Goal: Task Accomplishment & Management: Complete application form

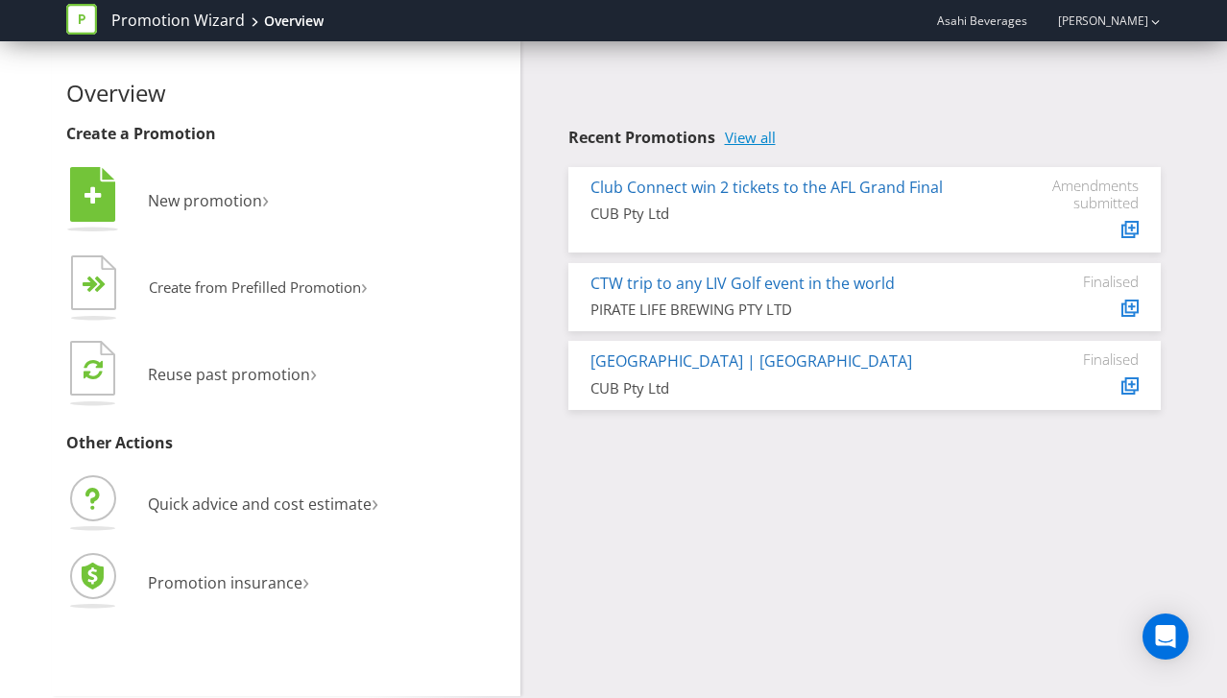
click at [752, 140] on link "View all" at bounding box center [750, 138] width 51 height 16
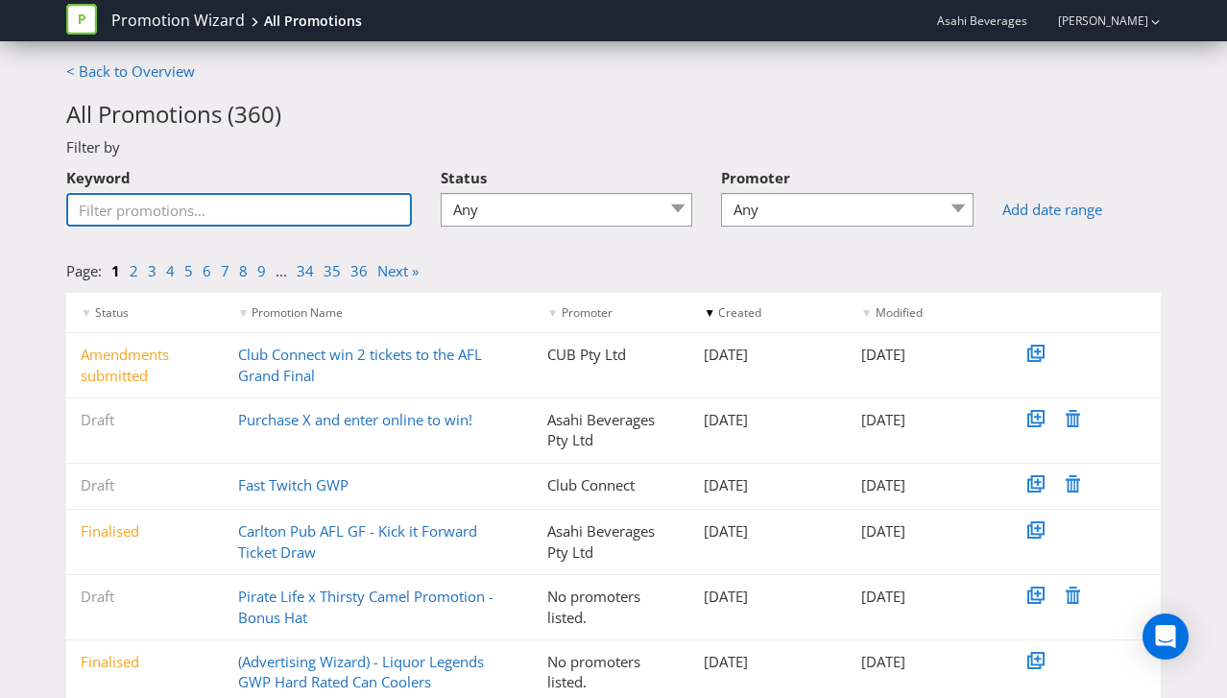
click at [239, 206] on input "Keyword" at bounding box center [239, 210] width 346 height 34
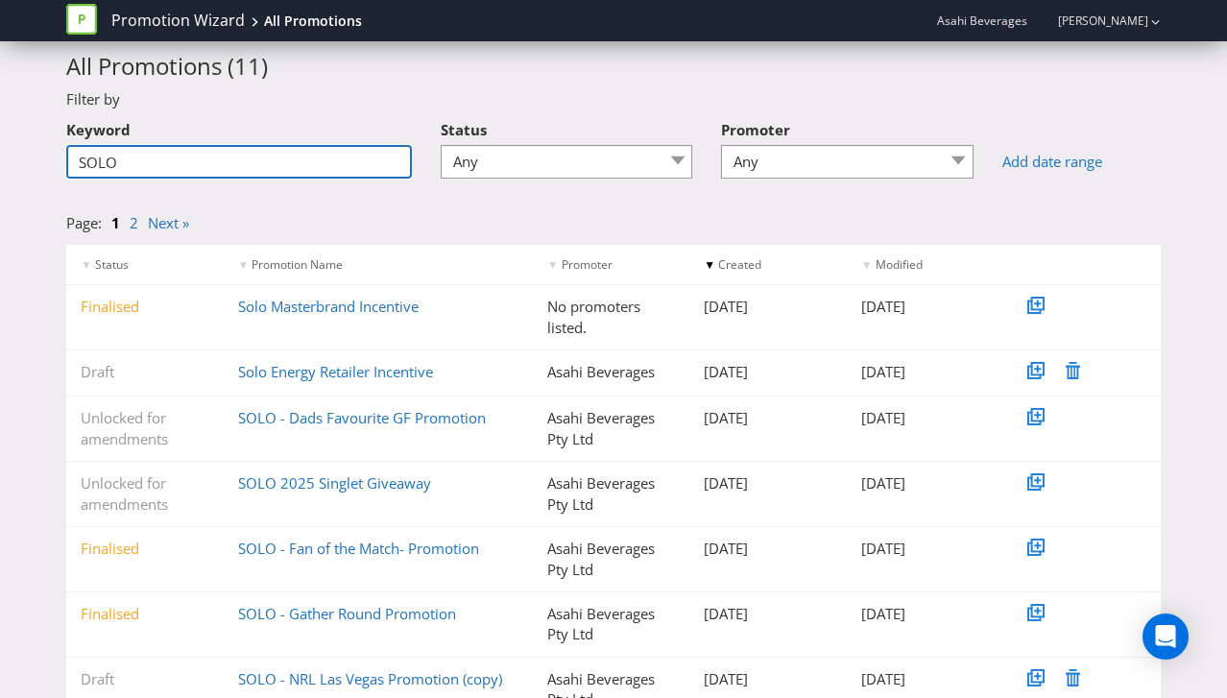
scroll to position [56, 0]
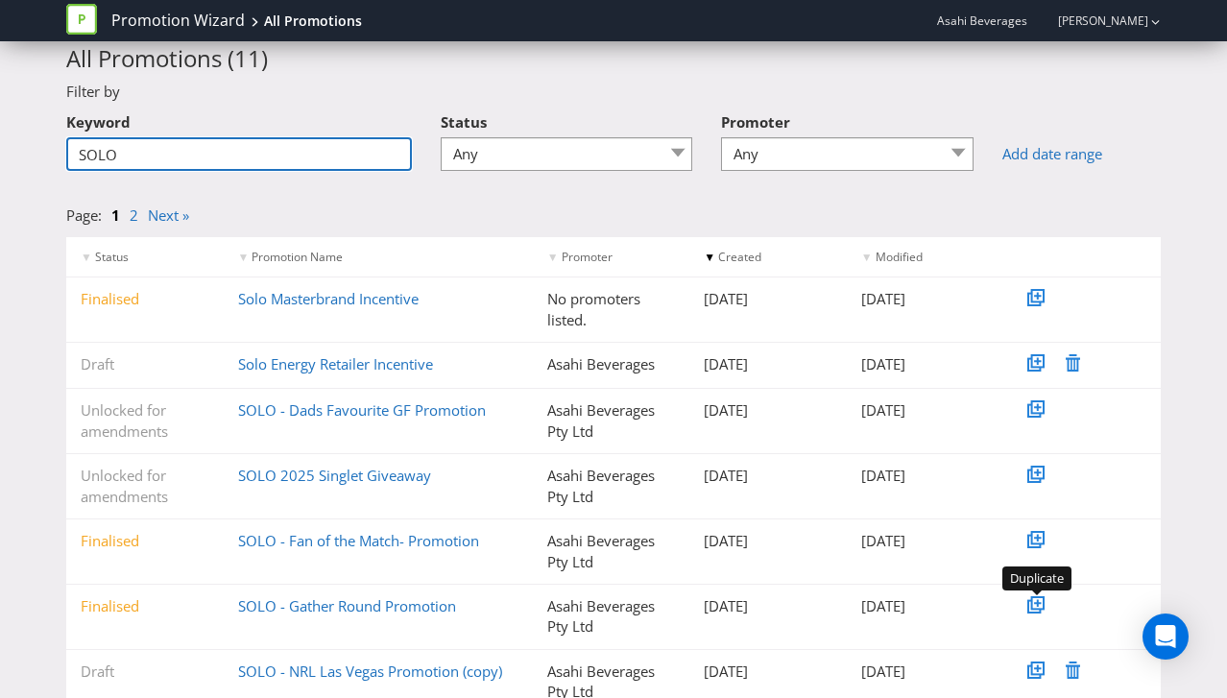
type input "SOLO"
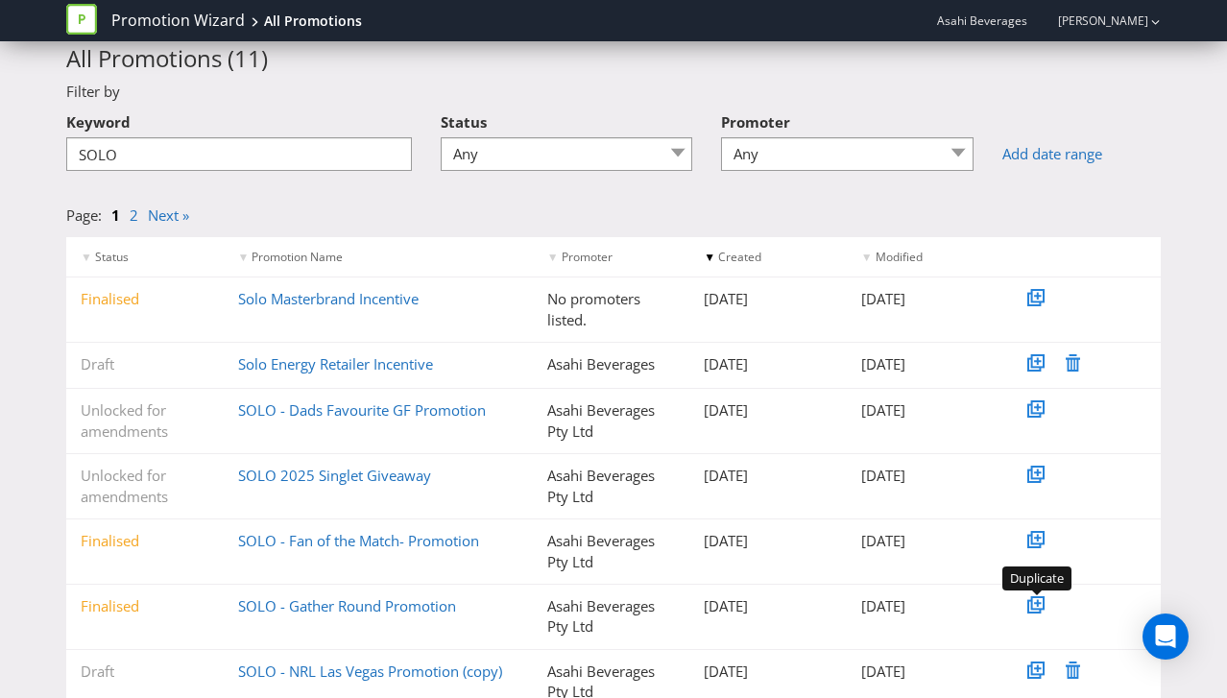
click at [1039, 610] on icon at bounding box center [1037, 602] width 13 height 13
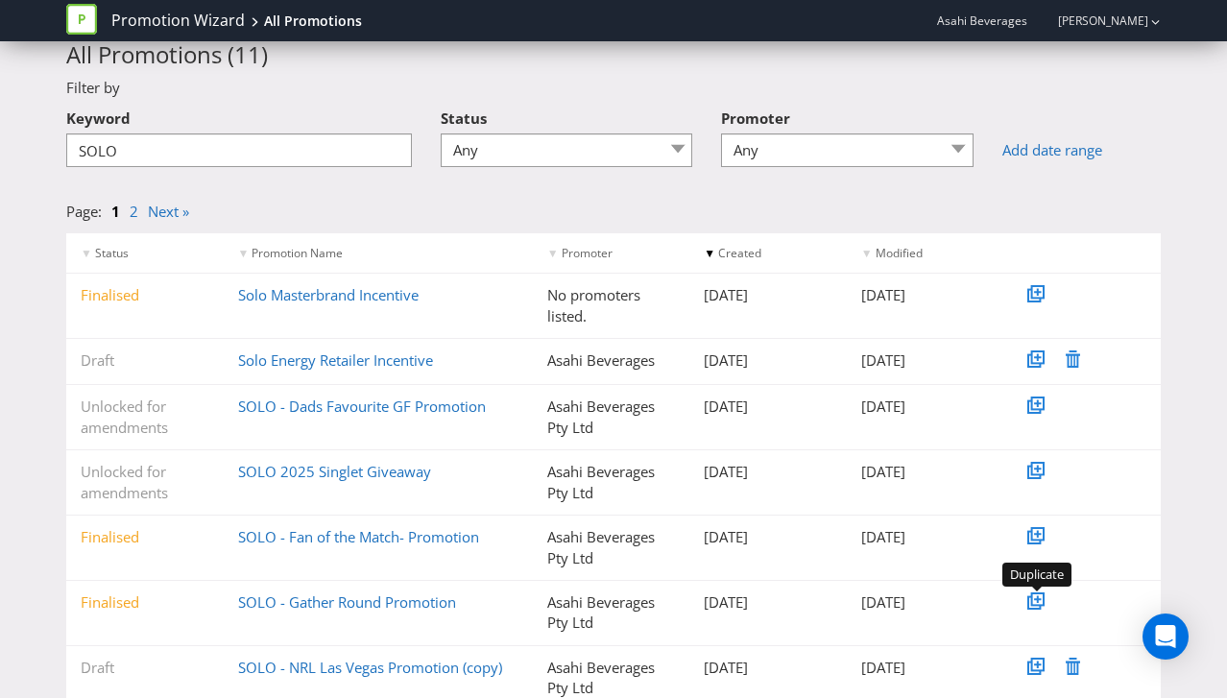
scroll to position [61, 0]
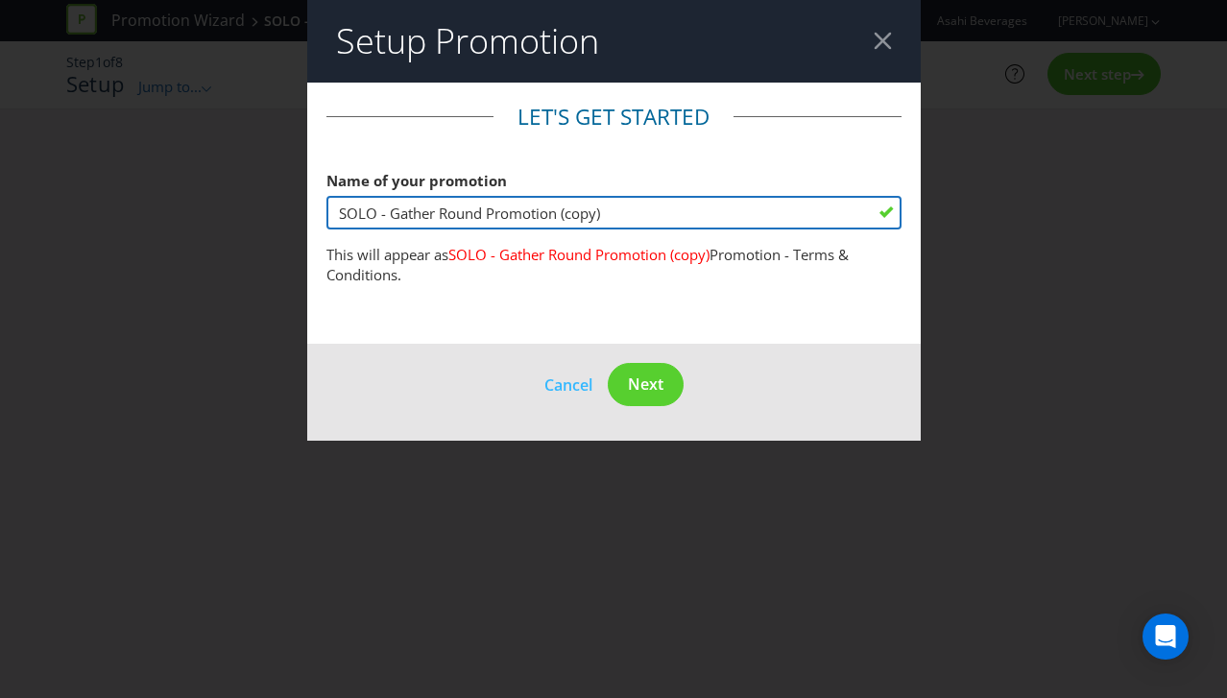
drag, startPoint x: 607, startPoint y: 214, endPoint x: 318, endPoint y: 214, distance: 289.0
click at [318, 214] on main "Let's get started Name of your promotion SOLO - Gather Round Promotion (copy) T…" at bounding box center [614, 214] width 614 height 262
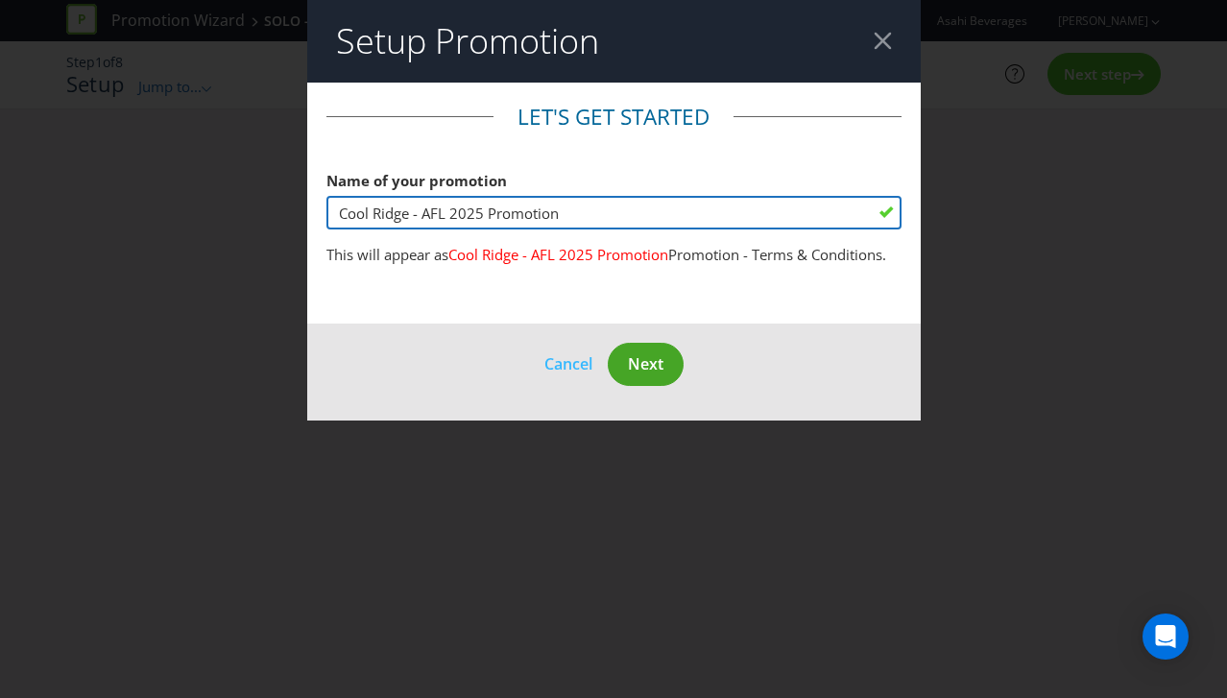
type input "Cool Ridge - AFL 2025 Promotion"
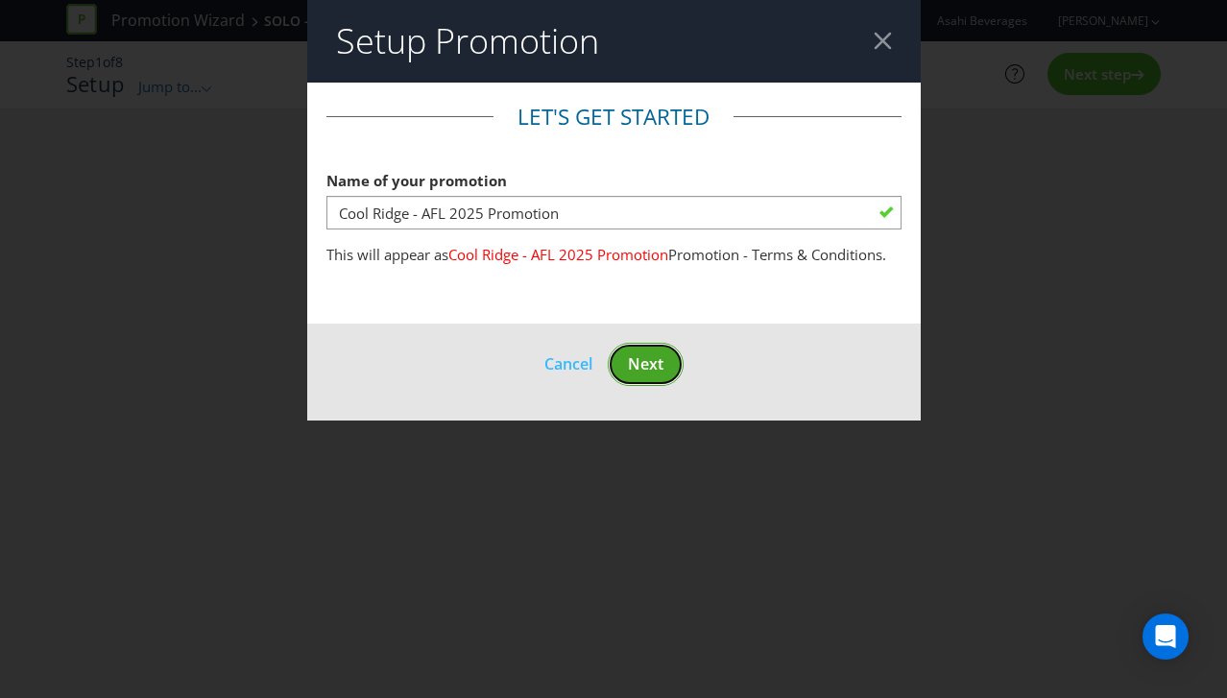
click at [651, 373] on span "Next" at bounding box center [646, 363] width 36 height 21
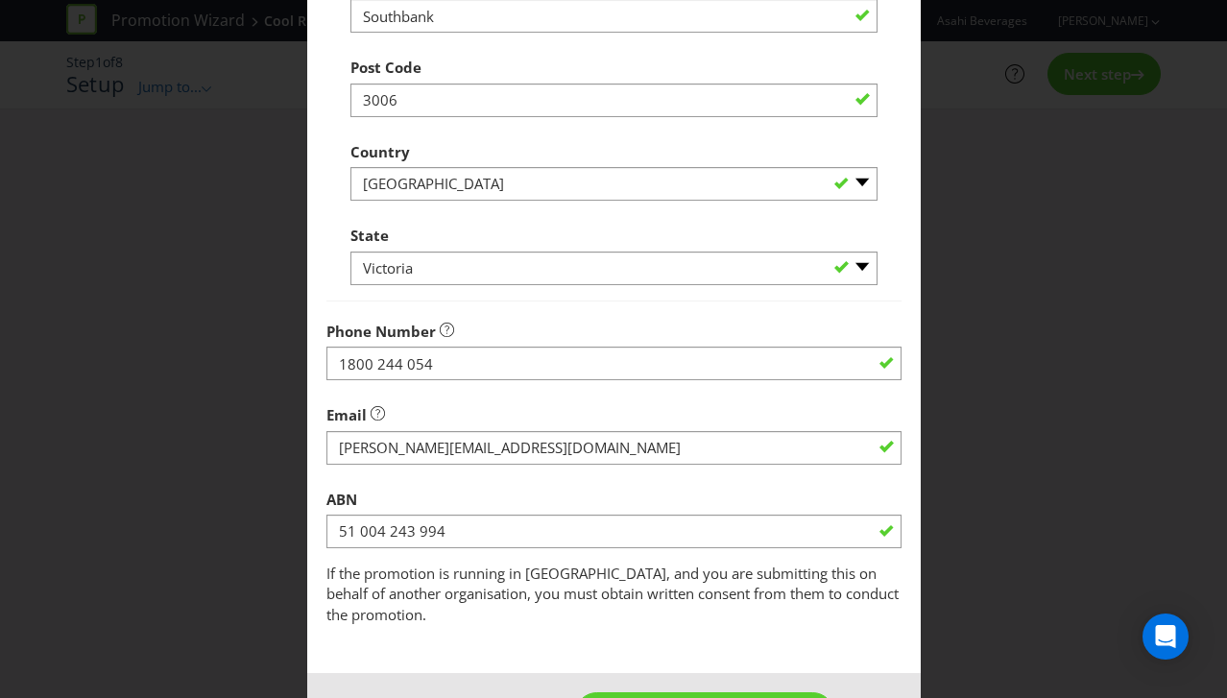
scroll to position [801, 0]
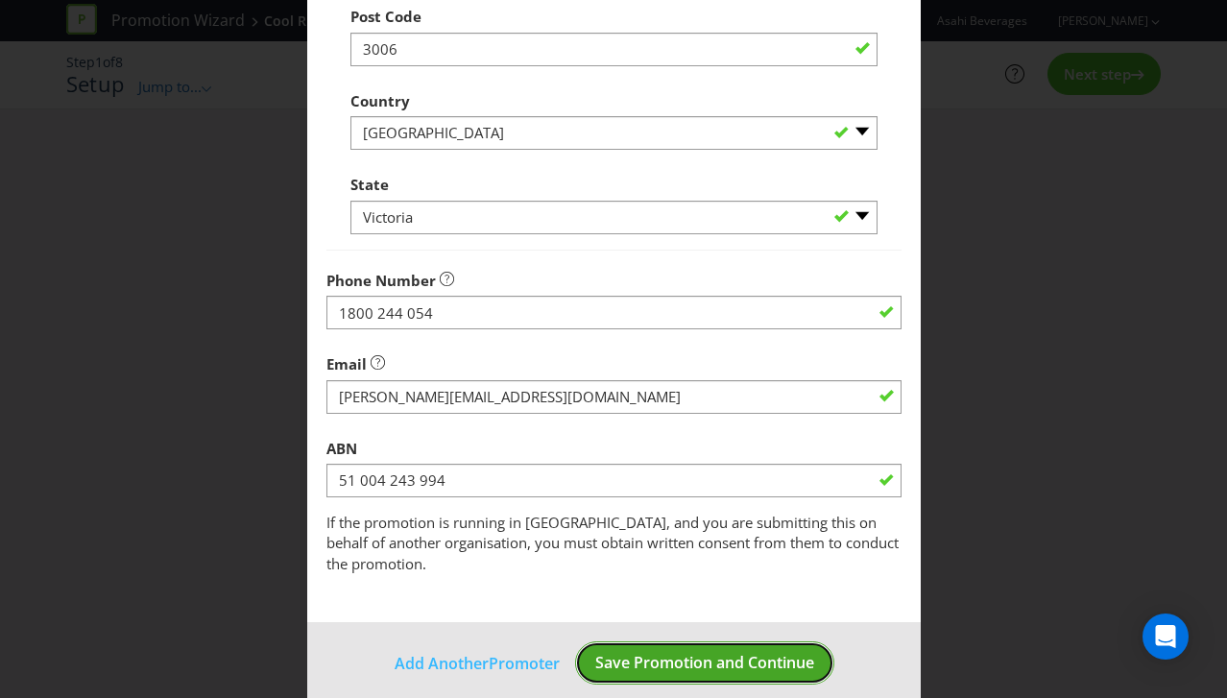
click at [630, 652] on span "Save Promotion and Continue" at bounding box center [704, 662] width 219 height 21
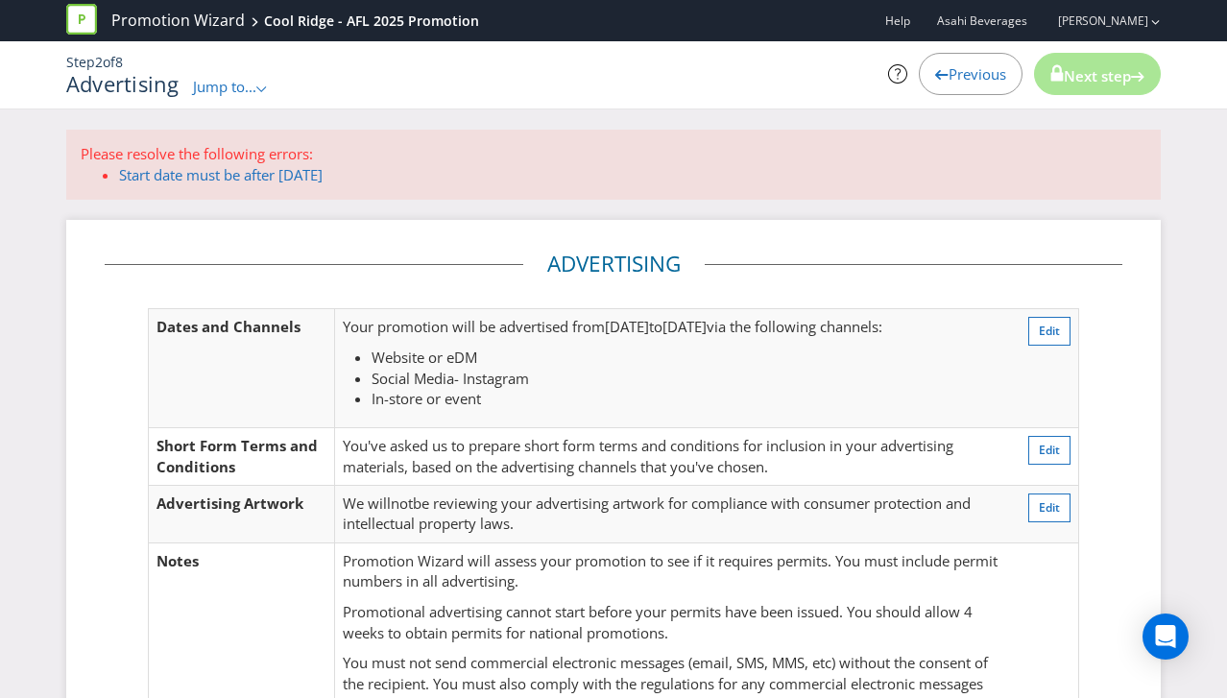
drag, startPoint x: 438, startPoint y: 320, endPoint x: 796, endPoint y: 322, distance: 358.1
click at [796, 322] on p "Your promotion will be advertised from [DATE] to [DATE] via the following chann…" at bounding box center [672, 327] width 659 height 20
drag, startPoint x: 796, startPoint y: 322, endPoint x: 977, endPoint y: 325, distance: 181.5
click at [796, 322] on span "via the following channels:" at bounding box center [795, 326] width 176 height 19
click at [1044, 324] on span "Edit" at bounding box center [1049, 331] width 21 height 16
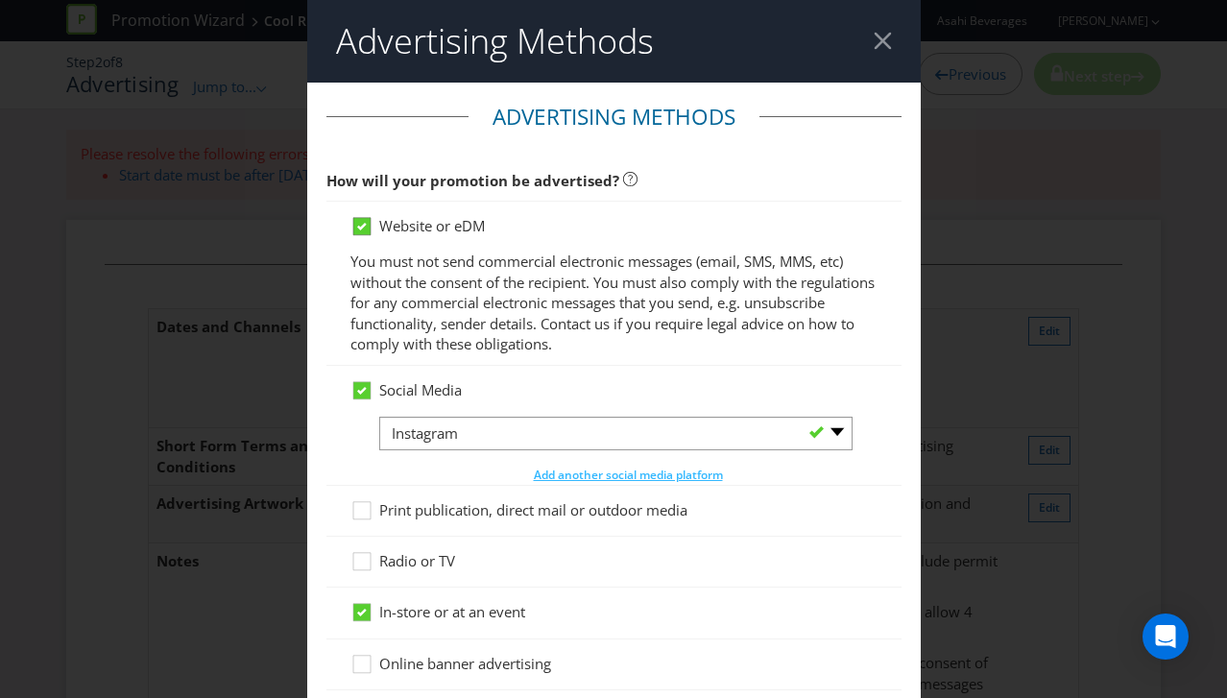
click at [362, 228] on icon at bounding box center [362, 227] width 10 height 8
click at [0, 0] on input "Website or eDM" at bounding box center [0, 0] width 0 height 0
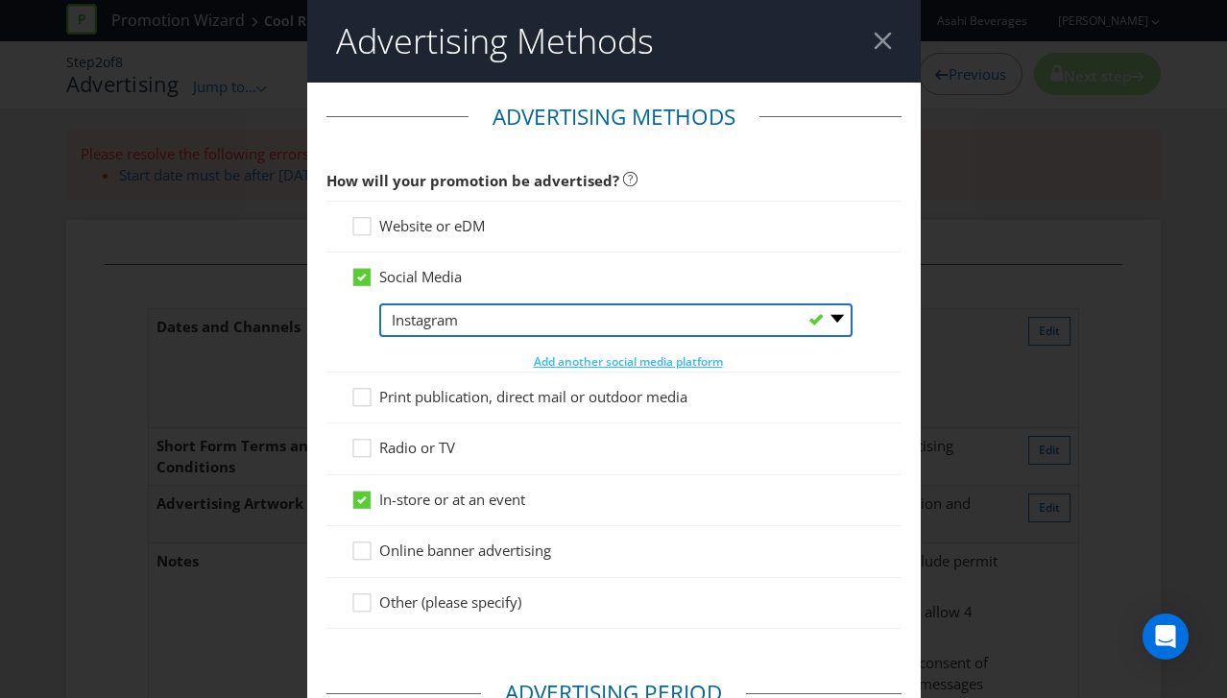
click at [481, 314] on select "-- Please Select -- Facebook X Instagram Snapchat LinkedIn Pinterest Tumblr You…" at bounding box center [615, 320] width 473 height 34
click at [379, 303] on select "-- Please Select -- Facebook X Instagram Snapchat LinkedIn Pinterest Tumblr You…" at bounding box center [615, 320] width 473 height 34
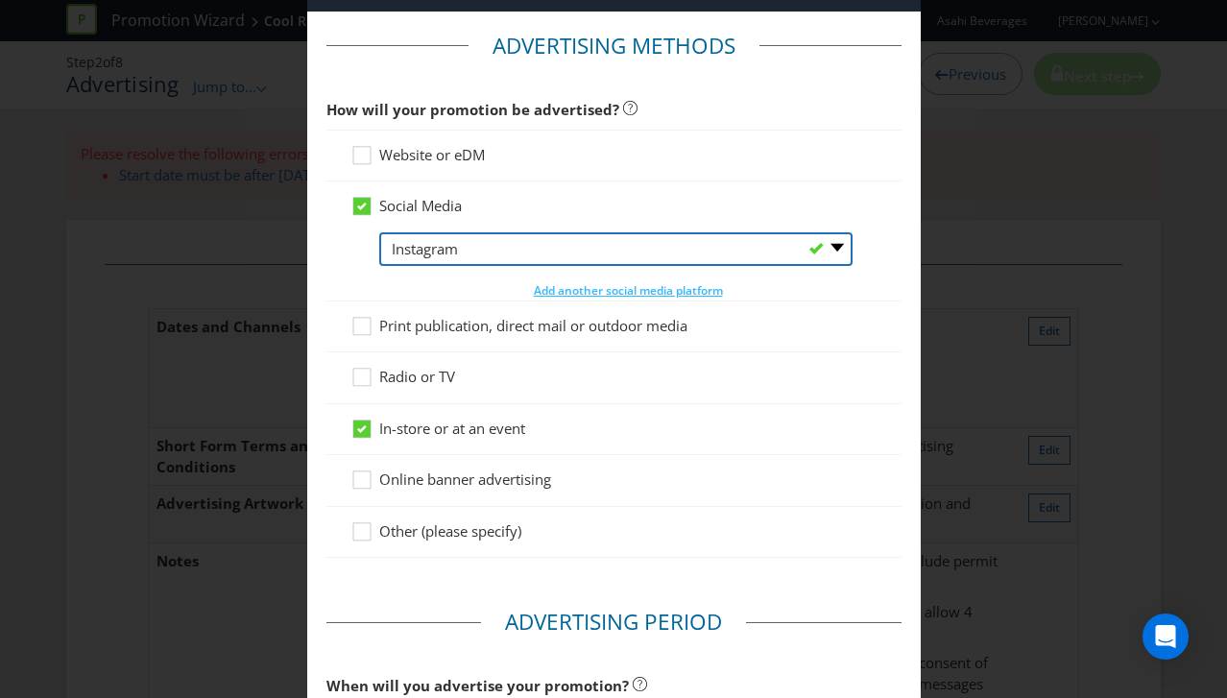
scroll to position [104, 0]
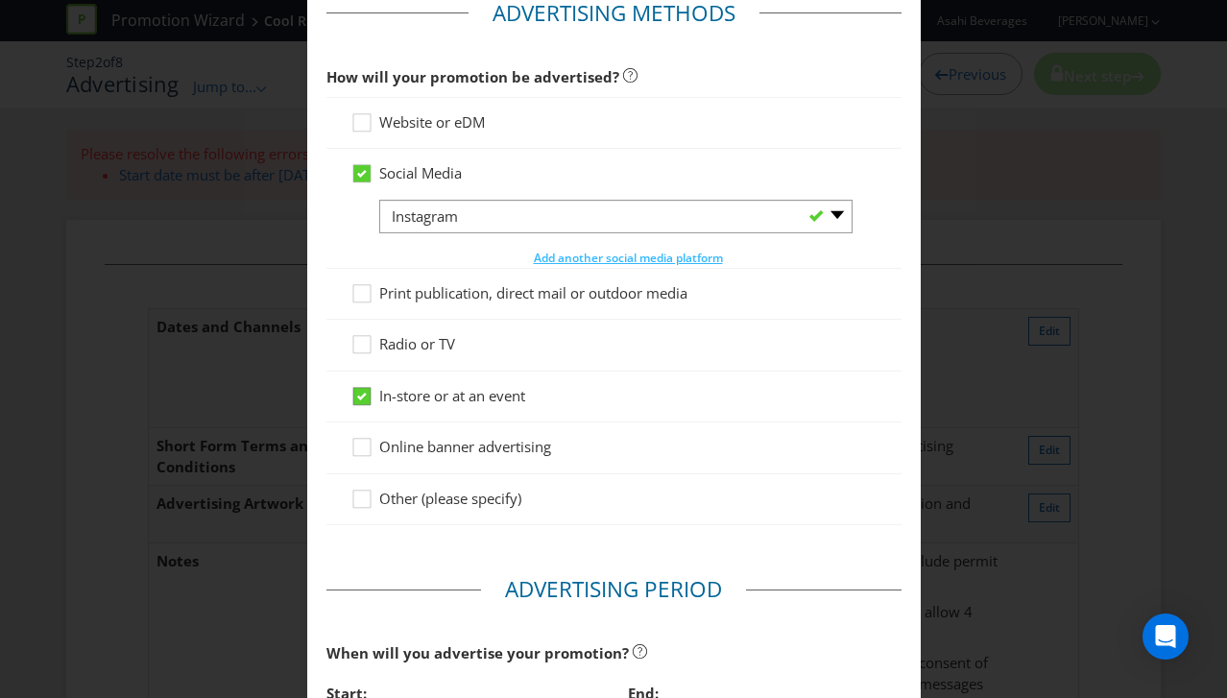
click at [361, 397] on icon at bounding box center [362, 397] width 10 height 8
click at [0, 0] on input "In-store or at an event" at bounding box center [0, 0] width 0 height 0
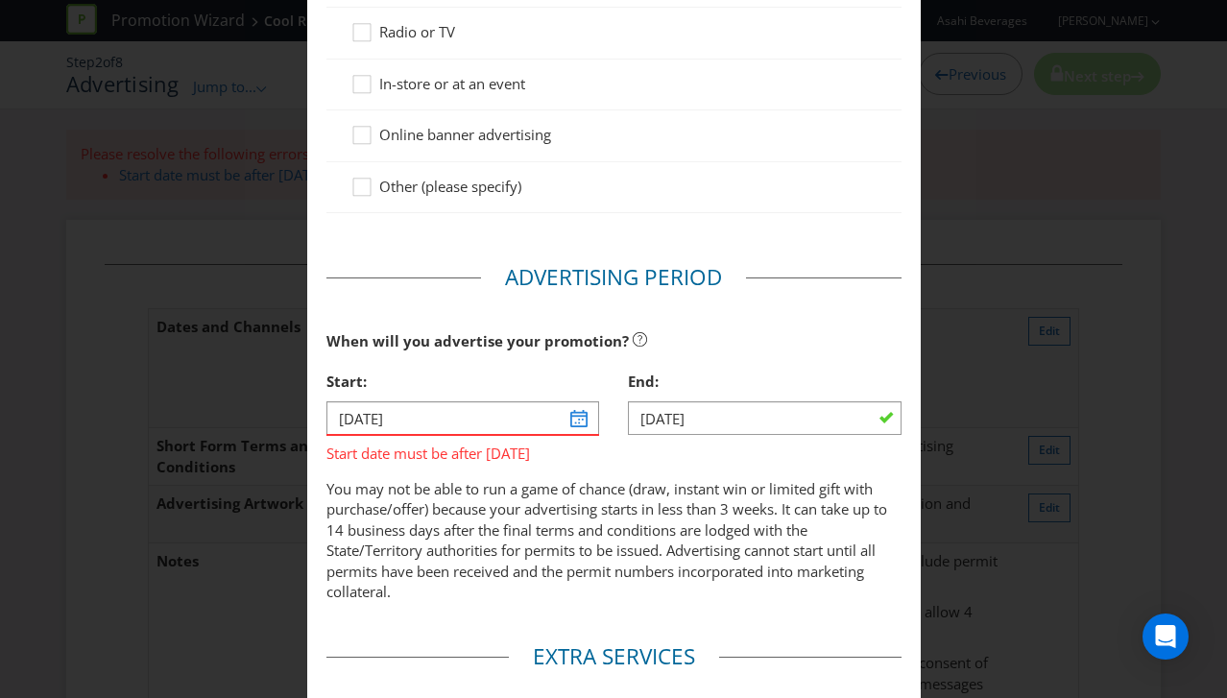
scroll to position [522, 0]
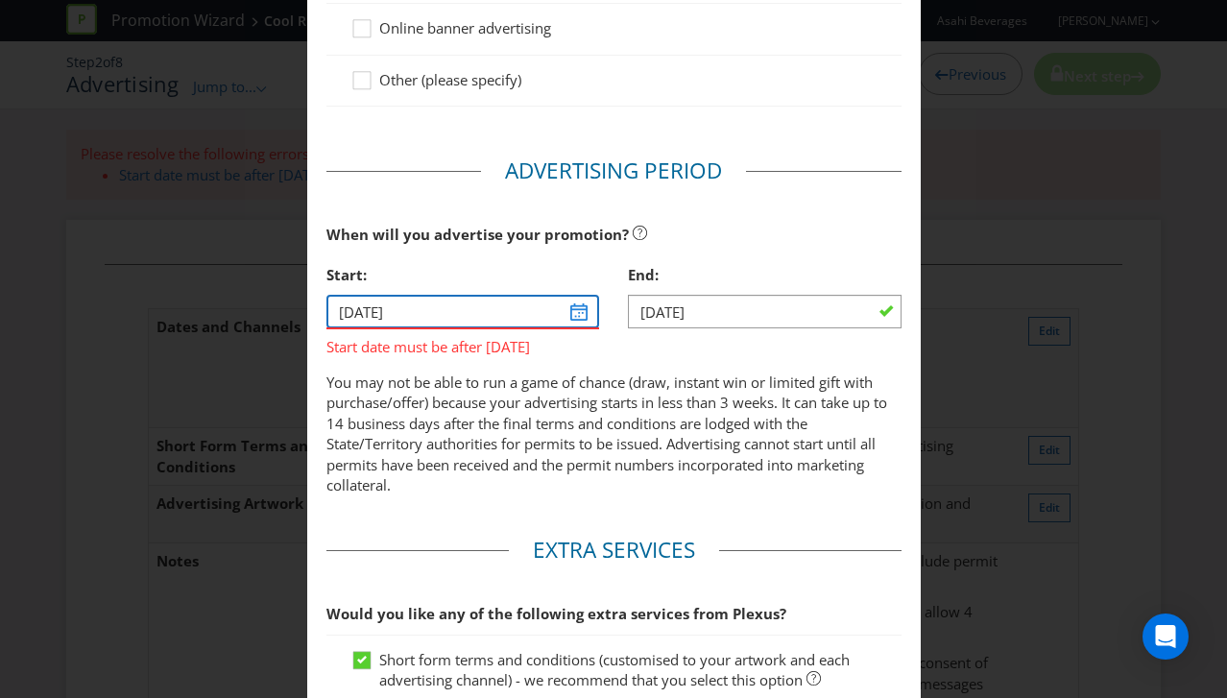
click at [586, 314] on input "[DATE]" at bounding box center [463, 312] width 274 height 34
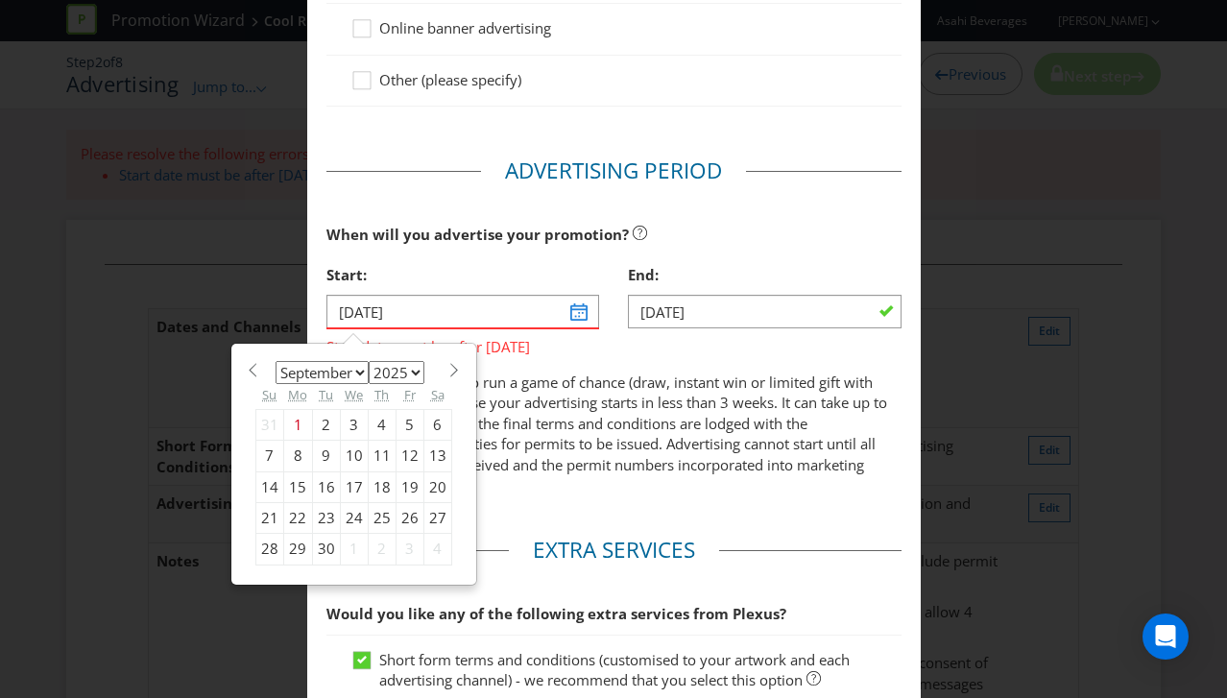
click at [403, 456] on div "12" at bounding box center [410, 456] width 28 height 31
type input "[DATE]"
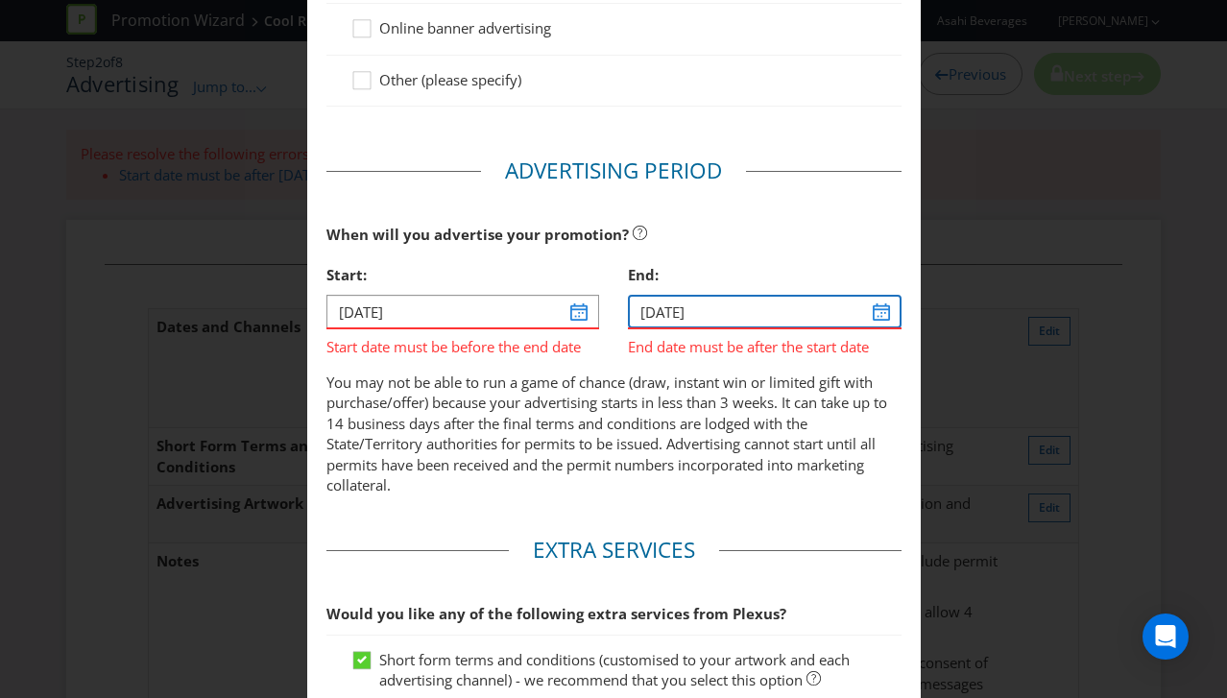
click at [883, 317] on input "[DATE]" at bounding box center [765, 312] width 274 height 34
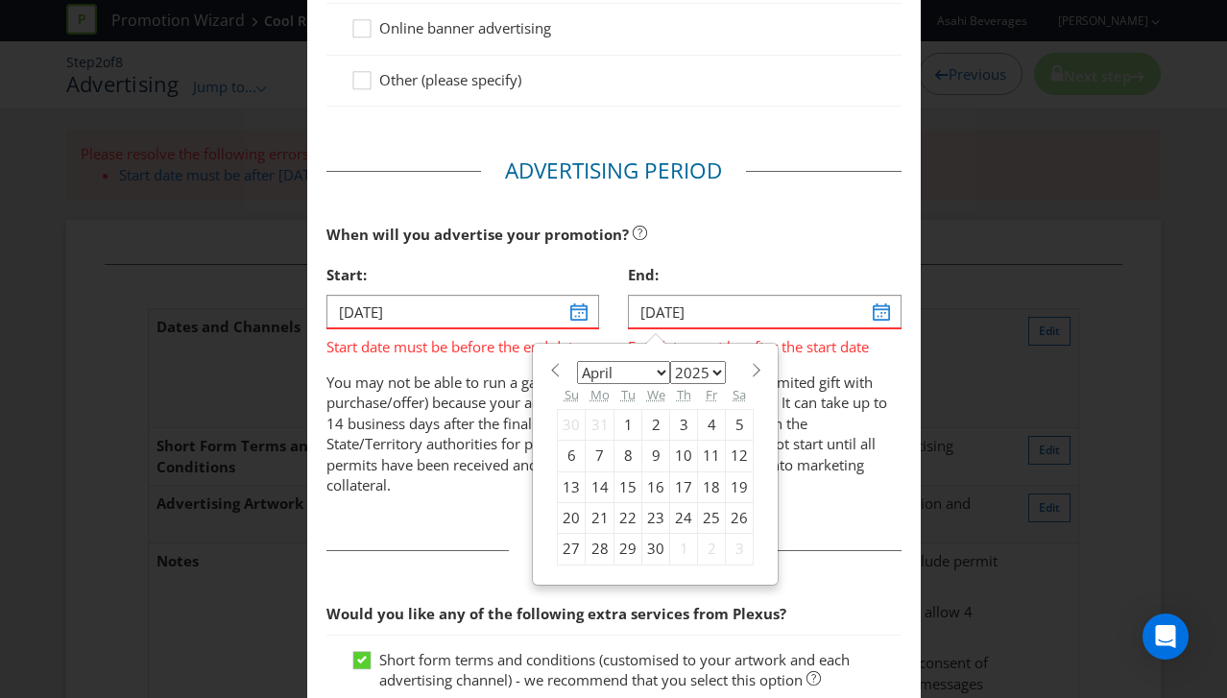
click at [573, 518] on div "20" at bounding box center [572, 518] width 28 height 31
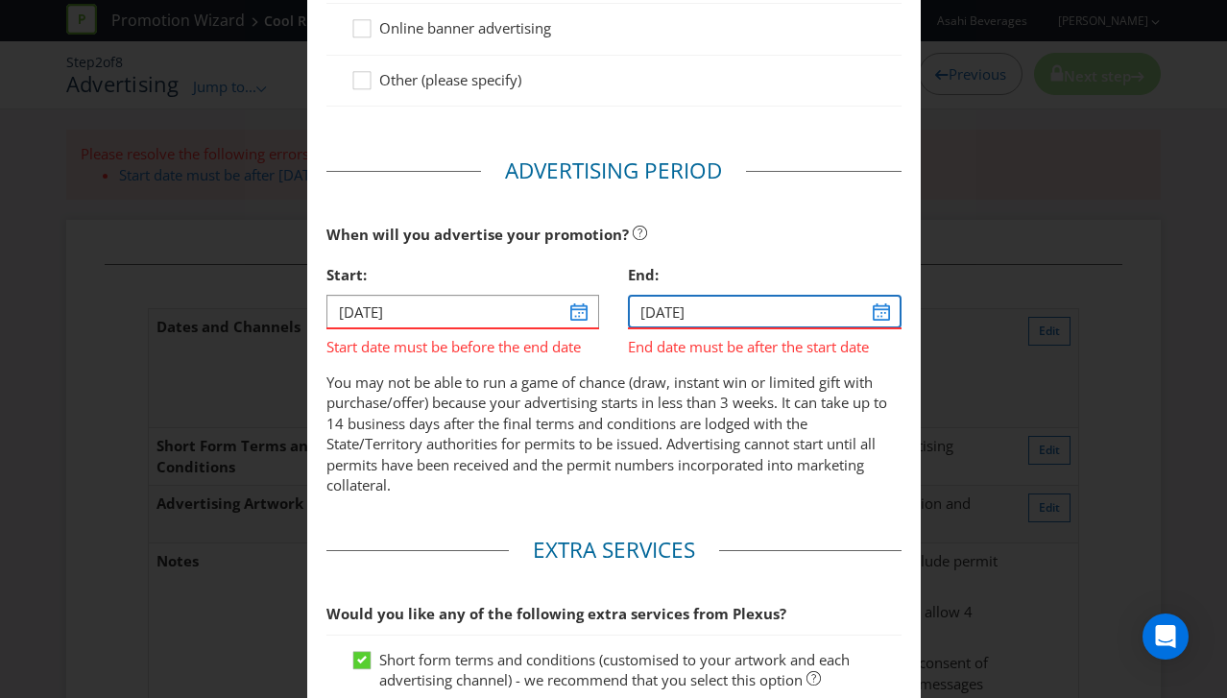
click at [888, 310] on input "[DATE]" at bounding box center [765, 312] width 274 height 34
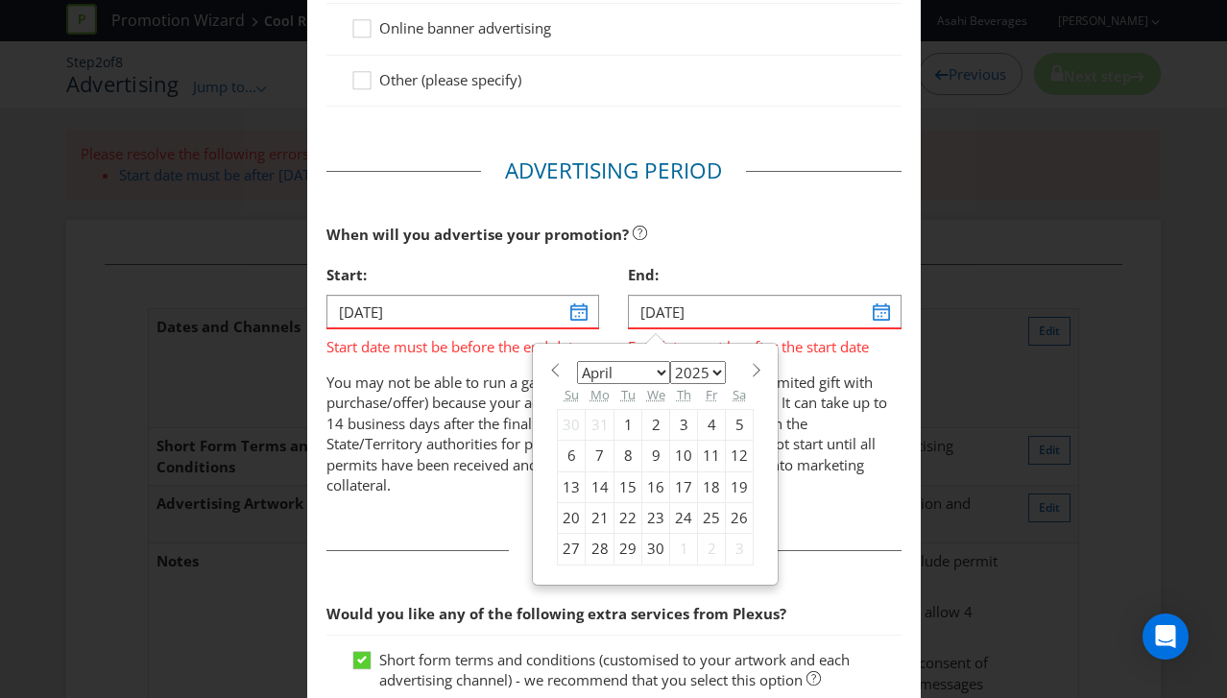
click at [599, 512] on div "21" at bounding box center [600, 518] width 29 height 31
type input "[DATE]"
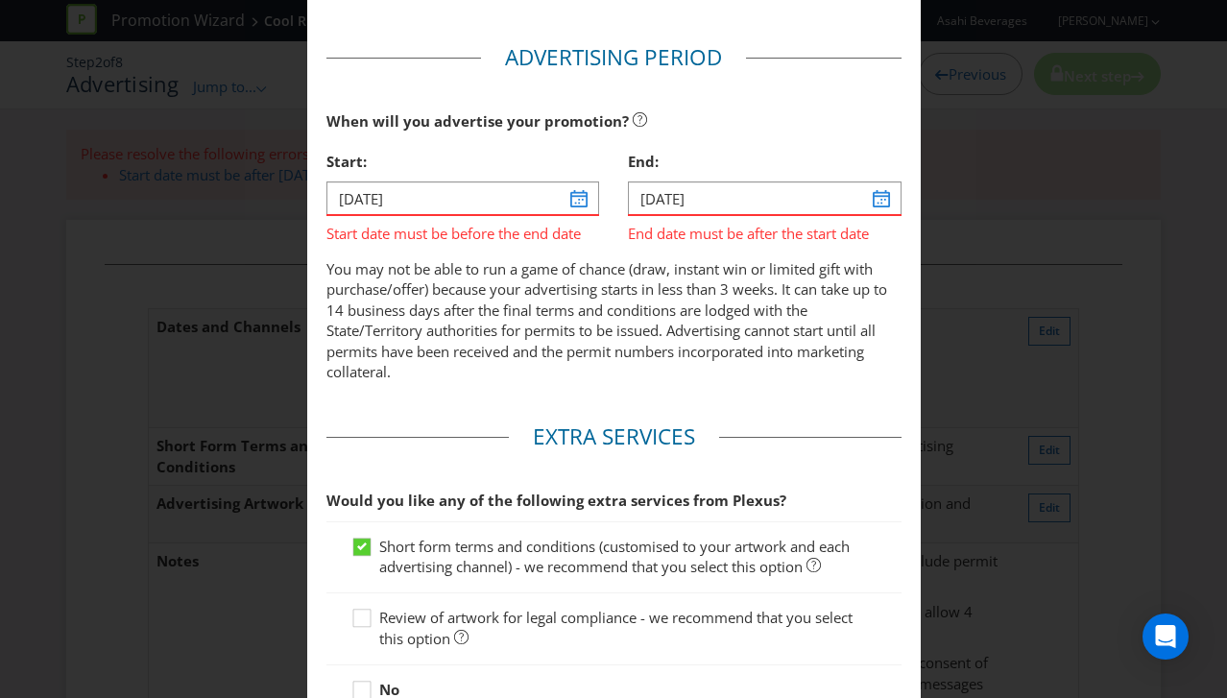
scroll to position [669, 0]
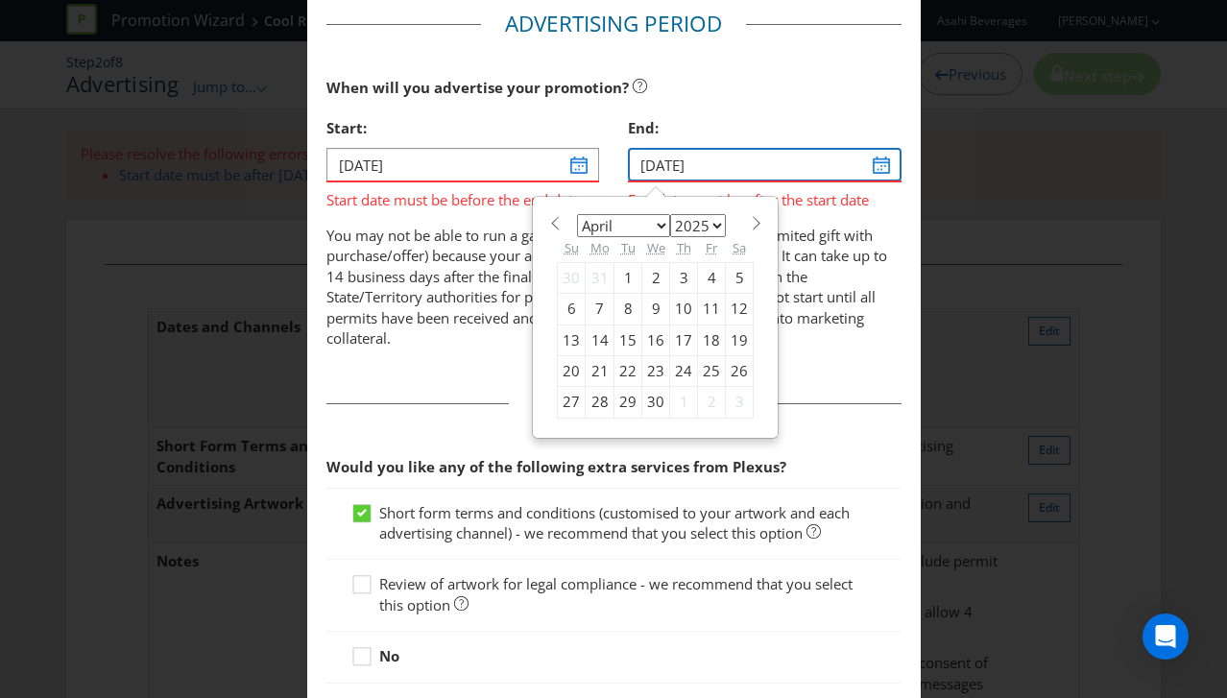
click at [884, 165] on input "[DATE]" at bounding box center [765, 165] width 274 height 34
click at [749, 221] on span at bounding box center [756, 223] width 14 height 14
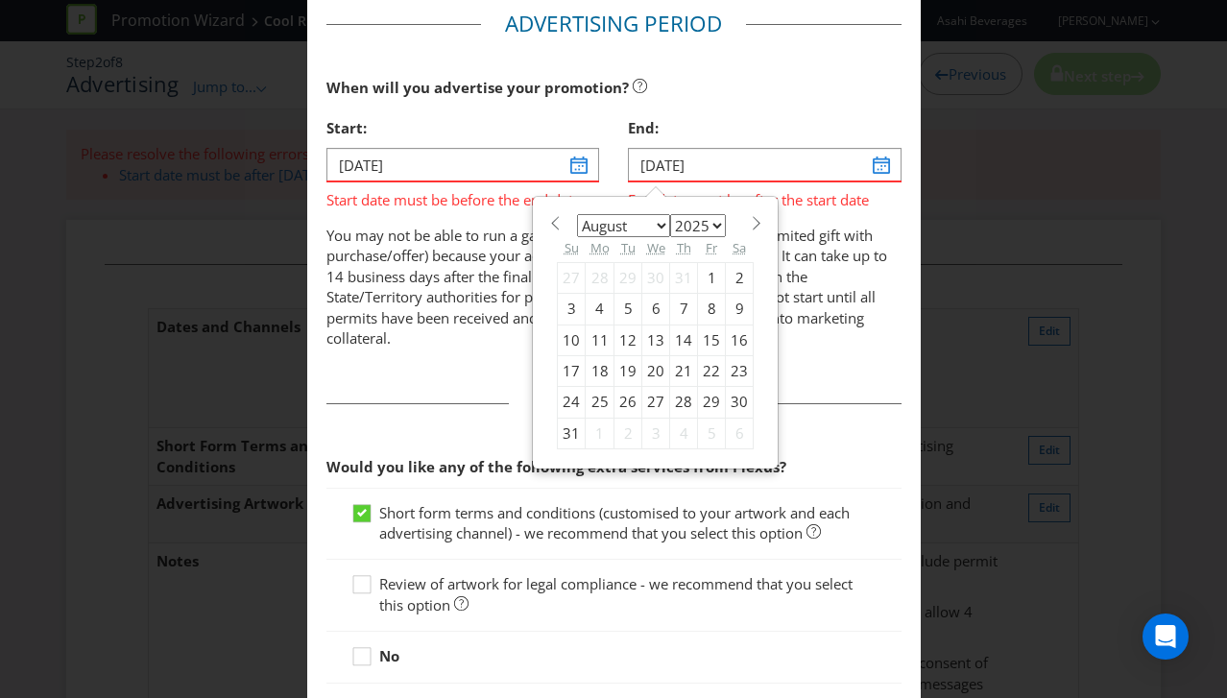
click at [749, 220] on span at bounding box center [756, 223] width 14 height 14
select select "8"
click at [600, 370] on div "22" at bounding box center [600, 371] width 29 height 31
type input "[DATE]"
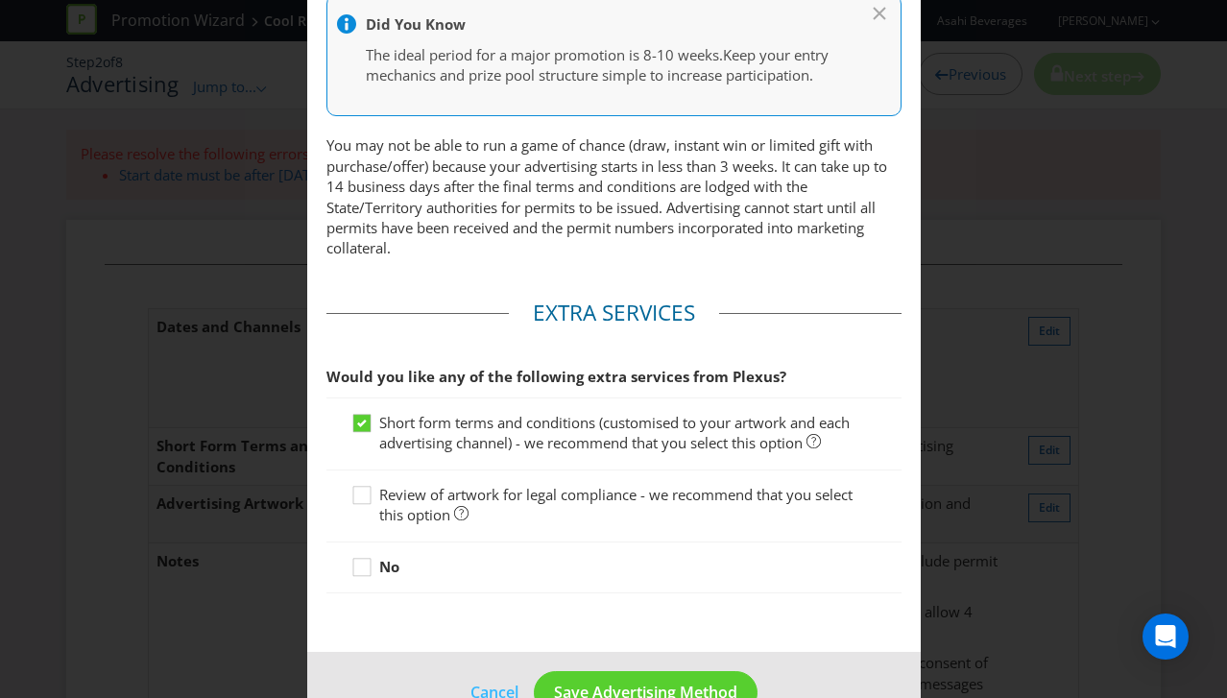
scroll to position [923, 0]
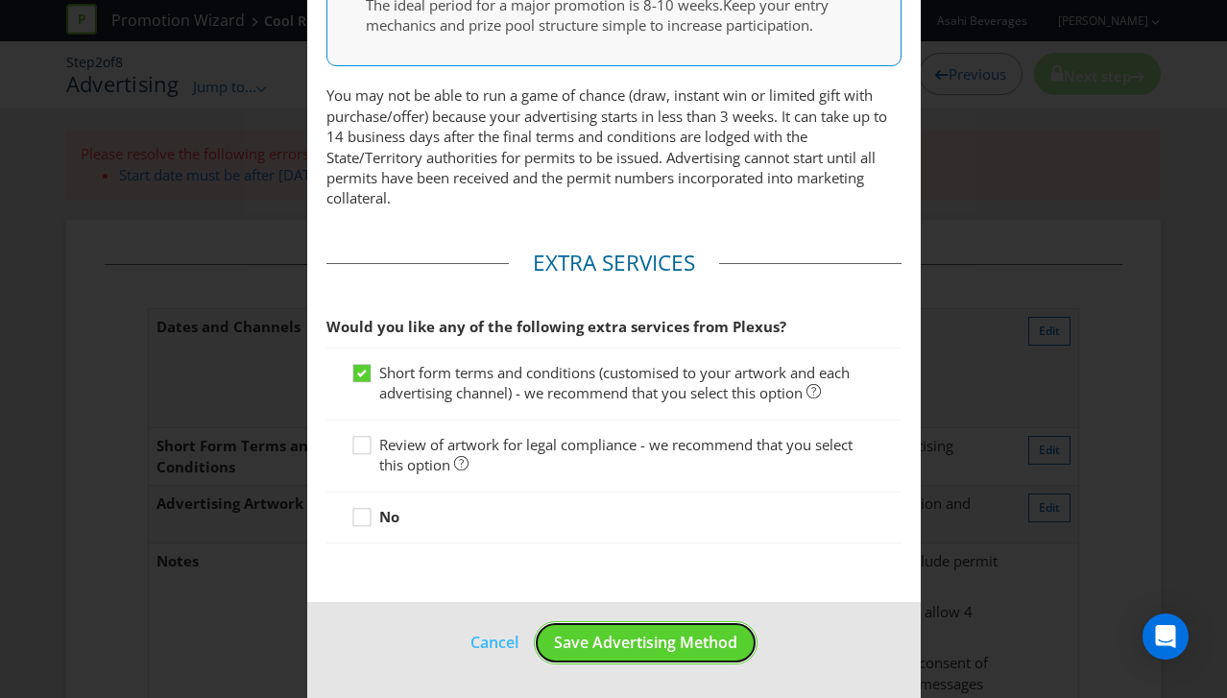
click at [634, 638] on span "Save Advertising Method" at bounding box center [645, 642] width 183 height 21
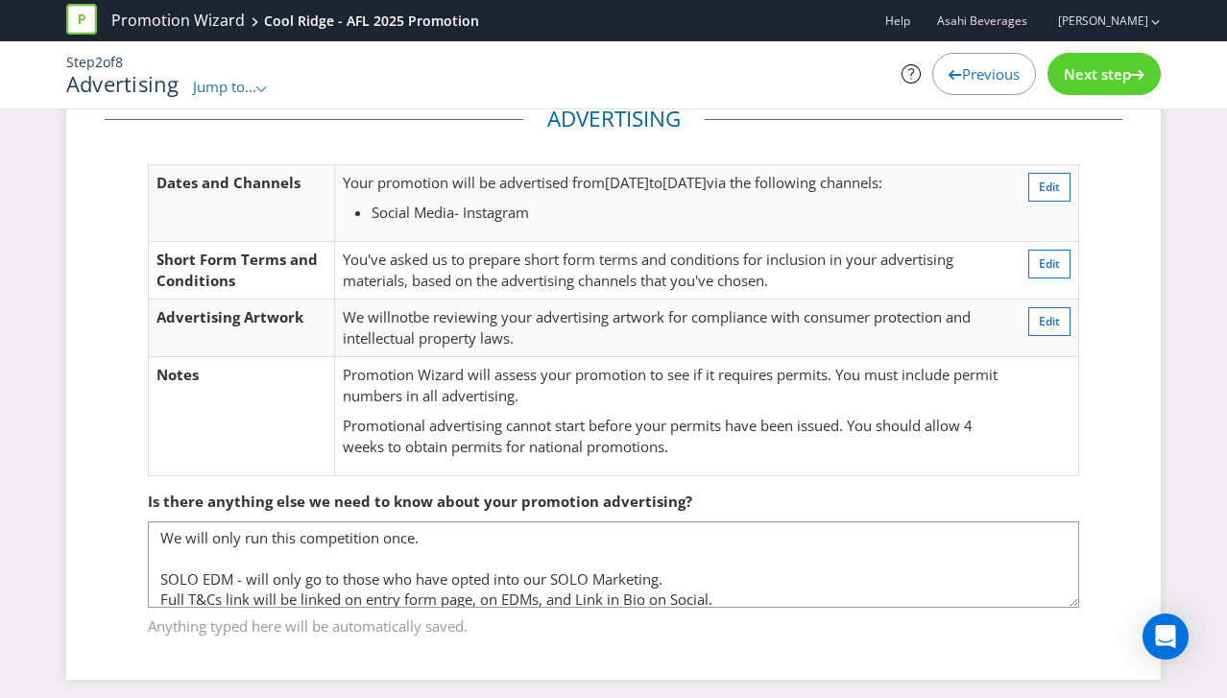
scroll to position [64, 0]
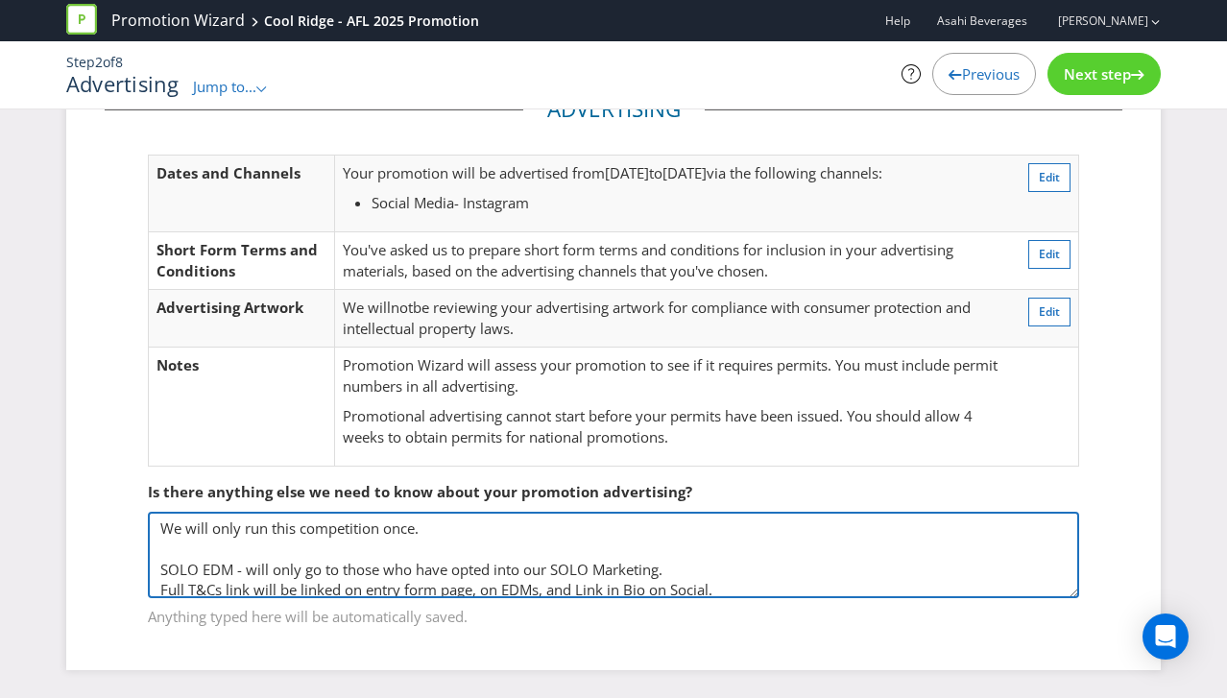
click at [481, 538] on textarea "We will only run this competition once. SOLO EDM - will only go to those who ha…" at bounding box center [613, 555] width 931 height 86
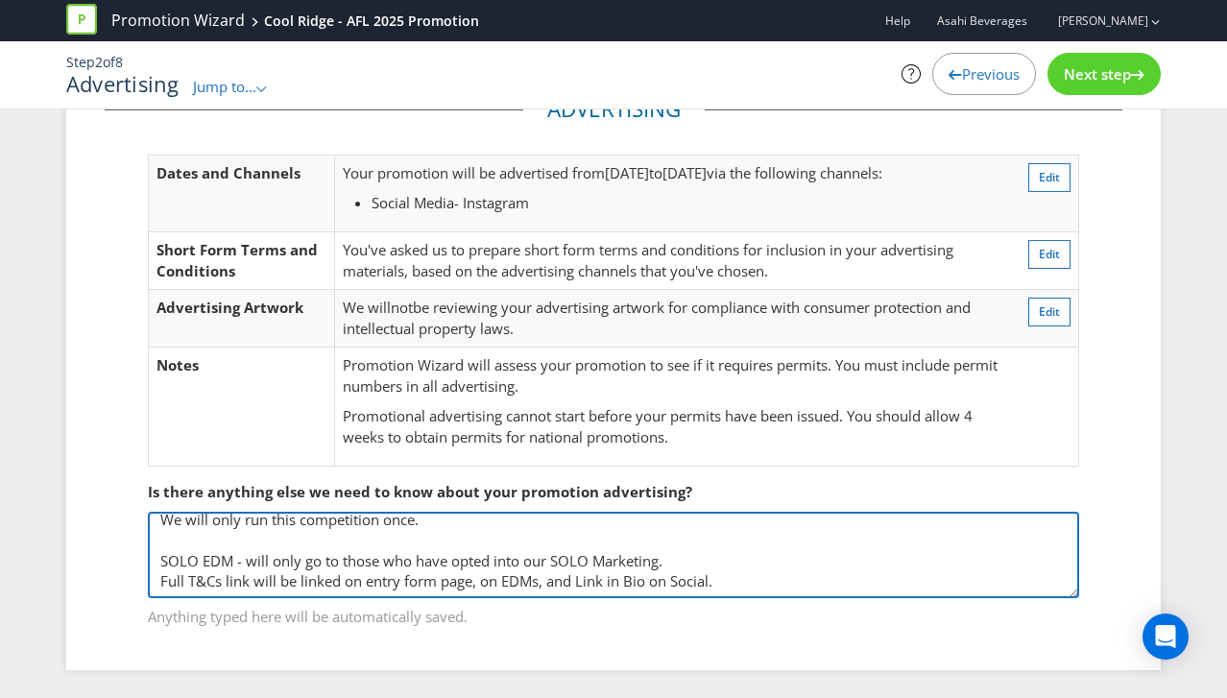
drag, startPoint x: 674, startPoint y: 558, endPoint x: 149, endPoint y: 563, distance: 525.2
click at [149, 563] on textarea "We will only run this competition once. SOLO EDM - will only go to those who ha…" at bounding box center [613, 555] width 931 height 86
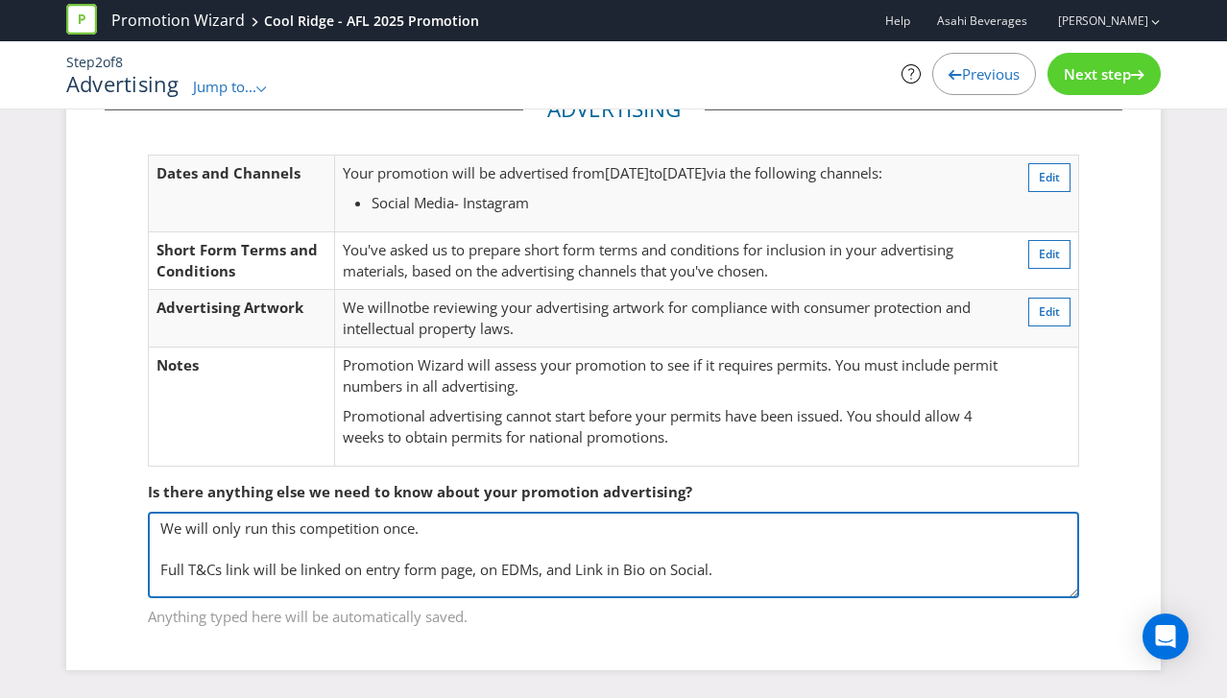
scroll to position [0, 0]
type textarea "We will only run this competition once. Full T&Cs link will be linked on entry …"
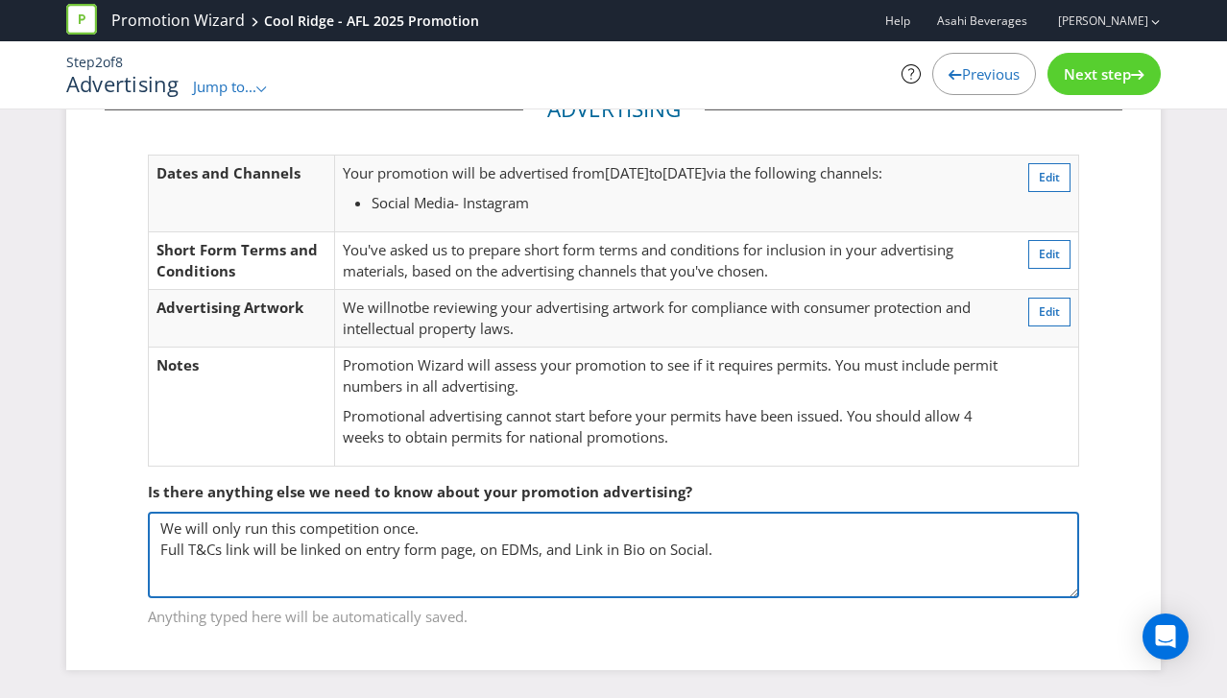
drag, startPoint x: 711, startPoint y: 547, endPoint x: 148, endPoint y: 513, distance: 563.7
click at [148, 513] on textarea "We will only run this competition once. SOLO EDM - will only go to those who ha…" at bounding box center [613, 555] width 931 height 86
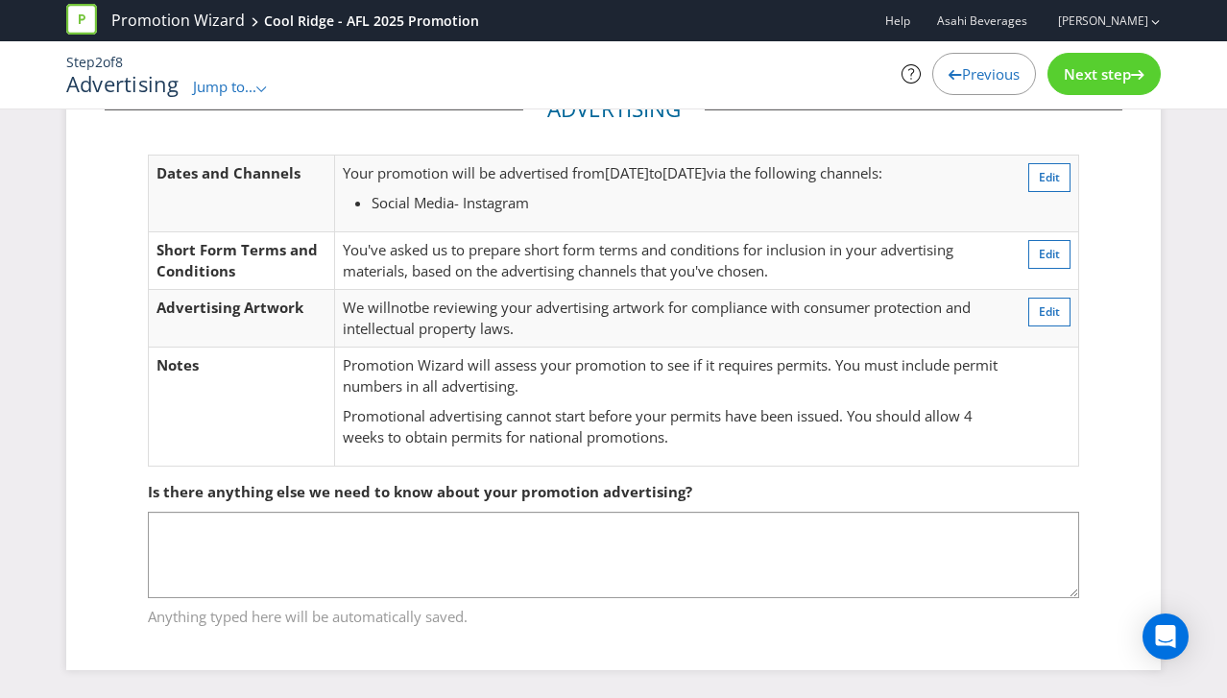
click at [1126, 95] on div "Step 2 of 8 Advertising Jump to... .st0{fill-rule:evenodd;clip-rule:evenodd;} P…" at bounding box center [613, 75] width 1123 height 44
click at [1120, 73] on span "Next step" at bounding box center [1097, 73] width 67 height 19
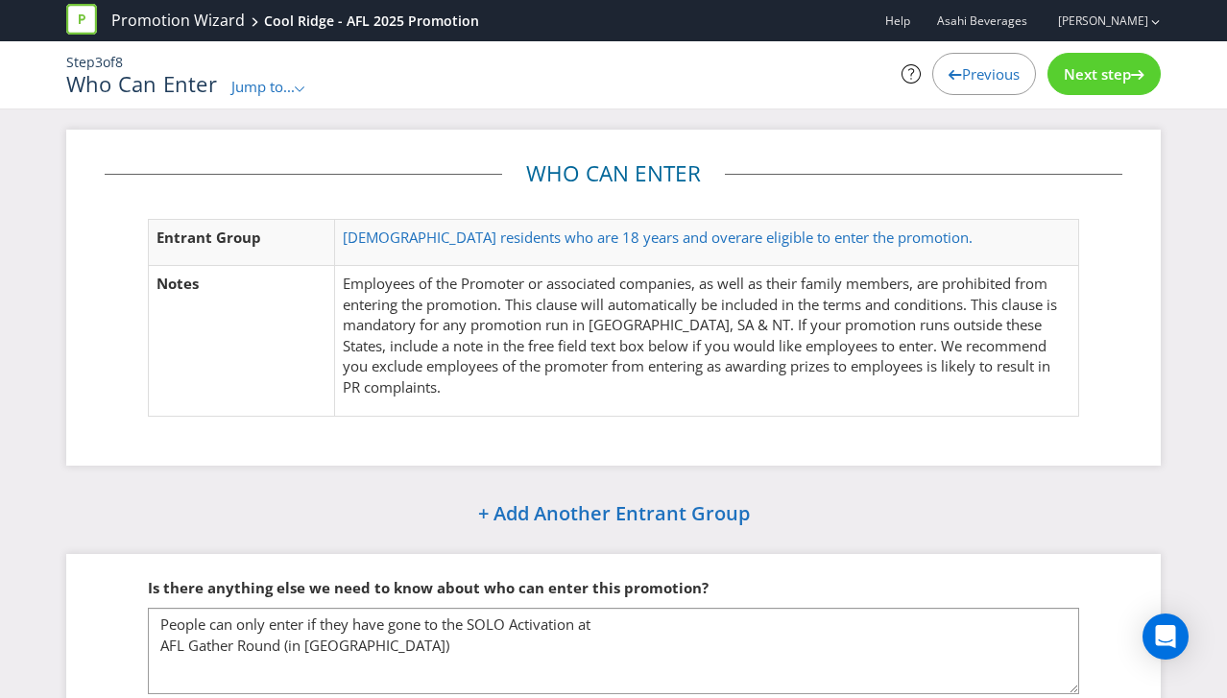
scroll to position [97, 0]
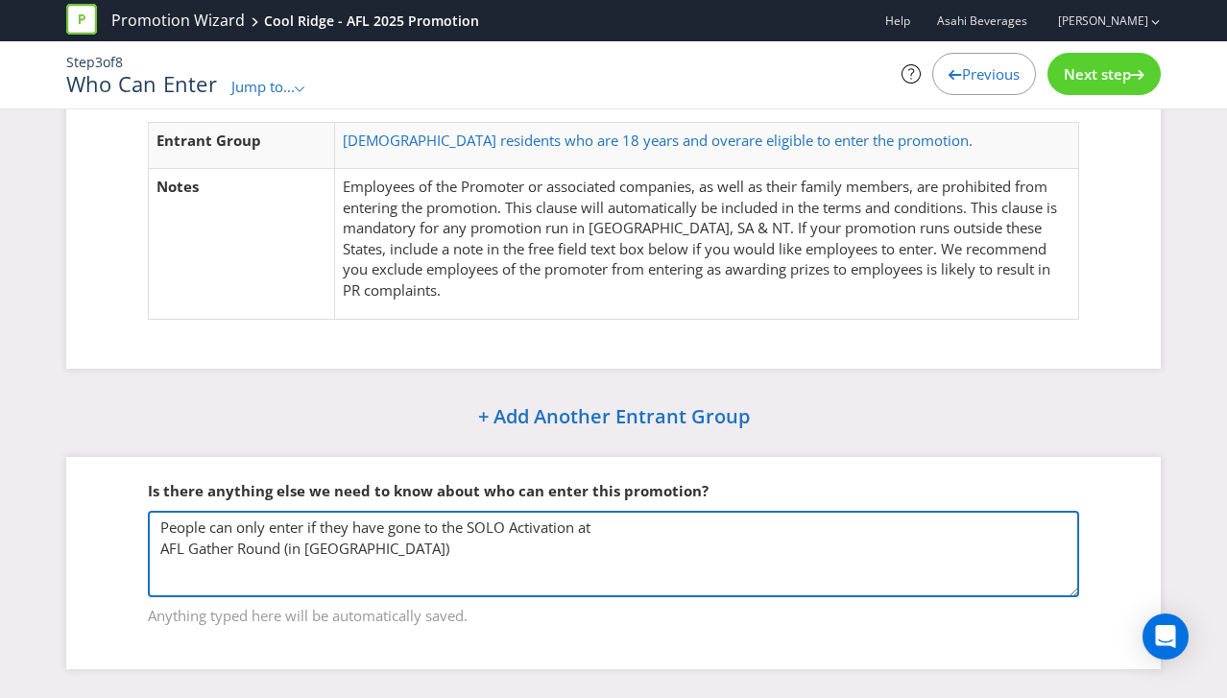
drag, startPoint x: 422, startPoint y: 553, endPoint x: 112, endPoint y: 515, distance: 311.5
click at [112, 516] on fieldset "Is there anything else we need to know about who can enter this promotion? Peop…" at bounding box center [614, 542] width 1018 height 198
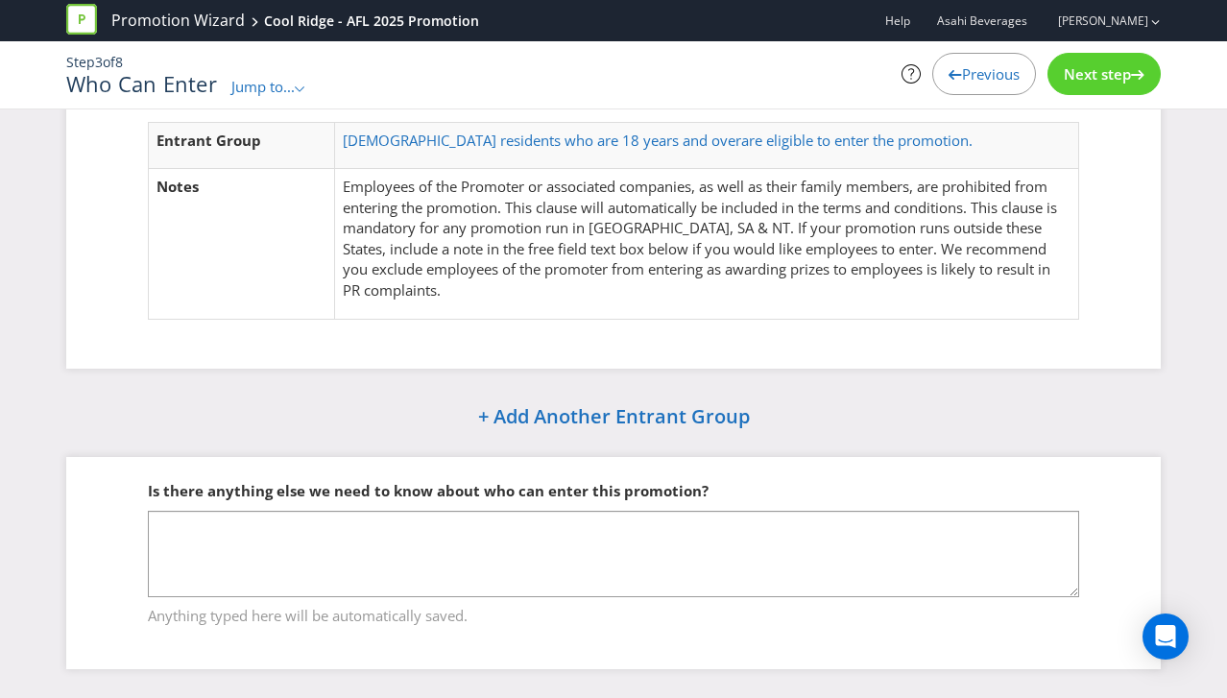
click at [1077, 76] on span "Next step" at bounding box center [1097, 73] width 67 height 19
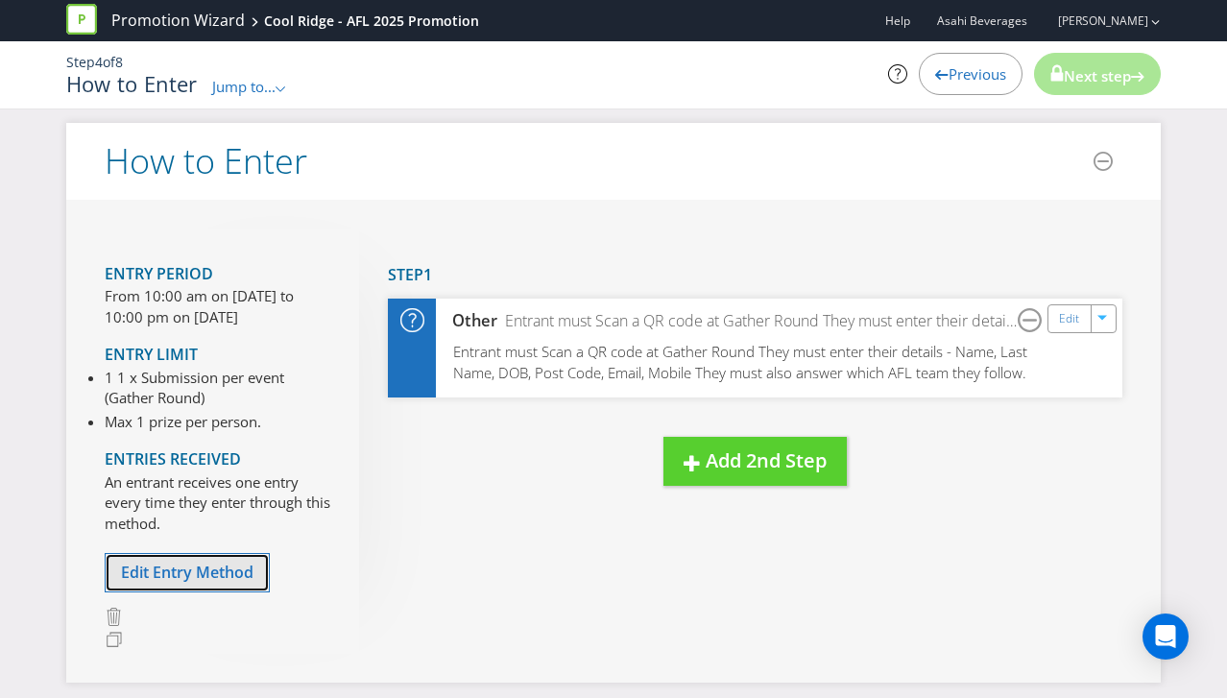
click at [207, 566] on span "Edit Entry Method" at bounding box center [187, 572] width 132 height 21
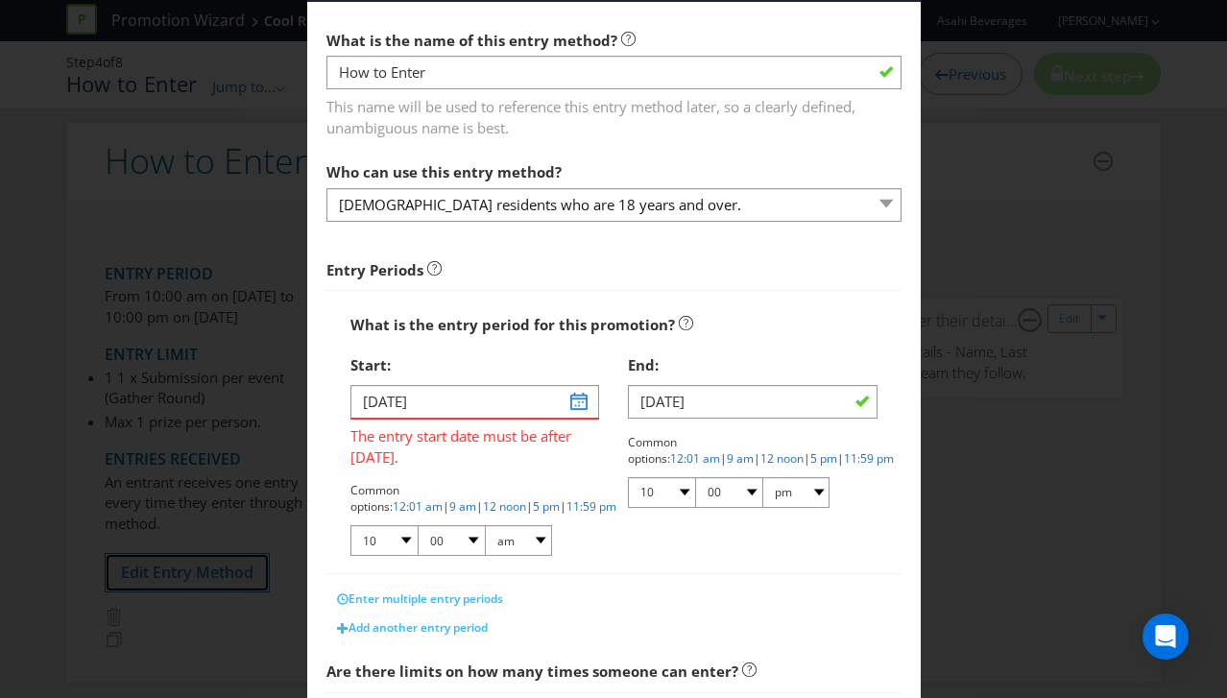
scroll to position [131, 0]
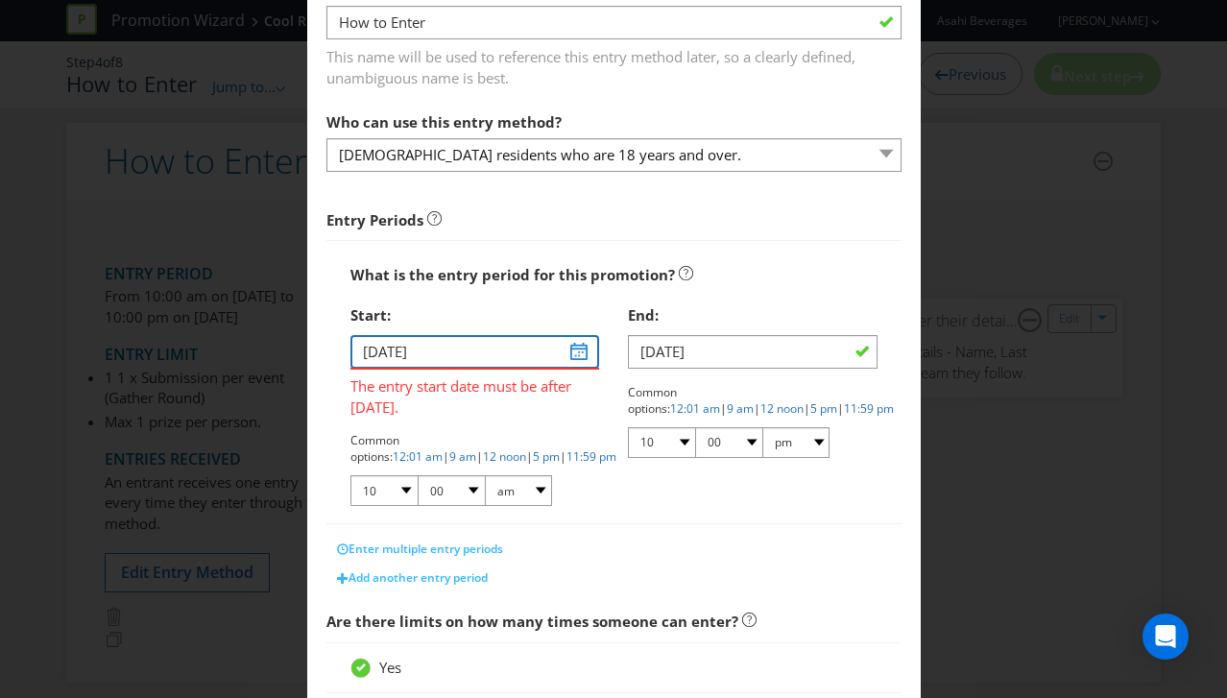
click at [574, 349] on input "[DATE]" at bounding box center [475, 352] width 250 height 34
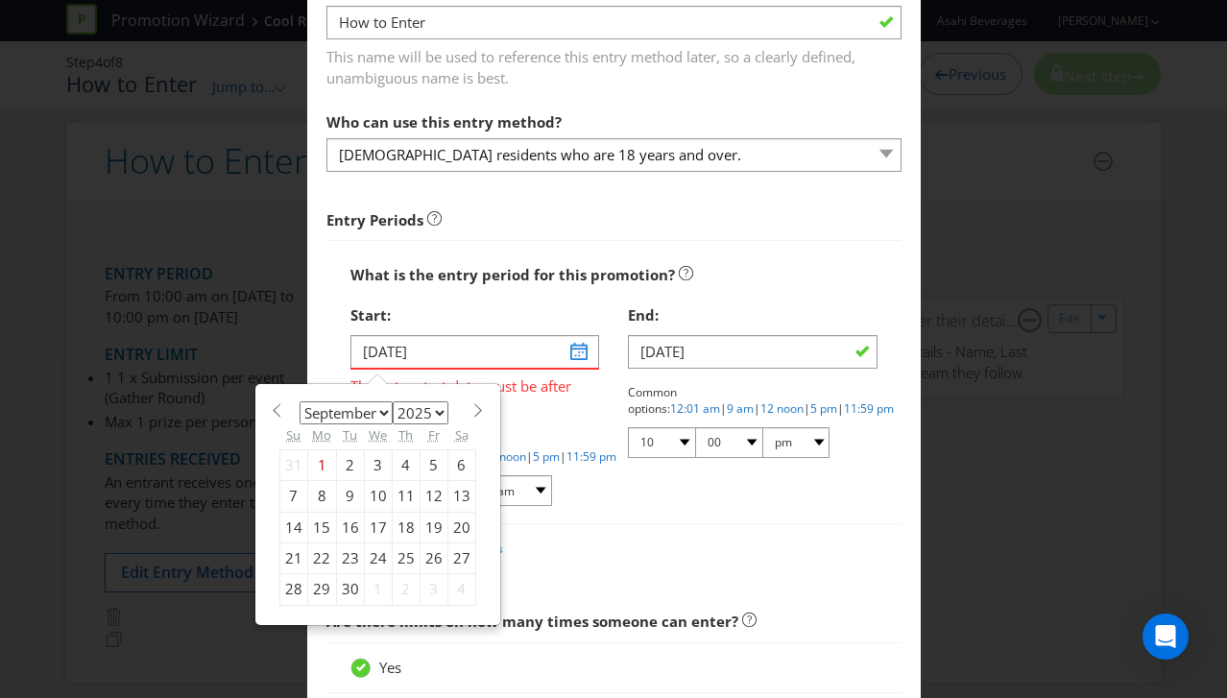
click at [430, 494] on div "12" at bounding box center [434, 496] width 28 height 31
type input "[DATE]"
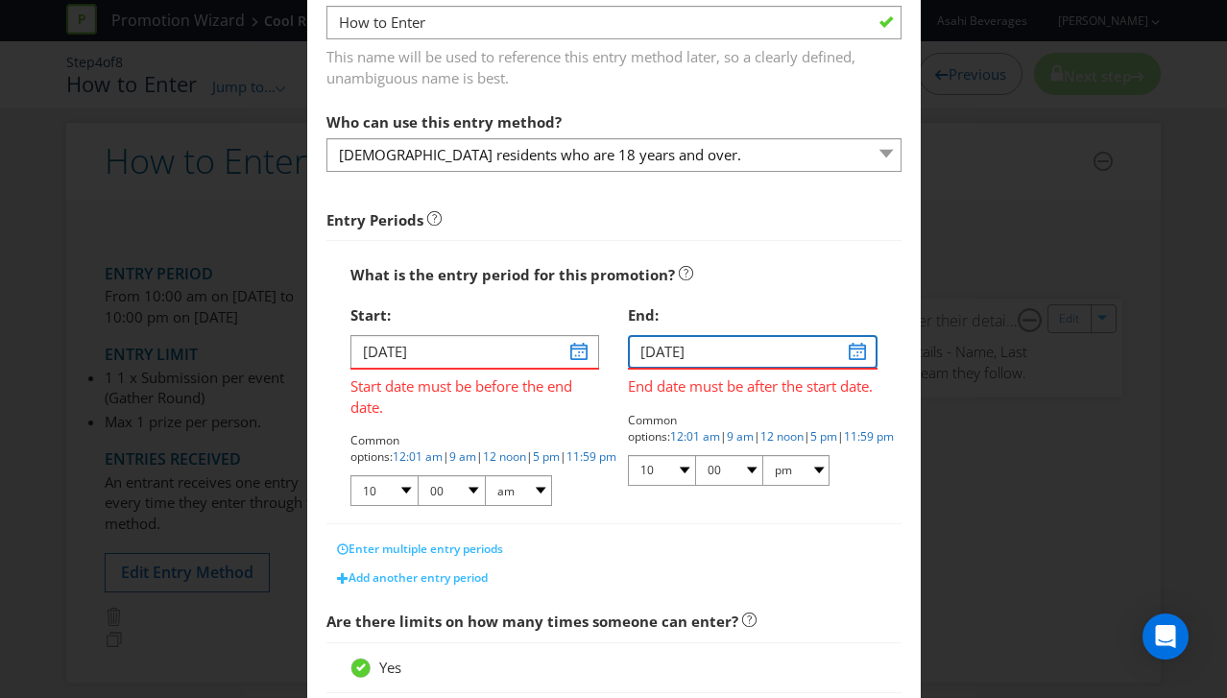
click at [855, 353] on input "[DATE]" at bounding box center [753, 352] width 250 height 34
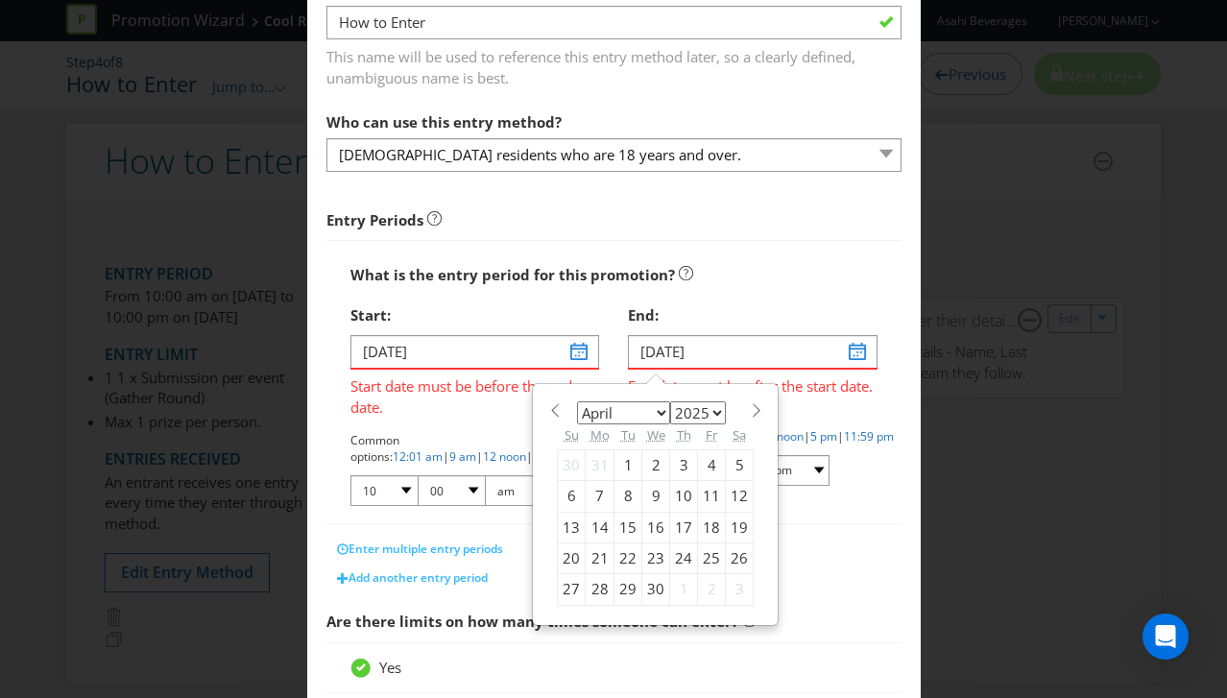
click at [759, 412] on div "January February March April May June July August September October November [D…" at bounding box center [655, 504] width 243 height 239
click at [755, 412] on span at bounding box center [756, 410] width 14 height 14
click at [756, 412] on span at bounding box center [756, 410] width 14 height 14
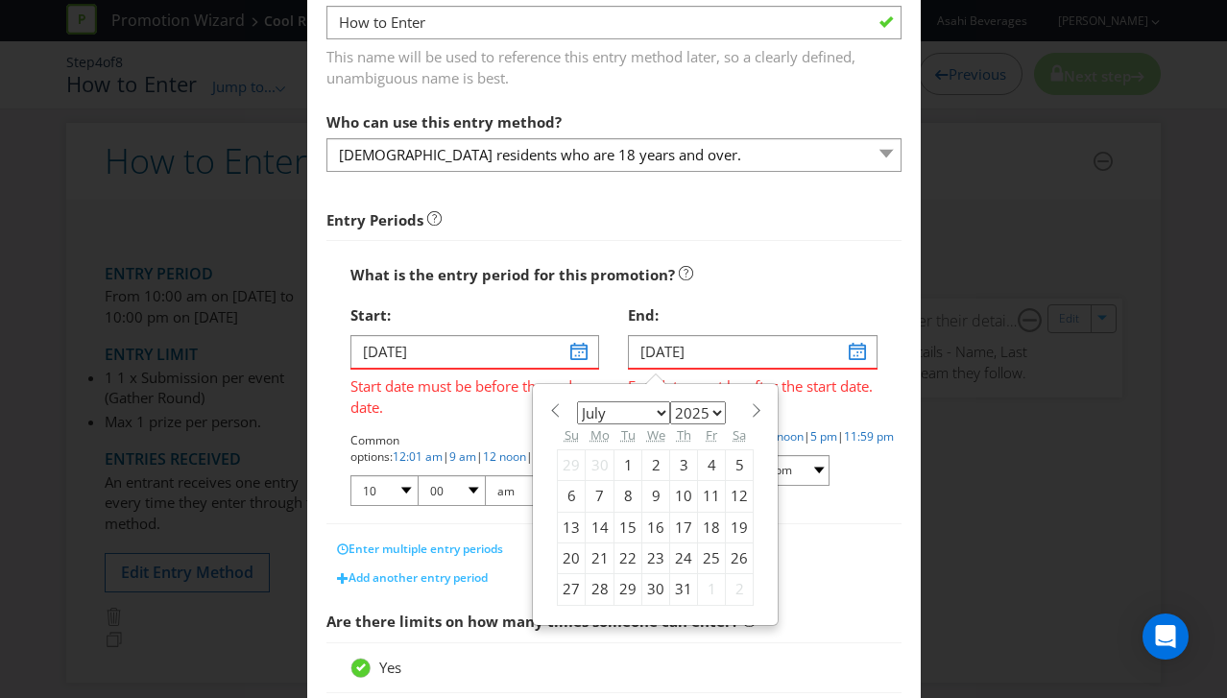
click at [755, 412] on span at bounding box center [756, 410] width 14 height 14
click at [756, 412] on span at bounding box center [756, 410] width 14 height 14
select select "8"
click at [595, 555] on div "22" at bounding box center [600, 557] width 29 height 31
type input "[DATE]"
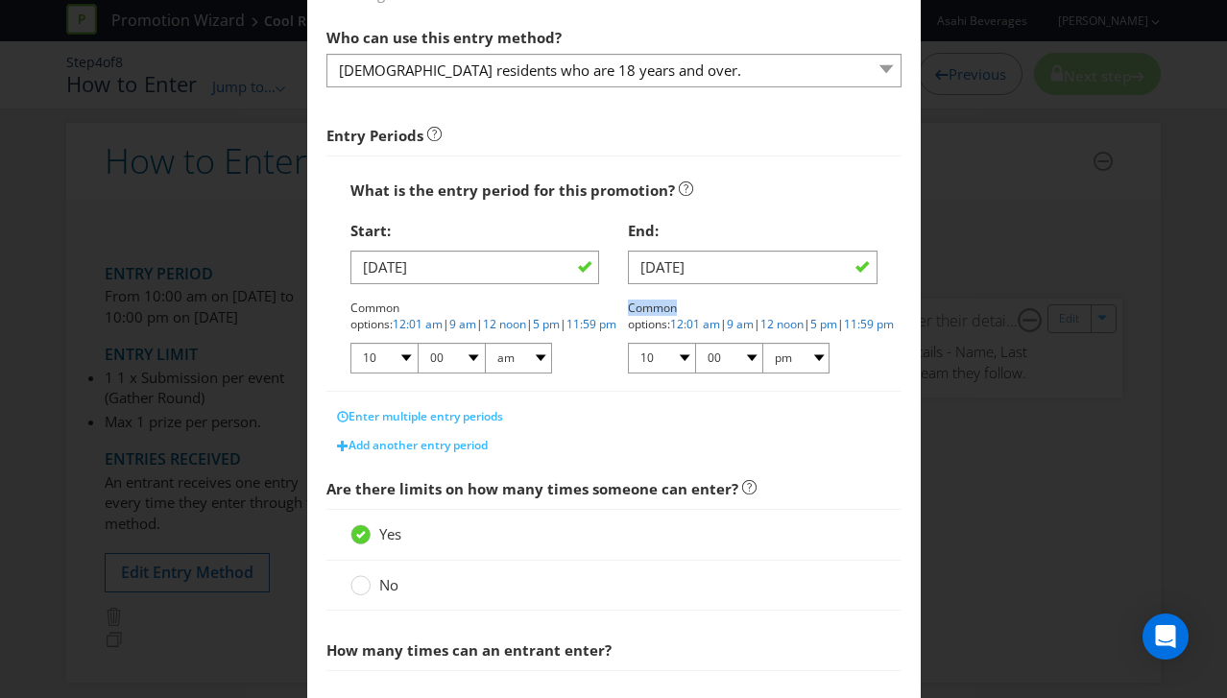
scroll to position [310, 0]
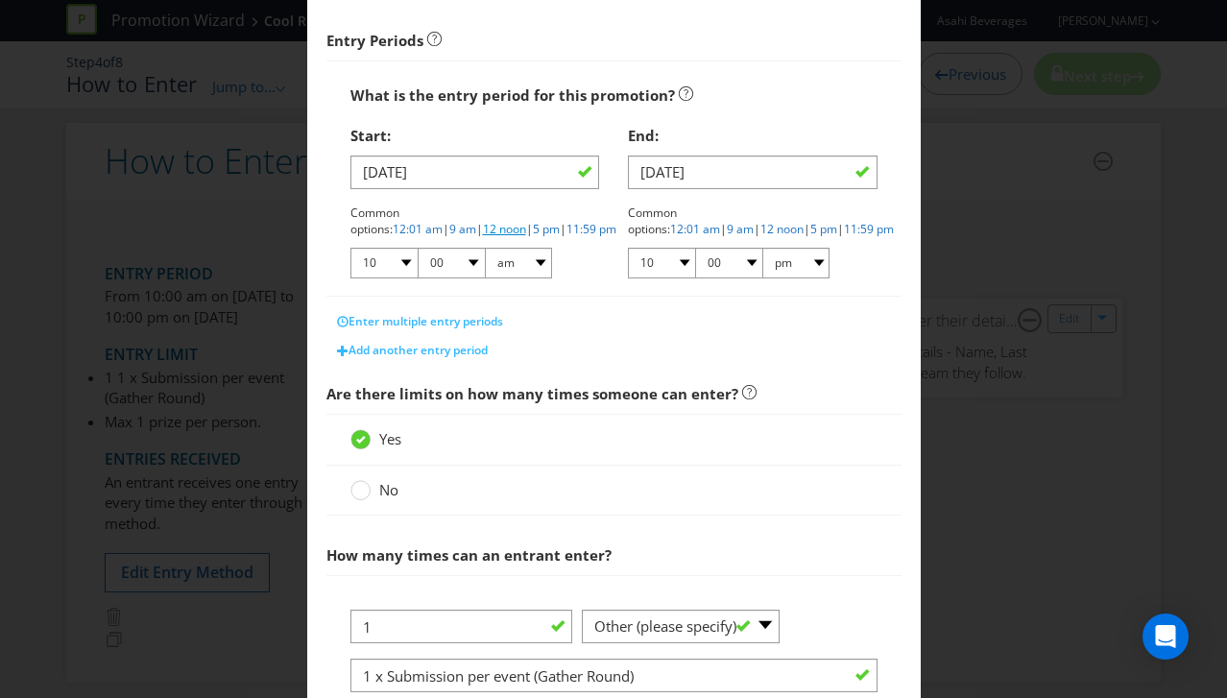
click at [483, 229] on link "12 noon" at bounding box center [504, 229] width 43 height 16
select select "12"
select select "pm"
click at [760, 228] on link "12 noon" at bounding box center [781, 229] width 43 height 16
select select "12"
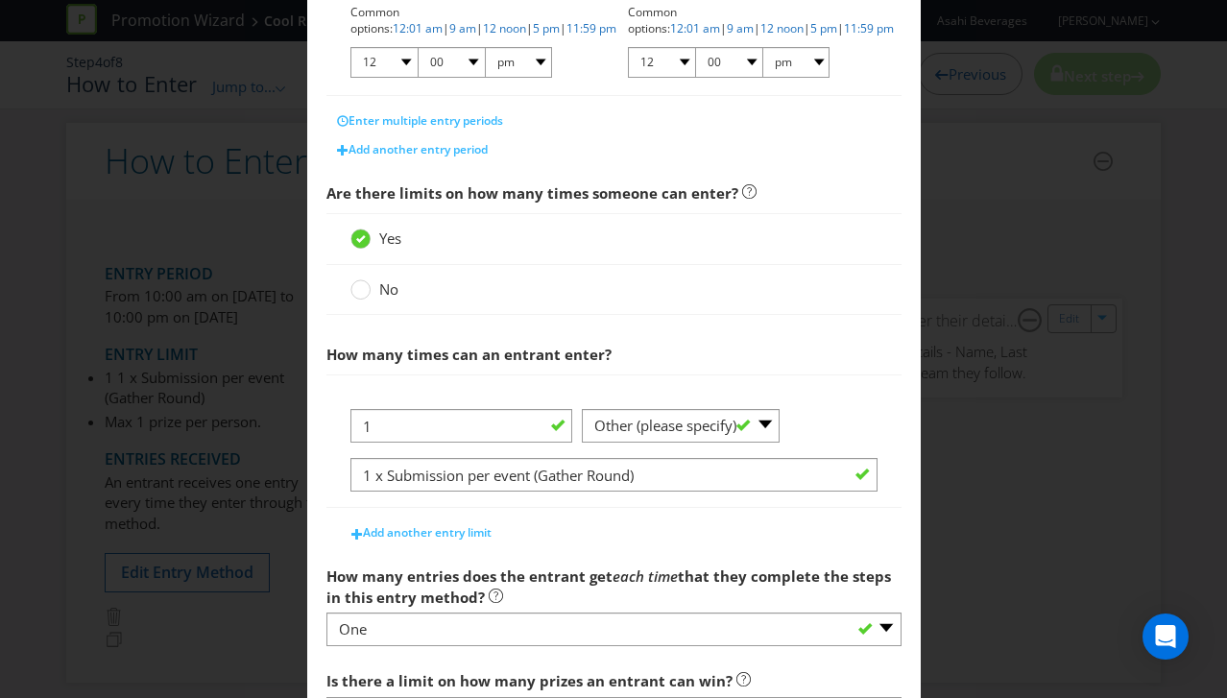
scroll to position [592, 0]
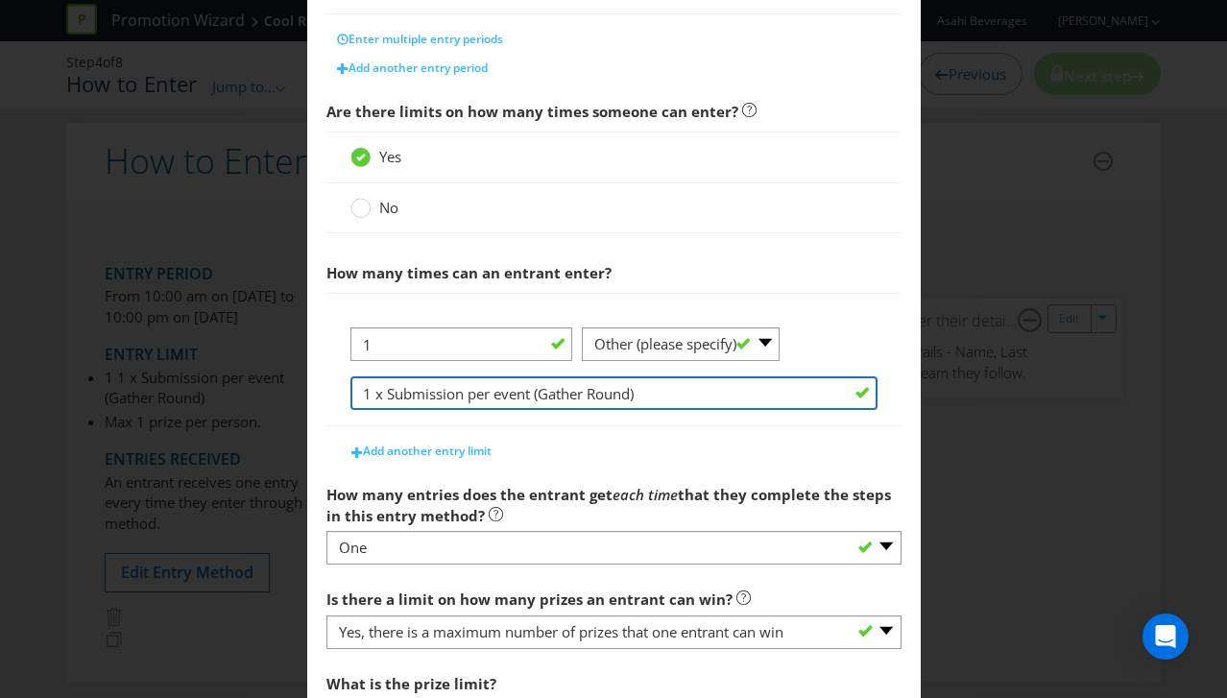
click at [577, 383] on input "1 x Submission per event (Gather Round)" at bounding box center [613, 393] width 527 height 34
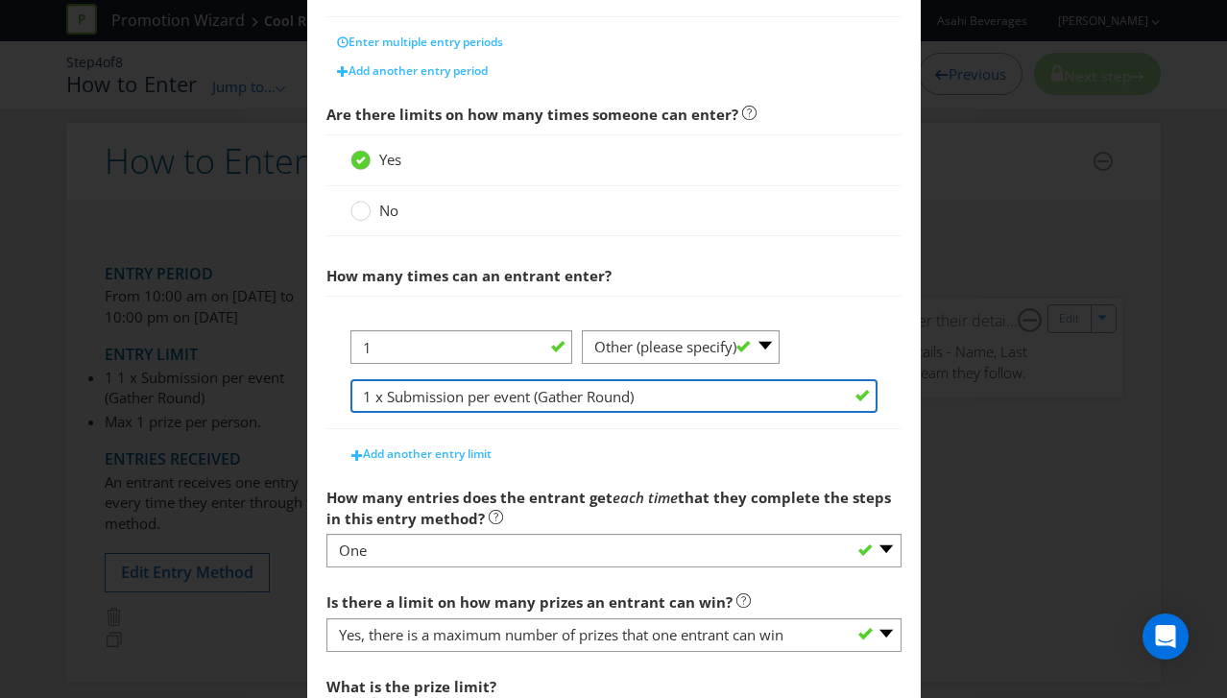
click at [549, 391] on input "1 x Submission per event (Gather Round)" at bounding box center [613, 396] width 527 height 34
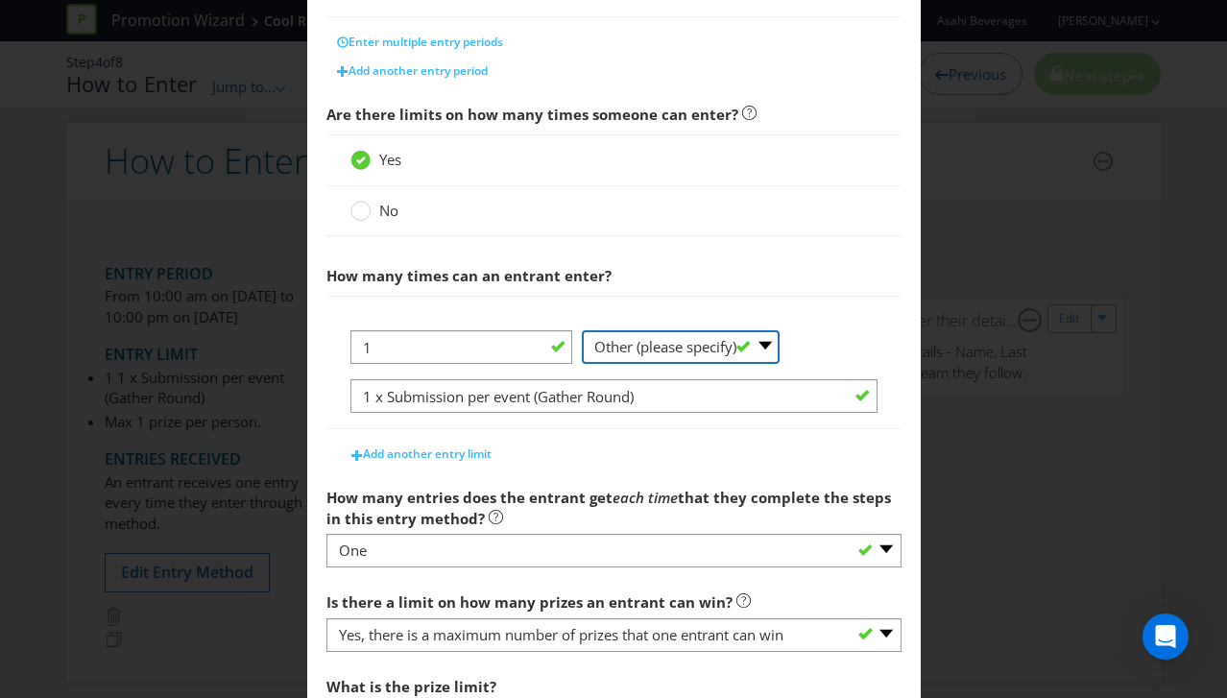
click at [686, 348] on select "-- Please Select -- per person per day per purchase per transaction Other (plea…" at bounding box center [681, 347] width 198 height 34
select select "PER_PERSON"
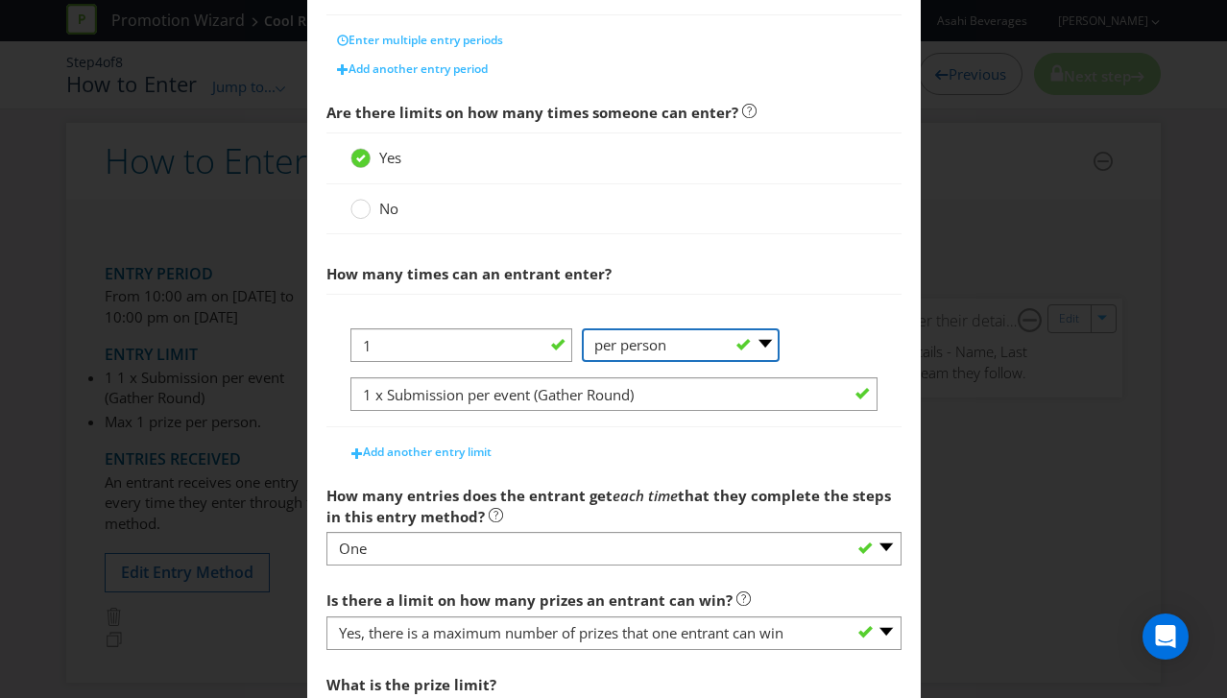
click at [582, 362] on select "-- Please Select -- per person per day per purchase per transaction Other (plea…" at bounding box center [681, 345] width 198 height 34
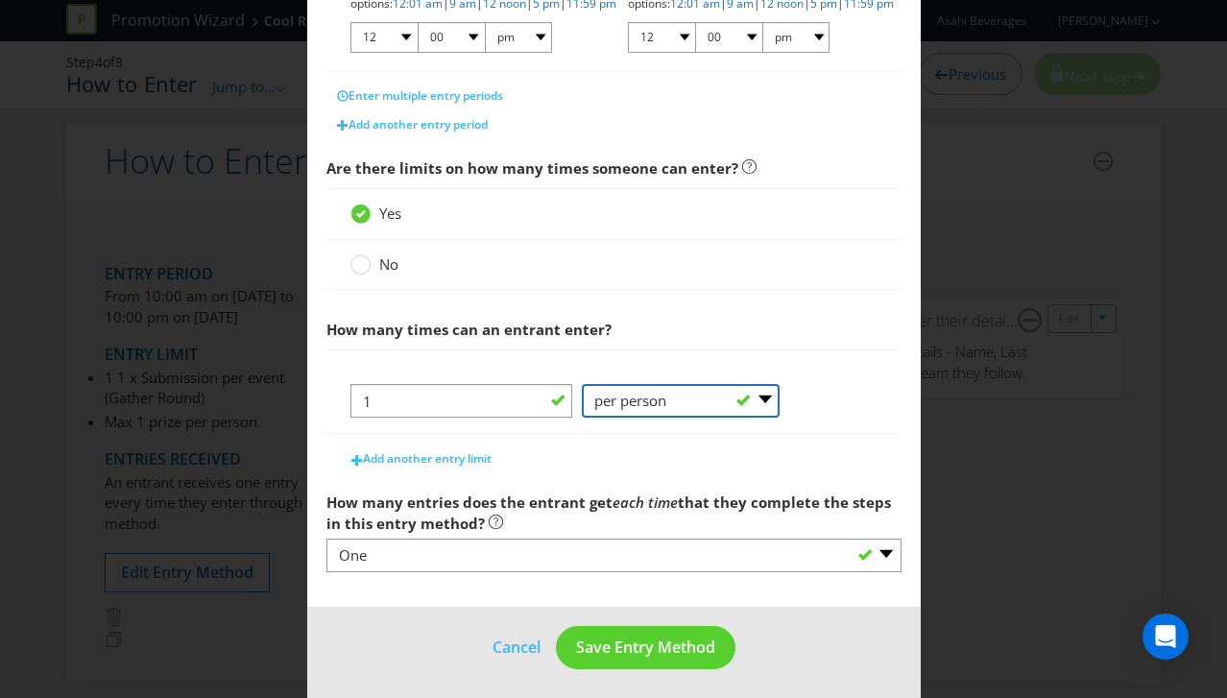
scroll to position [542, 0]
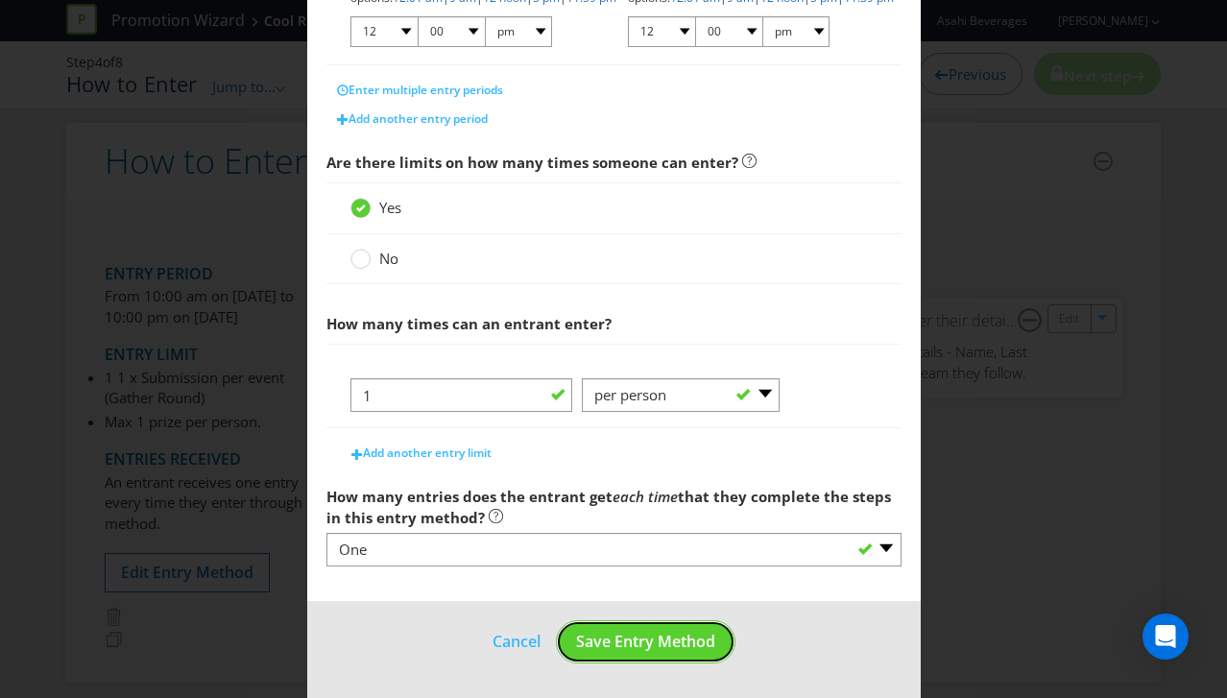
click at [654, 623] on button "Save Entry Method" at bounding box center [646, 641] width 180 height 43
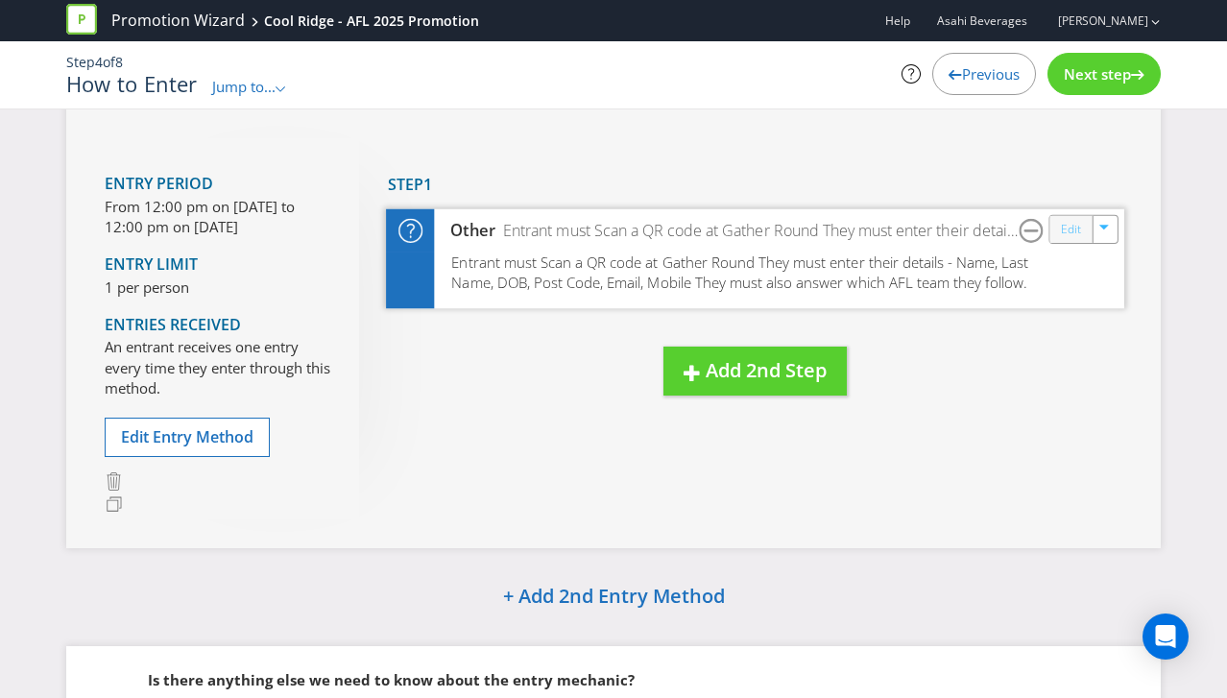
click at [1067, 227] on link "Edit" at bounding box center [1071, 229] width 20 height 22
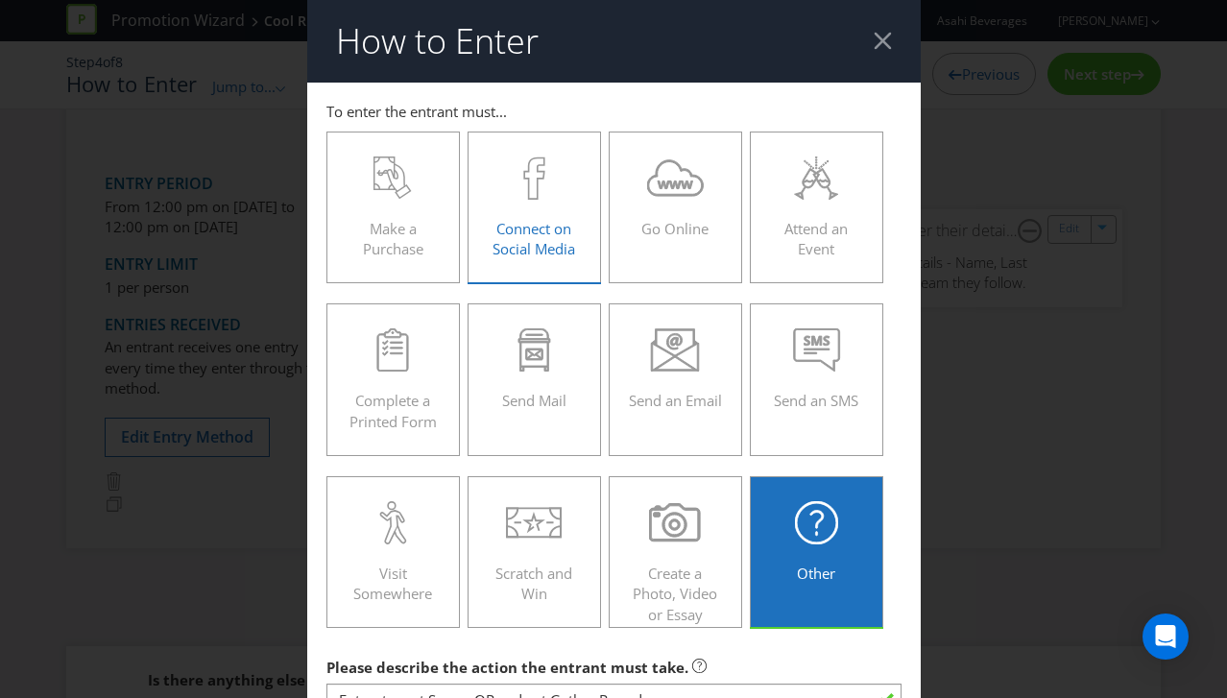
click at [549, 240] on span "Connect on Social Media" at bounding box center [534, 238] width 83 height 39
click at [0, 0] on input "Connect on Social Media" at bounding box center [0, 0] width 0 height 0
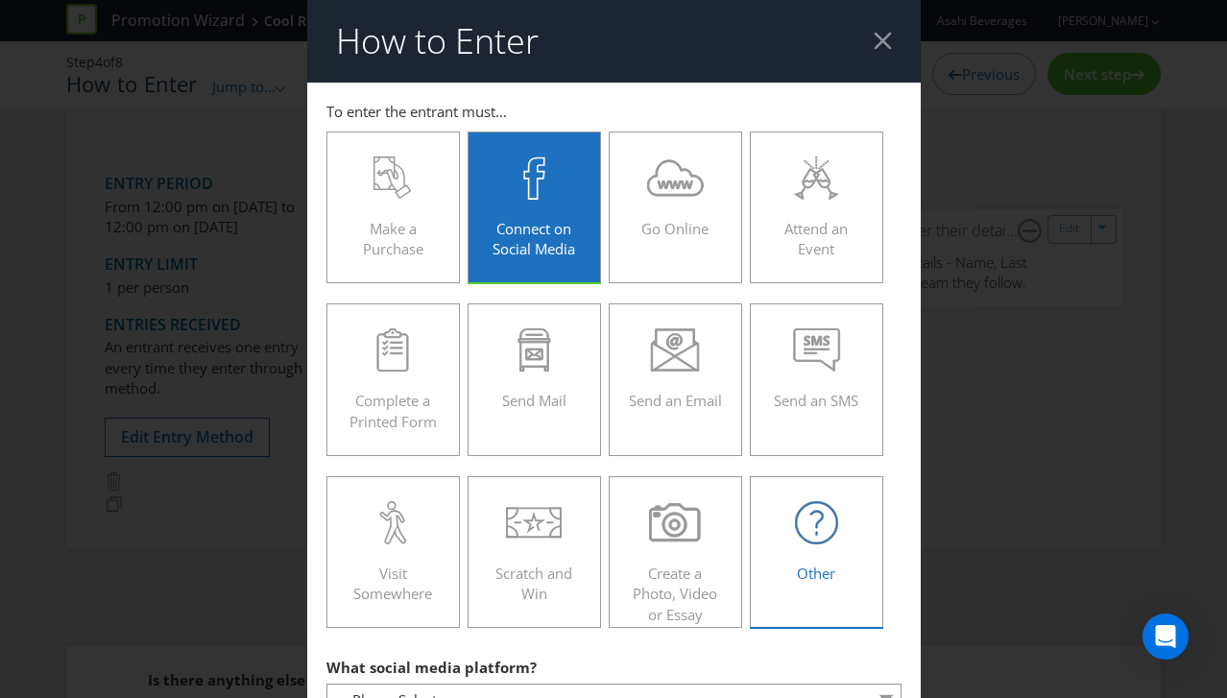
click at [814, 513] on icon at bounding box center [816, 522] width 43 height 43
click at [0, 0] on input "Other" at bounding box center [0, 0] width 0 height 0
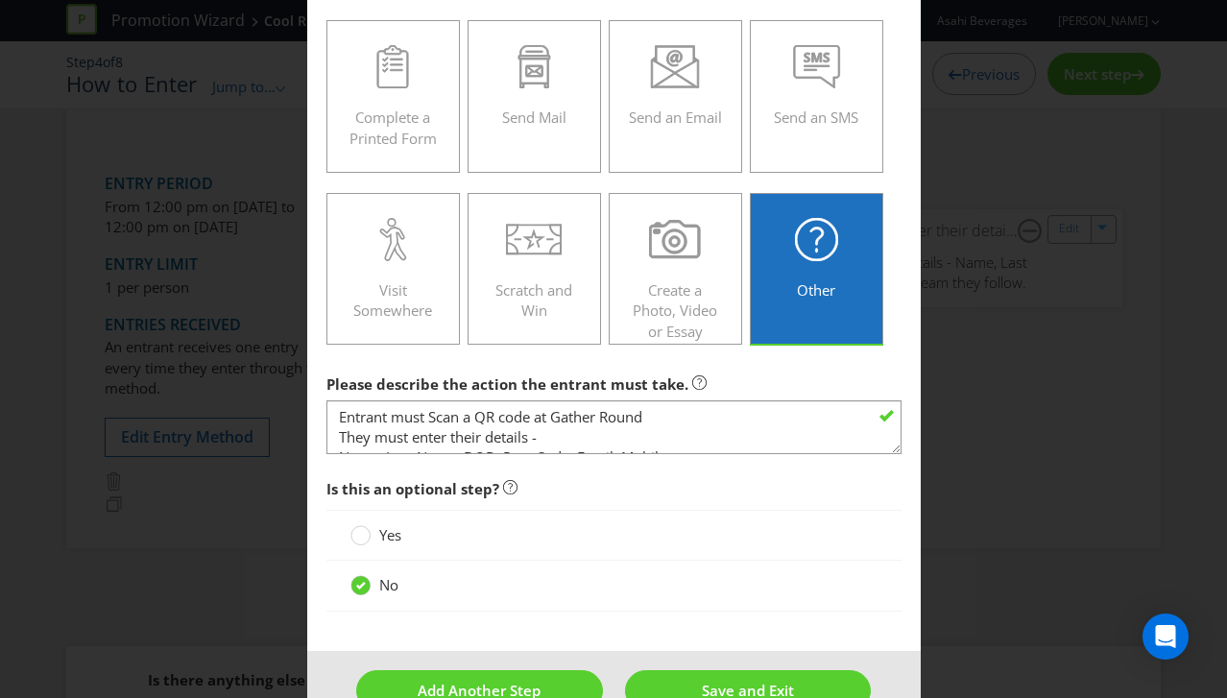
scroll to position [314, 0]
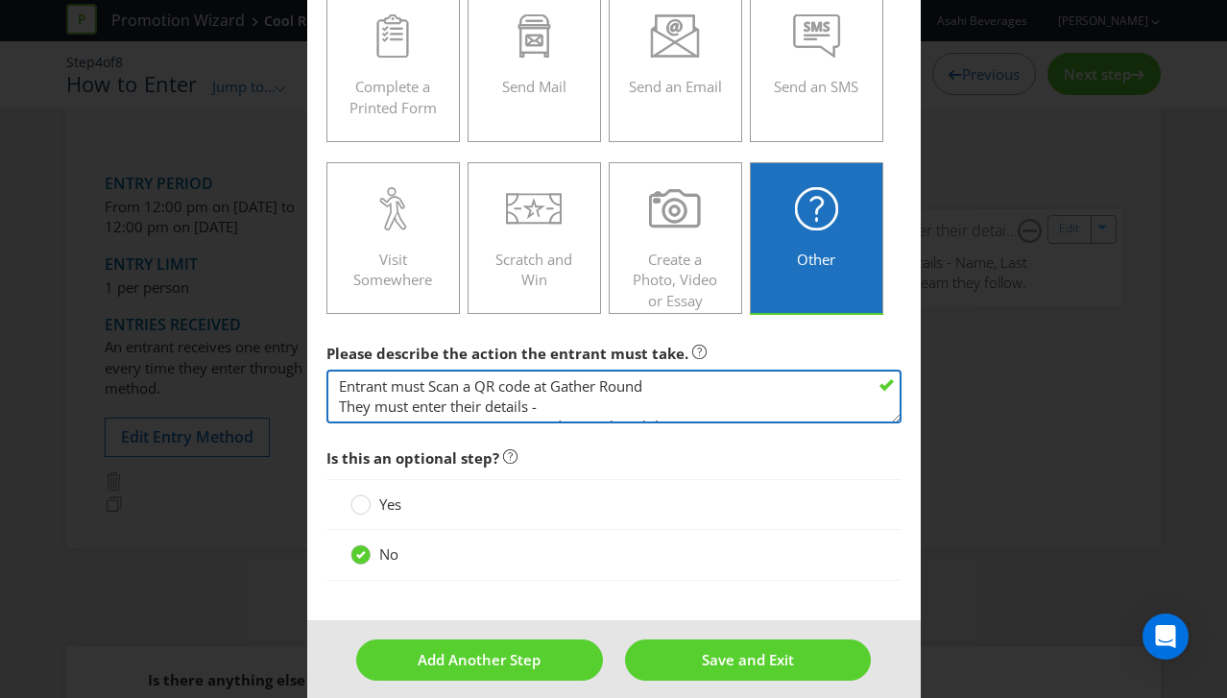
click at [561, 388] on textarea "Entrant must Scan a QR code at Gather Round They must enter their details - Nam…" at bounding box center [613, 397] width 575 height 55
click at [545, 401] on textarea "Entrant must Scan a QR code at Gather Round They must enter their details - Nam…" at bounding box center [613, 397] width 575 height 55
drag, startPoint x: 657, startPoint y: 389, endPoint x: 303, endPoint y: 386, distance: 353.3
click at [303, 386] on div "How to Enter To enter the entrant must... Make a Purchase Connect on Social Med…" at bounding box center [613, 349] width 1227 height 698
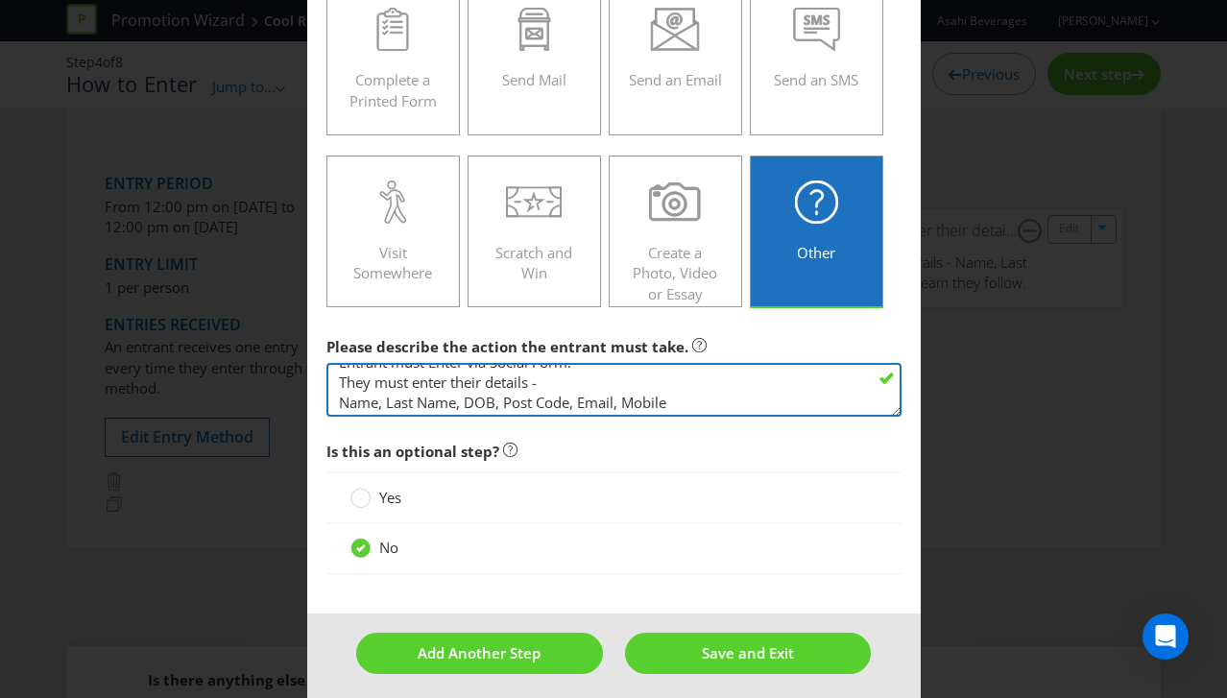
scroll to position [26, 0]
click at [709, 391] on textarea "Entrant must Scan a QR code at Gather Round They must enter their details - Nam…" at bounding box center [613, 390] width 575 height 55
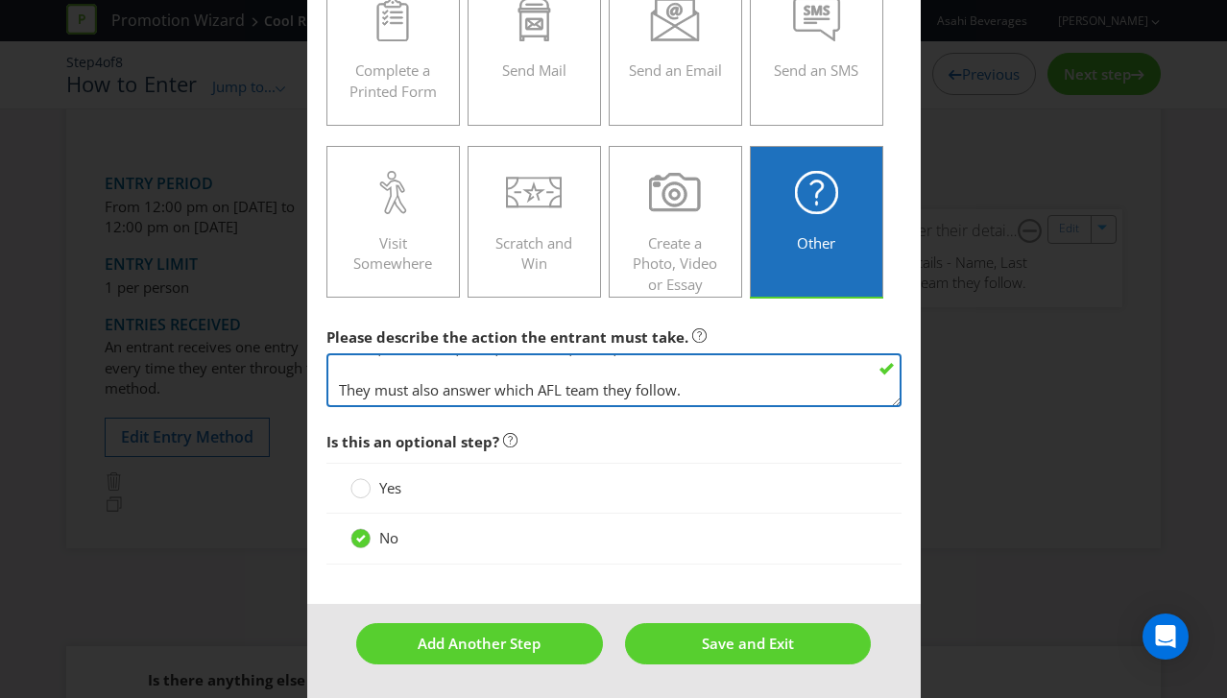
click at [704, 395] on textarea "Entrant must Scan a QR code at Gather Round They must enter their details - Nam…" at bounding box center [613, 380] width 575 height 55
type textarea "Entrant must Enter via Social Form. They must enter their details - Name, Last …"
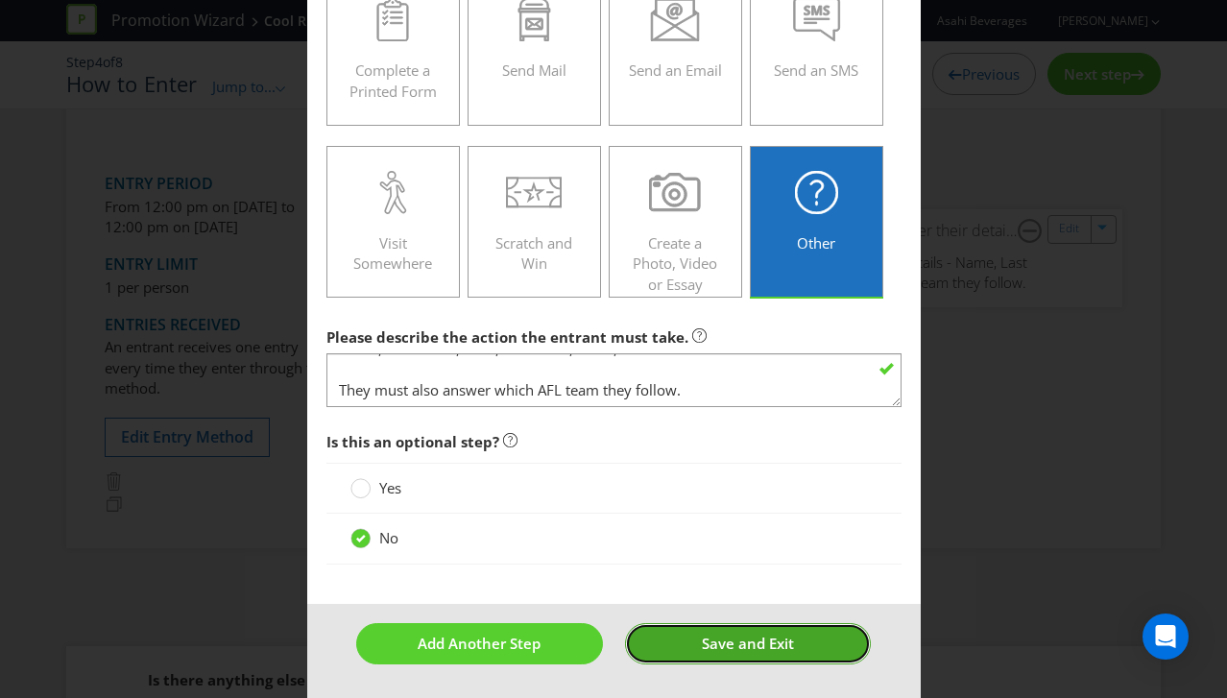
click at [735, 633] on button "Save and Exit" at bounding box center [748, 643] width 246 height 41
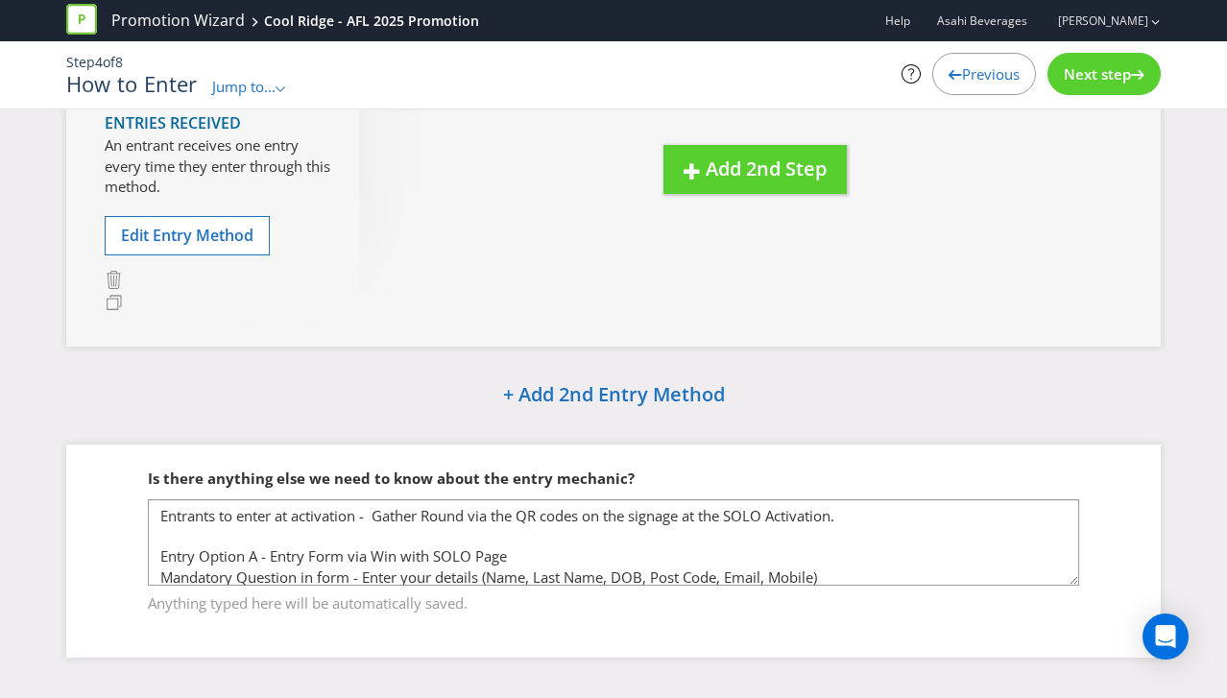
scroll to position [309, 0]
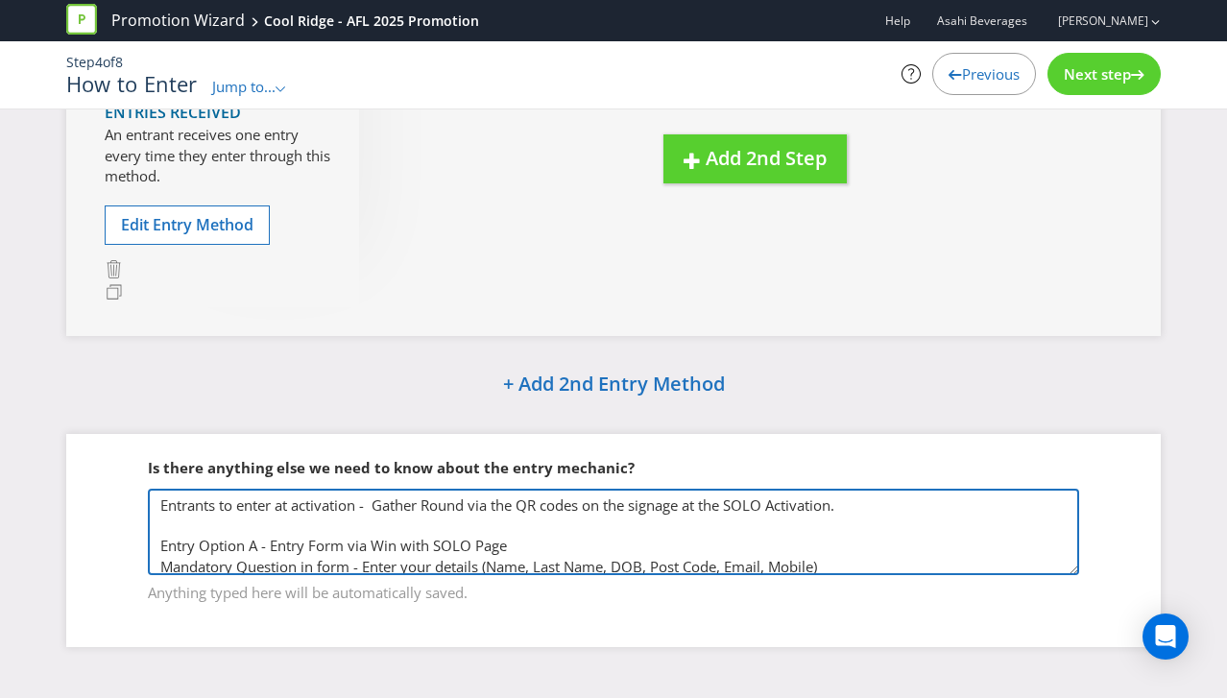
click at [355, 516] on textarea "Entrants to enter at activation - Gather Round via the QR codes on the signage …" at bounding box center [613, 532] width 931 height 86
drag, startPoint x: 892, startPoint y: 494, endPoint x: 105, endPoint y: 502, distance: 787.4
click at [105, 502] on fieldset "Is there anything else we need to know about the entry mechanic? Entrants to en…" at bounding box center [614, 519] width 1018 height 198
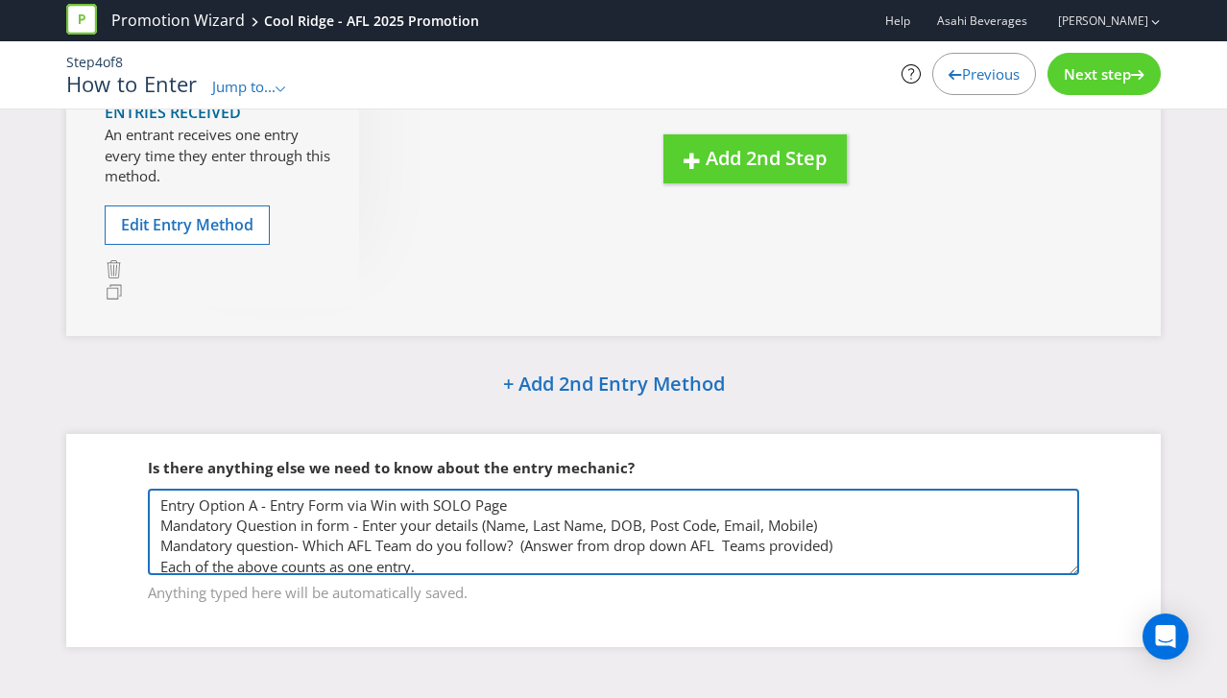
click at [210, 518] on textarea "Entrants to enter at activation - Gather Round via the QR codes on the signage …" at bounding box center [613, 532] width 931 height 86
click at [269, 523] on textarea "Entrants to enter at activation - Gather Round via the QR codes on the signage …" at bounding box center [613, 533] width 931 height 86
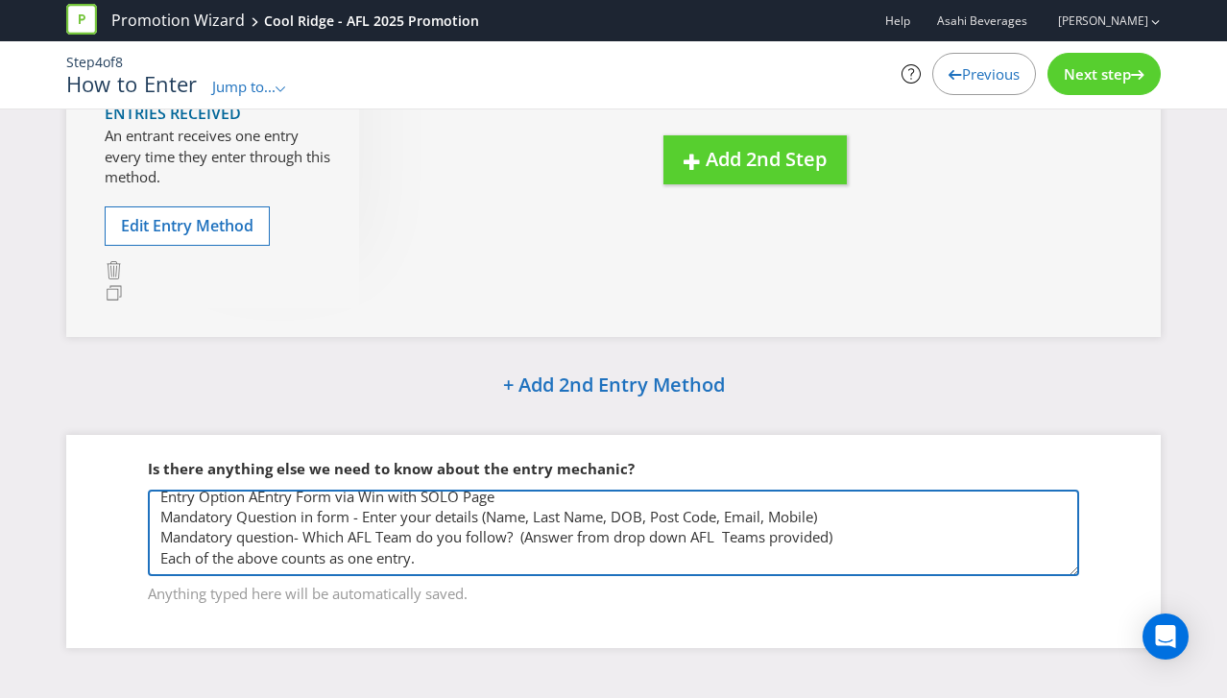
scroll to position [3, 0]
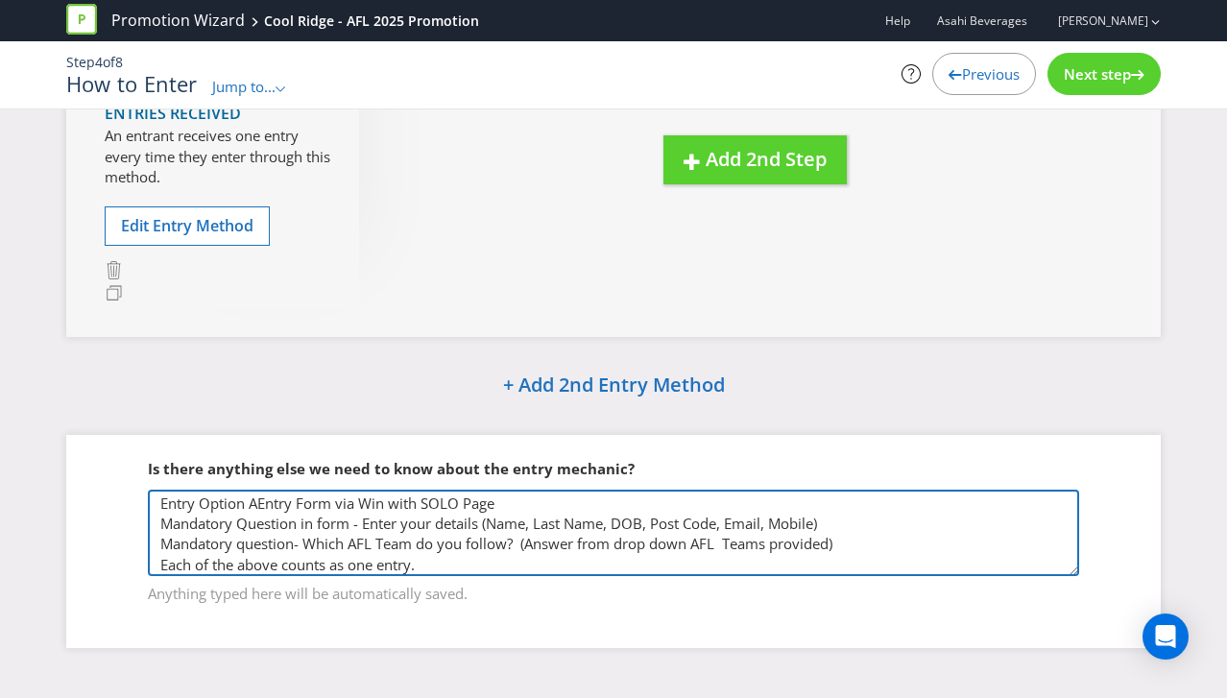
drag, startPoint x: 735, startPoint y: 539, endPoint x: 377, endPoint y: 524, distance: 357.5
click at [128, 518] on fieldset "Is there anything else we need to know about the entry mechanic? Entrants to en…" at bounding box center [614, 520] width 1018 height 198
click at [607, 529] on textarea "Entrants to enter at activation - Gather Round via the QR codes on the signage …" at bounding box center [613, 533] width 931 height 86
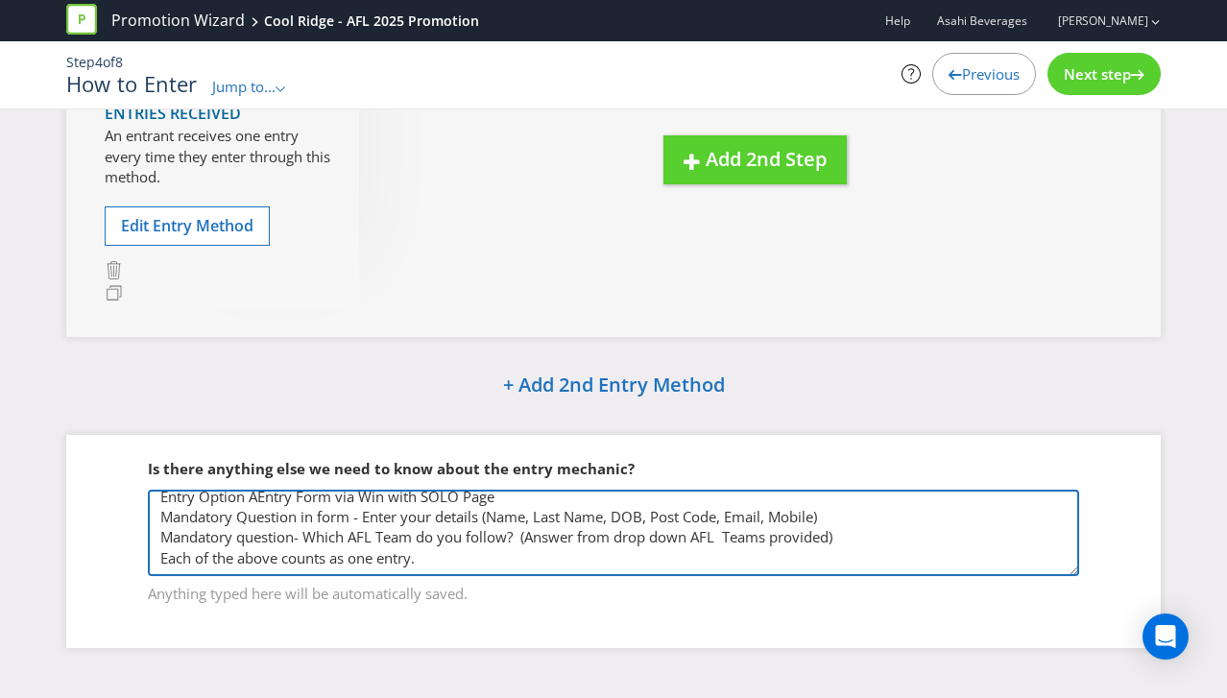
scroll to position [42, 0]
drag, startPoint x: 414, startPoint y: 544, endPoint x: 143, endPoint y: 522, distance: 271.7
click at [143, 522] on fieldset "Is there anything else we need to know about the entry mechanic? Entrants to en…" at bounding box center [614, 520] width 1018 height 198
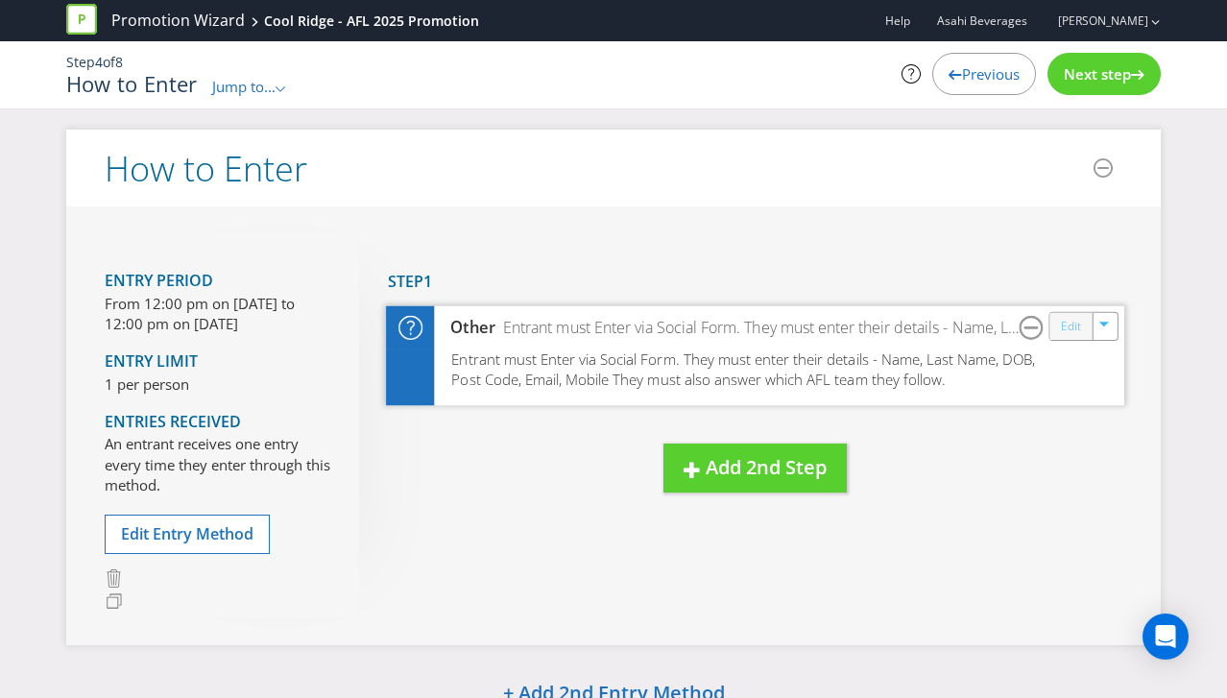
type textarea "Entry Option AEntry Form via Win with SOLO Page Mandatory Question in form - En…"
click at [1075, 325] on link "Edit" at bounding box center [1071, 326] width 20 height 22
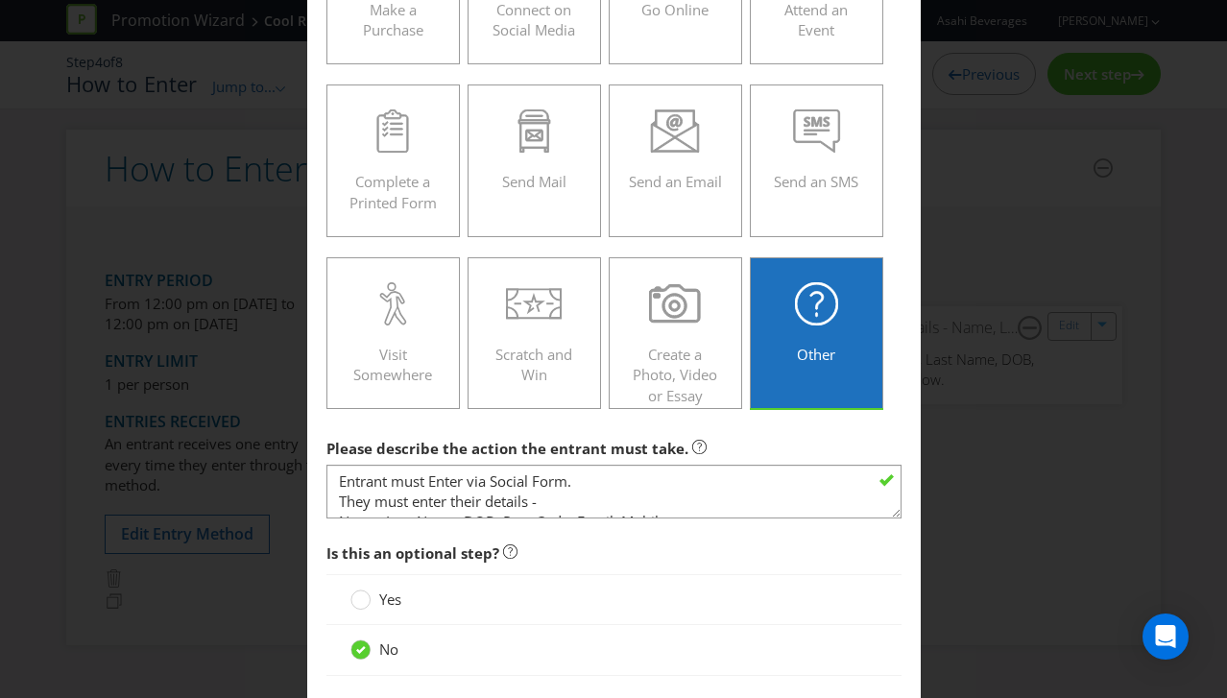
scroll to position [330, 0]
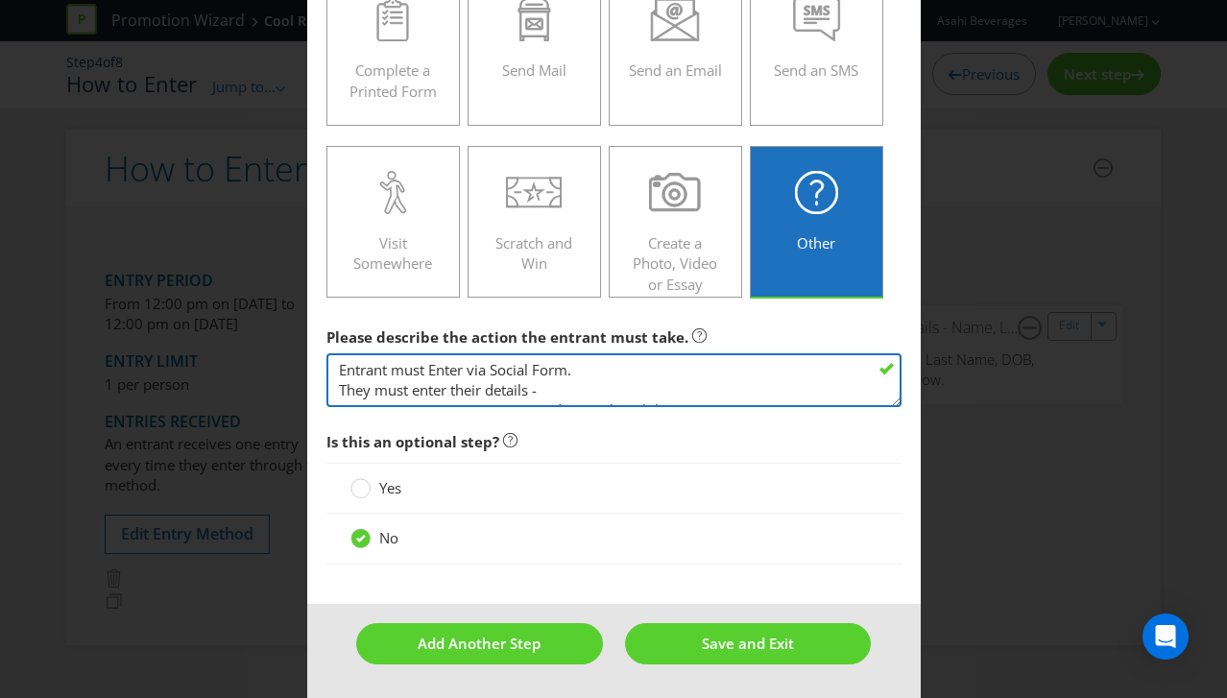
click at [600, 383] on textarea "Entrant must Enter via Social Form. They must enter their details - Name, Last …" at bounding box center [613, 380] width 575 height 55
click at [719, 382] on textarea "Entrant must Enter via Social Form. They must enter their details - Name, Last …" at bounding box center [613, 380] width 575 height 55
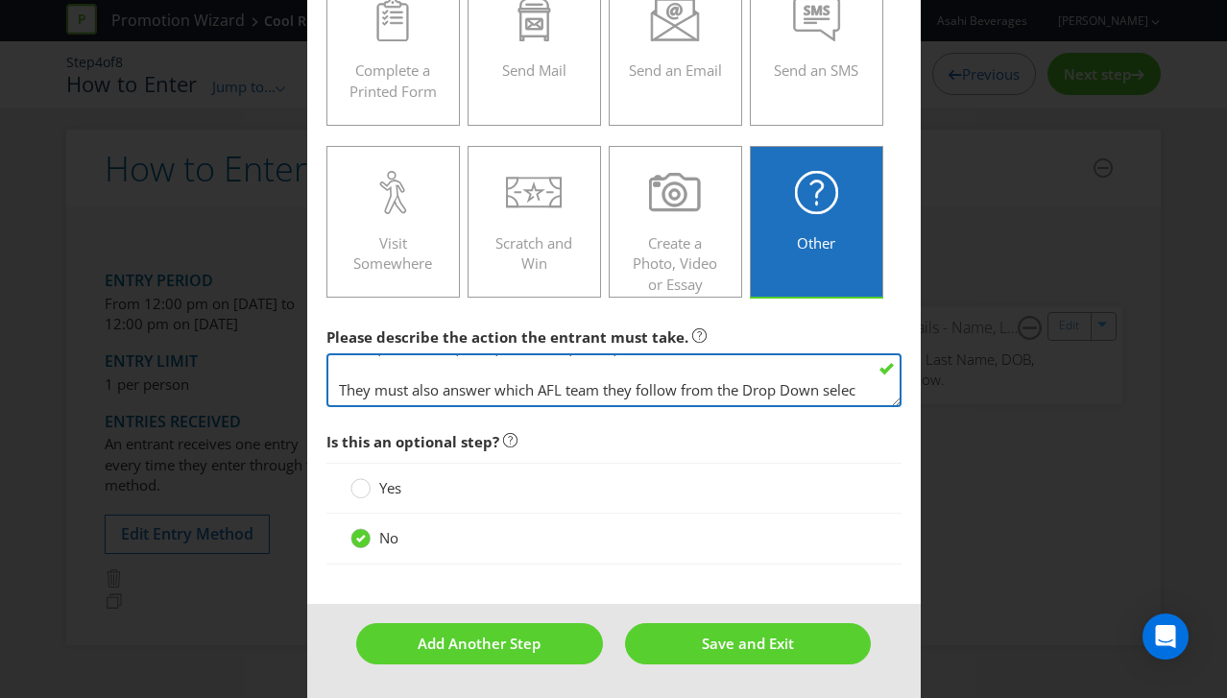
scroll to position [76, 0]
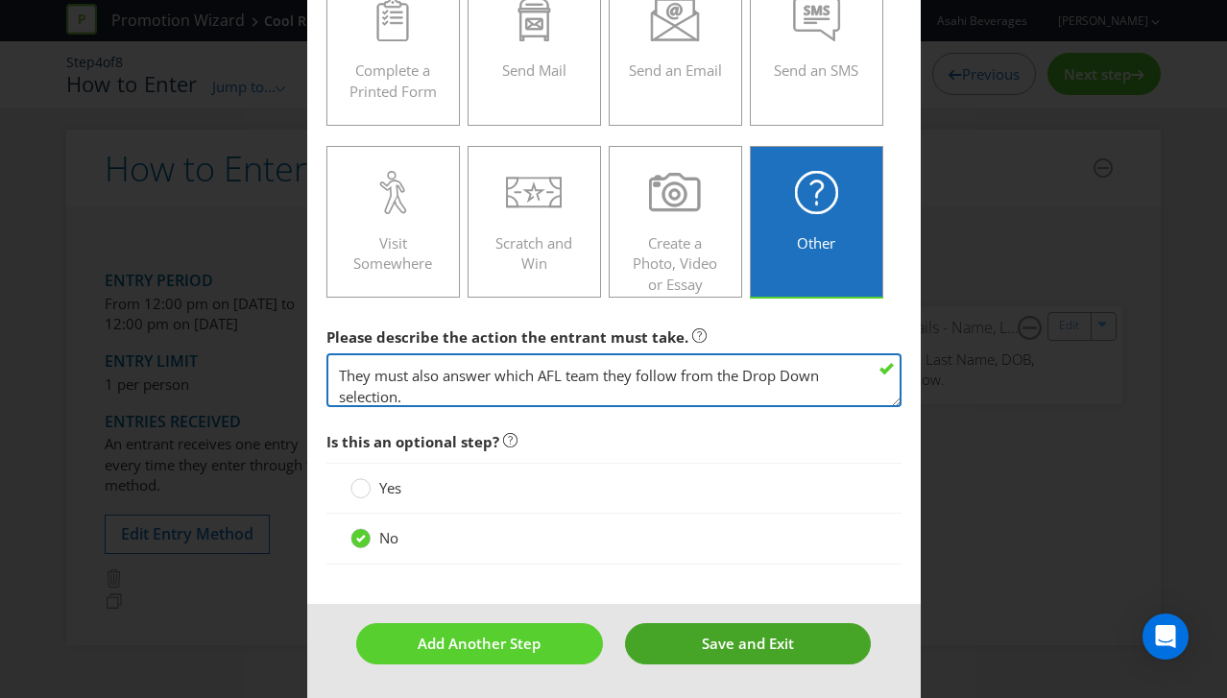
type textarea "Entrant must Enter via Social Form. They must enter their details - Name, Last …"
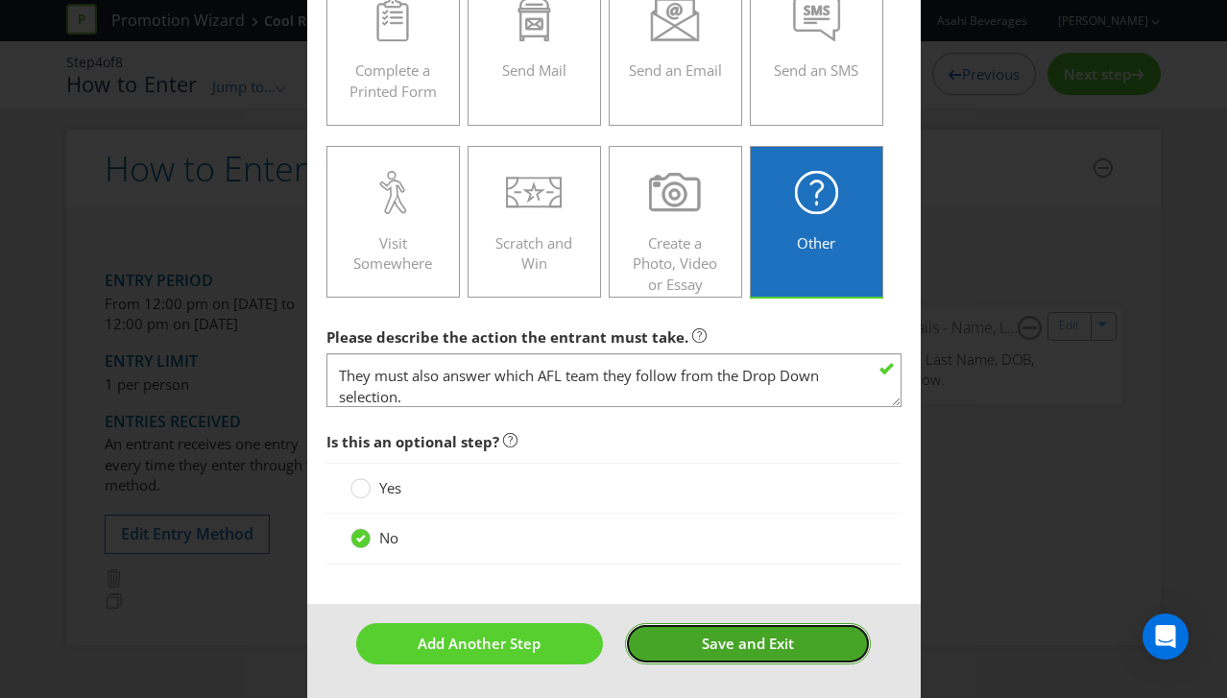
click at [728, 646] on span "Save and Exit" at bounding box center [748, 643] width 92 height 19
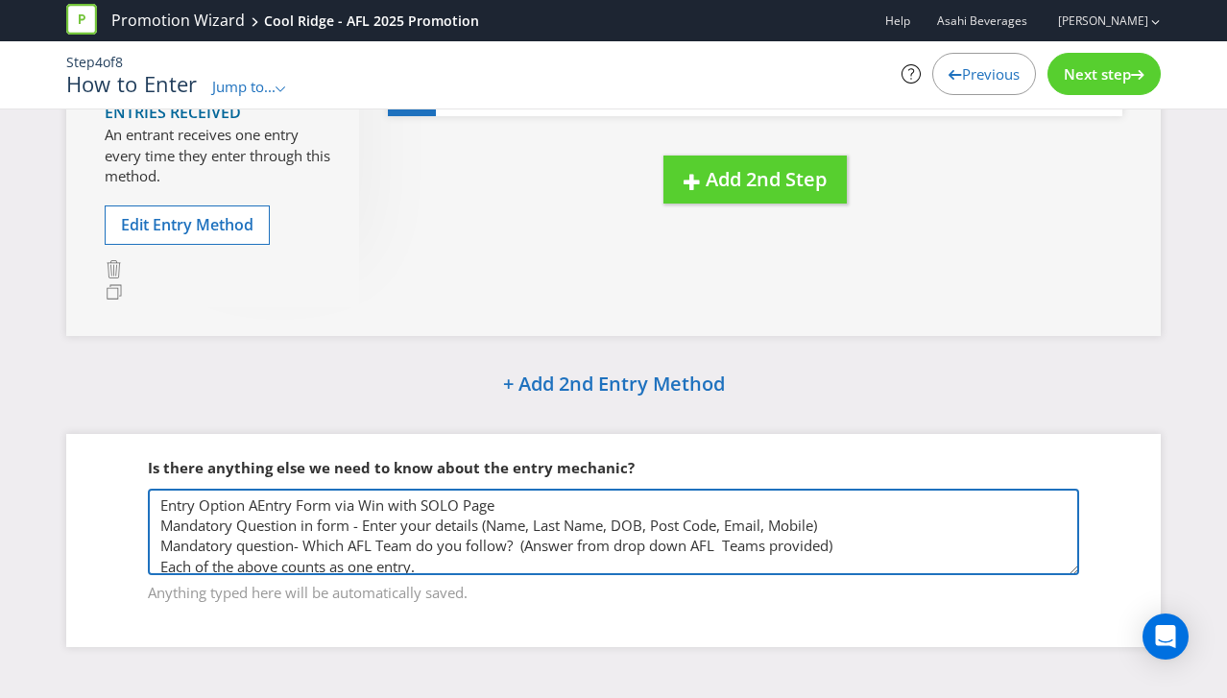
drag, startPoint x: 475, startPoint y: 550, endPoint x: 82, endPoint y: 459, distance: 404.1
click at [82, 459] on div "Is there anything else we need to know about the entry mechanic? Entrants to en…" at bounding box center [613, 540] width 1095 height 212
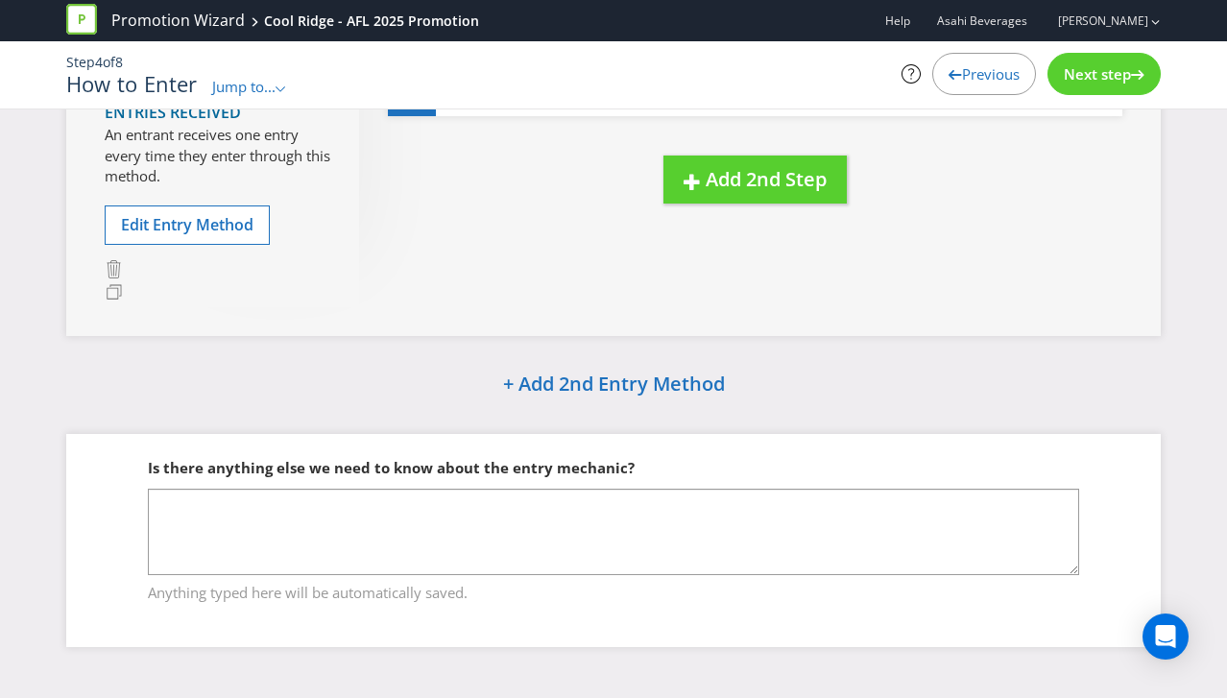
click at [1120, 68] on span "Next step" at bounding box center [1097, 73] width 67 height 19
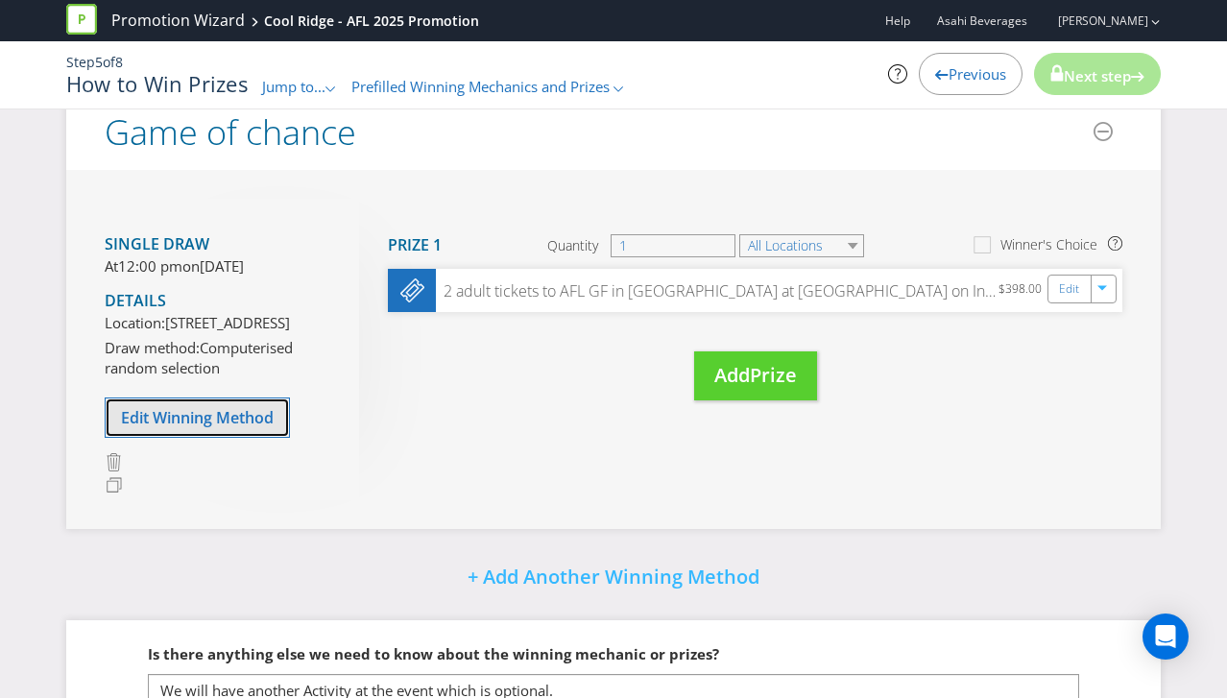
click at [234, 438] on button "Edit Winning Method" at bounding box center [197, 417] width 185 height 40
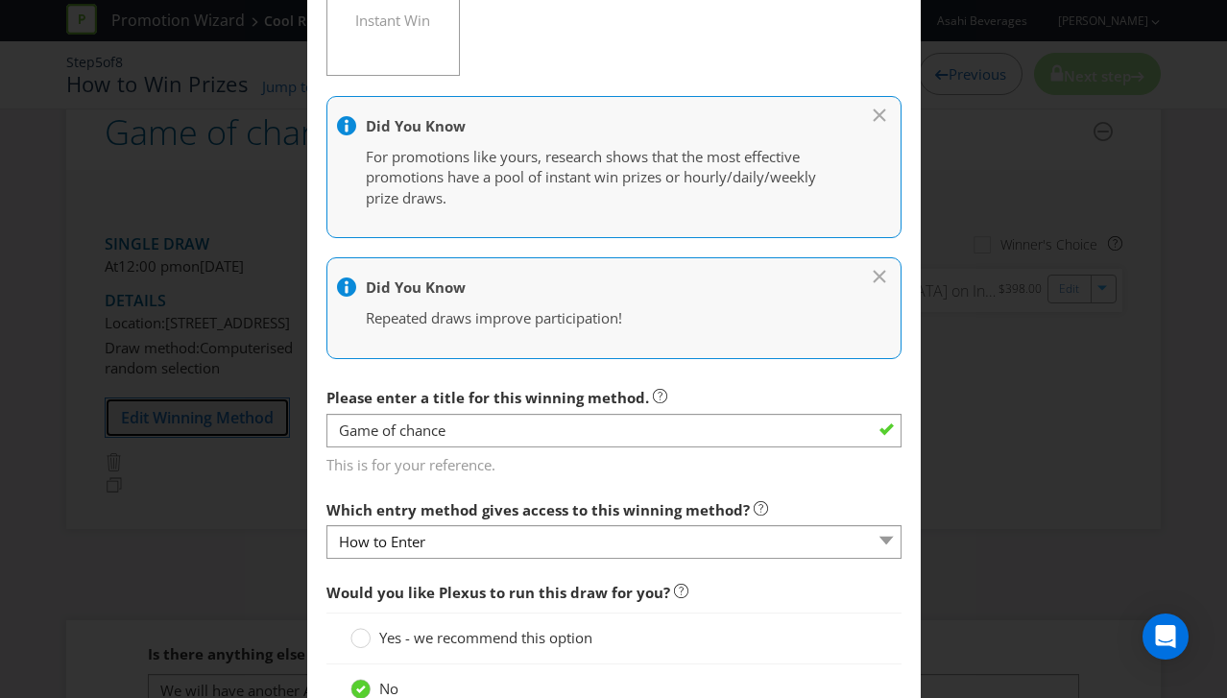
scroll to position [524, 0]
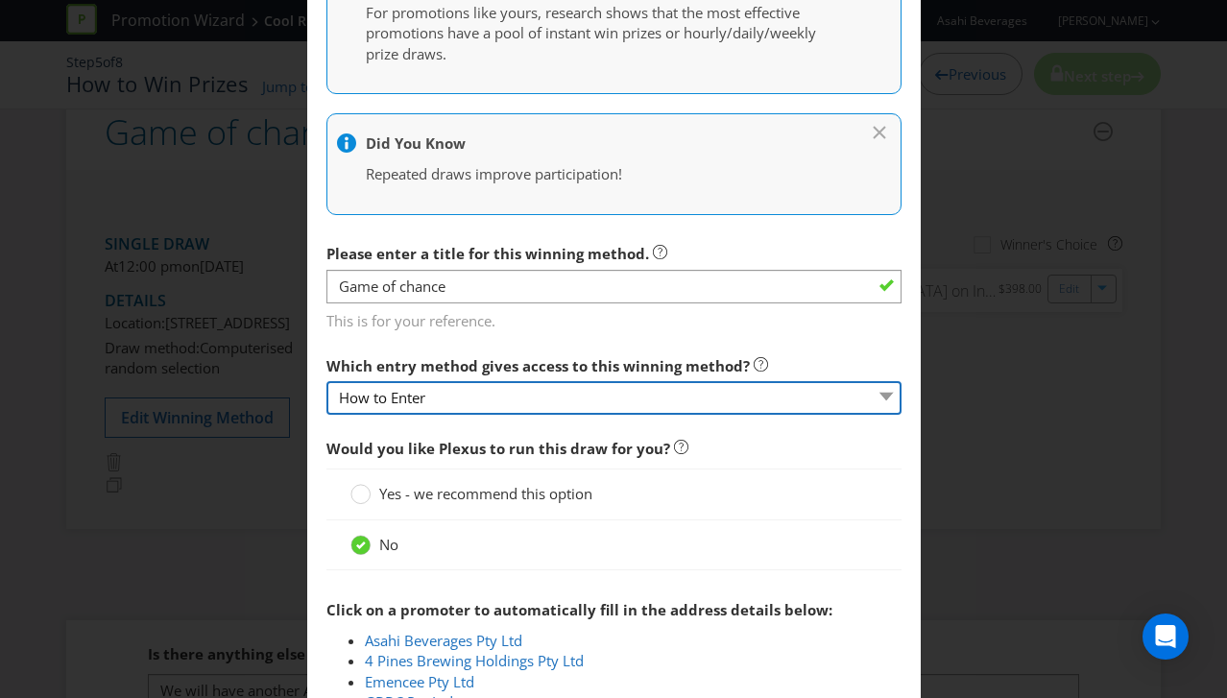
click at [464, 401] on select "How to Enter" at bounding box center [613, 398] width 575 height 34
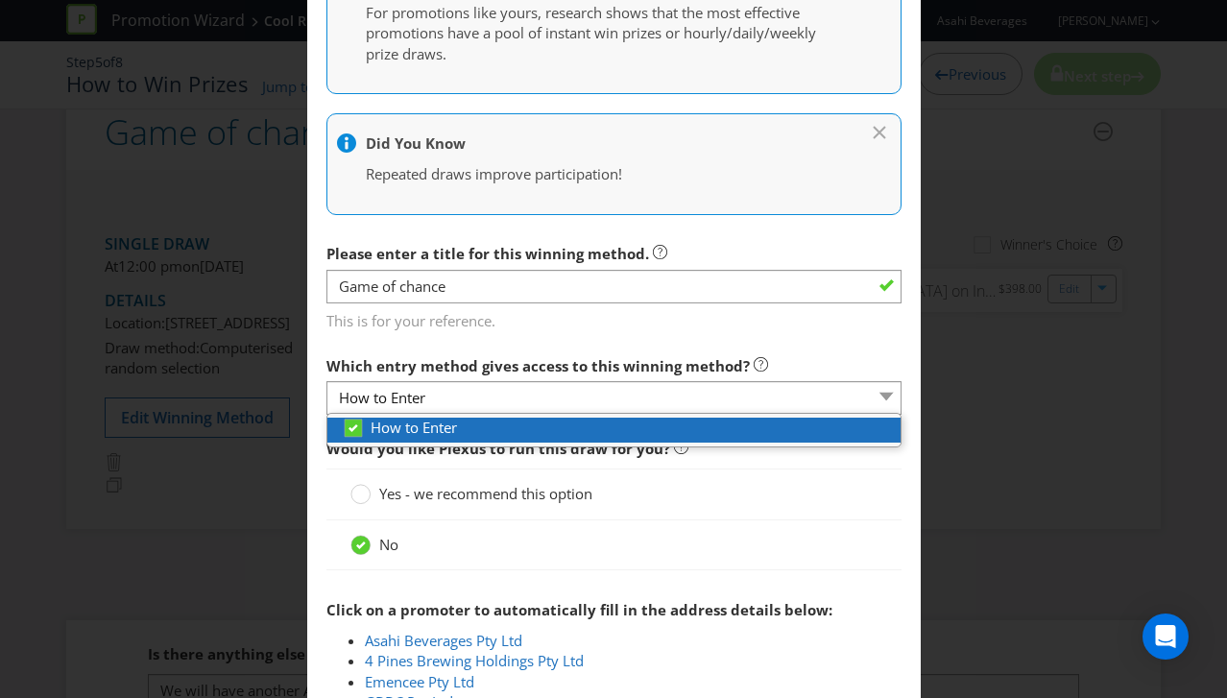
click at [454, 423] on span "How to Enter" at bounding box center [414, 427] width 86 height 19
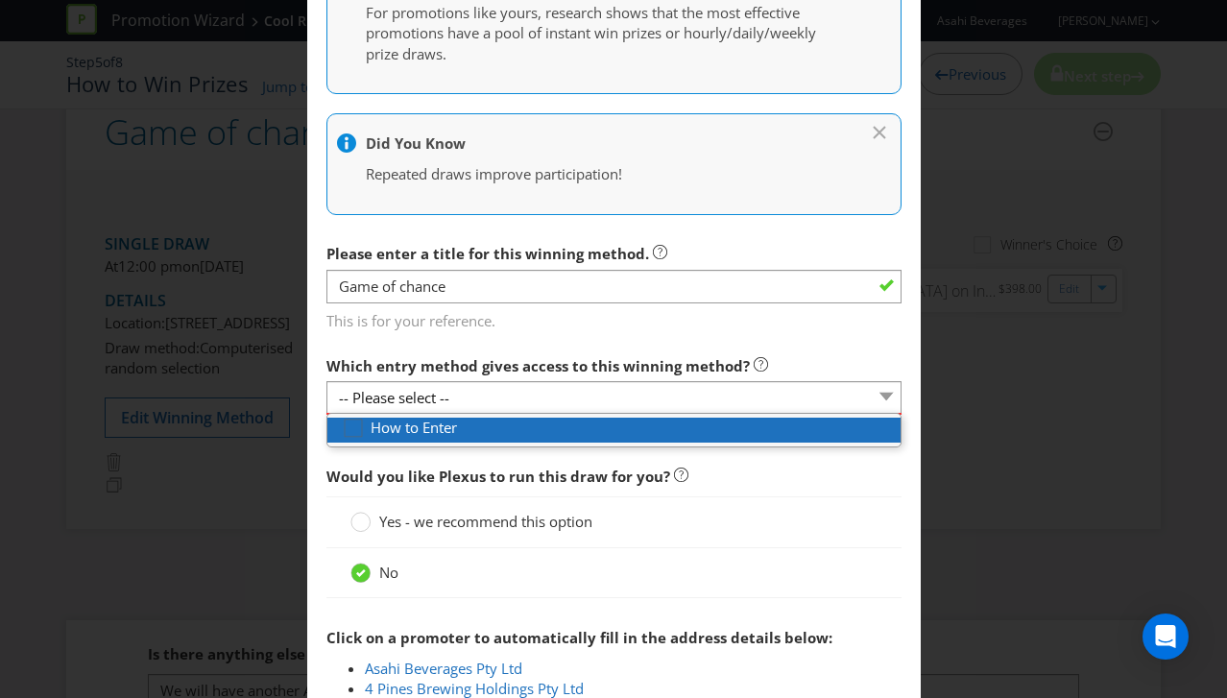
click at [355, 425] on div at bounding box center [354, 422] width 10 height 10
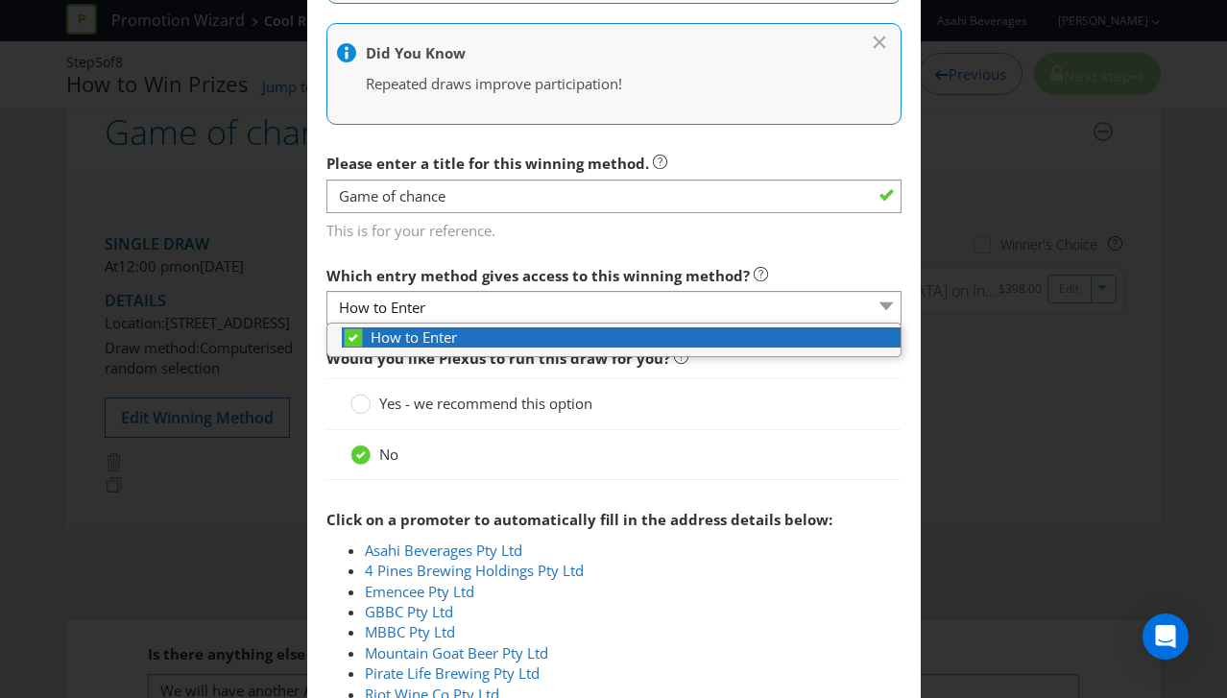
scroll to position [634, 0]
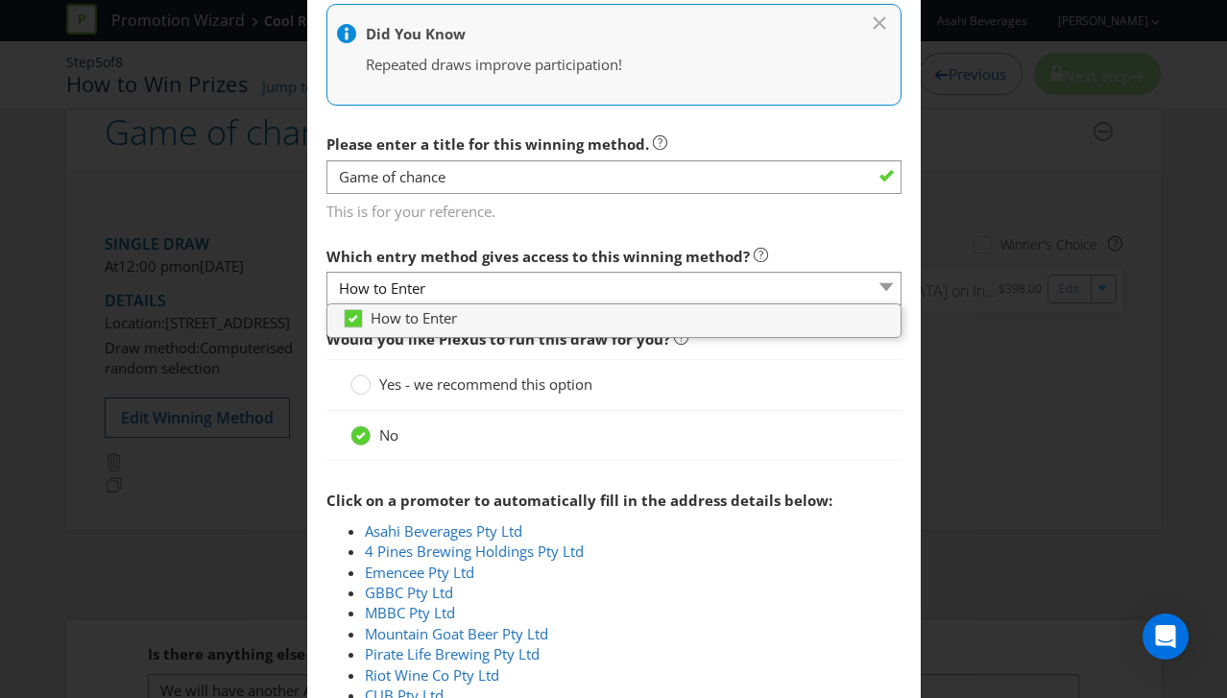
click at [683, 470] on div at bounding box center [613, 467] width 575 height 10
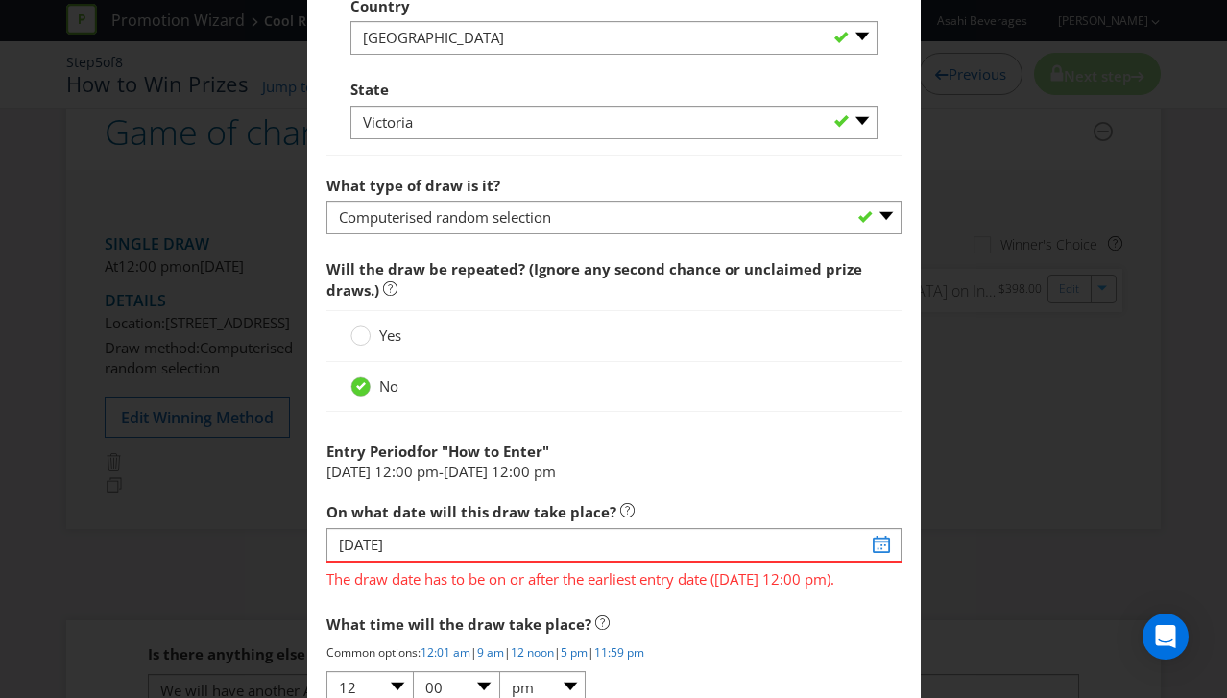
scroll to position [1876, 0]
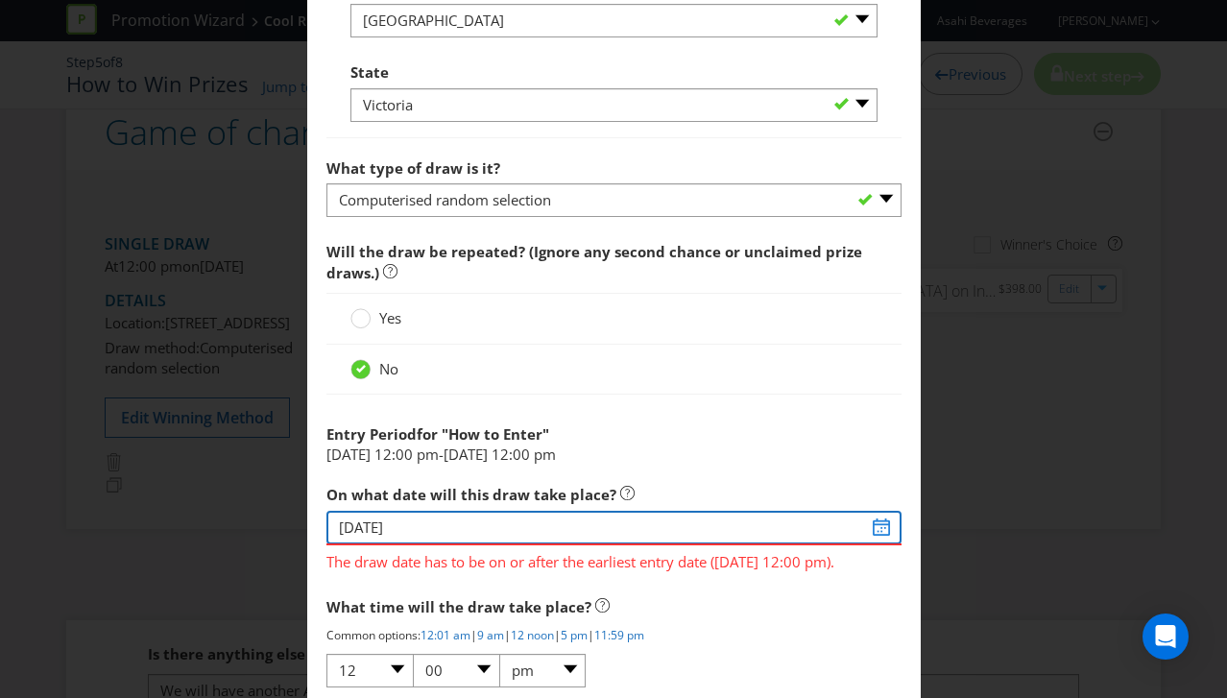
click at [403, 526] on input "[DATE]" at bounding box center [613, 528] width 575 height 34
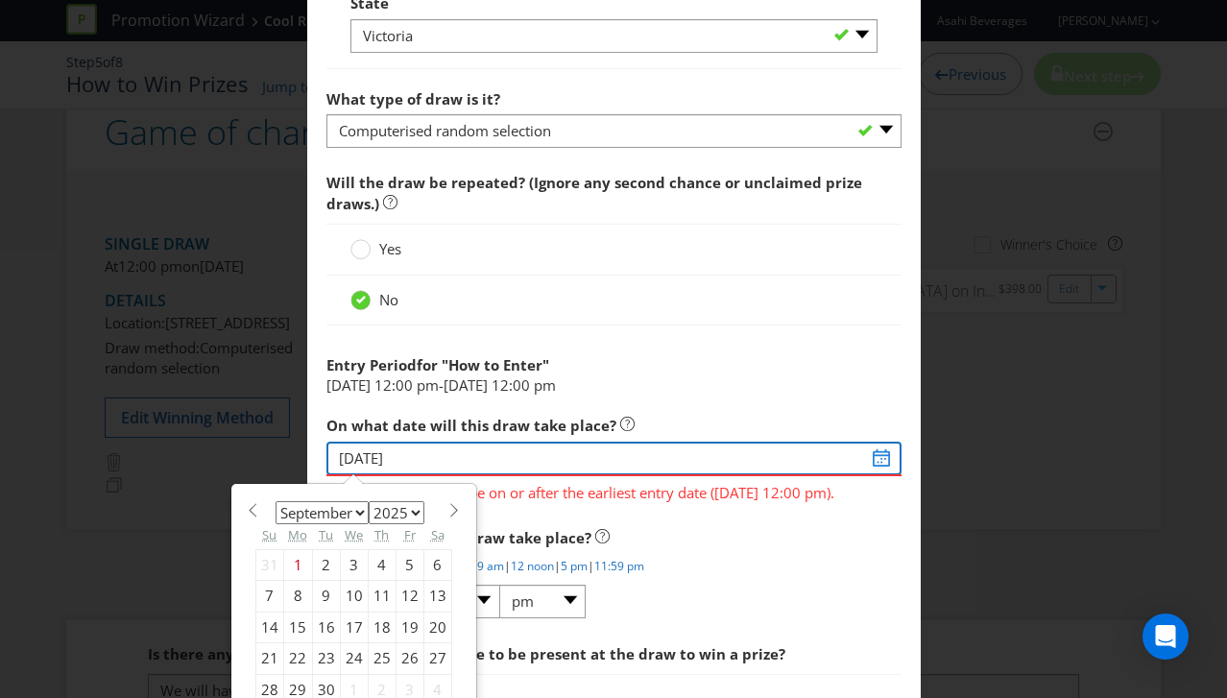
scroll to position [1987, 0]
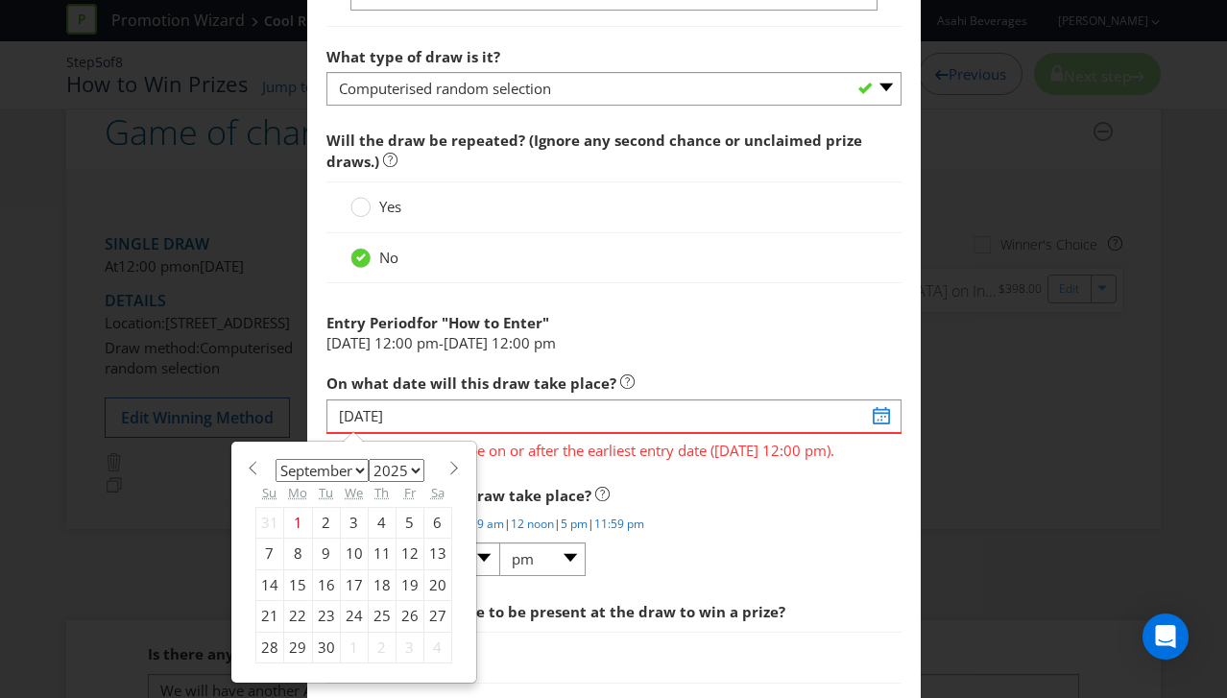
click at [319, 614] on div "23" at bounding box center [326, 616] width 28 height 31
type input "[DATE]"
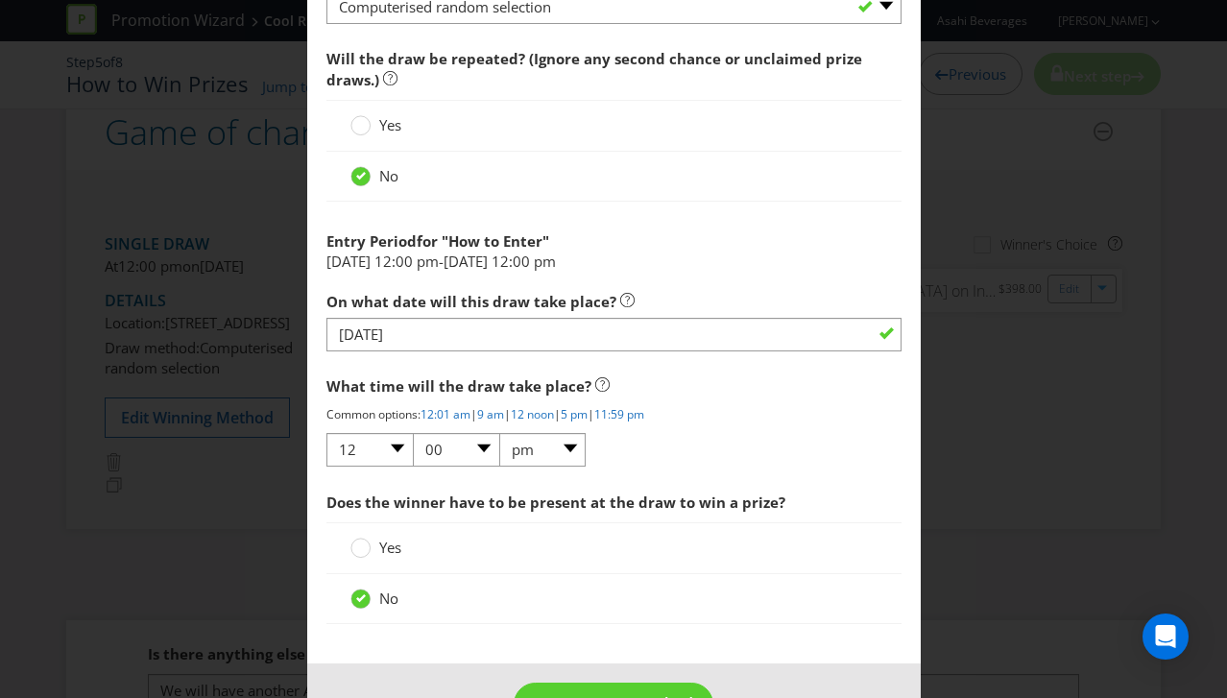
scroll to position [2132, 0]
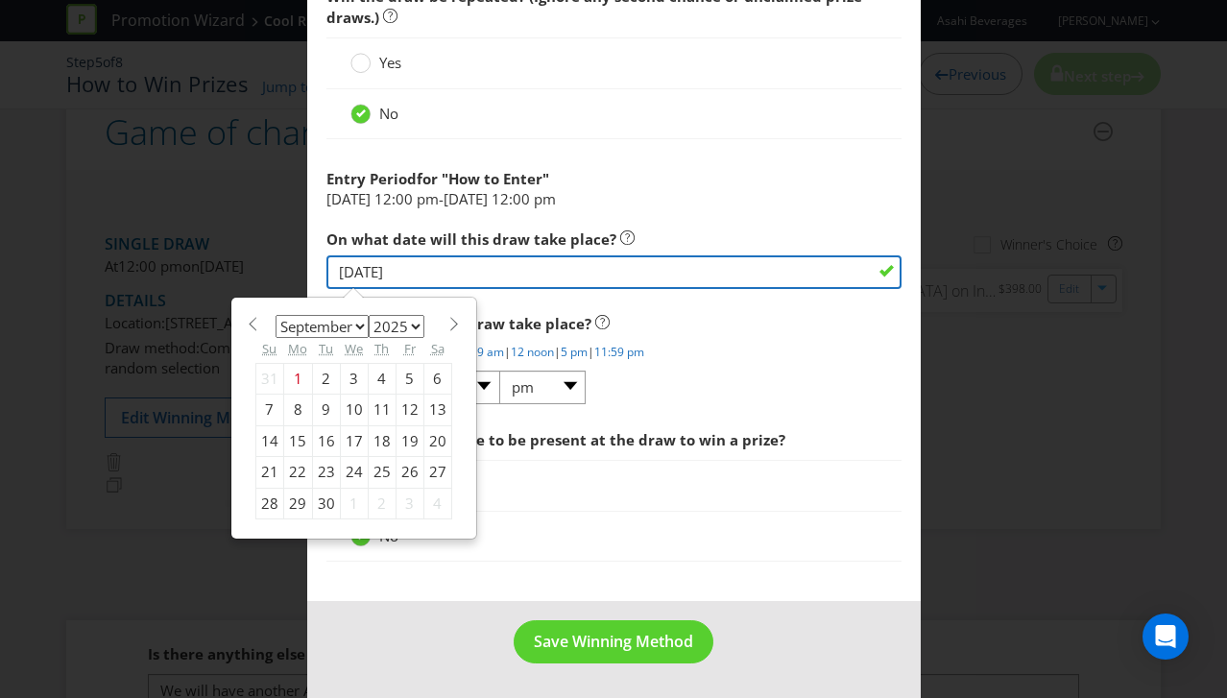
click at [401, 273] on input "[DATE]" at bounding box center [613, 272] width 575 height 34
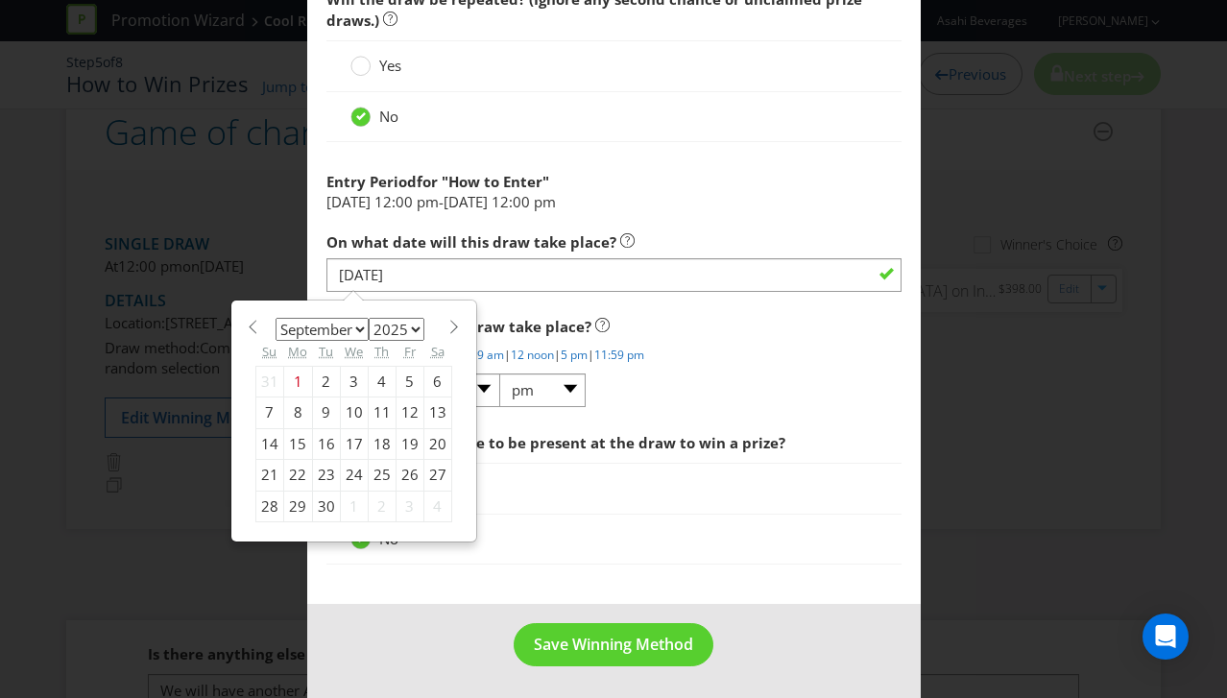
click at [696, 205] on li "[DATE] 12:00 pm - [DATE] 12:00 pm" at bounding box center [613, 202] width 575 height 20
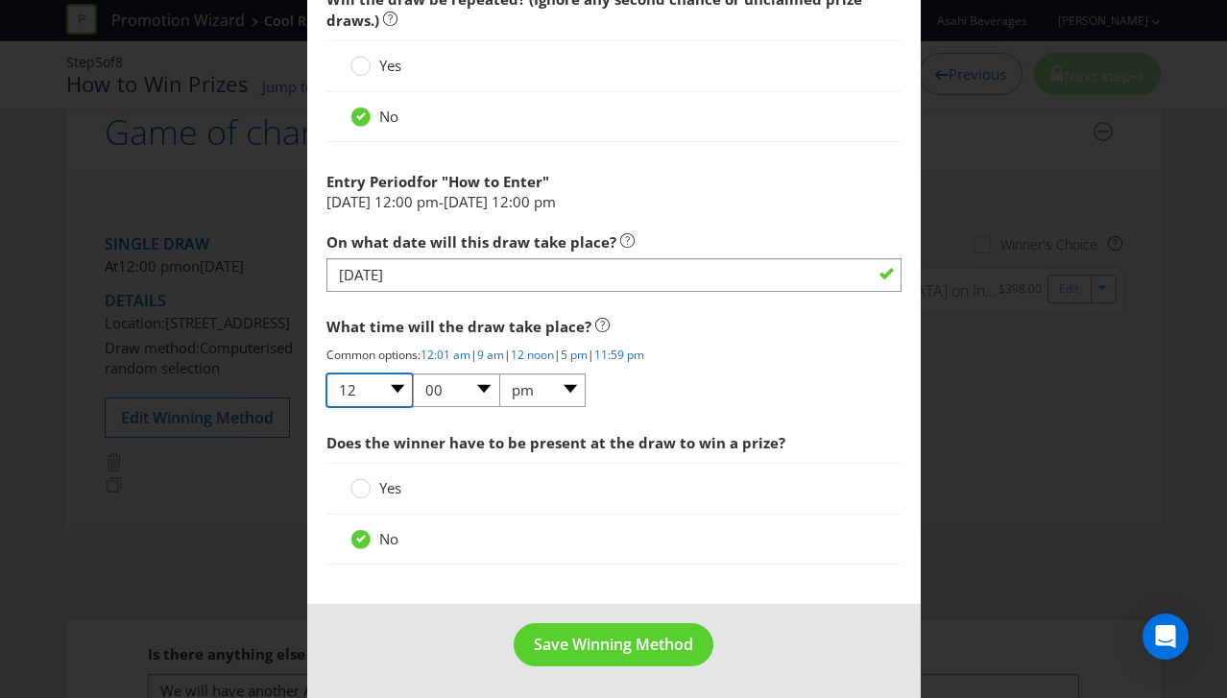
click at [370, 385] on select "01 02 03 04 05 06 07 08 09 10 11 12" at bounding box center [369, 390] width 86 height 34
select select "02"
click at [326, 373] on select "01 02 03 04 05 06 07 08 09 10 11 12" at bounding box center [369, 390] width 86 height 34
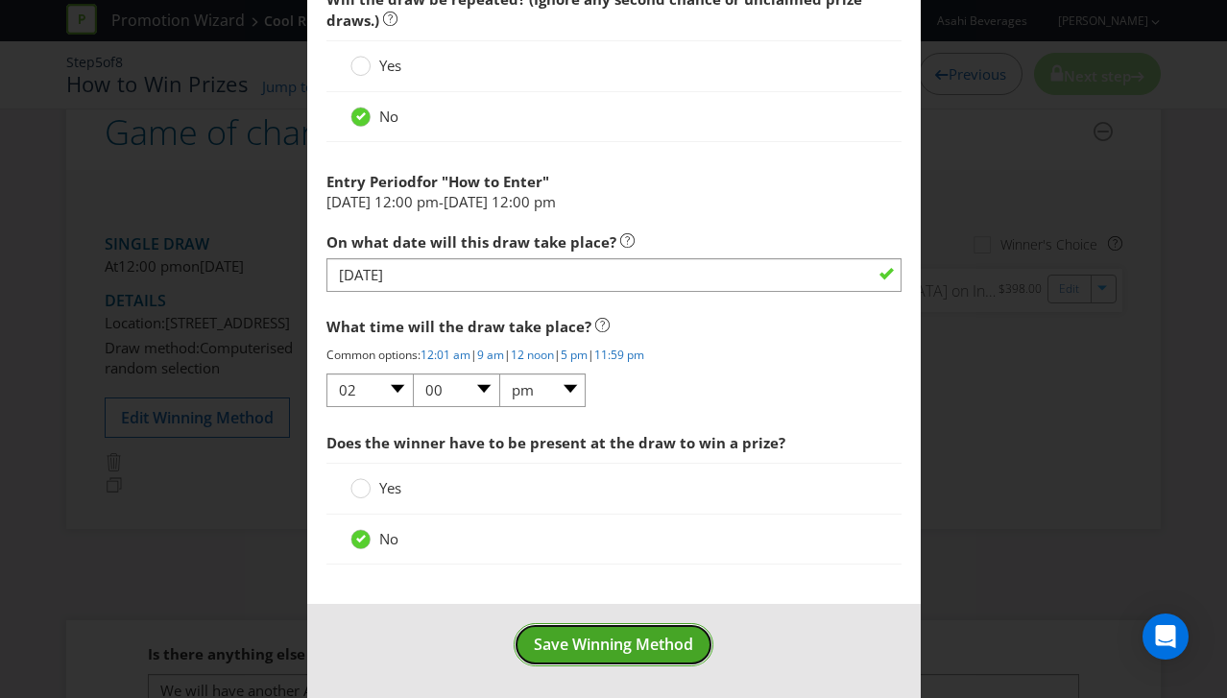
click at [594, 636] on span "Save Winning Method" at bounding box center [613, 644] width 159 height 21
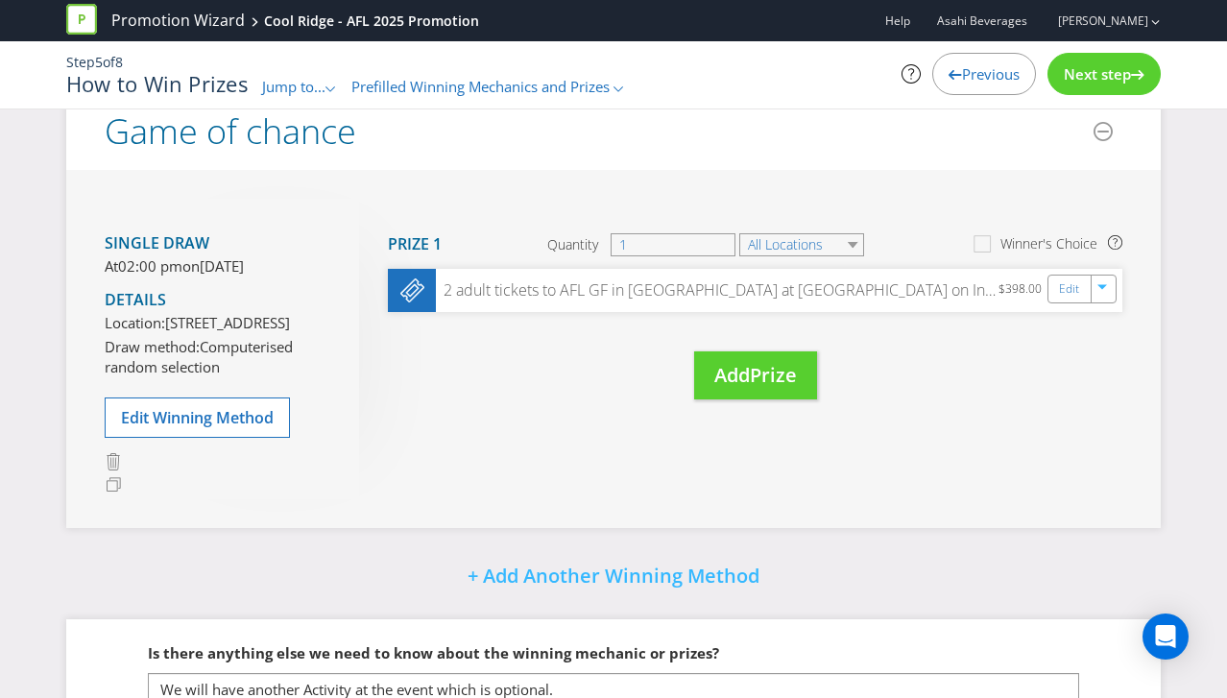
click at [941, 73] on div "Previous" at bounding box center [984, 74] width 104 height 42
click at [949, 73] on icon at bounding box center [955, 75] width 13 height 10
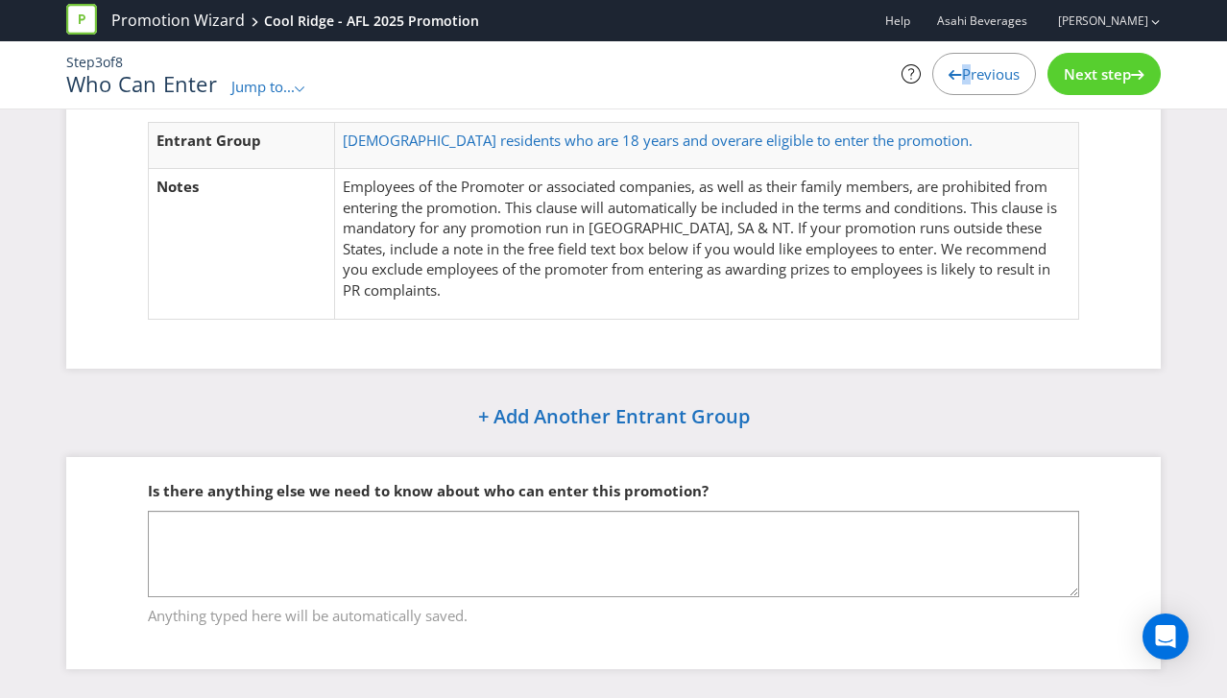
click at [949, 73] on icon at bounding box center [955, 75] width 13 height 10
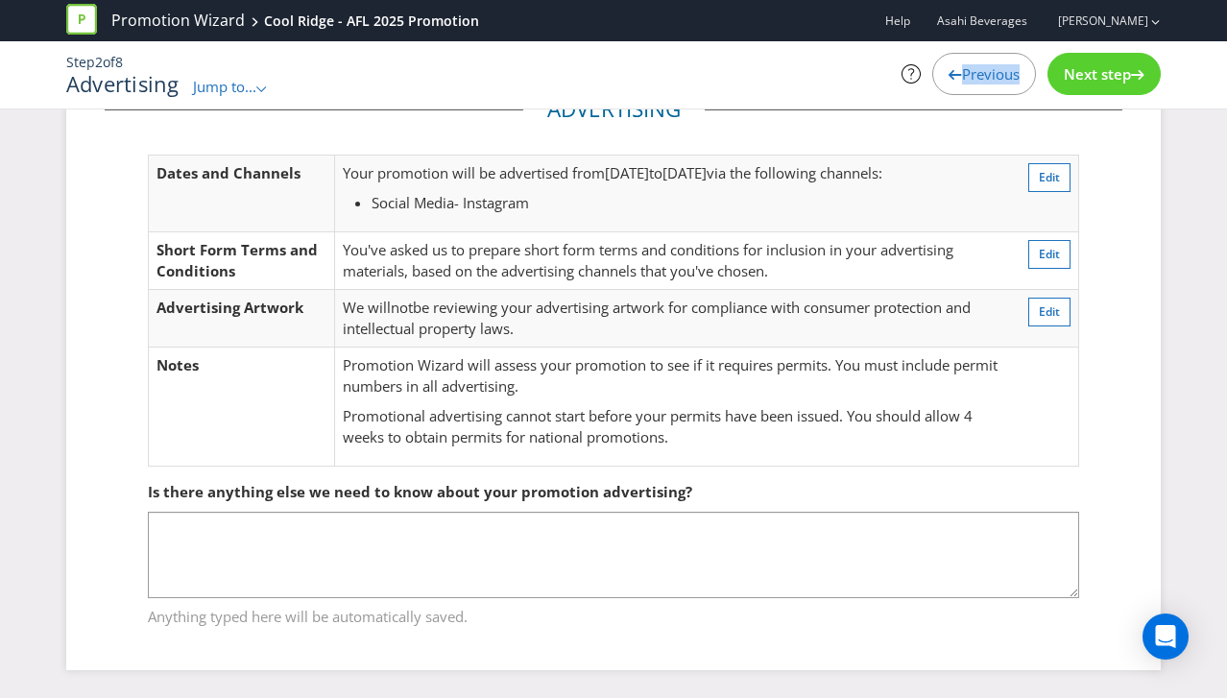
click at [949, 73] on icon at bounding box center [955, 75] width 13 height 10
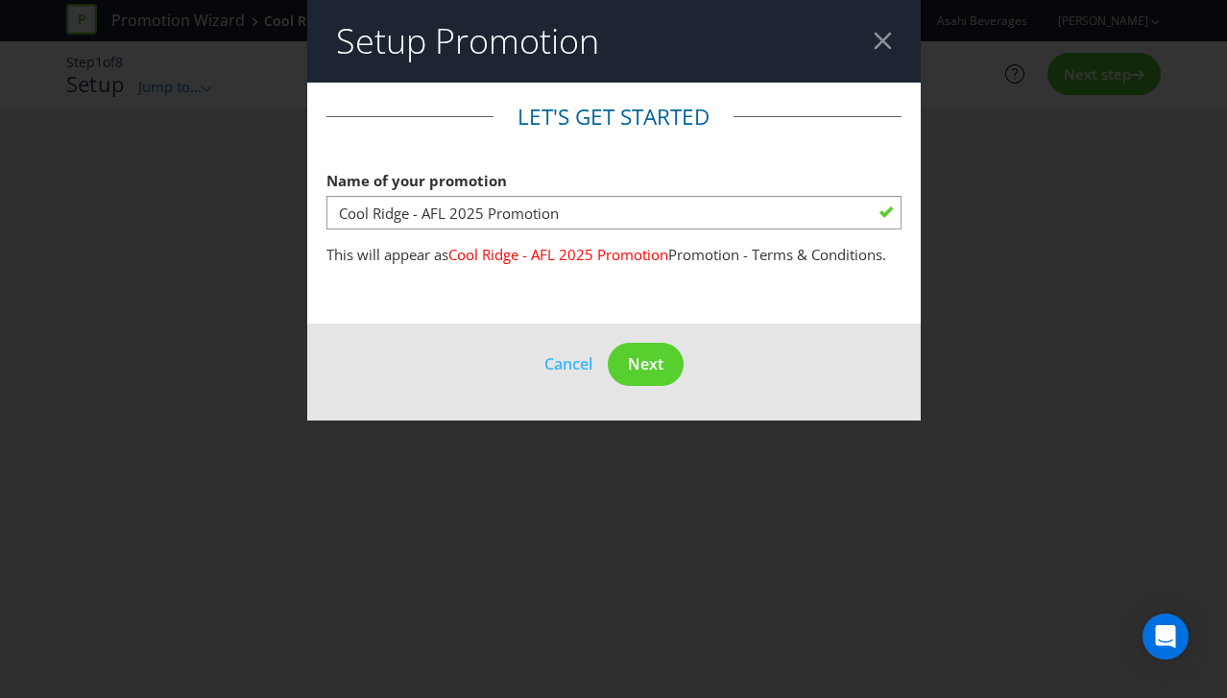
click at [946, 73] on div "Setup Promotion Let's get started Name of your promotion Cool Ridge - AFL 2025 …" at bounding box center [613, 349] width 1227 height 698
click at [658, 354] on span "Next" at bounding box center [646, 363] width 36 height 21
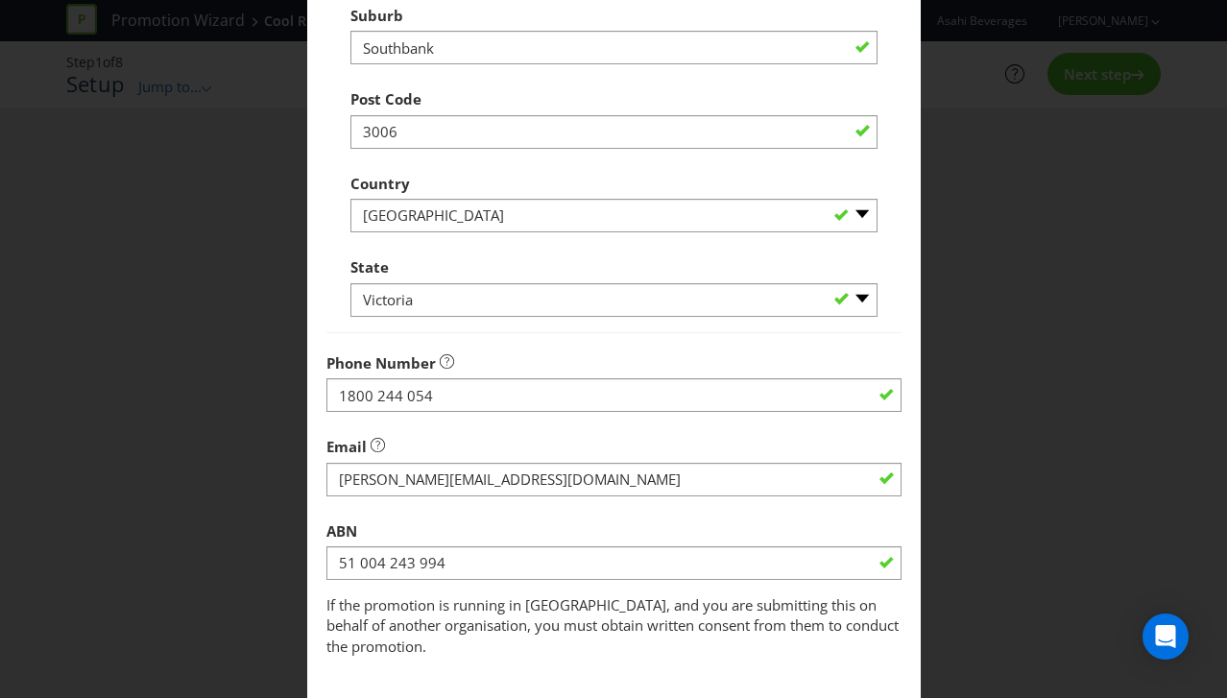
scroll to position [768, 0]
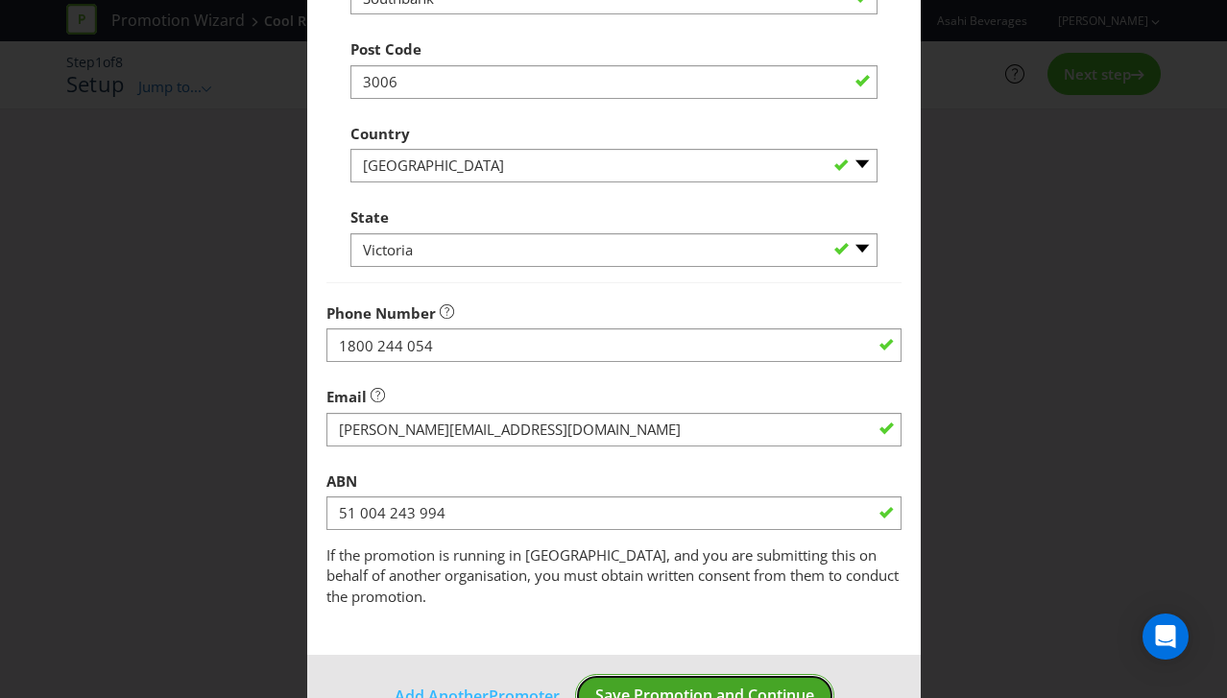
click at [697, 674] on button "Save Promotion and Continue" at bounding box center [704, 695] width 259 height 43
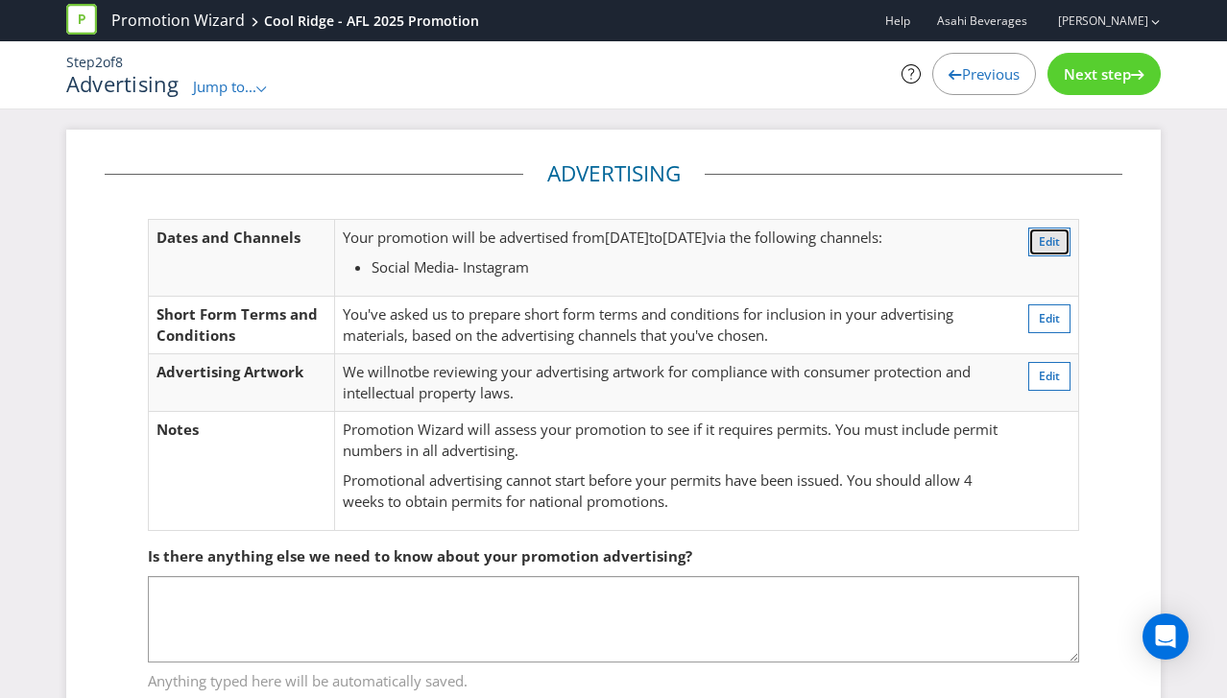
click at [1048, 242] on span "Edit" at bounding box center [1049, 241] width 21 height 16
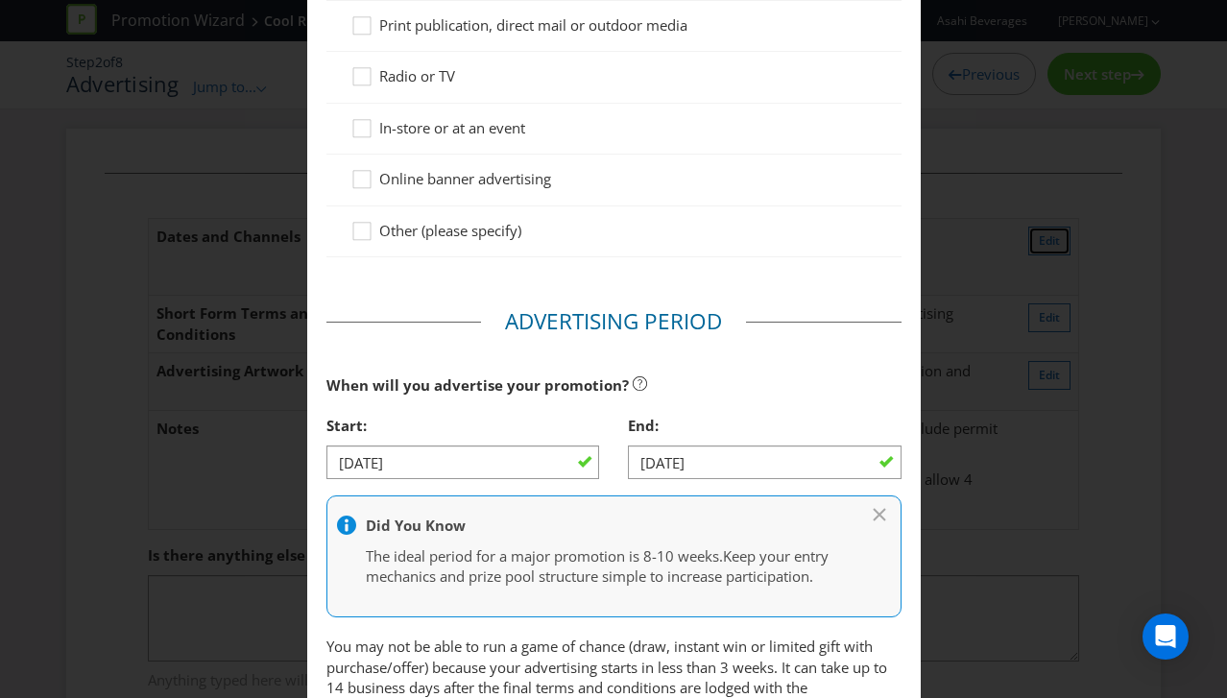
scroll to position [508, 0]
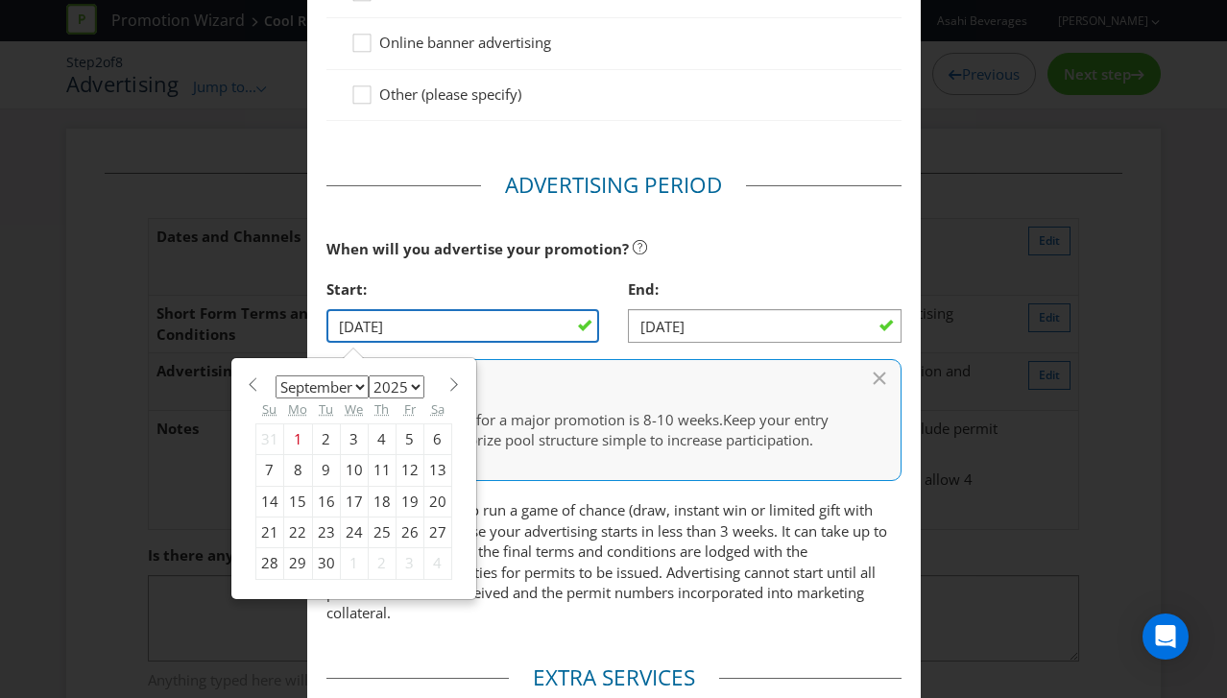
click at [578, 330] on input "[DATE]" at bounding box center [463, 326] width 274 height 34
click at [400, 440] on div "5" at bounding box center [410, 438] width 28 height 31
type input "[DATE]"
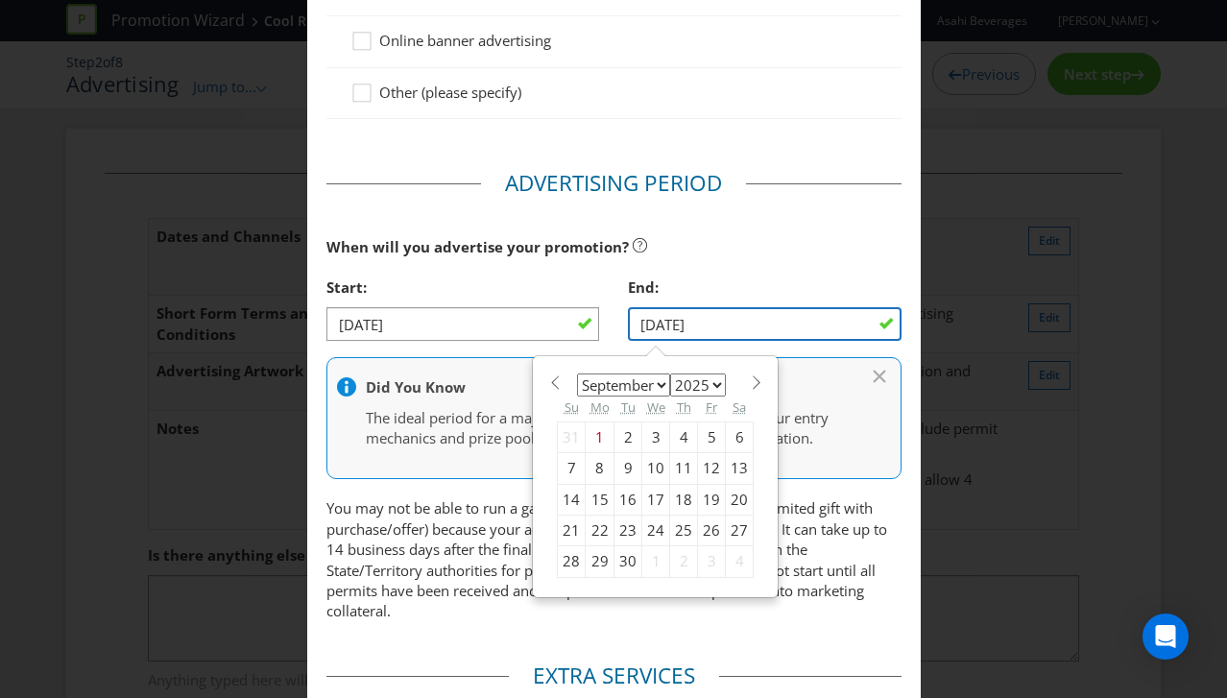
click at [655, 328] on input "[DATE]" at bounding box center [765, 324] width 274 height 34
click at [704, 500] on div "19" at bounding box center [712, 499] width 28 height 31
type input "[DATE]"
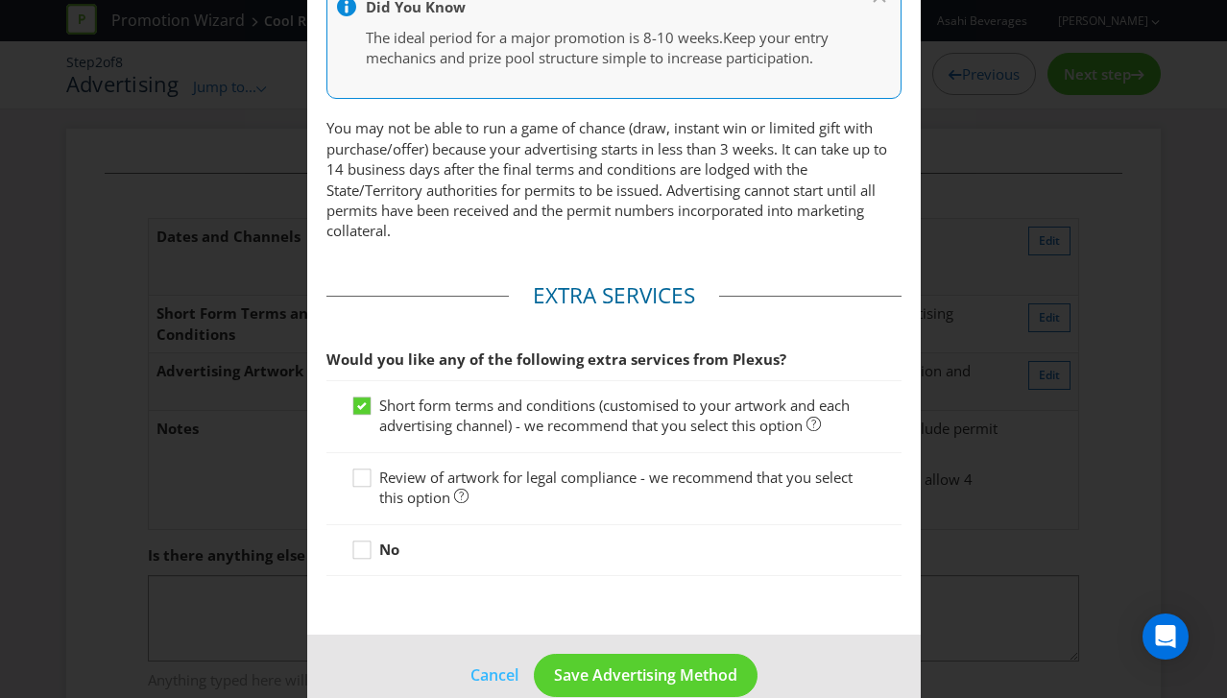
scroll to position [924, 0]
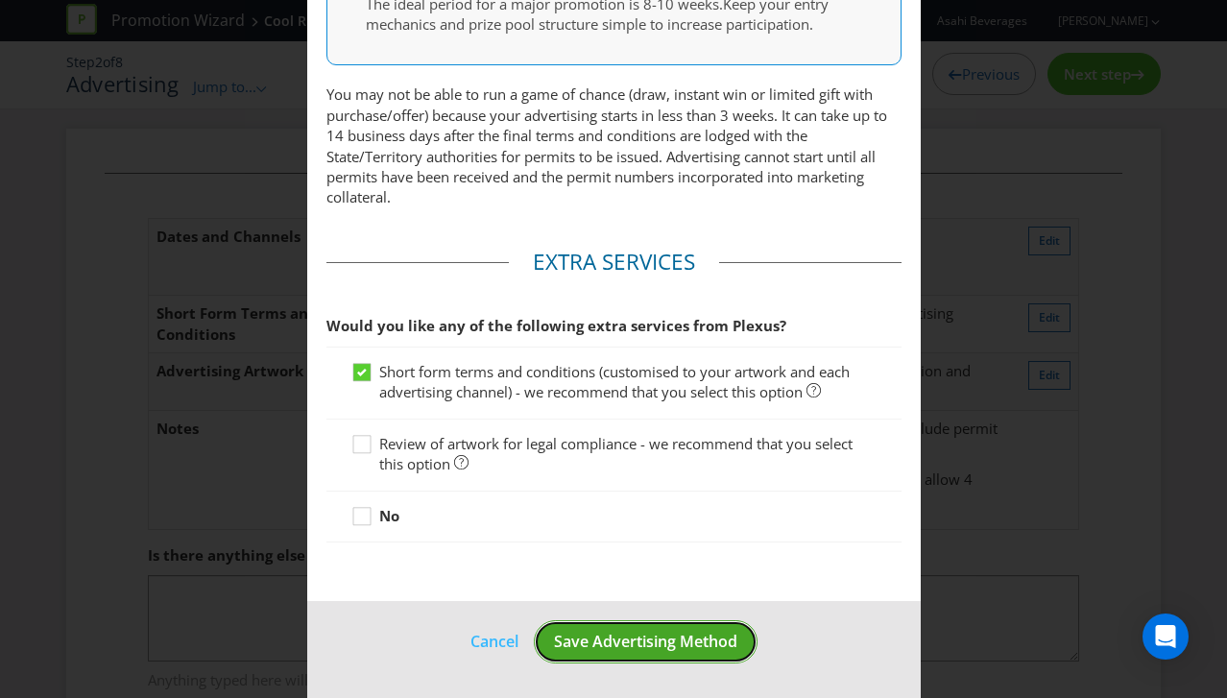
click at [631, 643] on span "Save Advertising Method" at bounding box center [645, 641] width 183 height 21
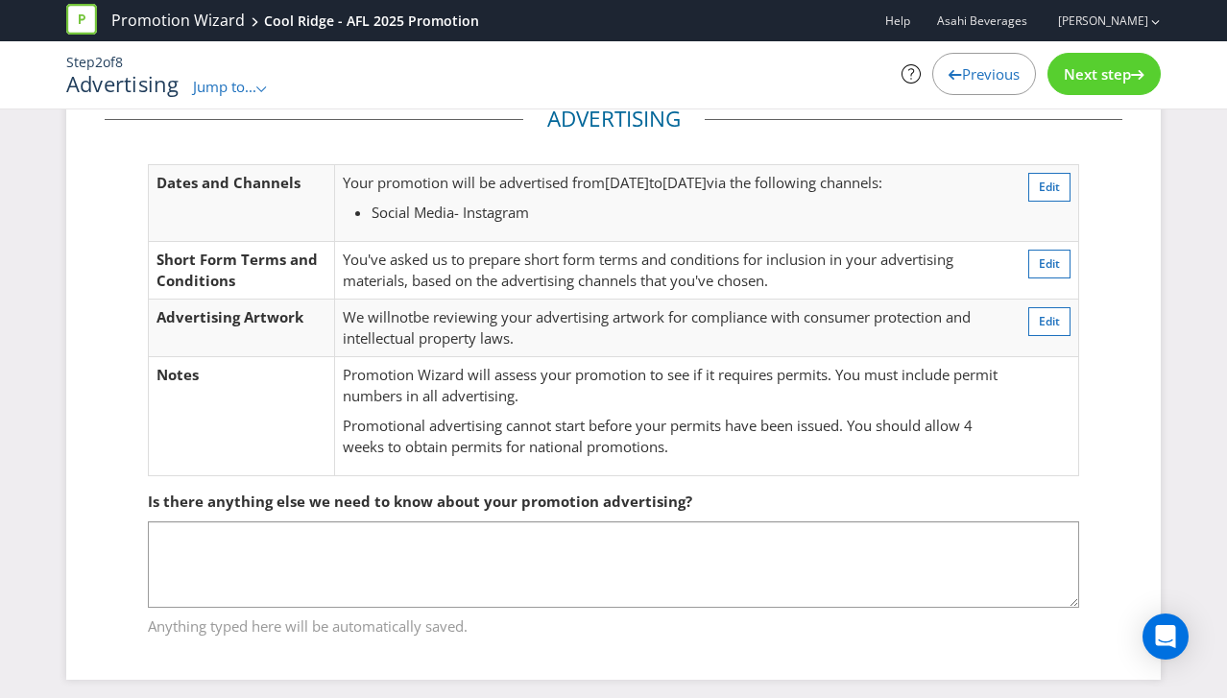
scroll to position [64, 0]
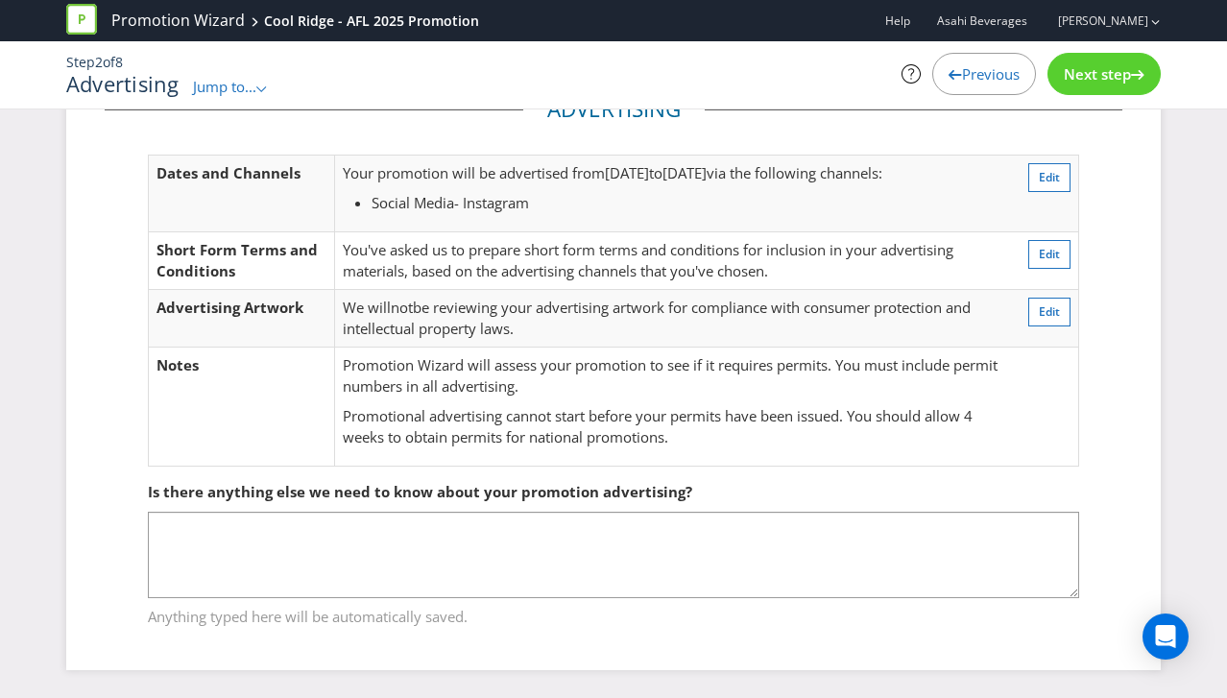
click at [1112, 74] on span "Next step" at bounding box center [1097, 73] width 67 height 19
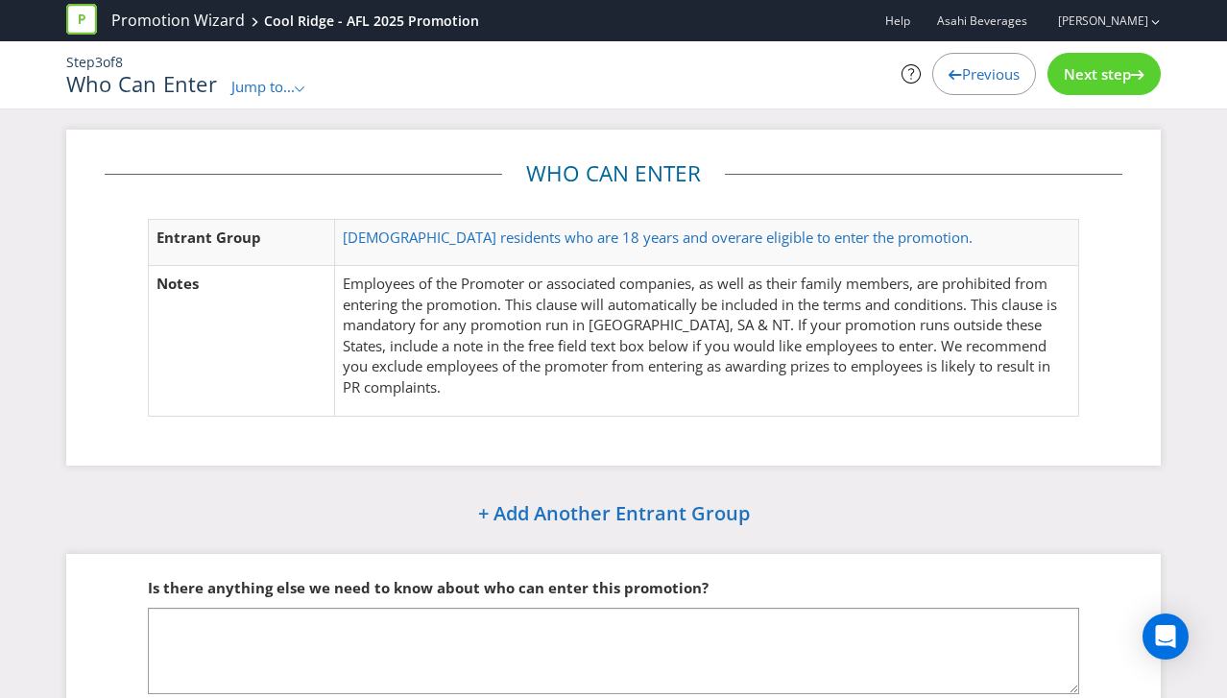
scroll to position [97, 0]
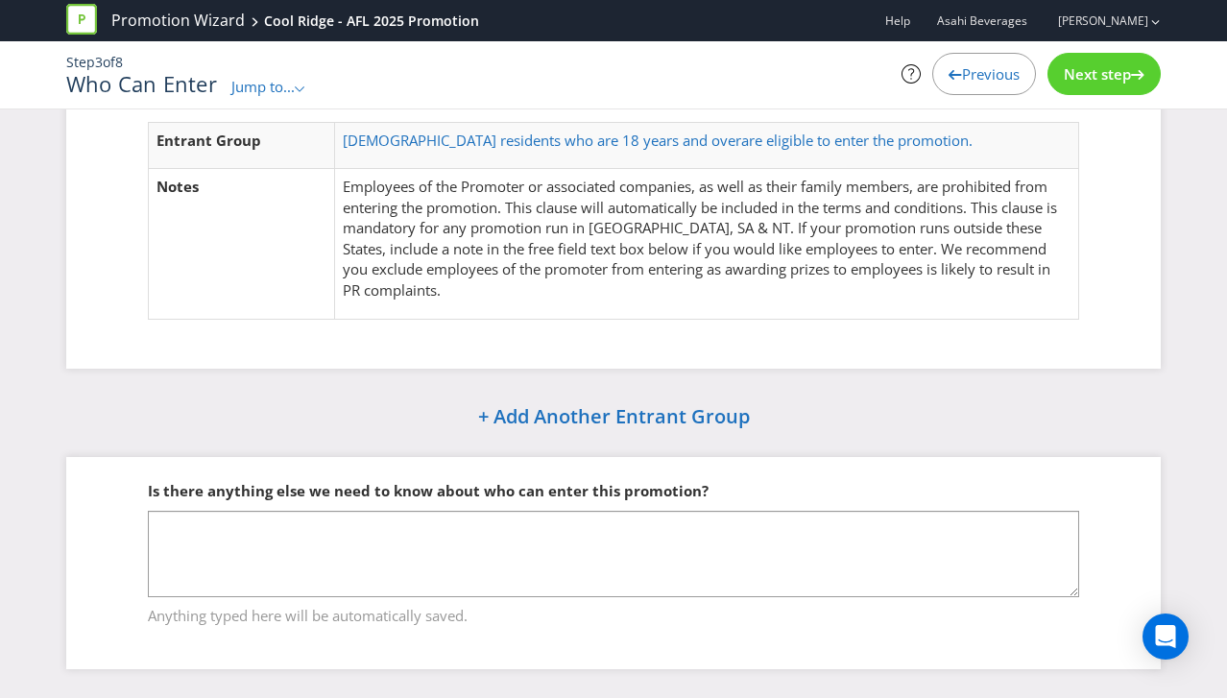
click at [1087, 66] on span "Next step" at bounding box center [1097, 73] width 67 height 19
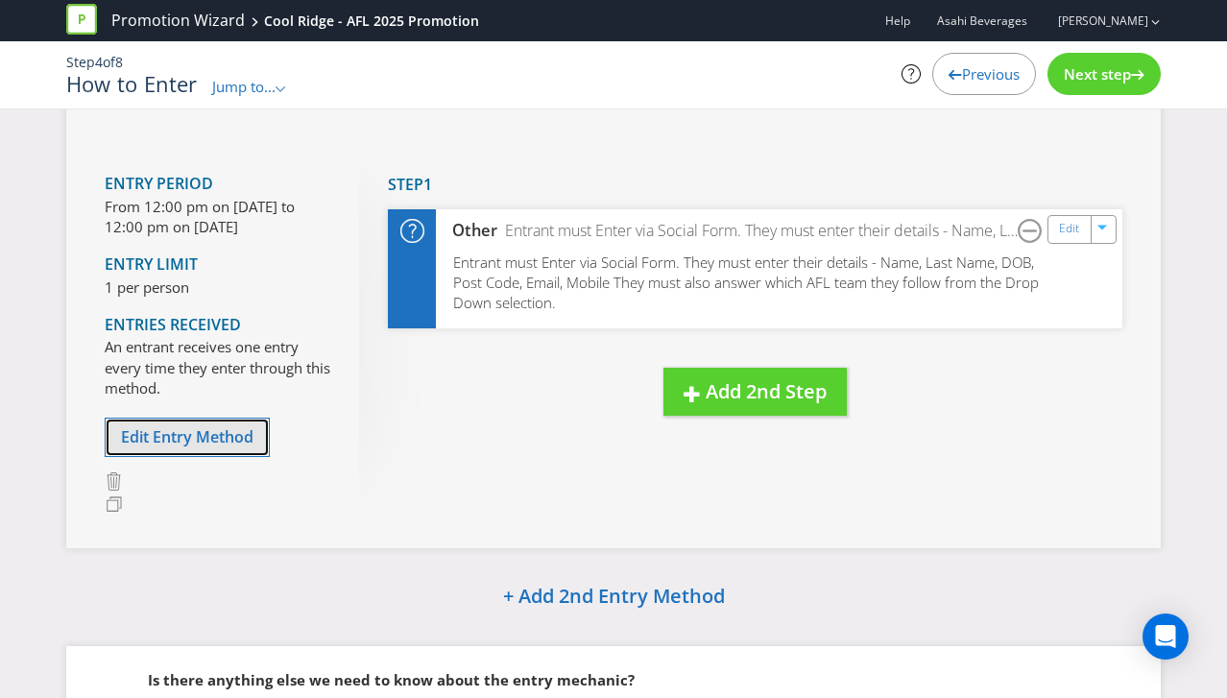
click at [214, 435] on span "Edit Entry Method" at bounding box center [187, 436] width 132 height 21
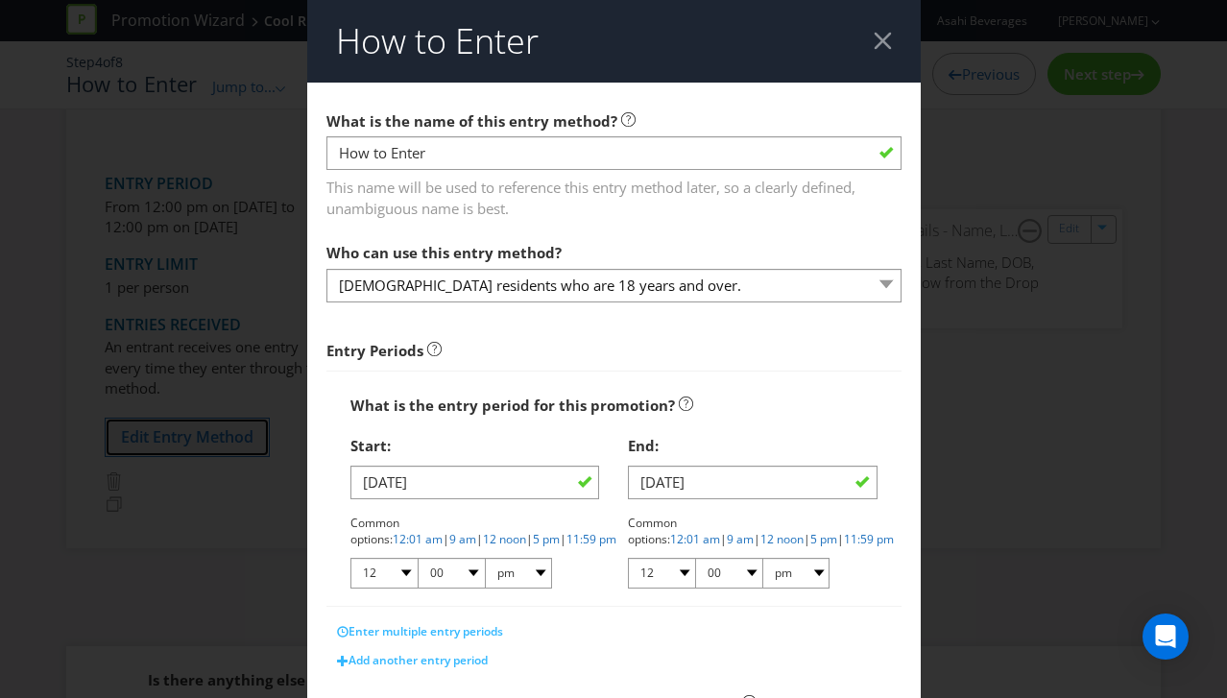
scroll to position [206, 0]
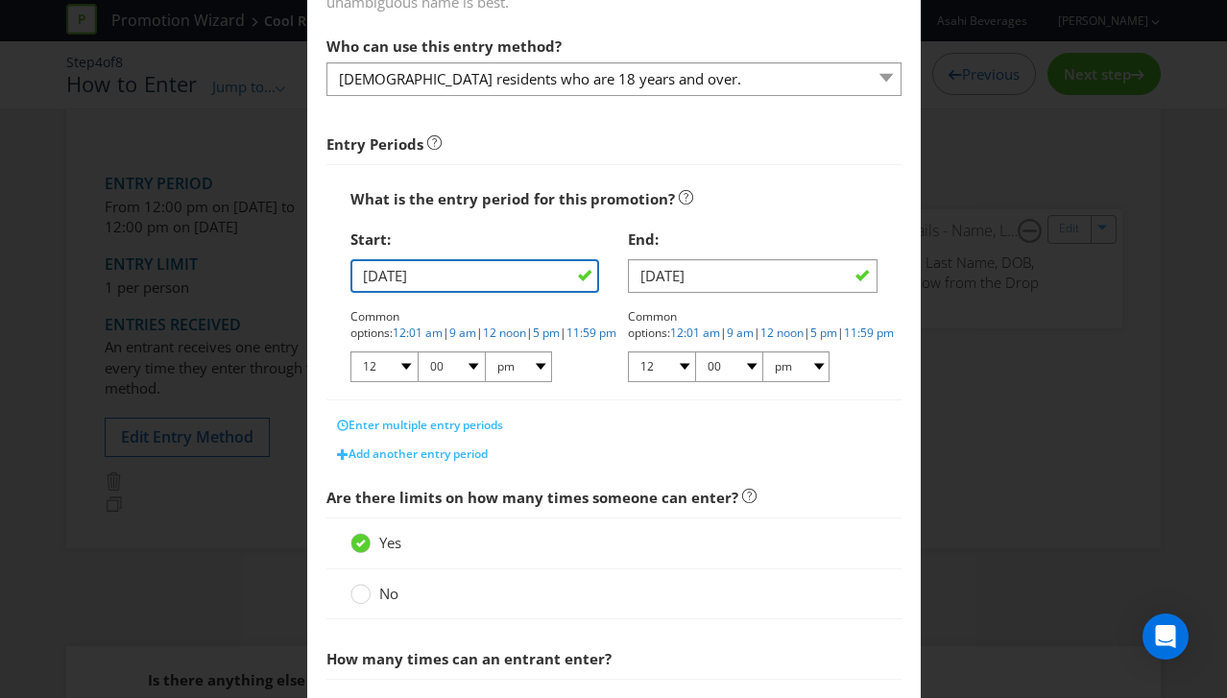
click at [518, 280] on input "[DATE]" at bounding box center [475, 276] width 250 height 34
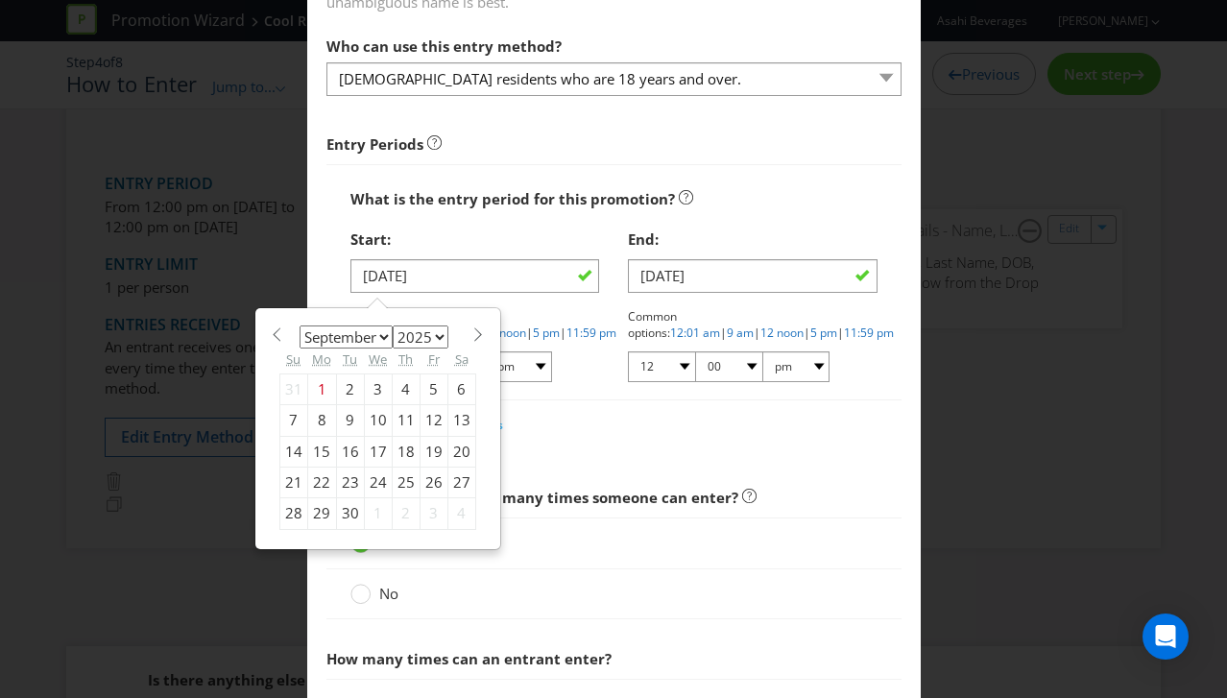
click at [423, 393] on div "5" at bounding box center [434, 388] width 28 height 31
type input "[DATE]"
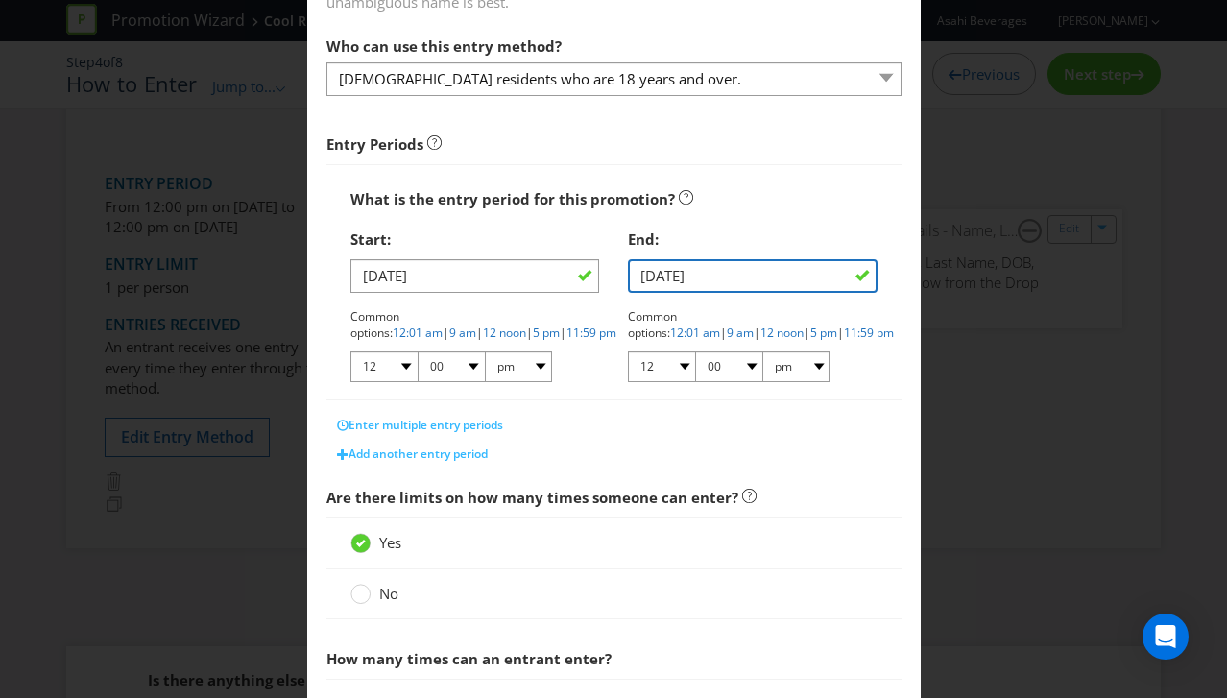
click at [672, 277] on input "[DATE]" at bounding box center [753, 276] width 250 height 34
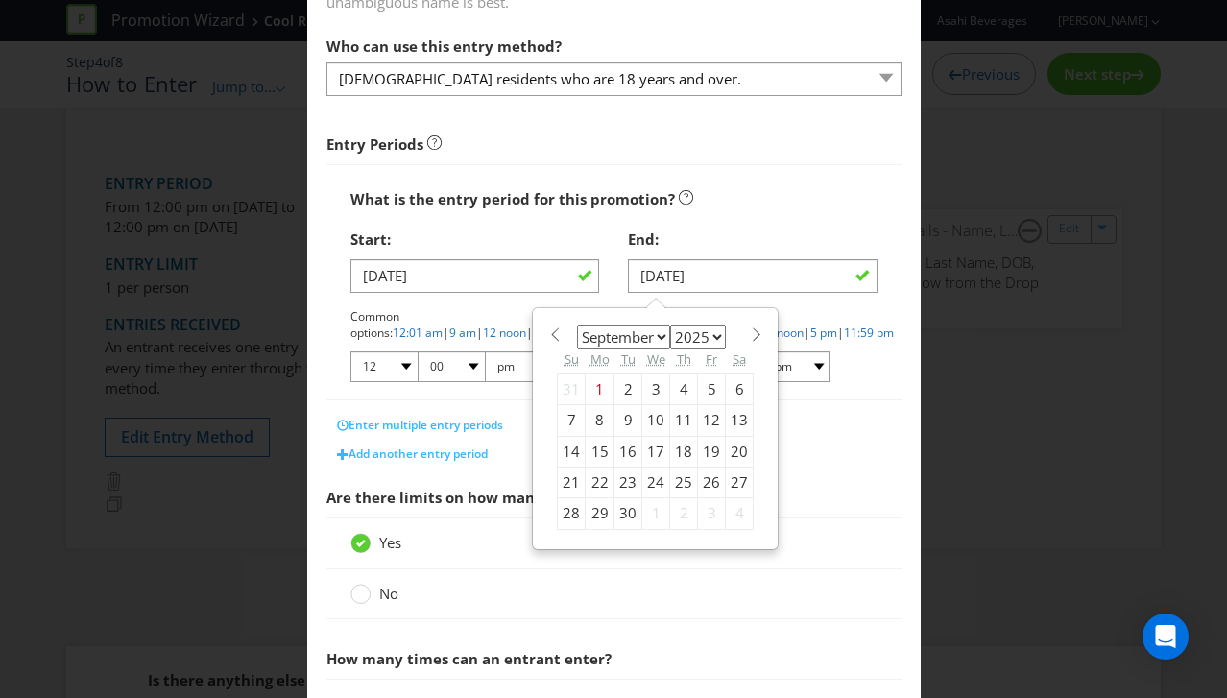
click at [709, 449] on div "19" at bounding box center [712, 451] width 28 height 31
type input "[DATE]"
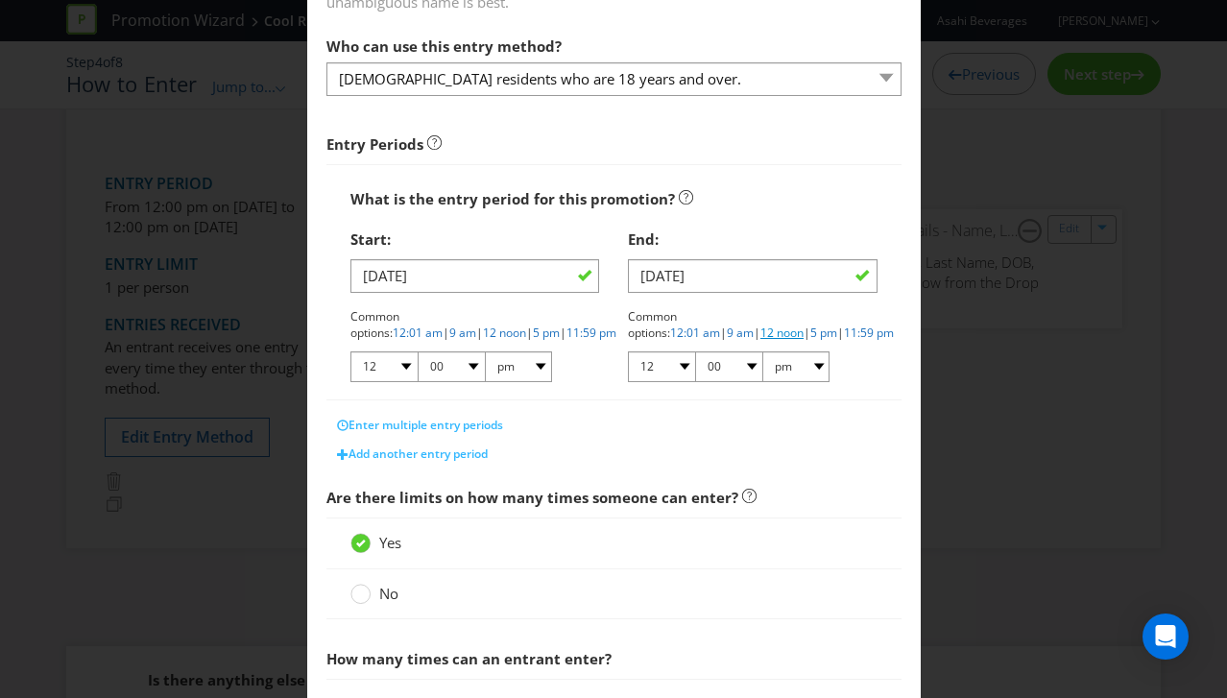
click at [760, 333] on link "12 noon" at bounding box center [781, 333] width 43 height 16
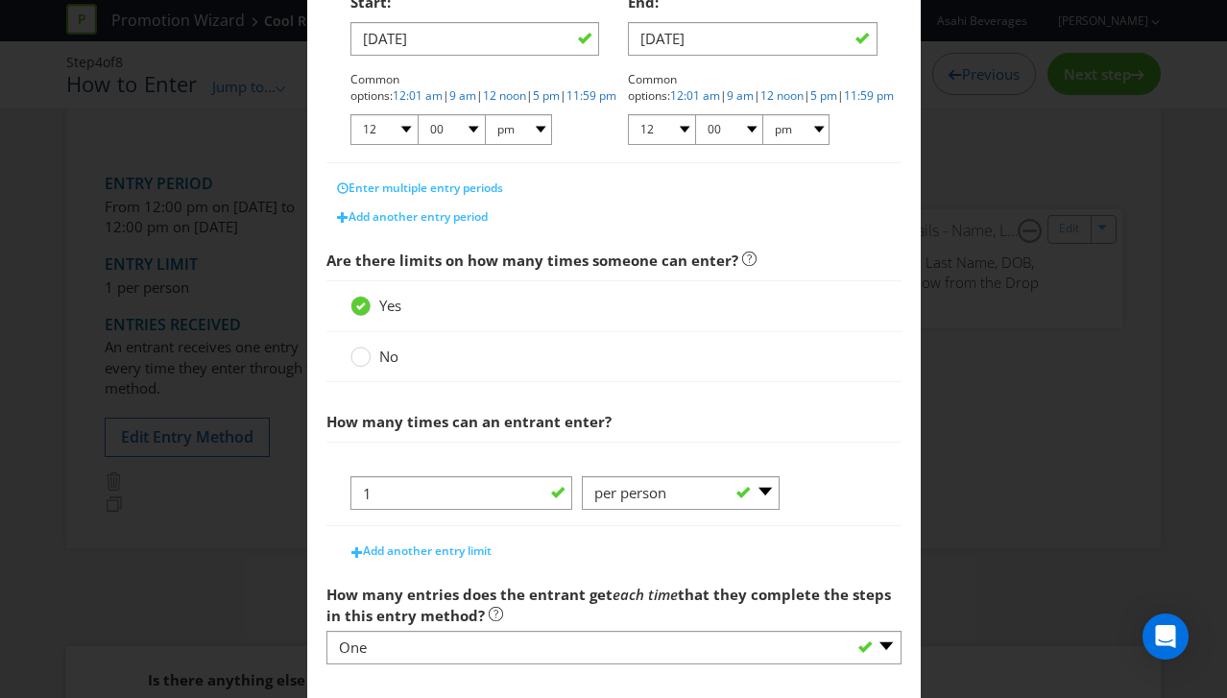
scroll to position [542, 0]
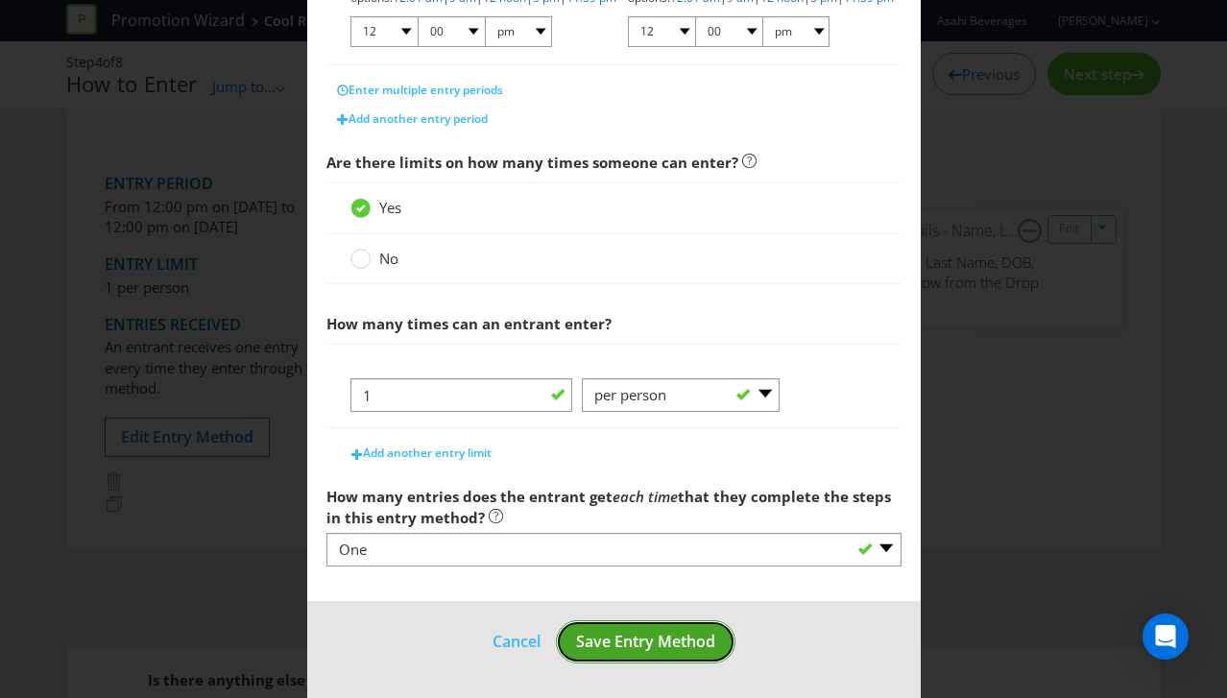
click at [638, 636] on span "Save Entry Method" at bounding box center [645, 641] width 139 height 21
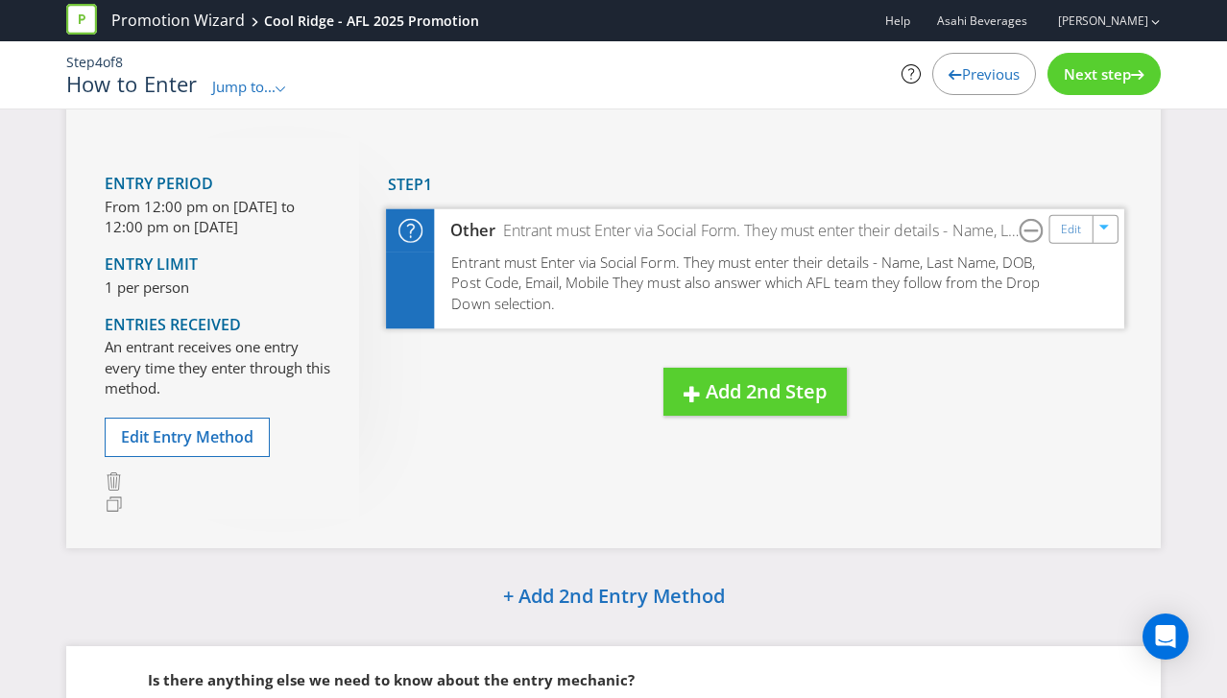
scroll to position [96, 0]
click at [1070, 228] on link "Edit" at bounding box center [1071, 230] width 20 height 22
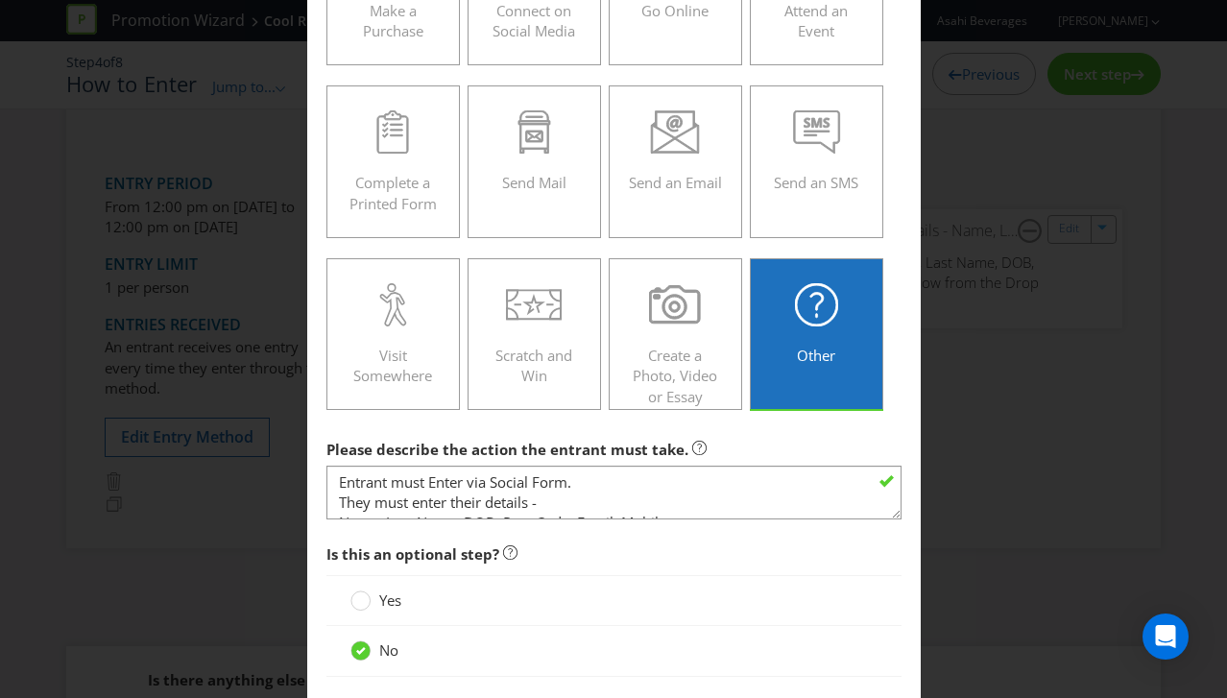
scroll to position [330, 0]
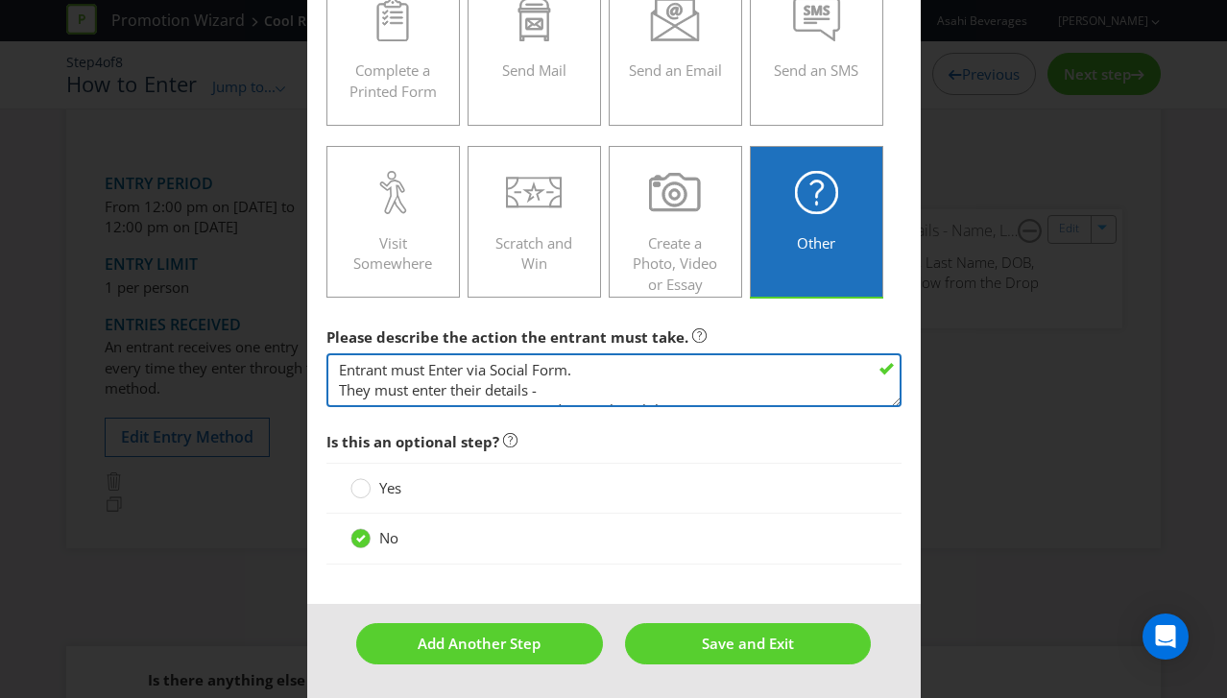
click at [640, 374] on textarea "Entrant must Enter via Social Form. They must enter their details - Name, Last …" at bounding box center [613, 380] width 575 height 55
click at [587, 370] on textarea "Entrant must Enter via Social Form. They must enter their details - Name, Last …" at bounding box center [613, 380] width 575 height 55
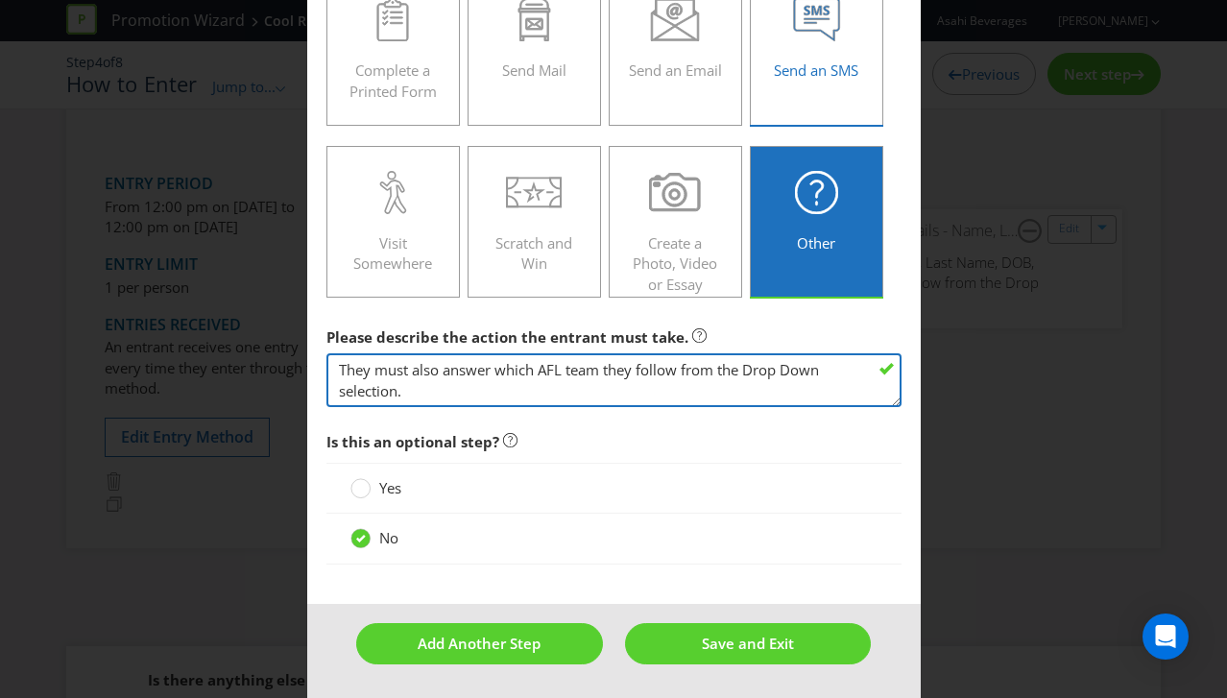
type textarea "Entrant must Enter via Social Form Lead Gen. They must enter their details - Na…"
drag, startPoint x: 421, startPoint y: 391, endPoint x: 333, endPoint y: 369, distance: 90.1
click at [333, 369] on textarea "Entrant must Enter via Social Form. They must enter their details - Name, Last …" at bounding box center [613, 380] width 575 height 55
click at [484, 380] on textarea "Entrant must Enter via Social Form. They must enter their details - Name, Last …" at bounding box center [613, 380] width 575 height 55
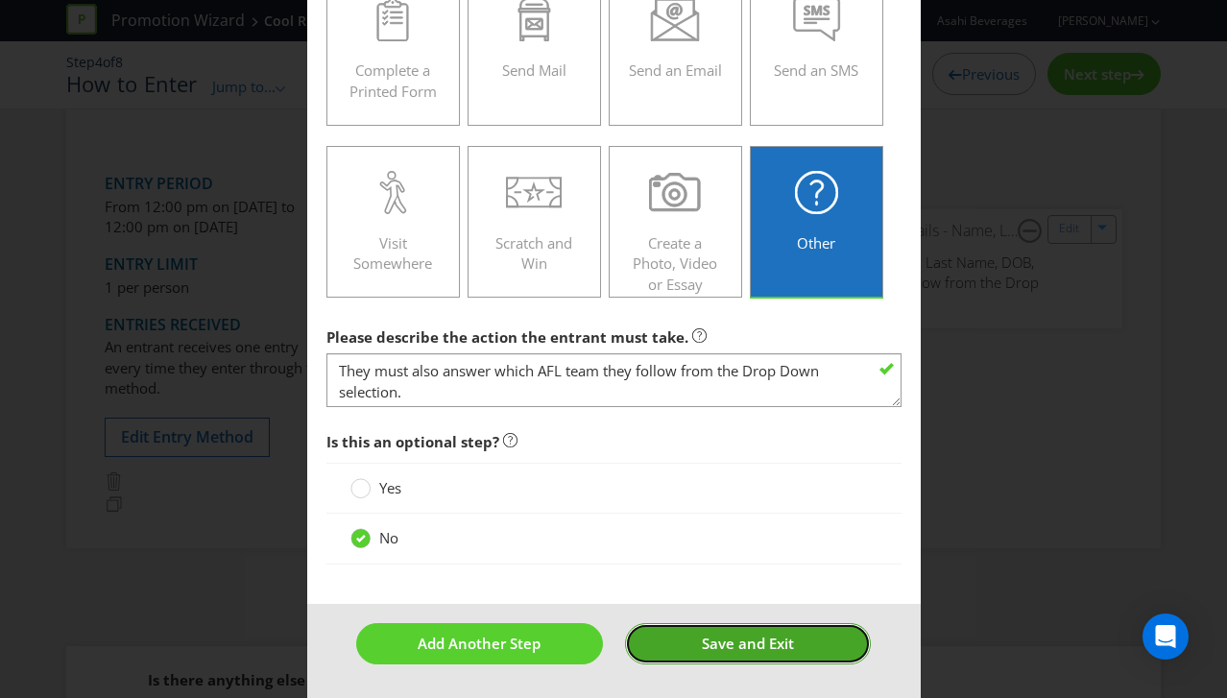
click at [685, 652] on button "Save and Exit" at bounding box center [748, 643] width 246 height 41
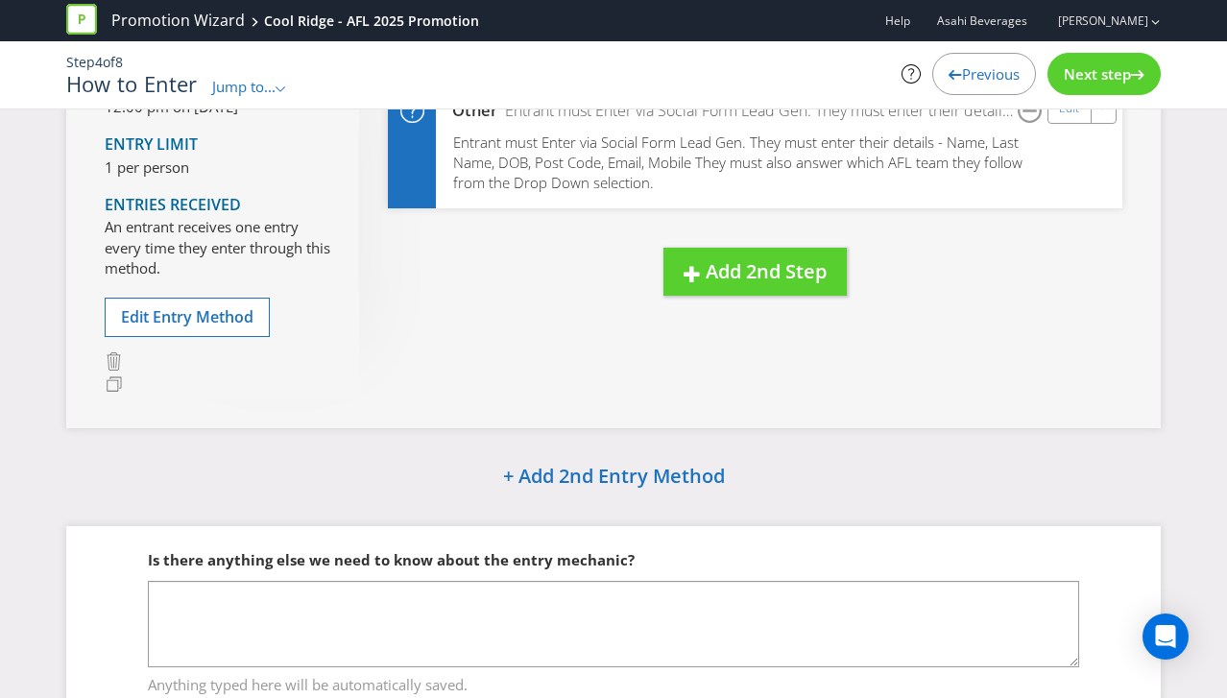
scroll to position [309, 0]
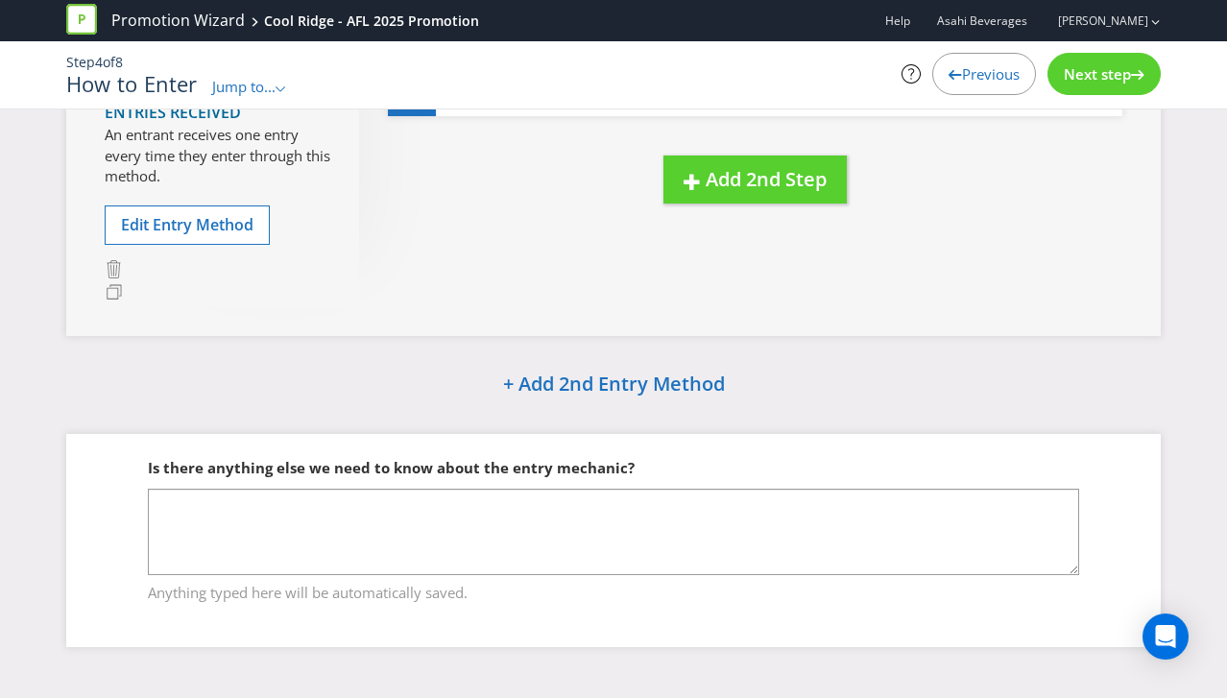
click at [1128, 60] on div "Next step" at bounding box center [1104, 74] width 113 height 42
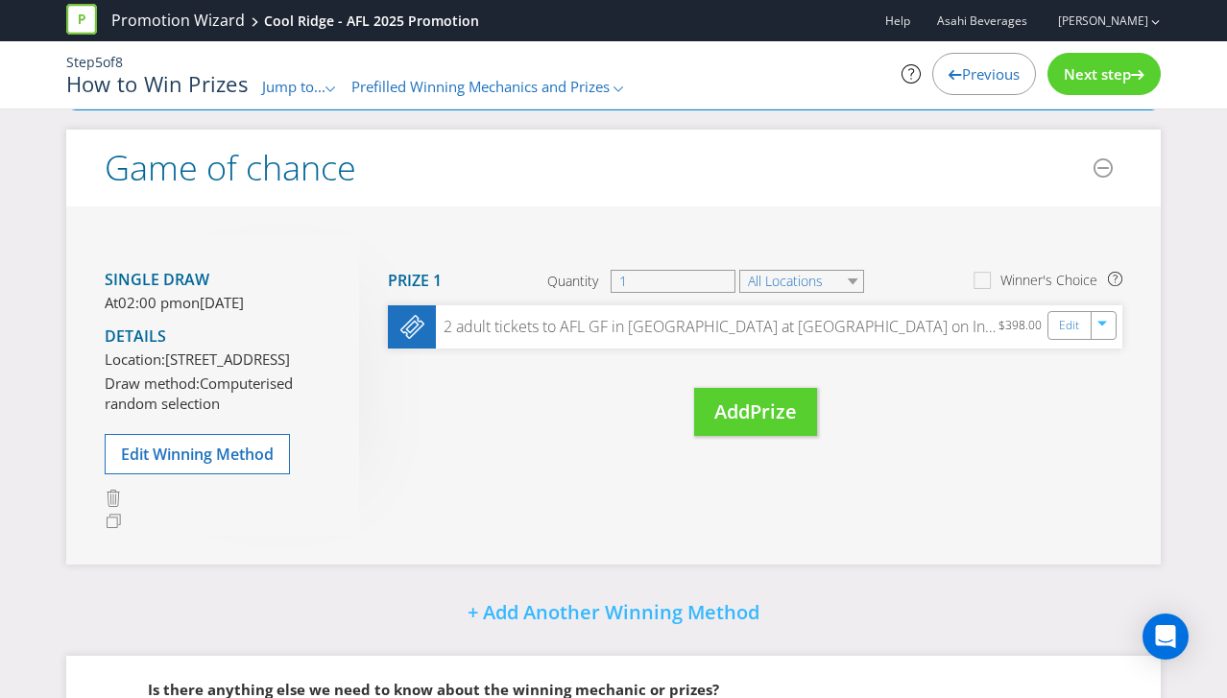
scroll to position [136, 0]
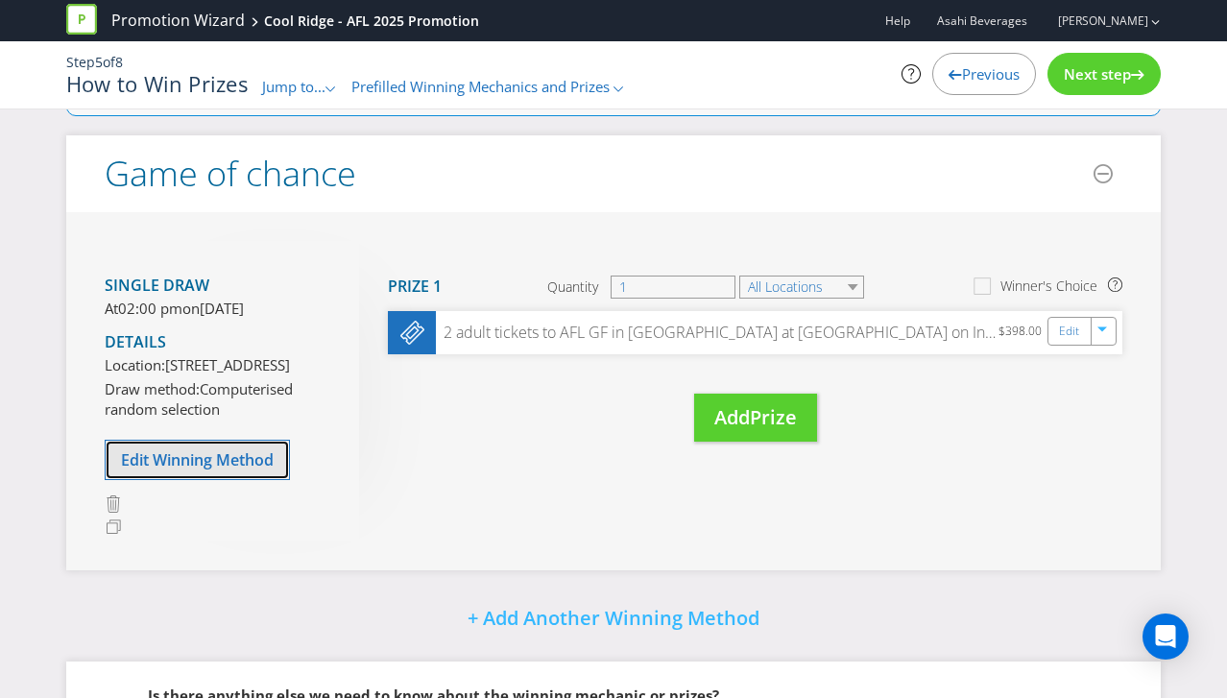
click at [211, 470] on span "Edit Winning Method" at bounding box center [197, 459] width 153 height 21
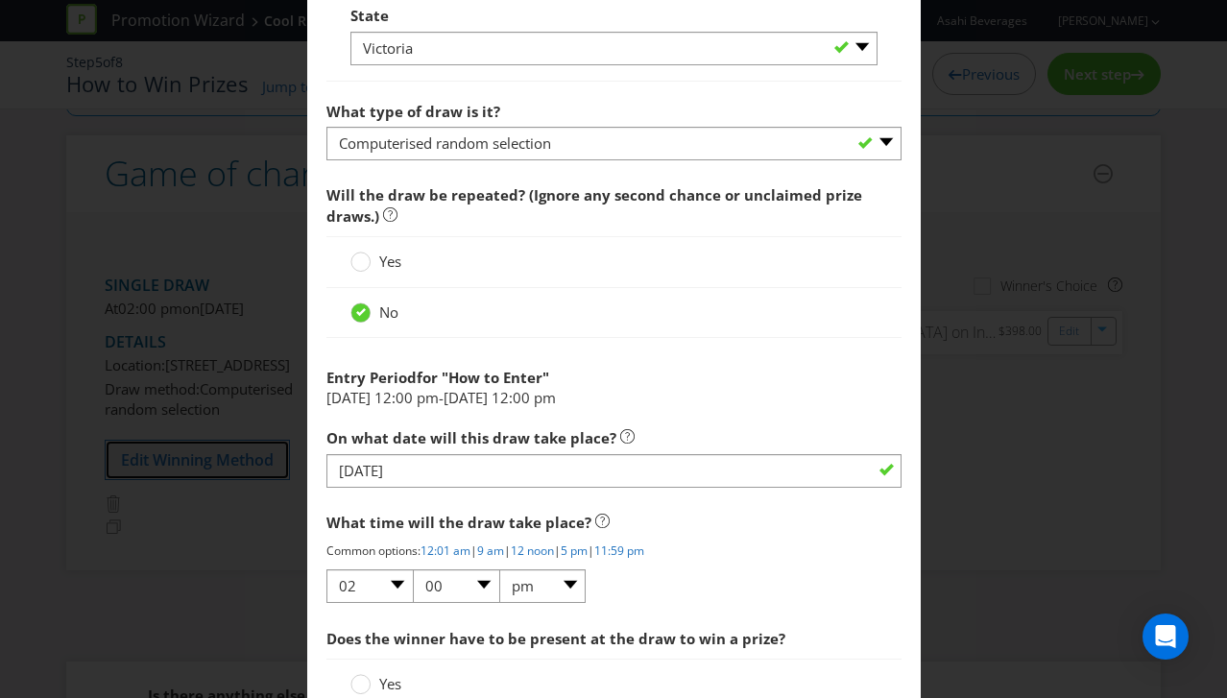
scroll to position [2050, 0]
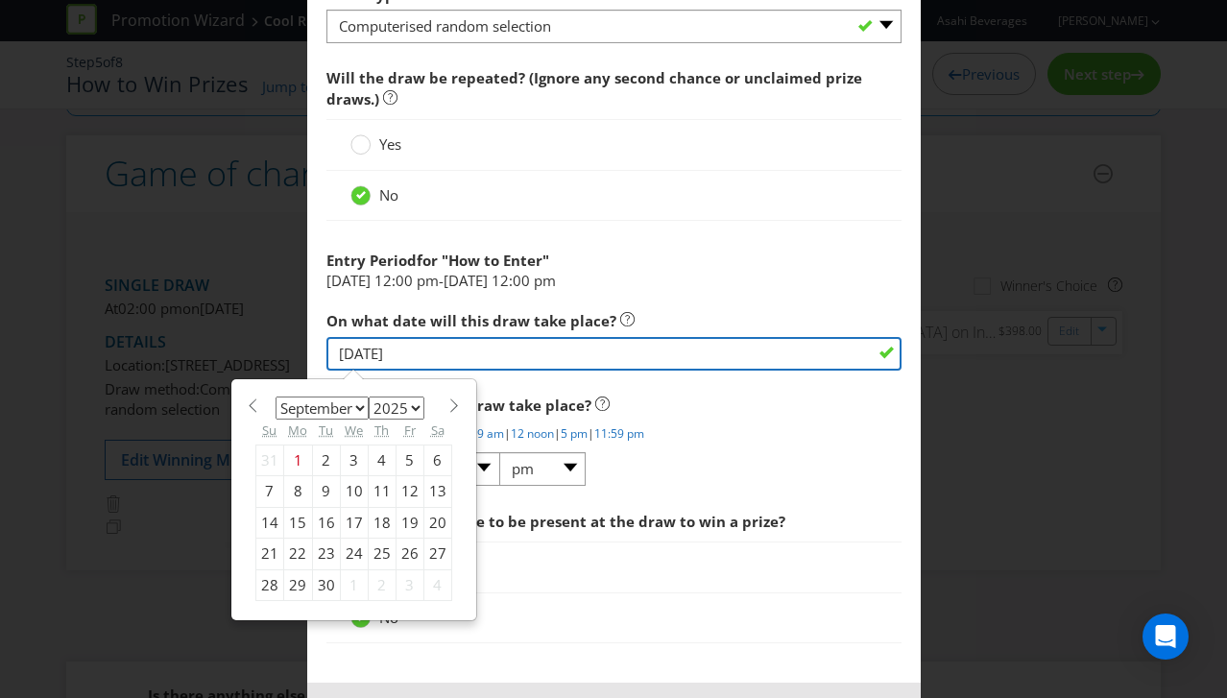
click at [422, 344] on input "[DATE]" at bounding box center [613, 354] width 575 height 34
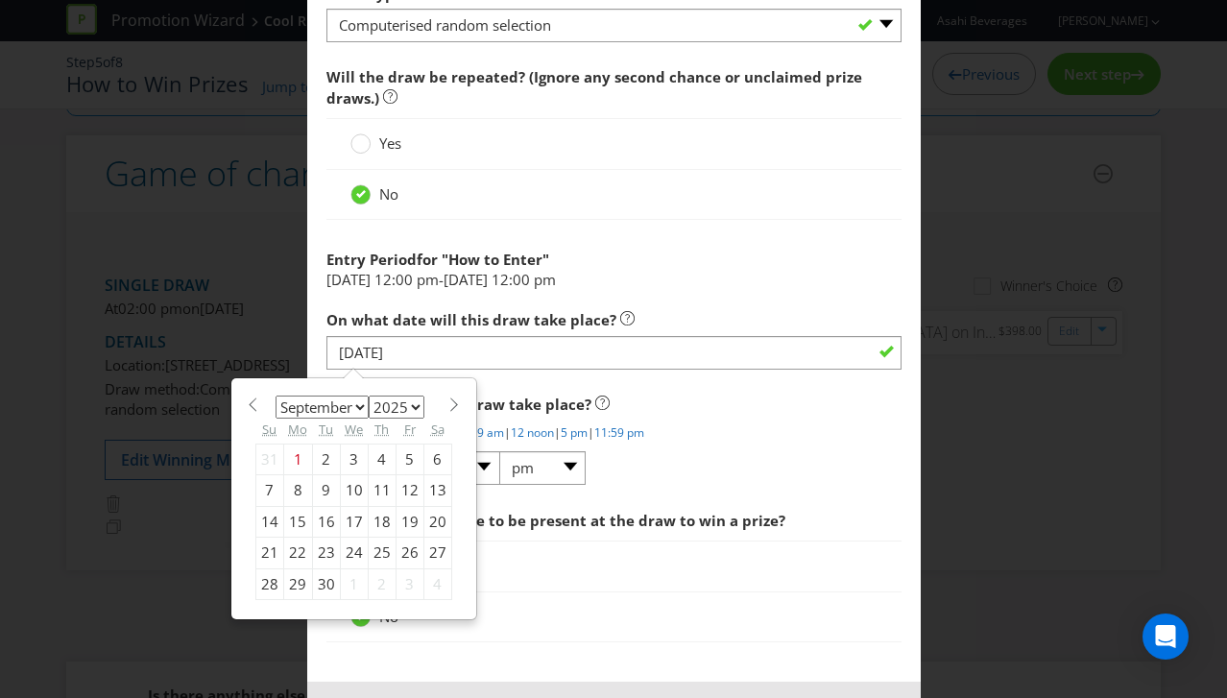
click at [293, 552] on div "22" at bounding box center [297, 553] width 29 height 31
type input "[DATE]"
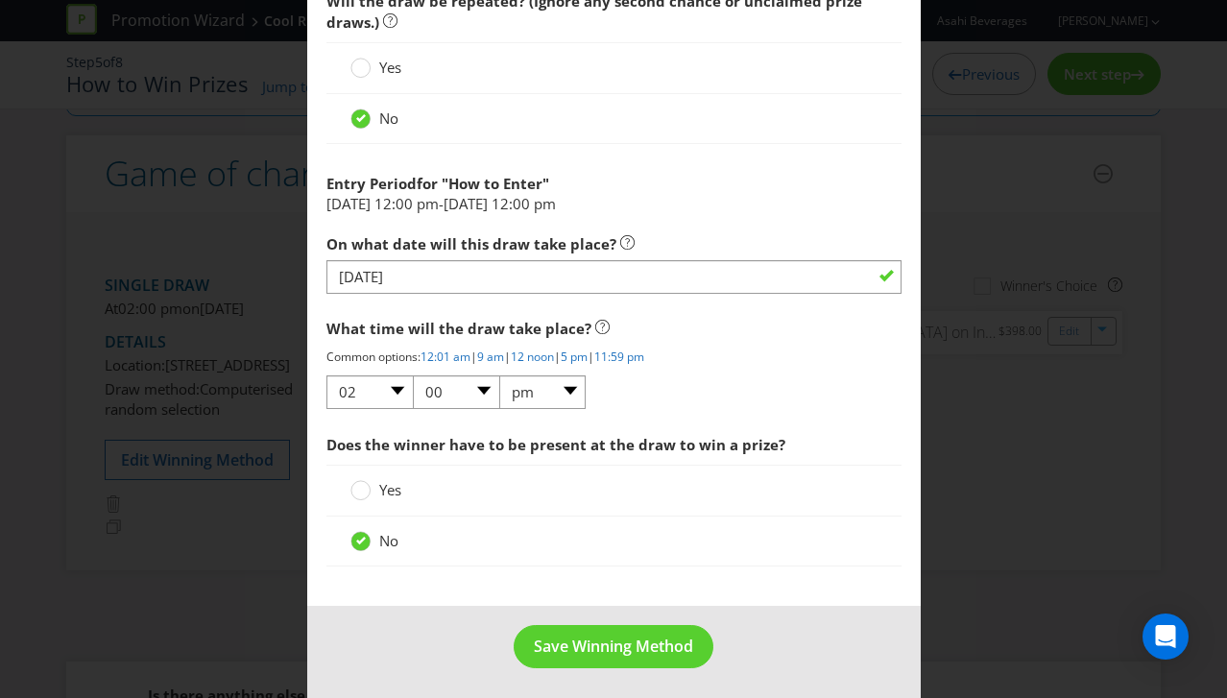
scroll to position [2132, 0]
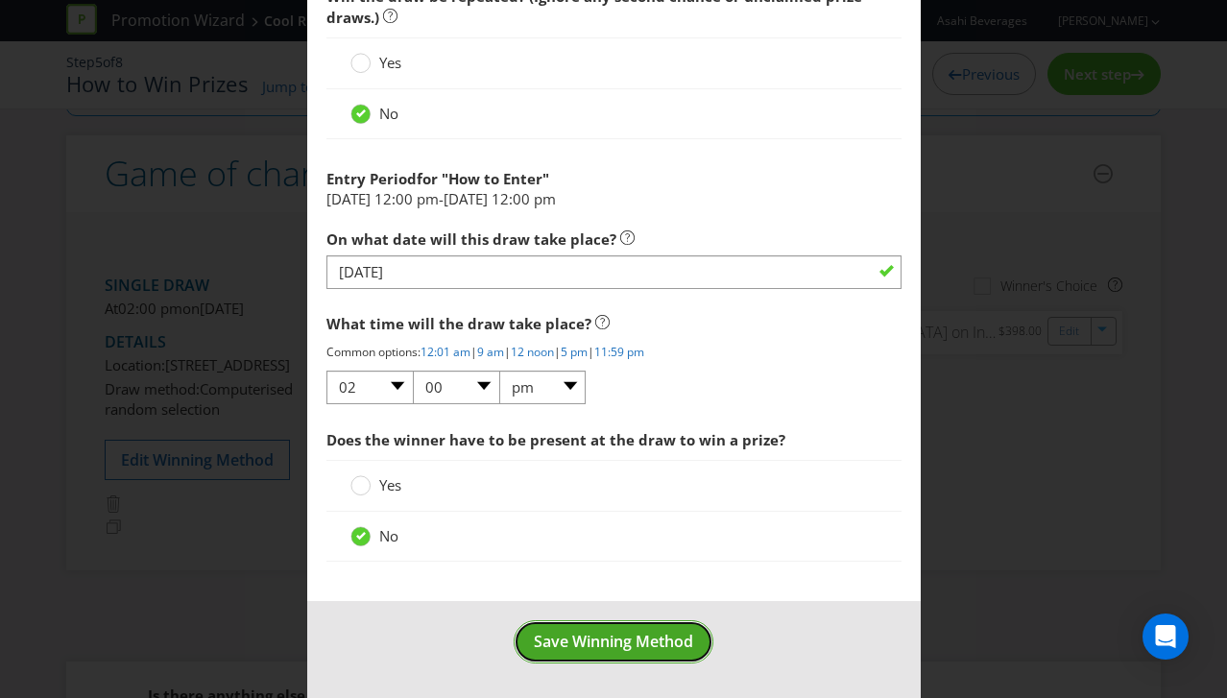
click at [631, 646] on span "Save Winning Method" at bounding box center [613, 641] width 159 height 21
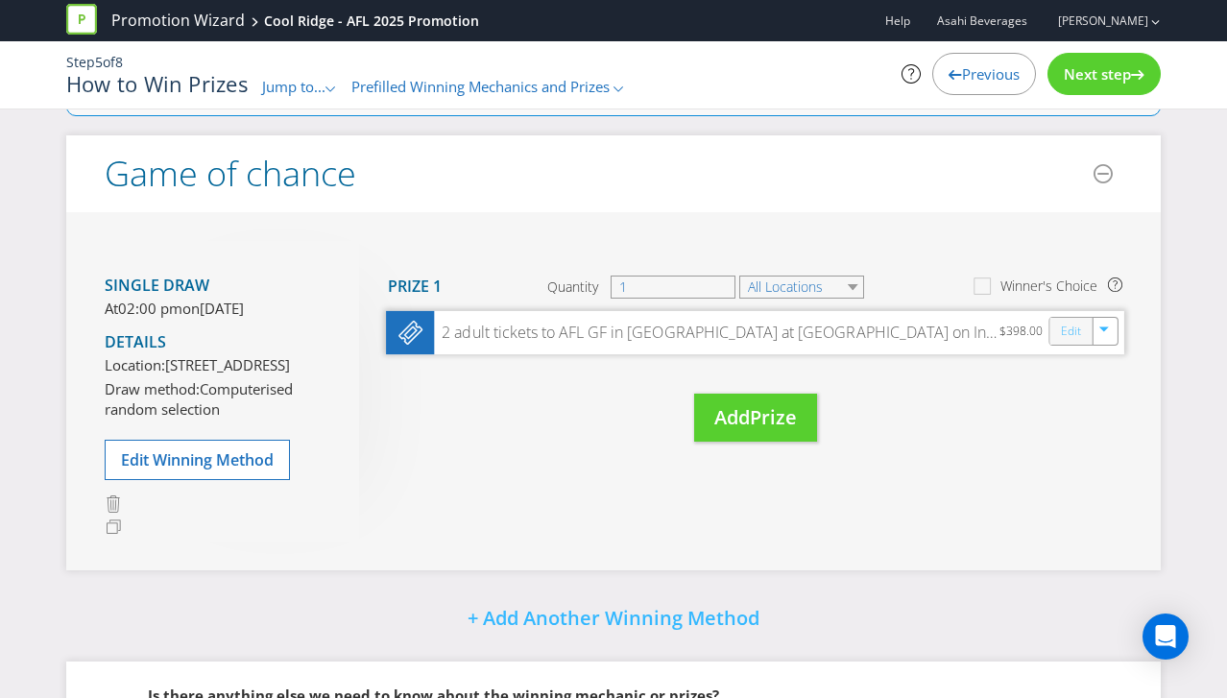
click at [1065, 332] on link "Edit" at bounding box center [1071, 331] width 20 height 22
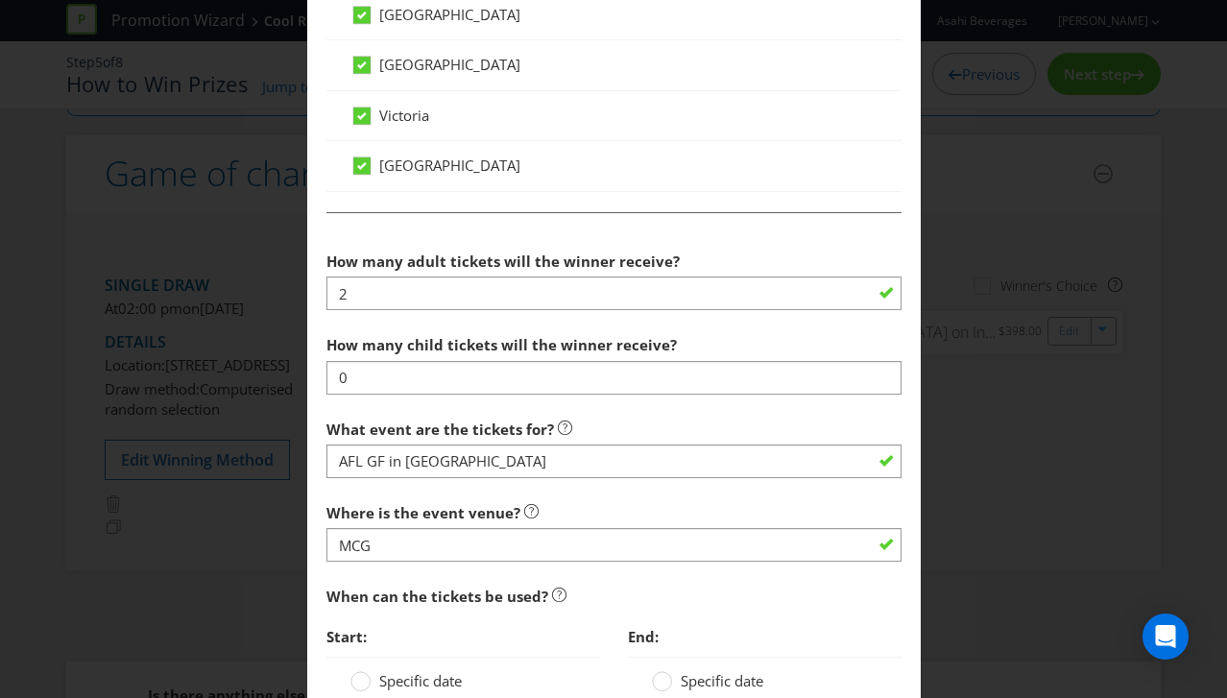
scroll to position [1342, 0]
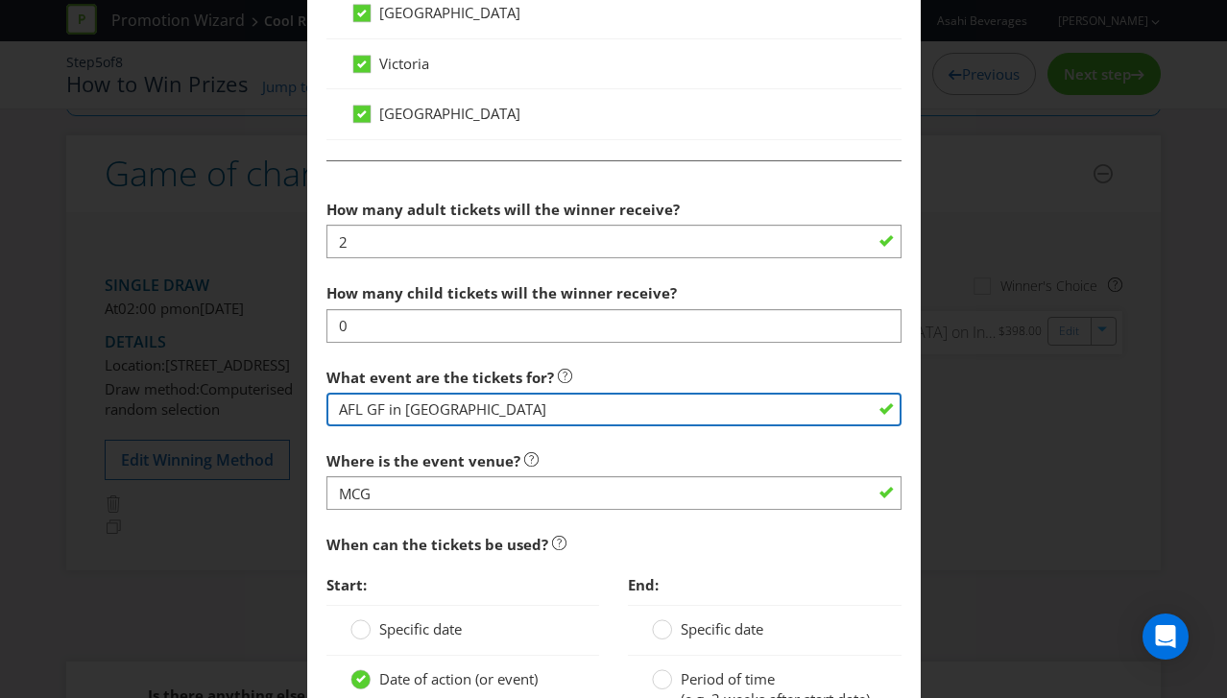
click at [462, 409] on input "AFL GF in [GEOGRAPHIC_DATA]" at bounding box center [613, 410] width 575 height 34
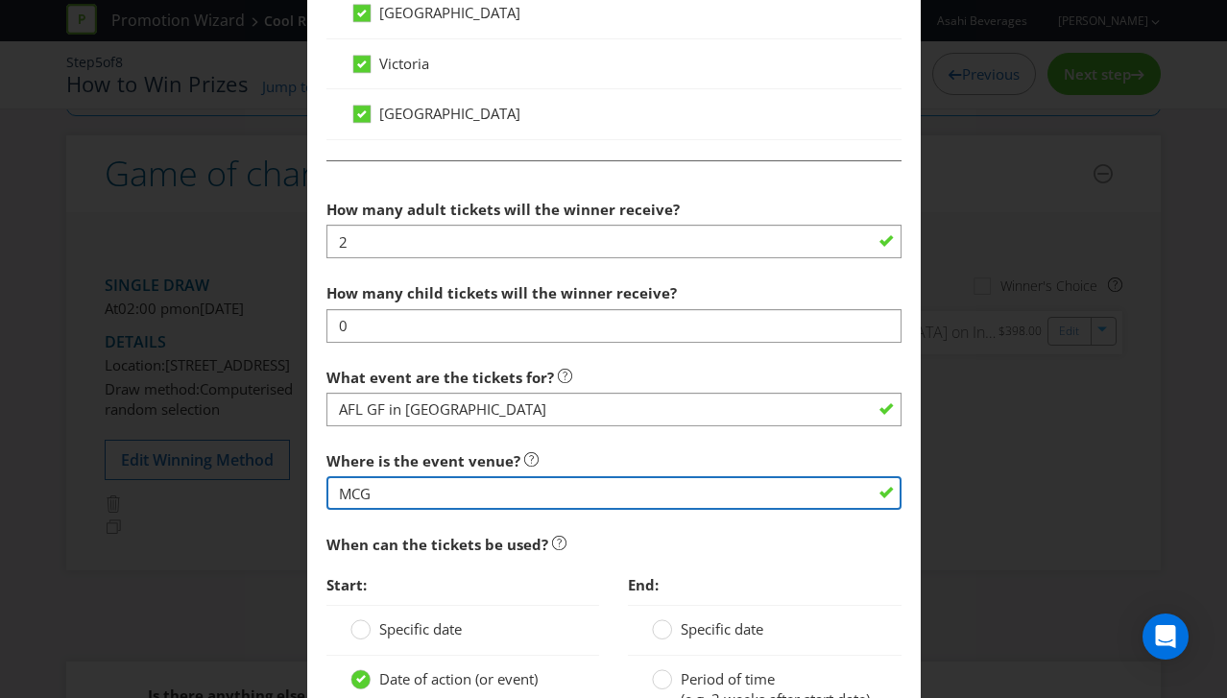
click at [388, 490] on input "MCG" at bounding box center [613, 493] width 575 height 34
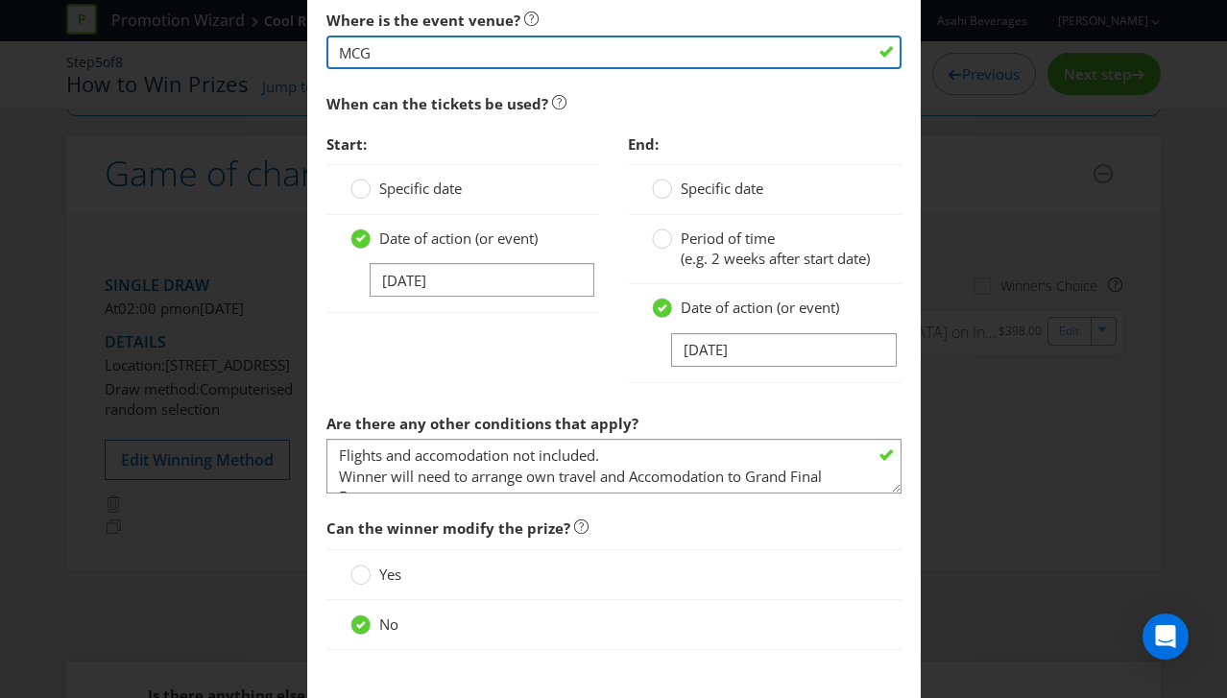
scroll to position [1900, 0]
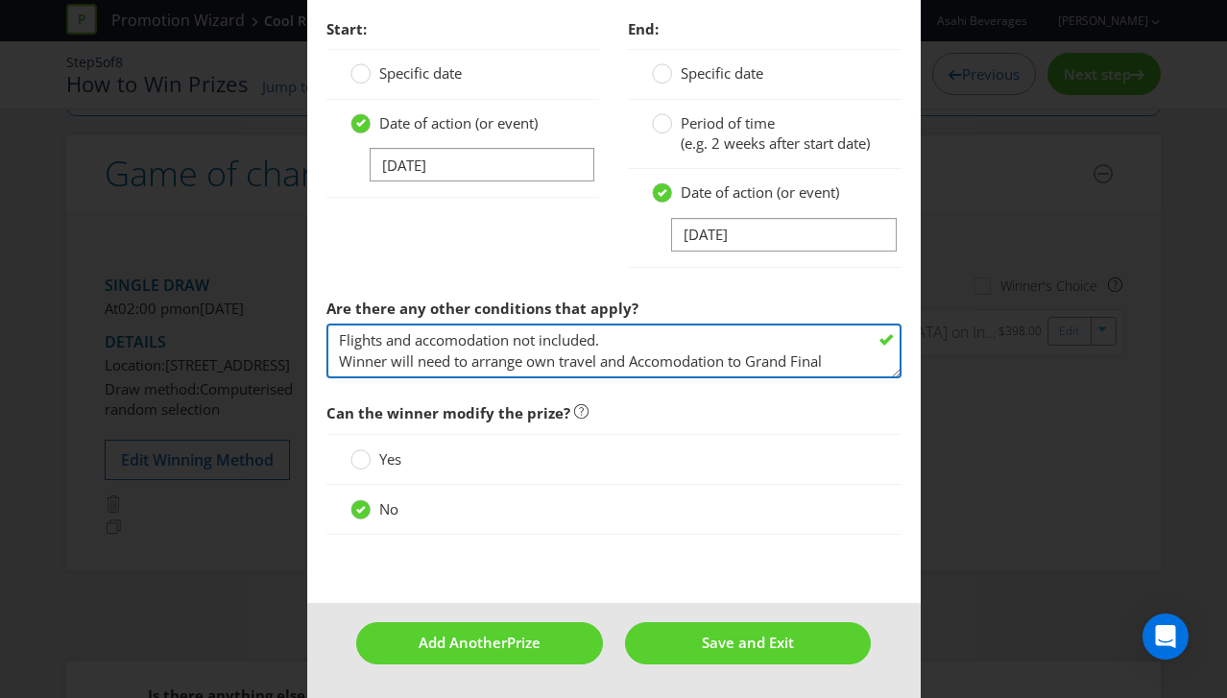
click at [443, 368] on textarea "Flights and accomodation not included. Winner will need to arrange own travel a…" at bounding box center [613, 351] width 575 height 55
drag, startPoint x: 639, startPoint y: 357, endPoint x: 328, endPoint y: 358, distance: 311.1
click at [327, 359] on textarea "Flights and accomodation not included. Winner will need to arrange own travel a…" at bounding box center [613, 351] width 575 height 55
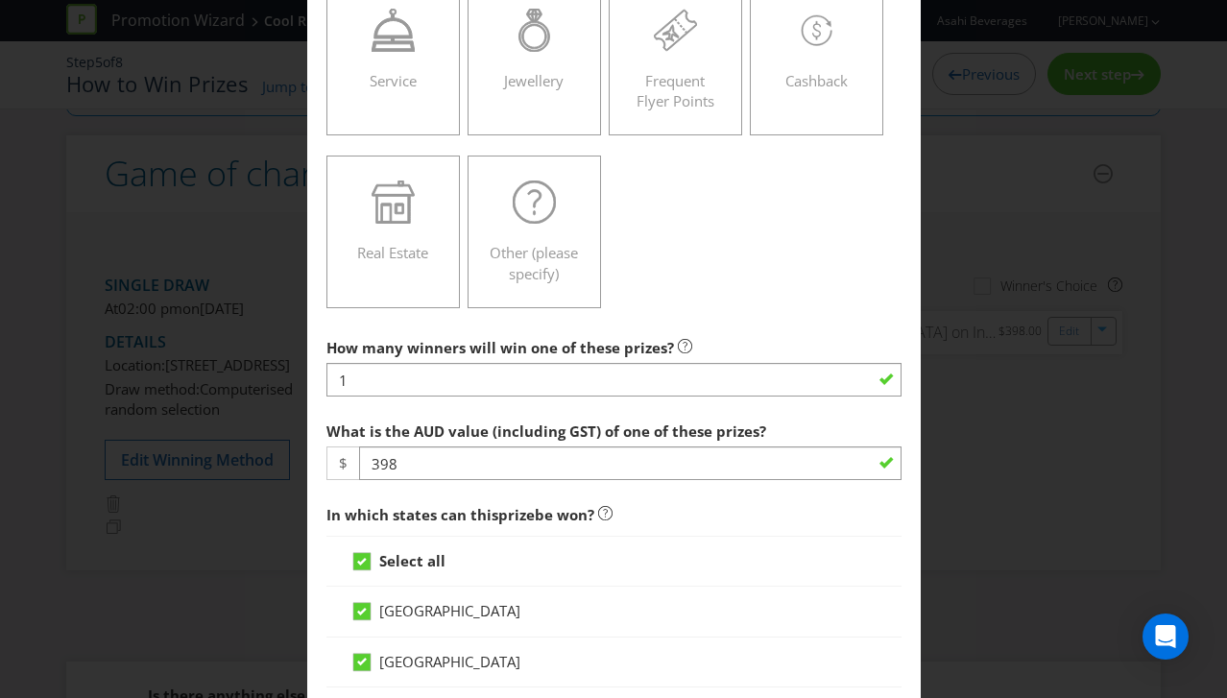
scroll to position [518, 0]
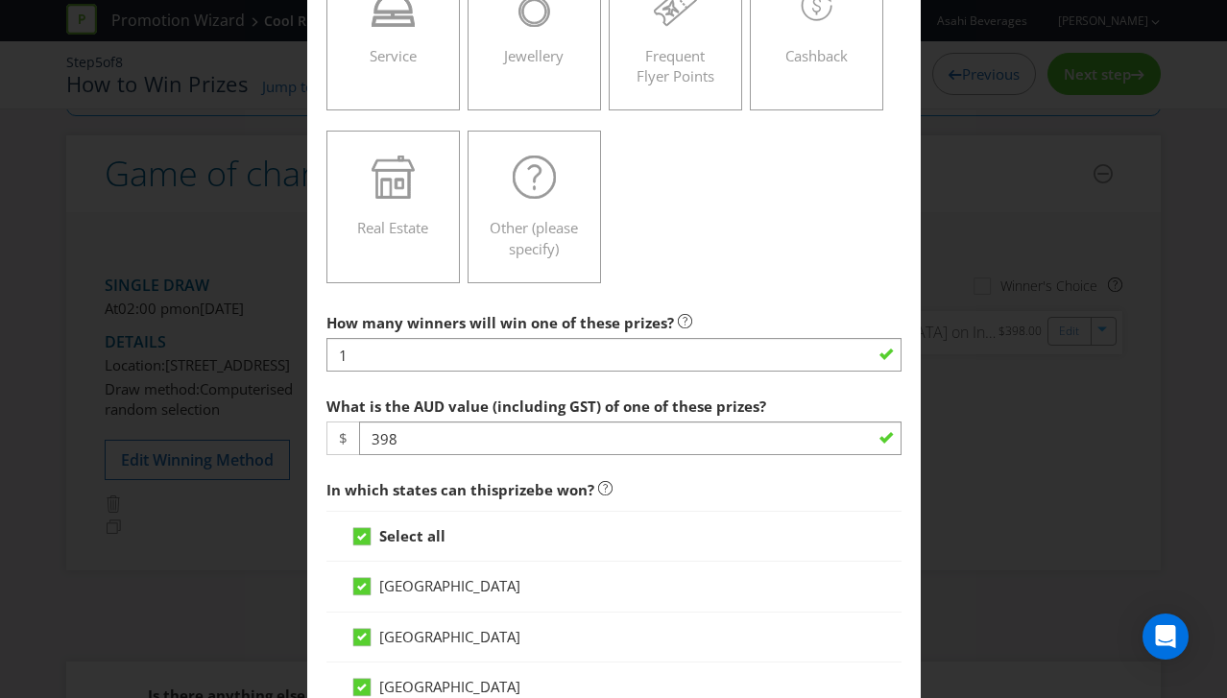
type textarea "Flights and Accomodation Voucher provided. Winner will need to arrange own trav…"
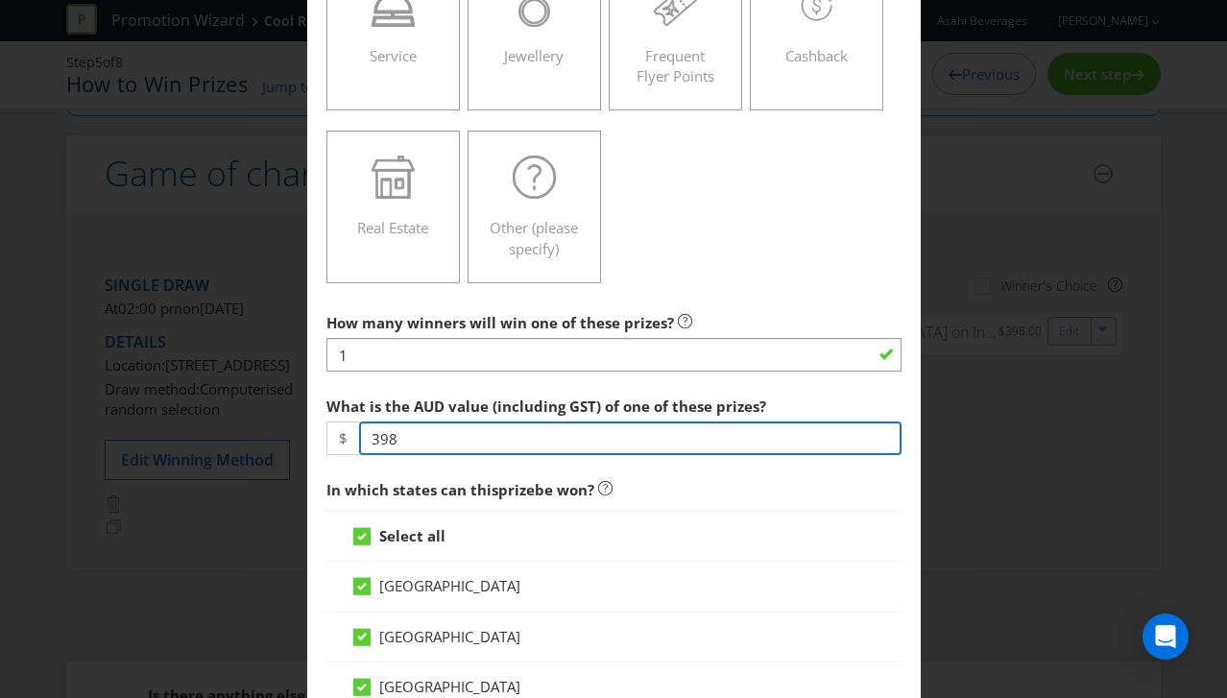
click at [426, 433] on input "398" at bounding box center [630, 439] width 542 height 34
type input "3"
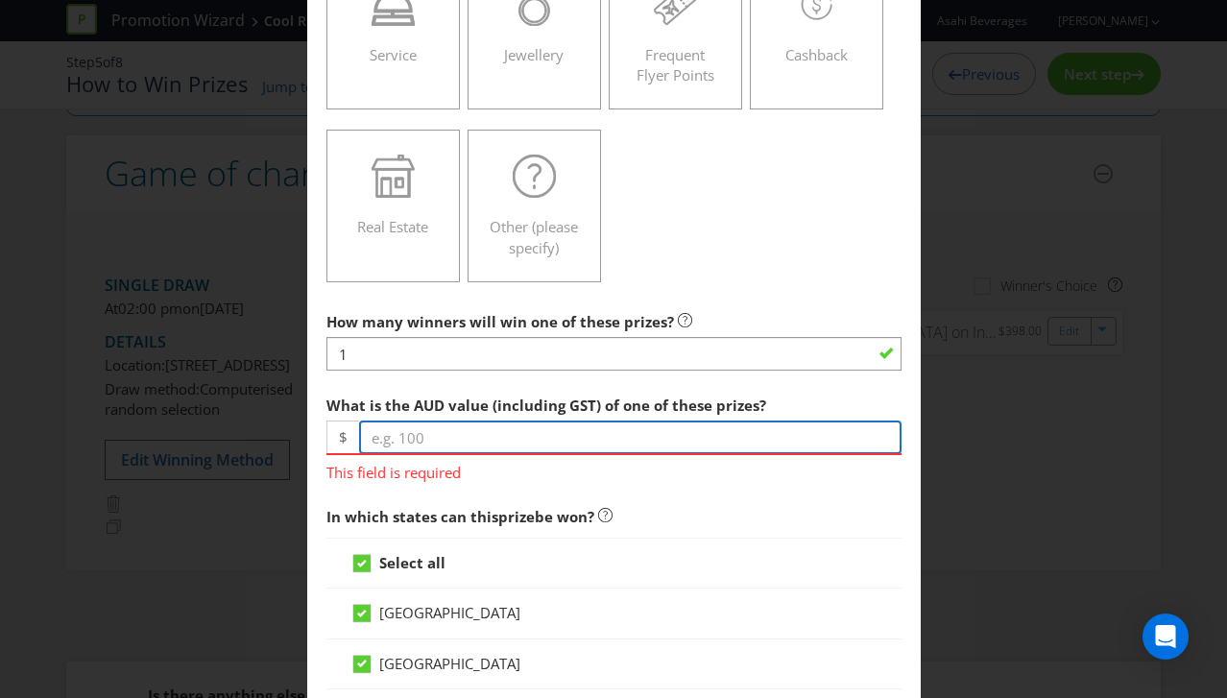
type input "2"
type input "1398"
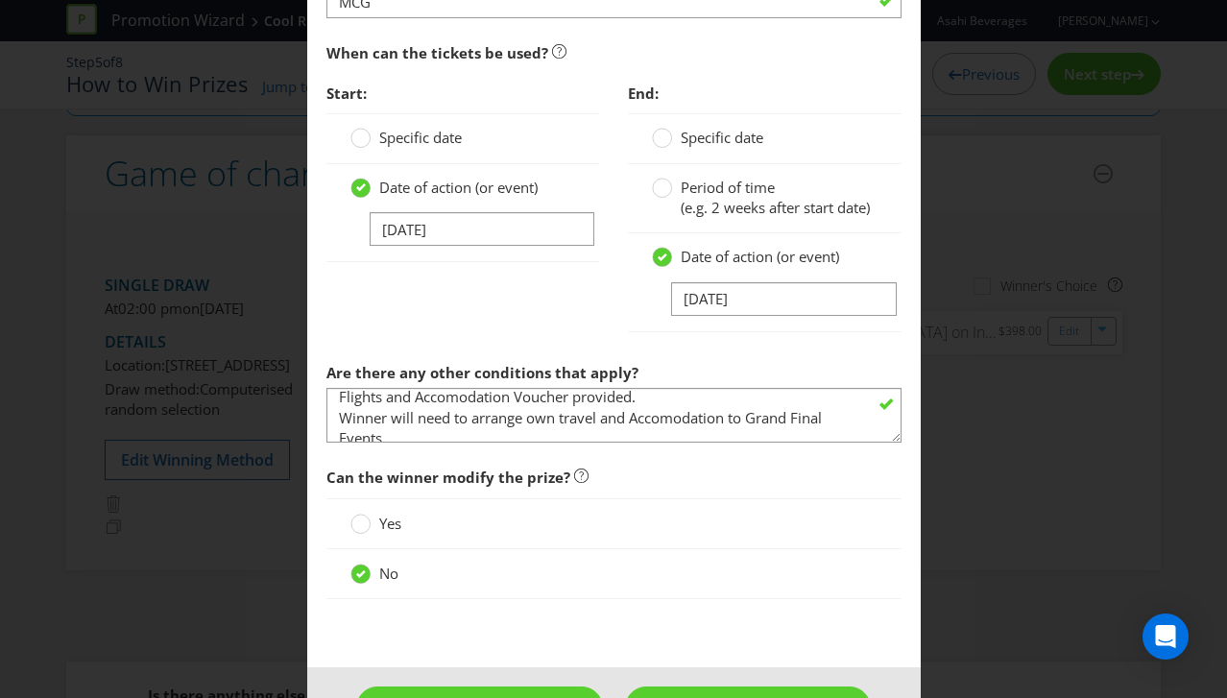
scroll to position [4, 0]
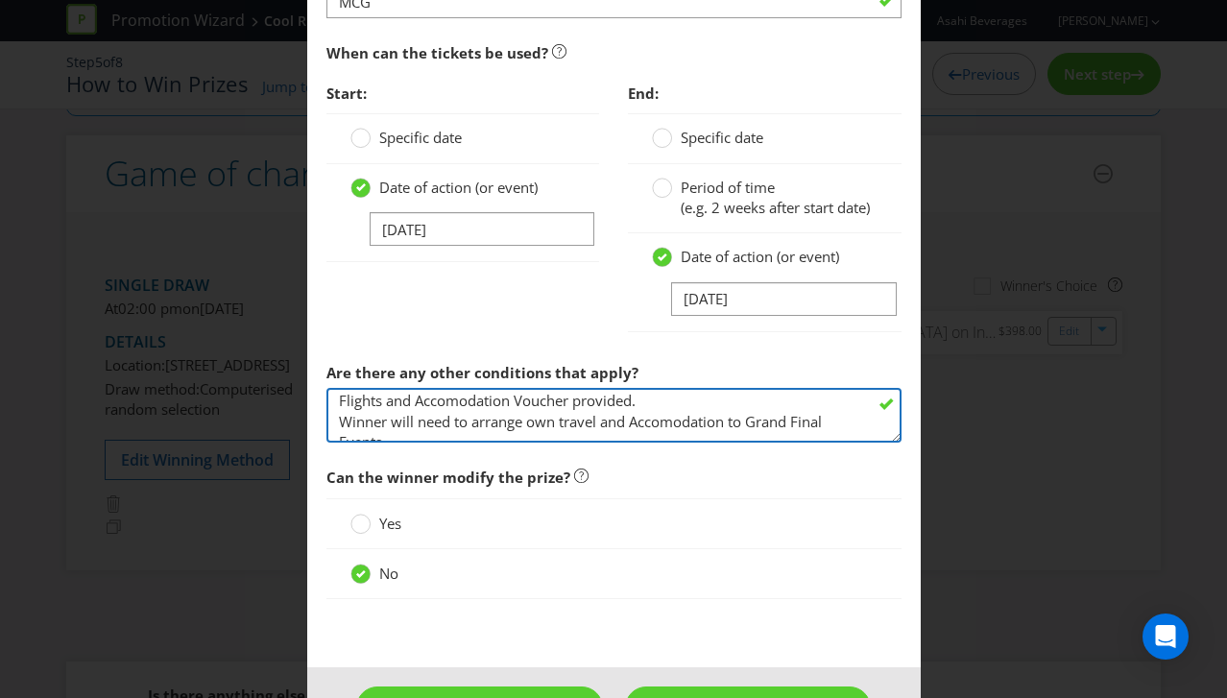
click at [646, 424] on textarea "Flights and accomodation not included. Winner will need to arrange own travel a…" at bounding box center [613, 415] width 575 height 55
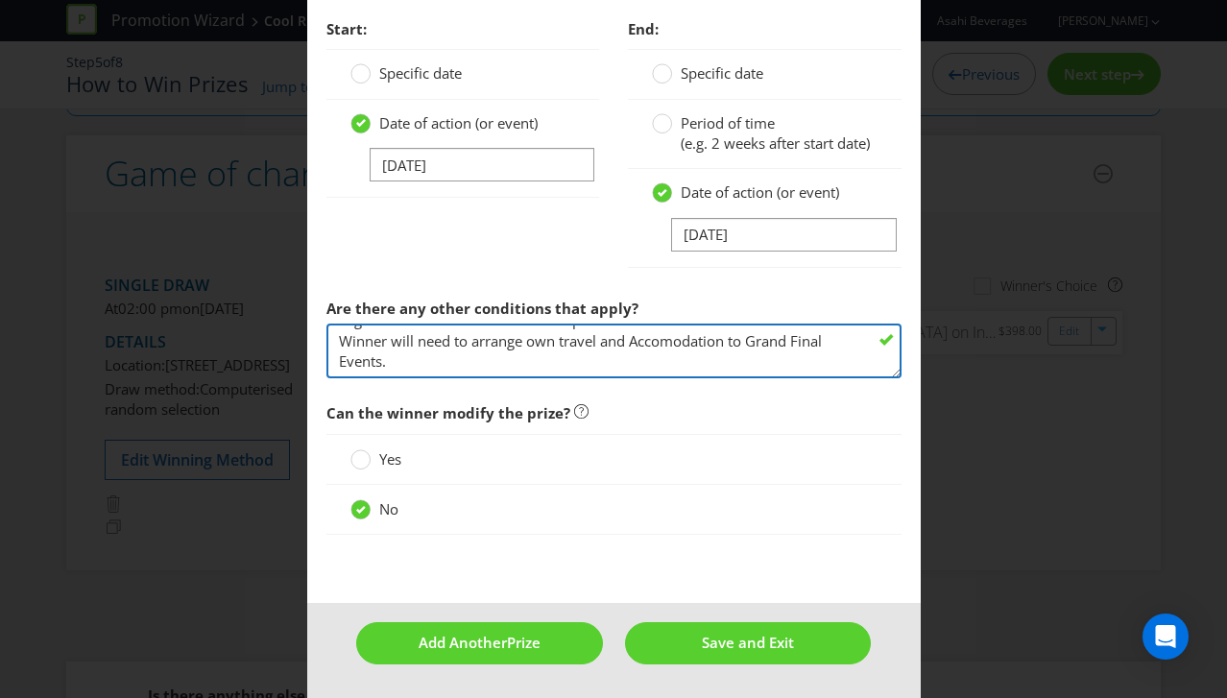
scroll to position [1918, 0]
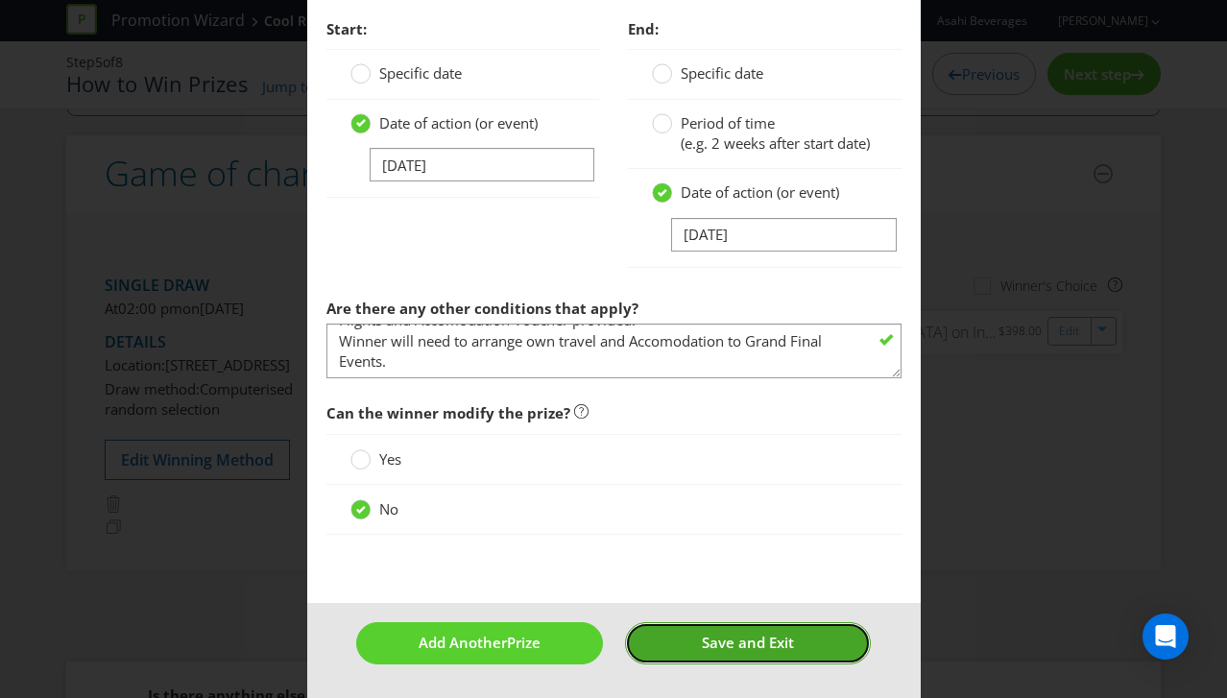
click at [698, 641] on button "Save and Exit" at bounding box center [748, 642] width 246 height 41
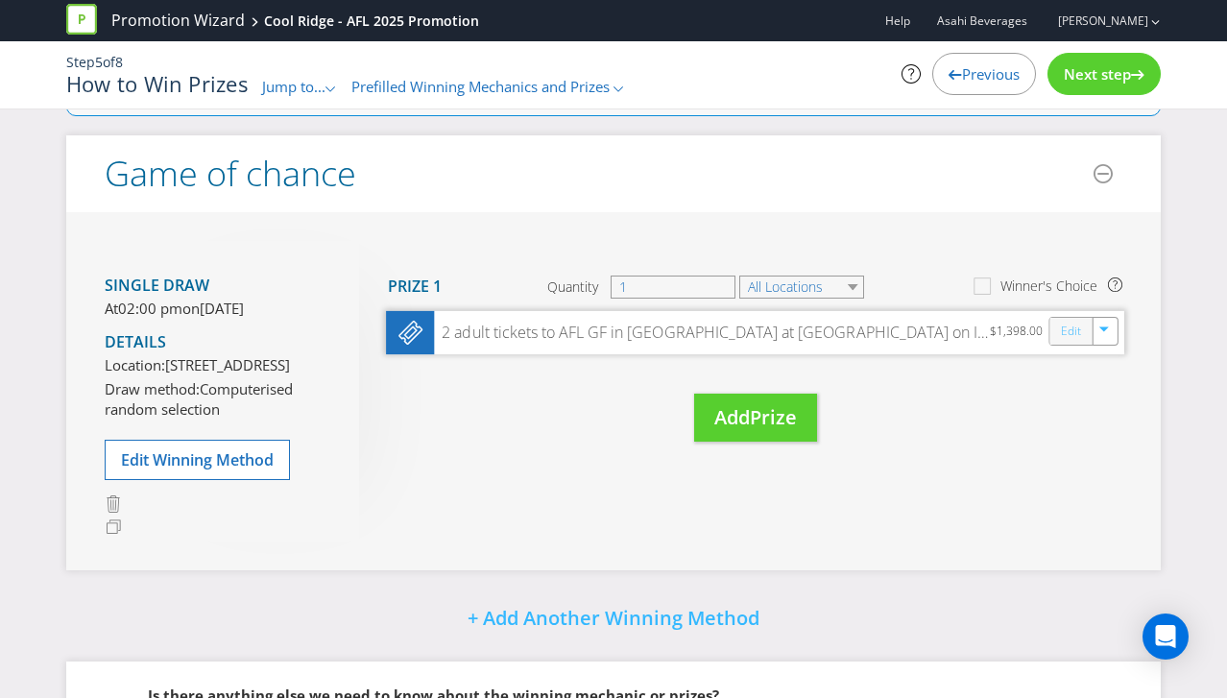
click at [1070, 331] on link "Edit" at bounding box center [1071, 331] width 20 height 22
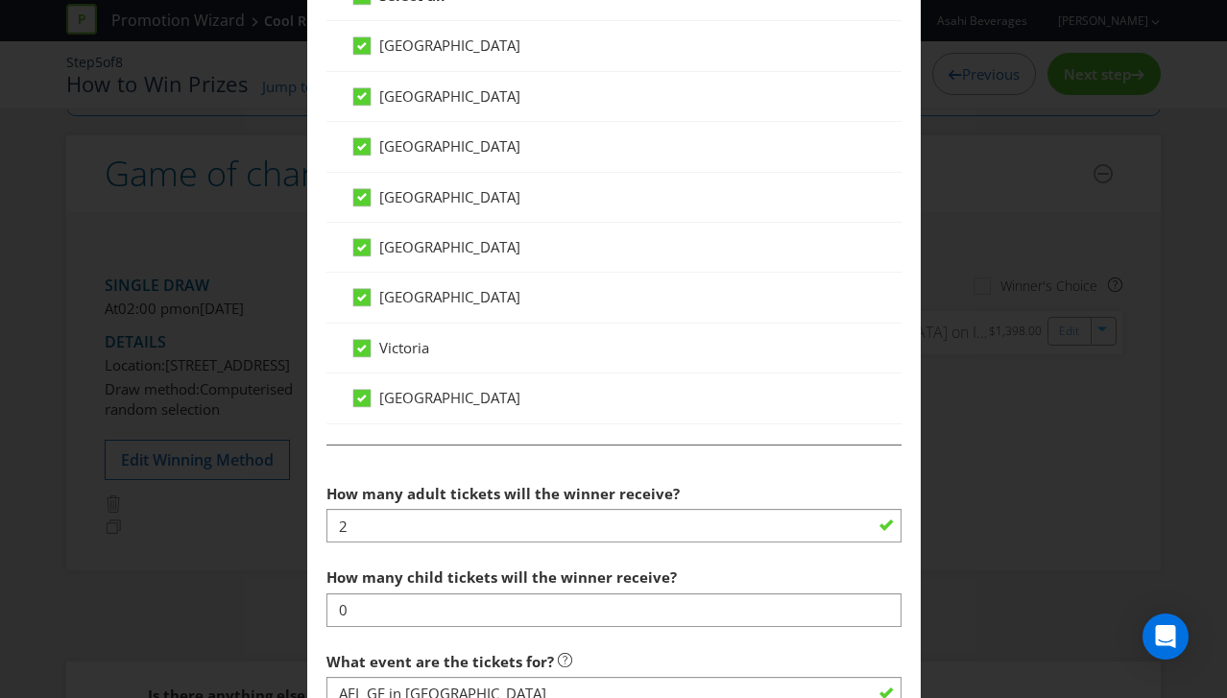
scroll to position [1291, 0]
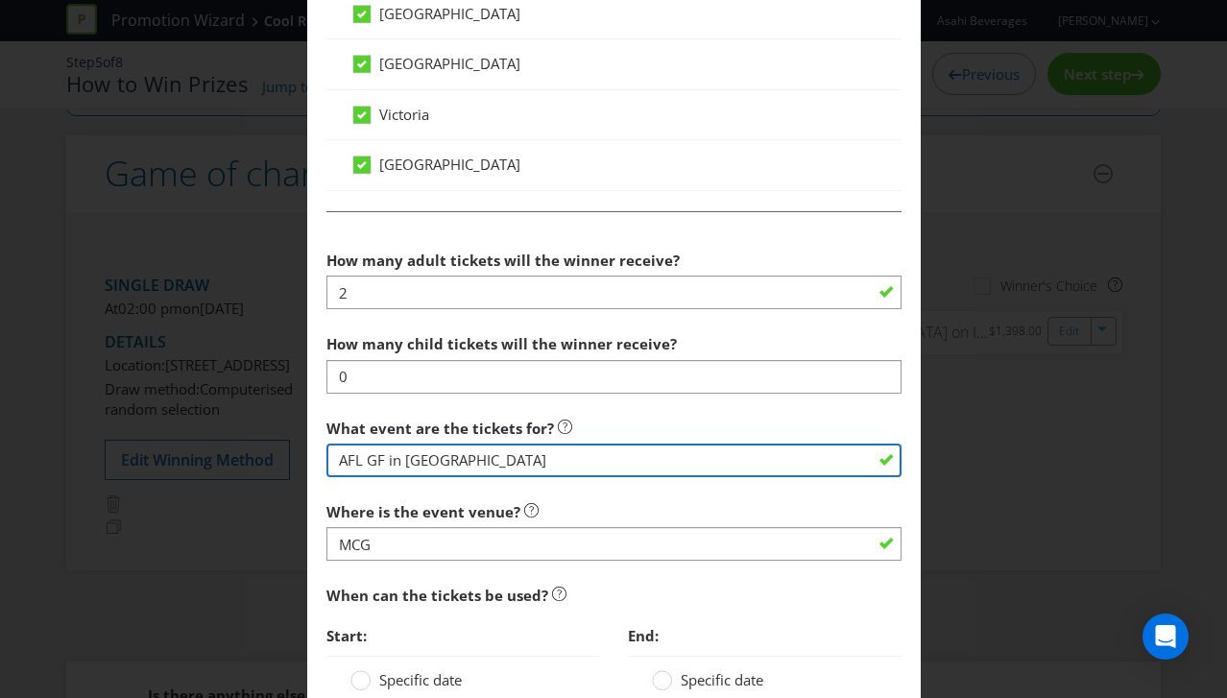
click at [448, 455] on input "AFL GF in [GEOGRAPHIC_DATA]" at bounding box center [613, 461] width 575 height 34
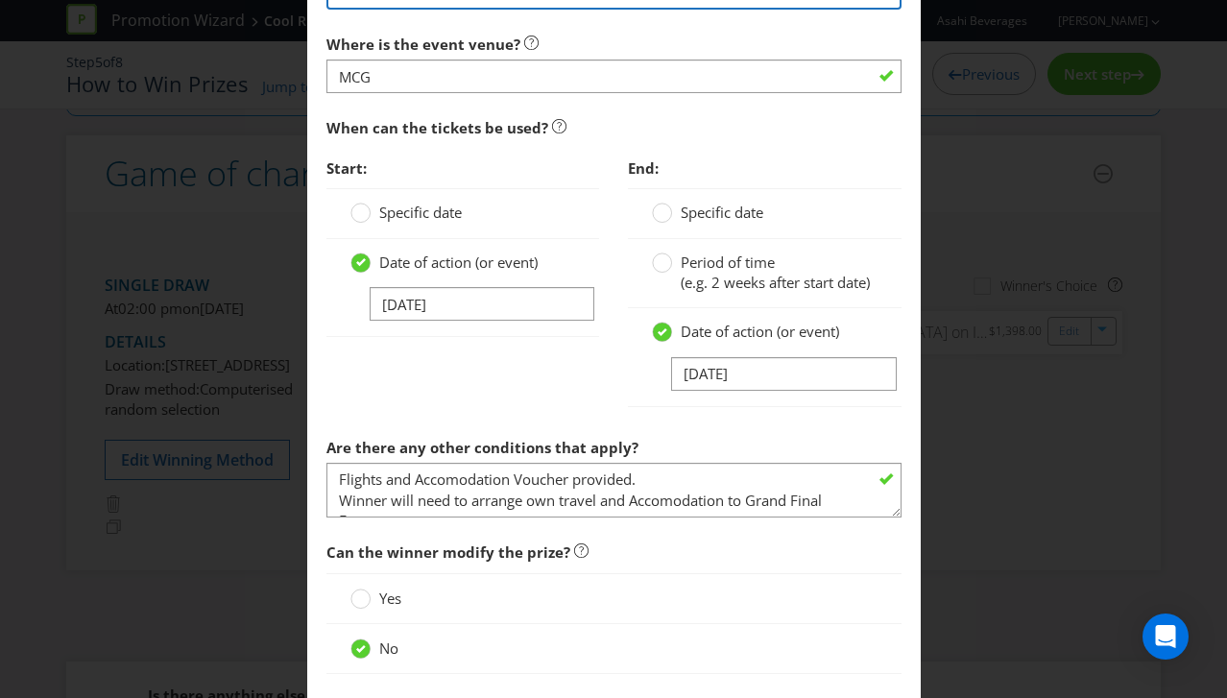
scroll to position [1918, 0]
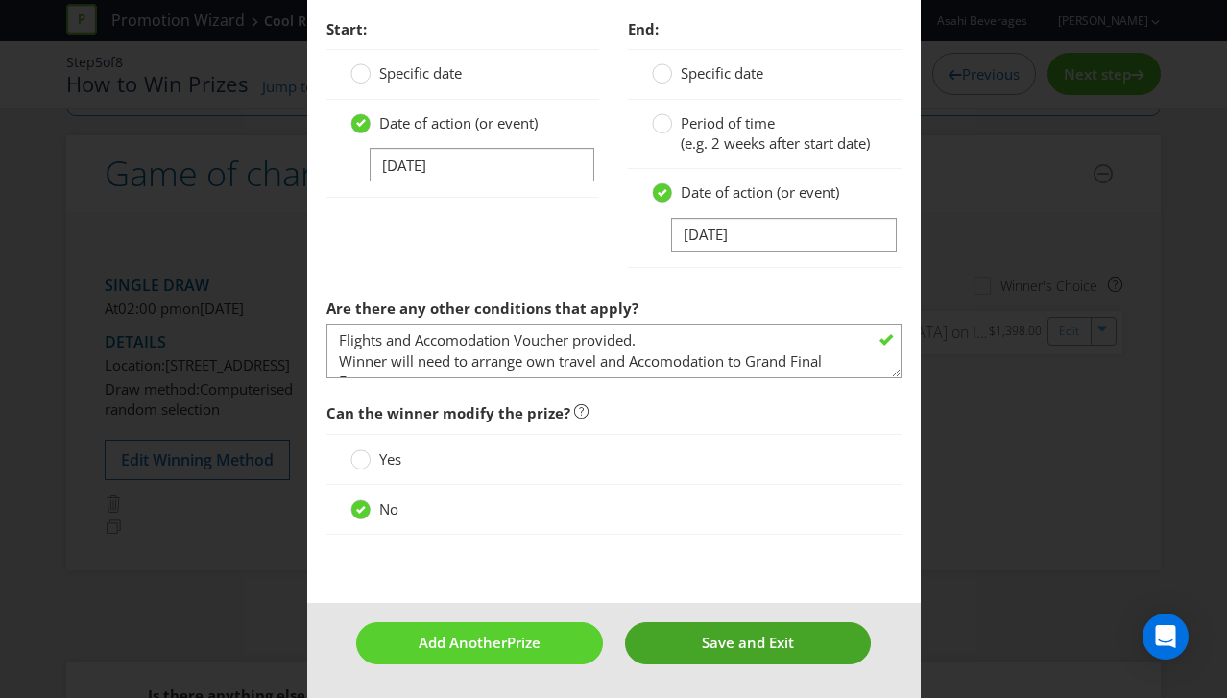
type input "AFL GF in [GEOGRAPHIC_DATA] + Travel Voucher"
click at [687, 639] on button "Save and Exit" at bounding box center [748, 642] width 246 height 41
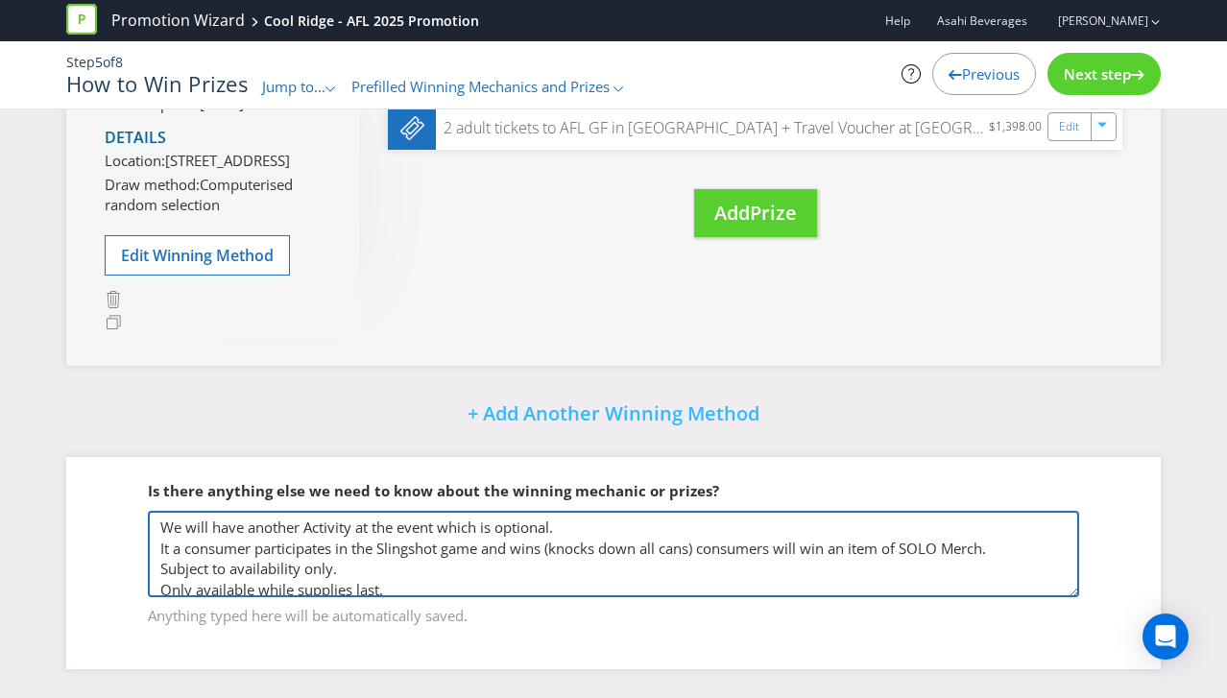
drag, startPoint x: 255, startPoint y: 555, endPoint x: 164, endPoint y: 433, distance: 152.3
click at [164, 433] on div "Did You Know IMI research shows that participation is maximised when there are …" at bounding box center [613, 243] width 1123 height 909
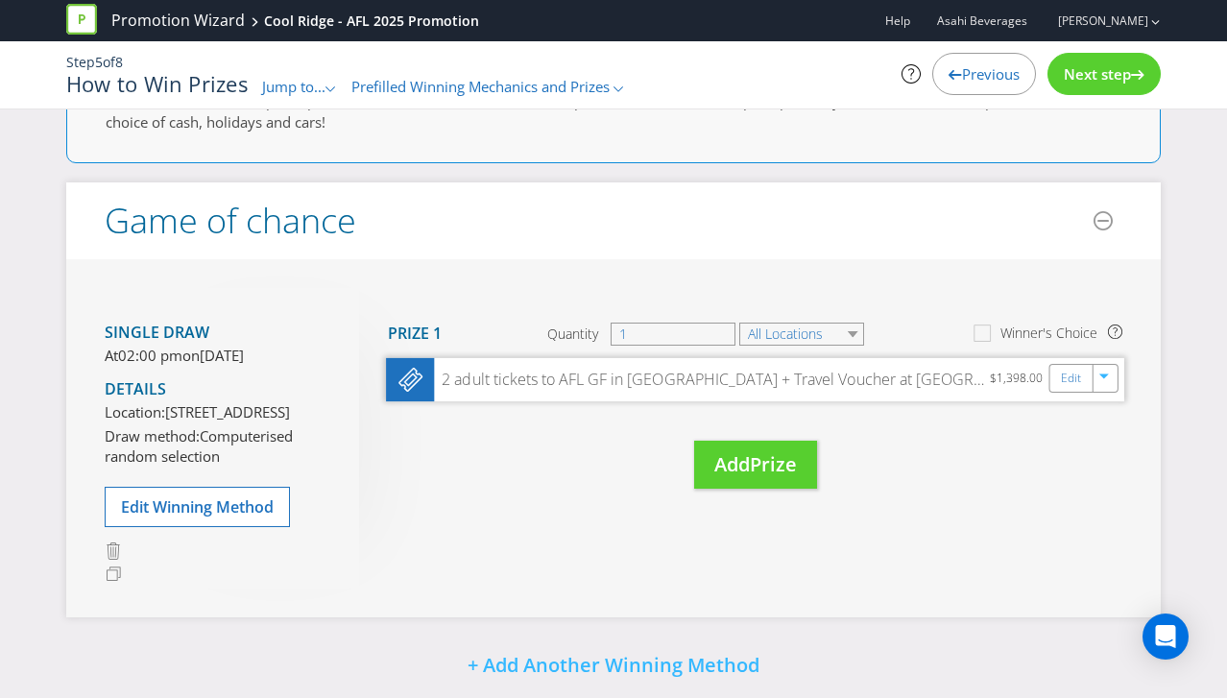
scroll to position [90, 0]
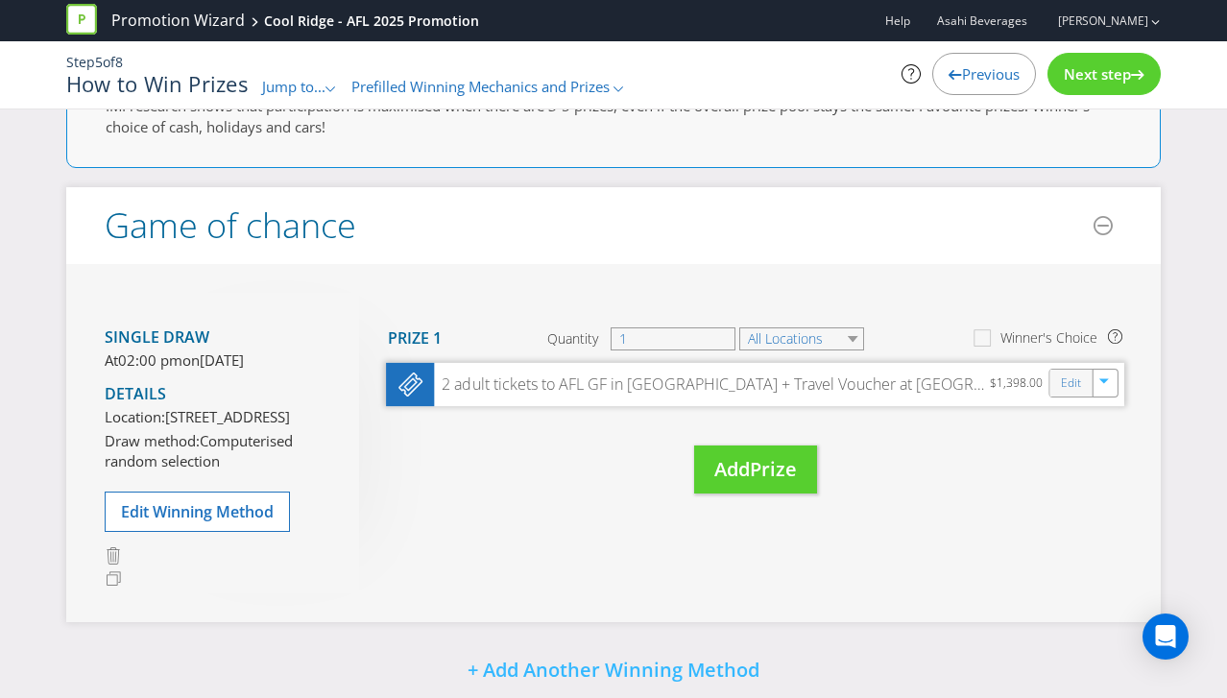
click at [1081, 381] on div "Edit" at bounding box center [1071, 383] width 43 height 27
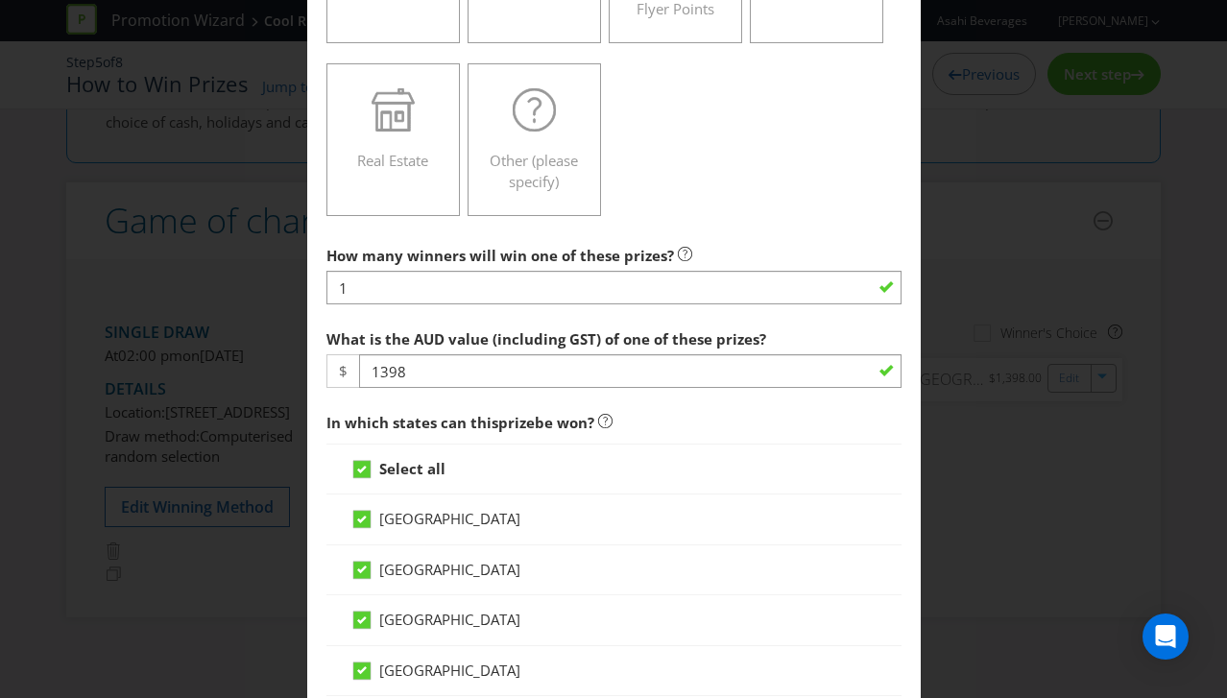
scroll to position [538, 0]
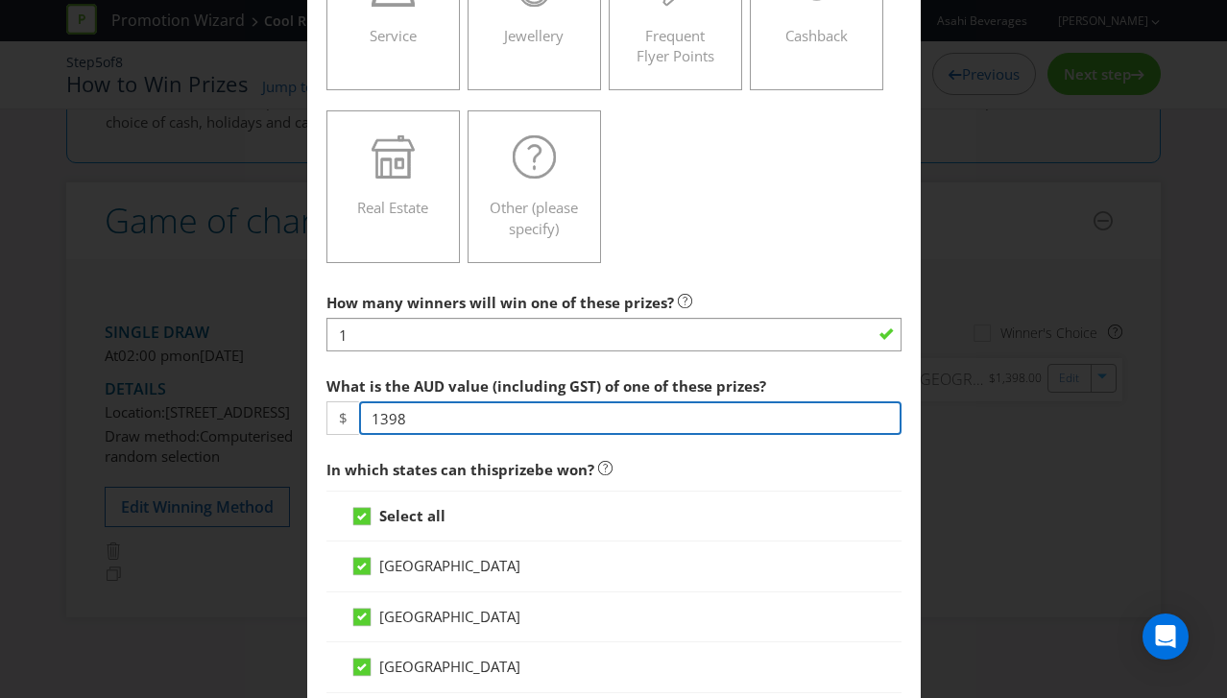
click at [407, 420] on input "1398" at bounding box center [630, 418] width 542 height 34
type input "1"
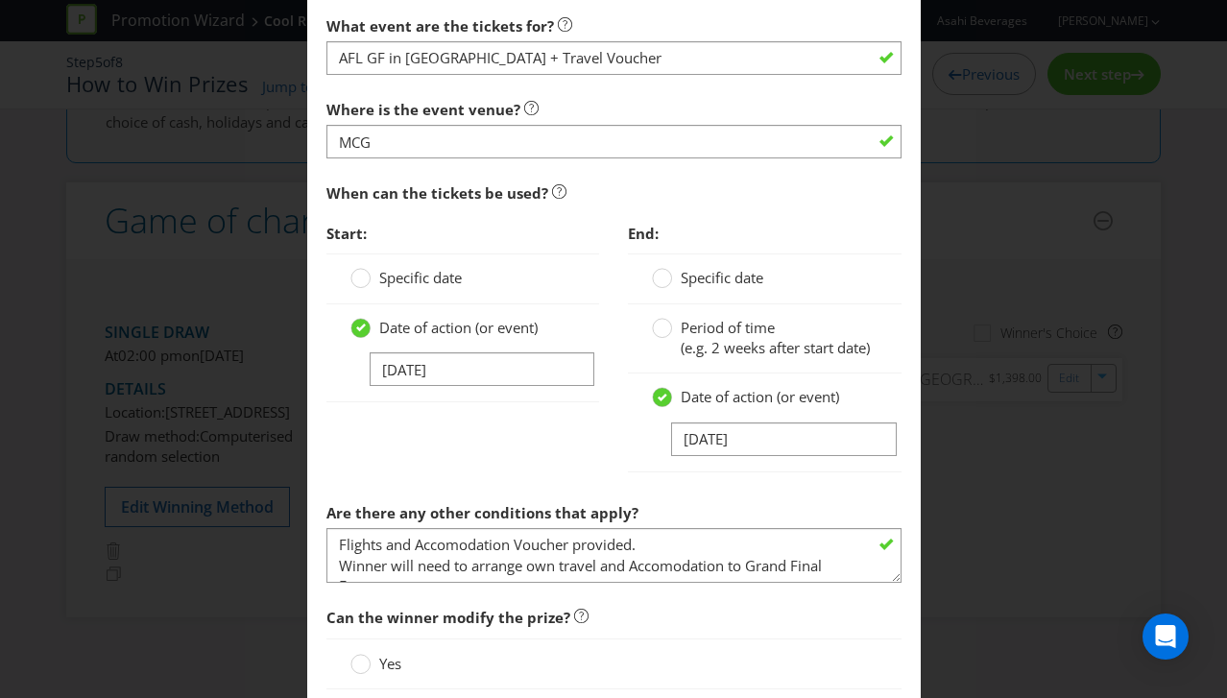
scroll to position [1918, 0]
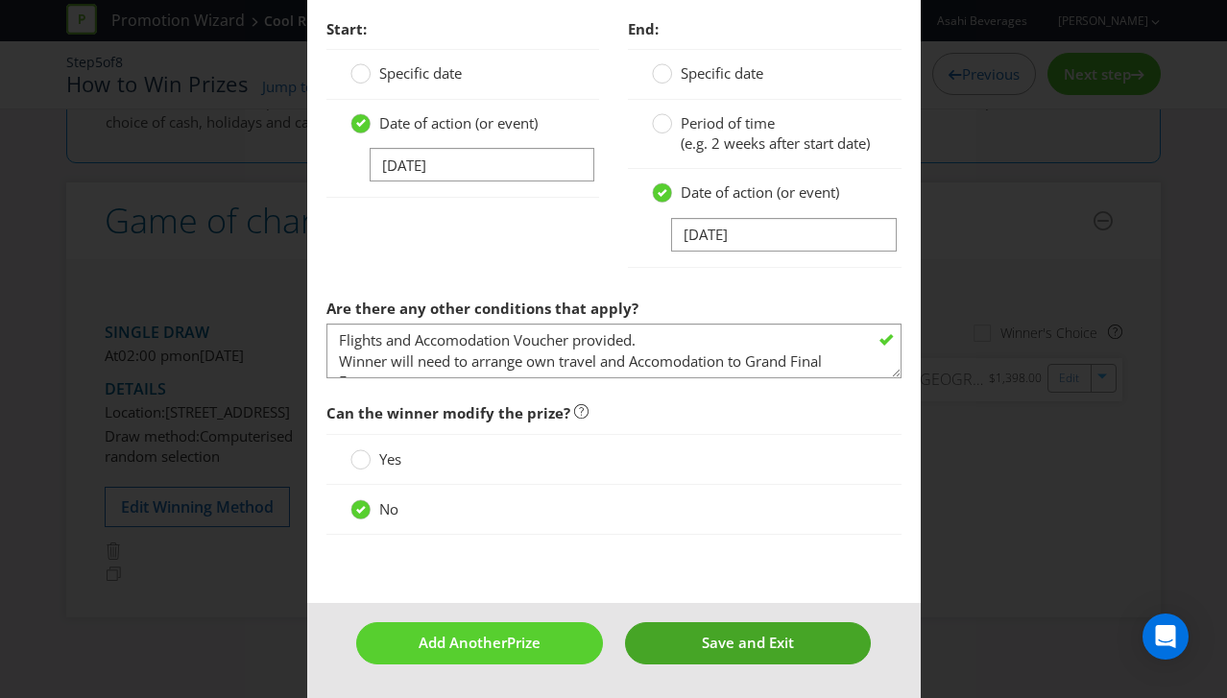
type input "2796"
click at [704, 642] on span "Save and Exit" at bounding box center [748, 642] width 92 height 19
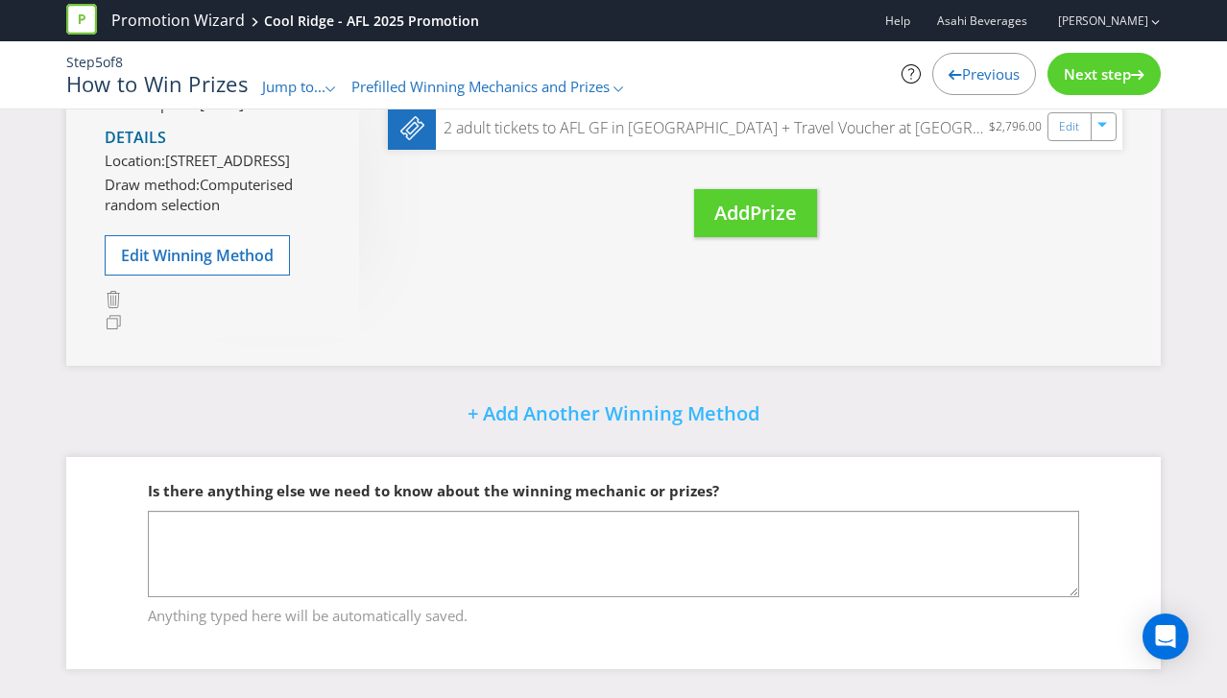
scroll to position [402, 0]
click at [1098, 66] on span "Next step" at bounding box center [1097, 73] width 67 height 19
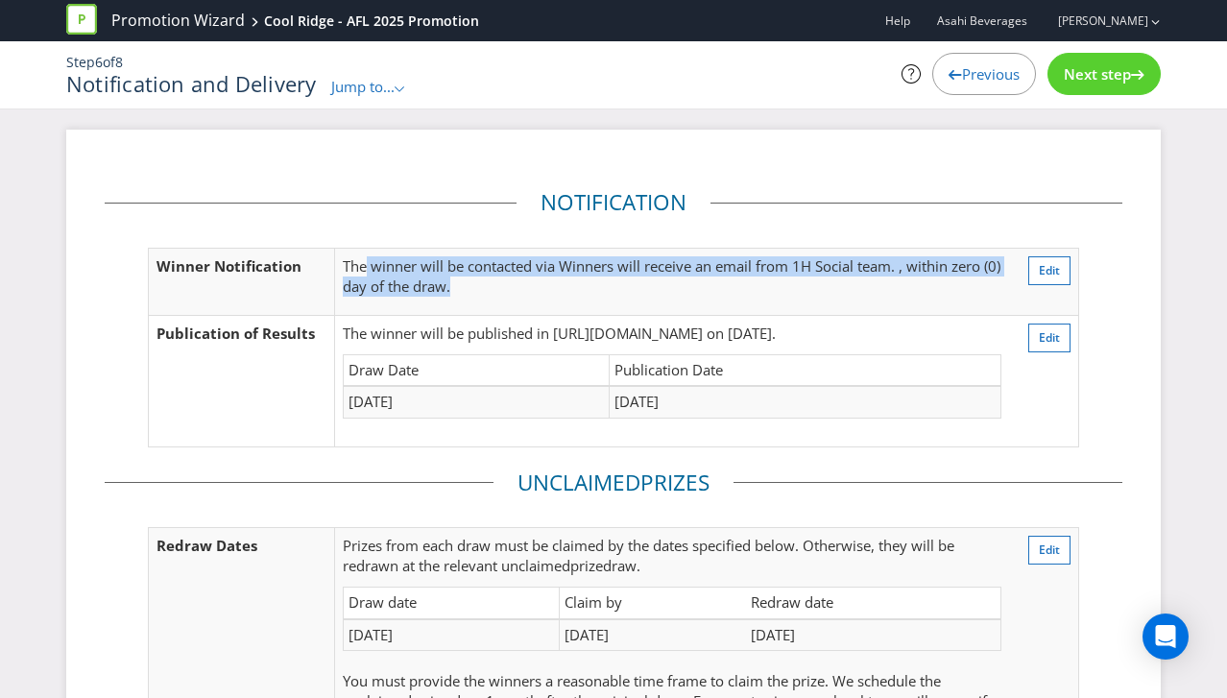
drag, startPoint x: 370, startPoint y: 266, endPoint x: 595, endPoint y: 285, distance: 226.4
click at [595, 285] on p "The winner will be contacted via Winners will receive an email from 1H Social t…" at bounding box center [672, 276] width 659 height 41
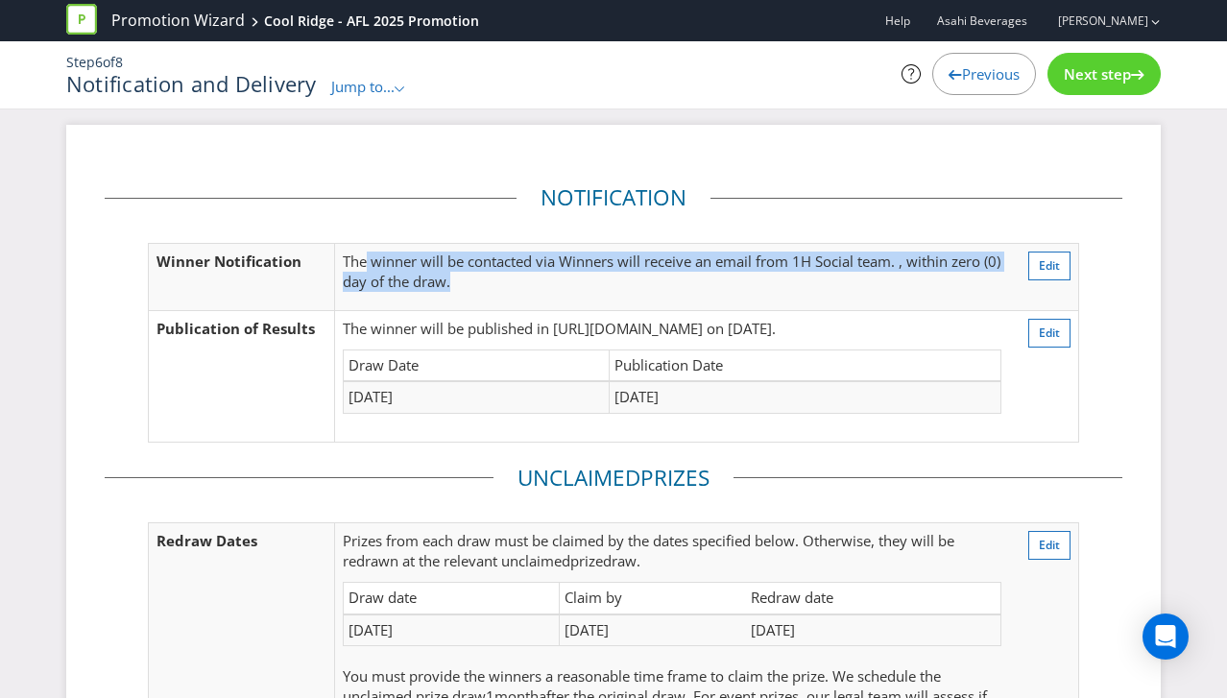
click at [594, 285] on p "The winner will be contacted via Winners will receive an email from 1H Social t…" at bounding box center [672, 272] width 659 height 41
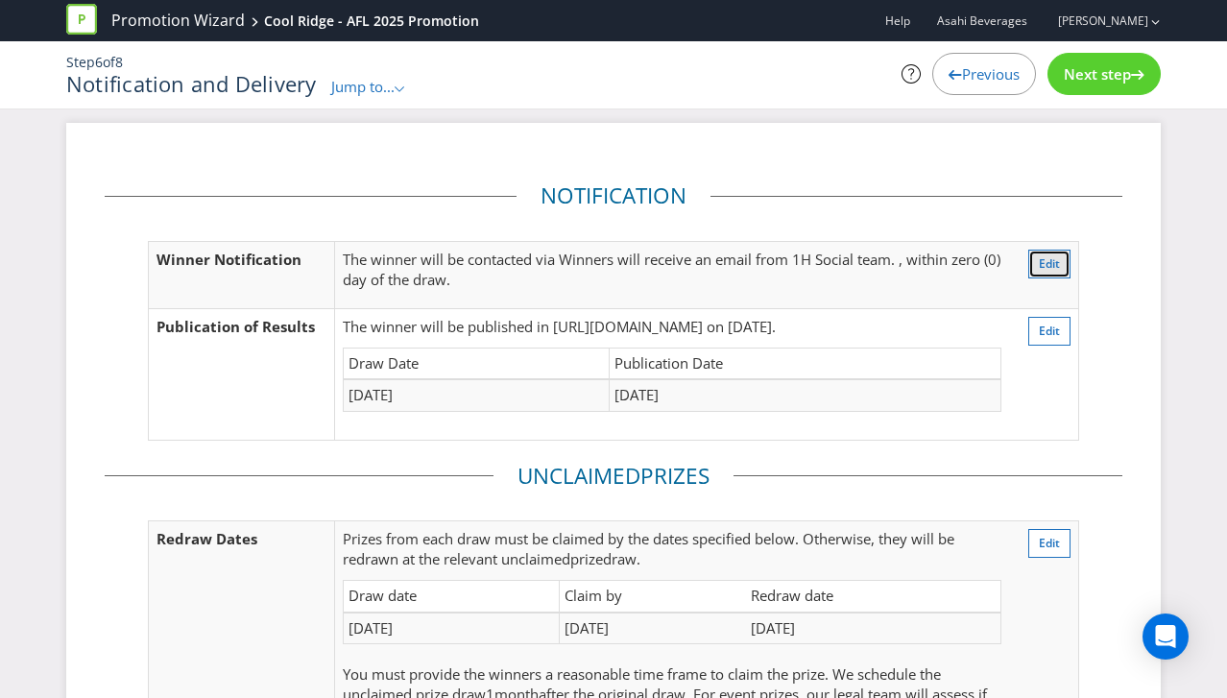
click at [1051, 260] on span "Edit" at bounding box center [1049, 263] width 21 height 16
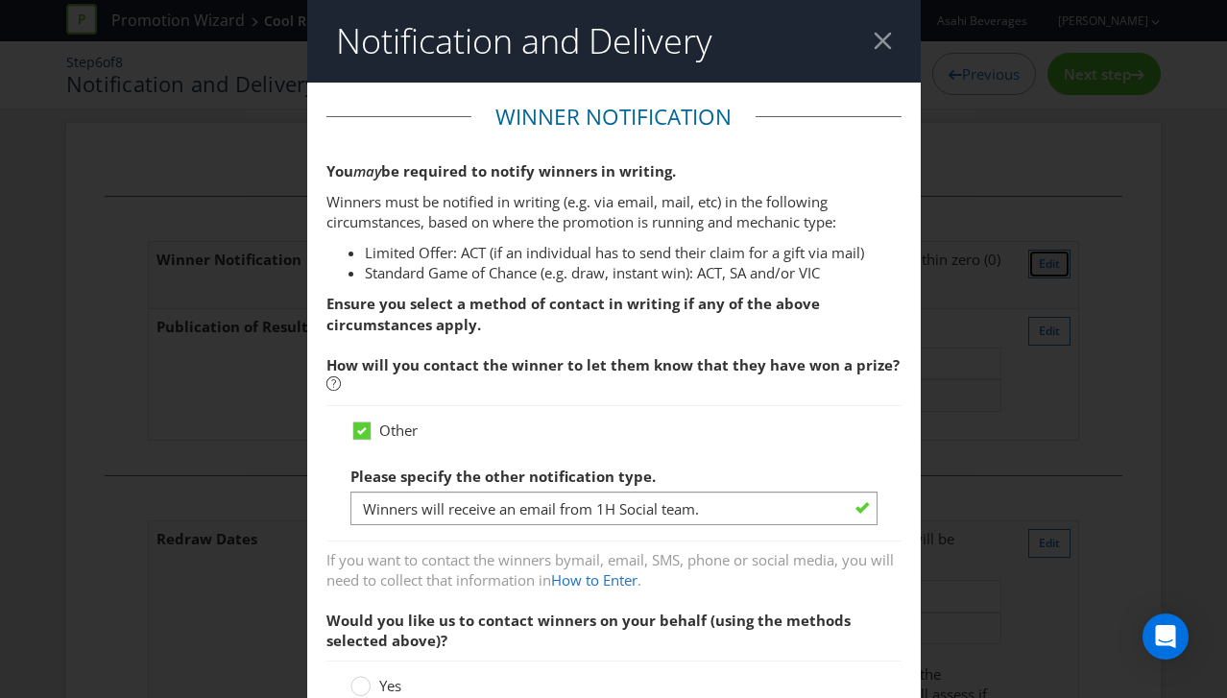
scroll to position [101, 0]
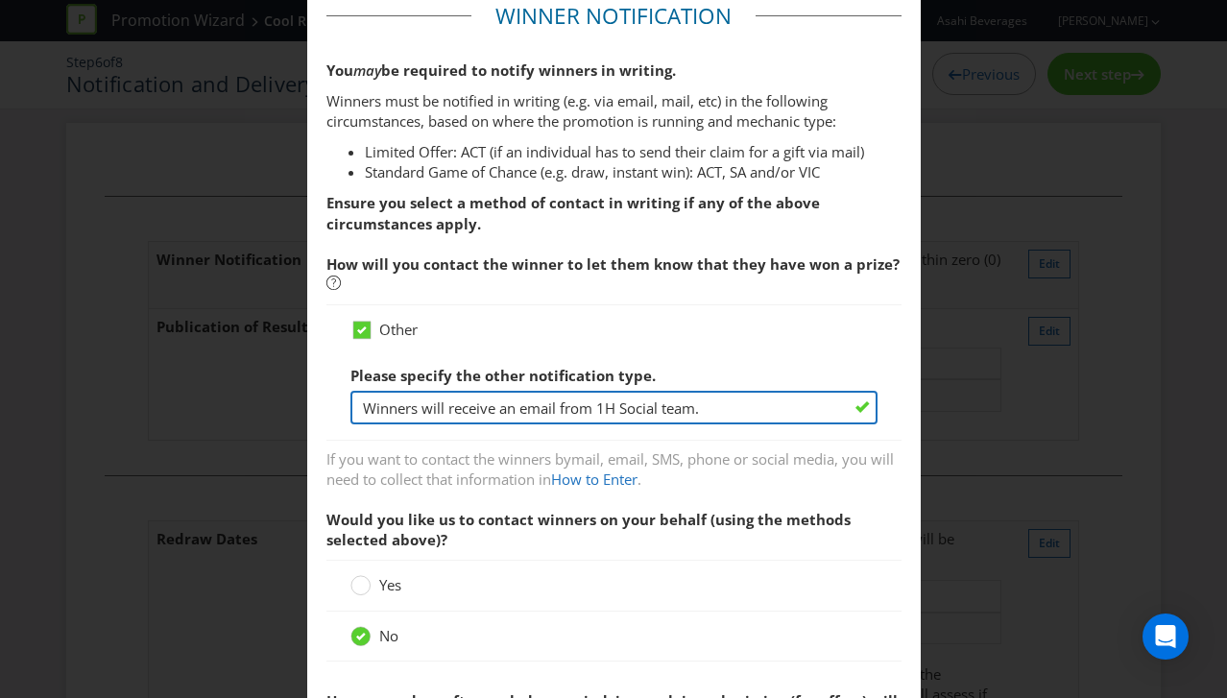
click at [600, 408] on input "Winners will receive an email from 1H Social team." at bounding box center [613, 408] width 527 height 34
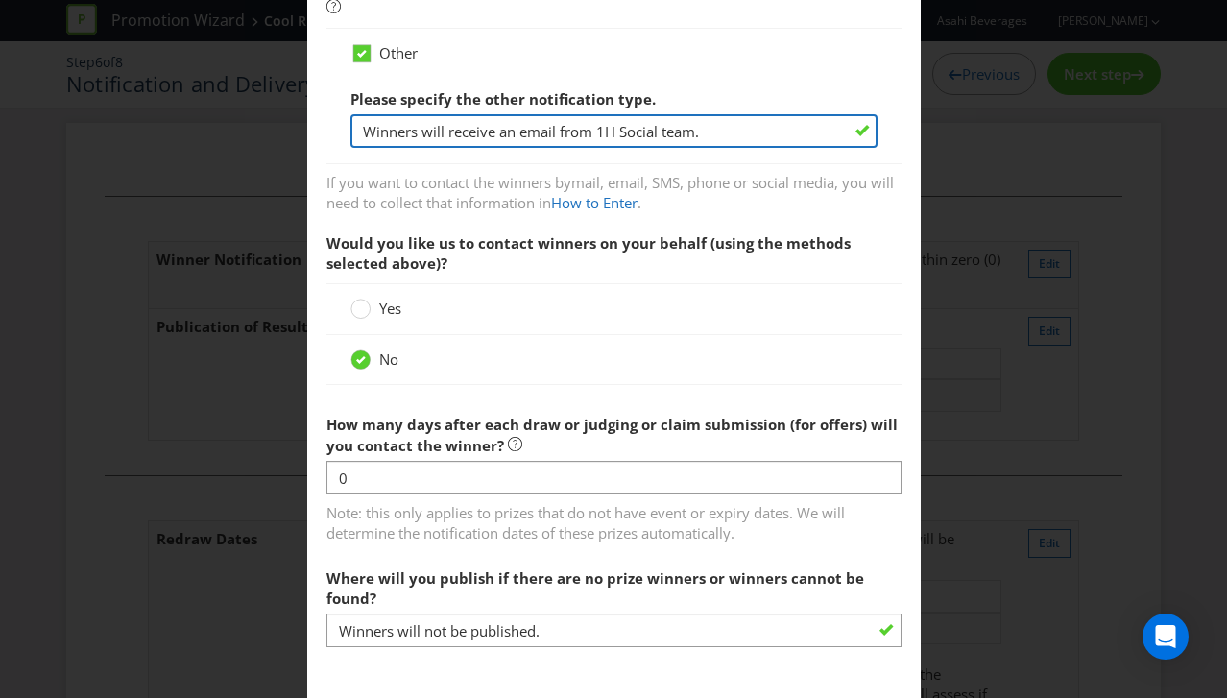
scroll to position [446, 0]
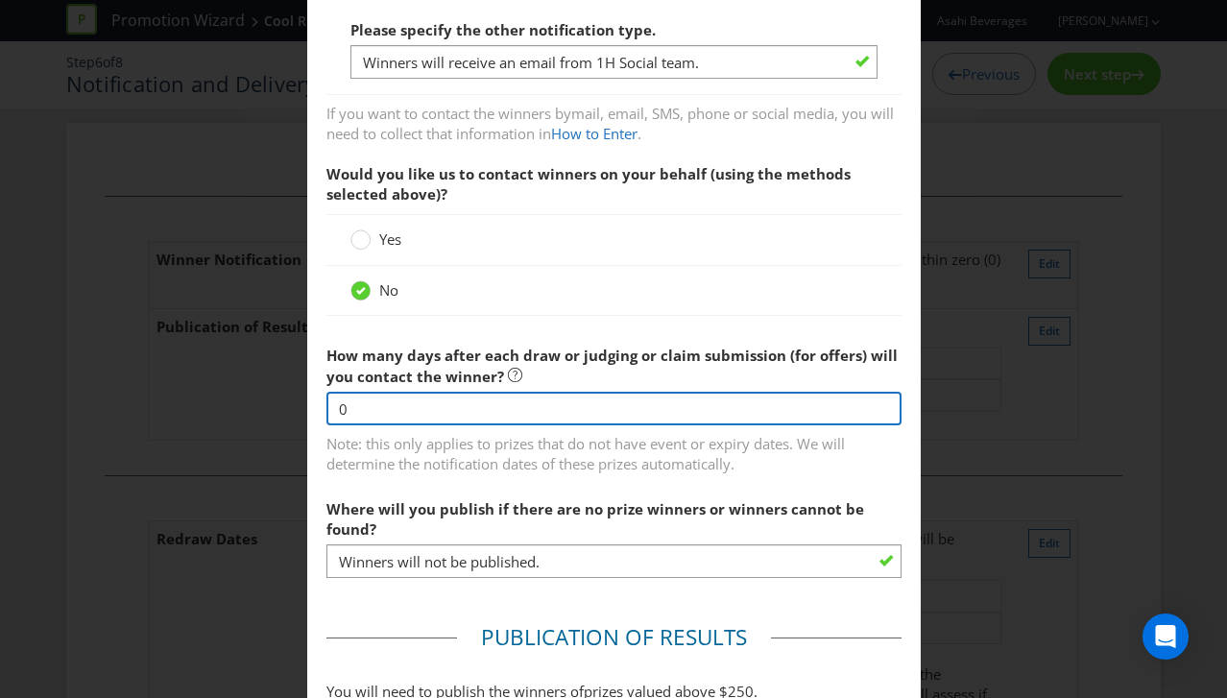
click at [407, 409] on input "0" at bounding box center [613, 409] width 575 height 34
type input "1"
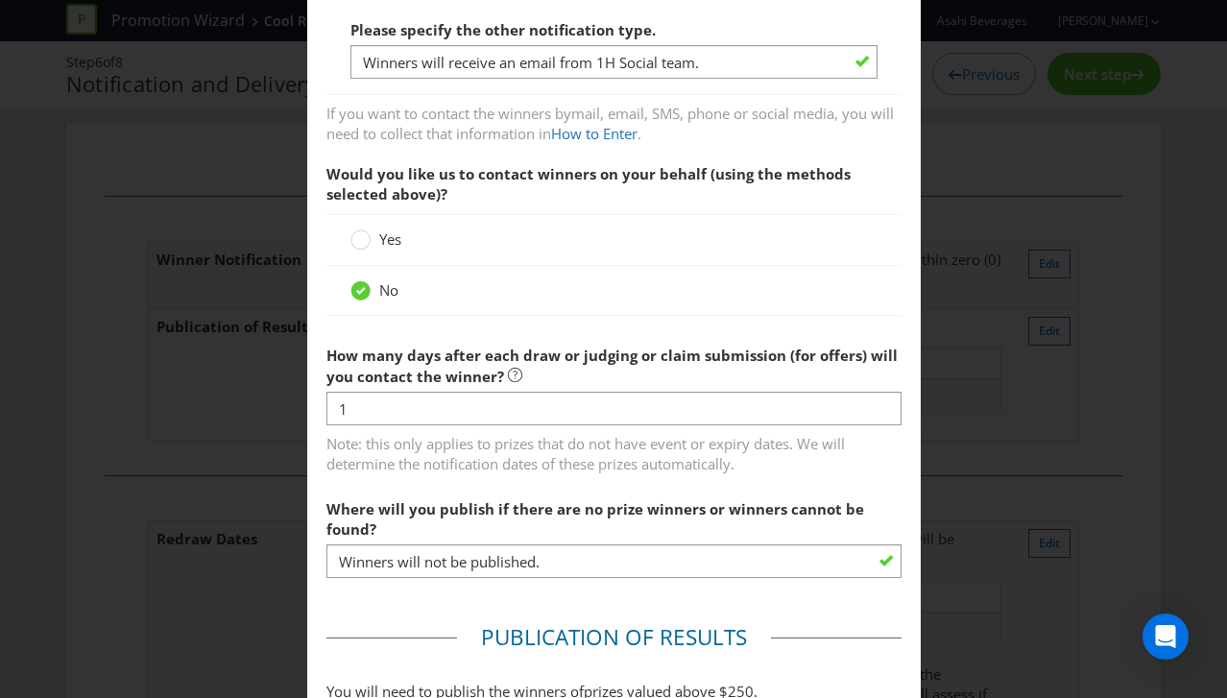
click at [823, 473] on span "Note: this only applies to prizes that do not have event or expiry dates. We wi…" at bounding box center [613, 450] width 575 height 48
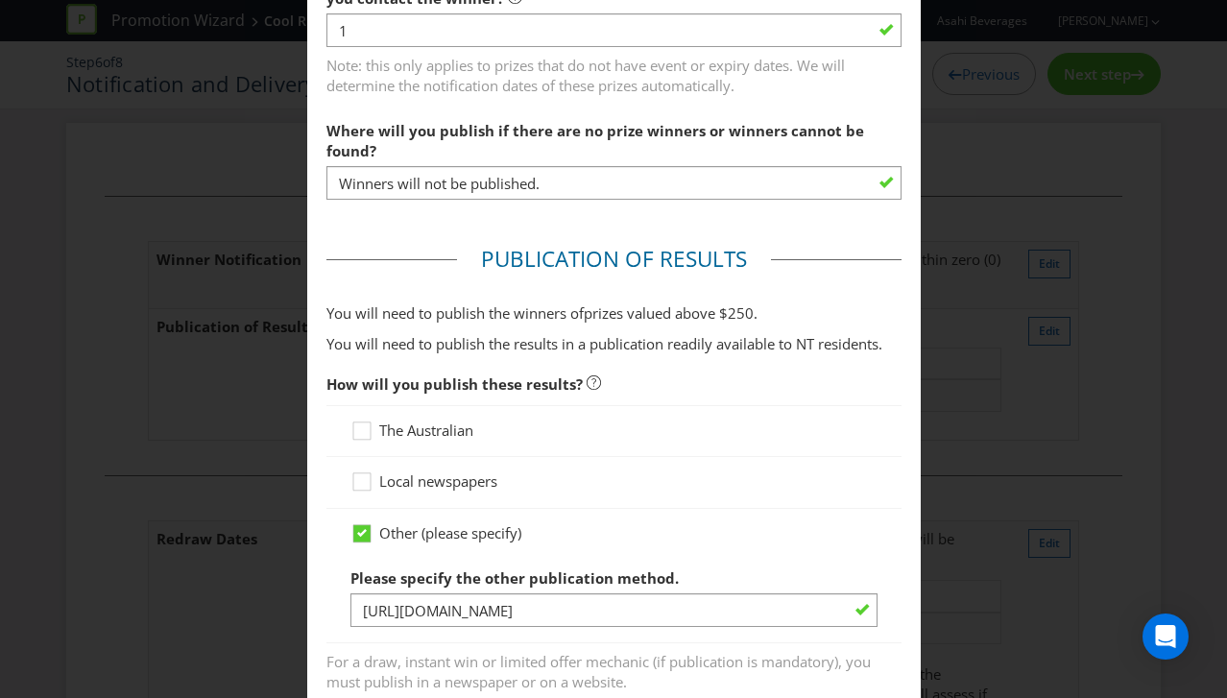
scroll to position [810, 0]
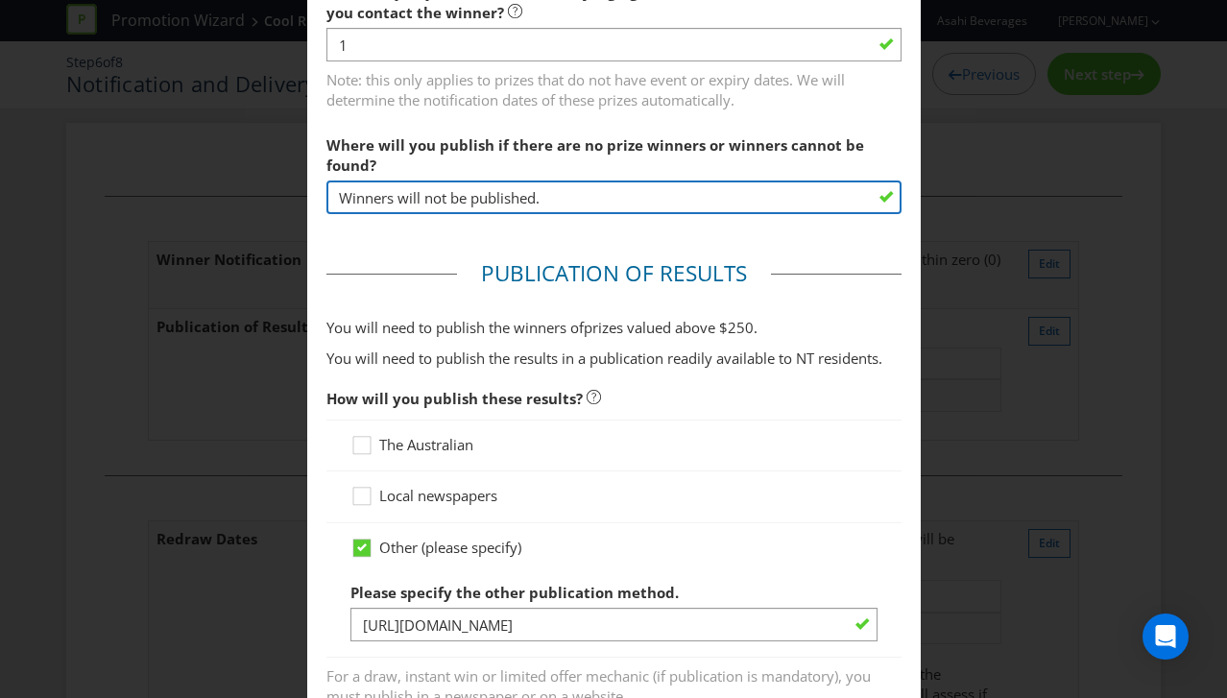
click at [607, 198] on input "Winners will not be published." at bounding box center [613, 198] width 575 height 34
click at [562, 202] on input "Winners will not be published." at bounding box center [613, 198] width 575 height 34
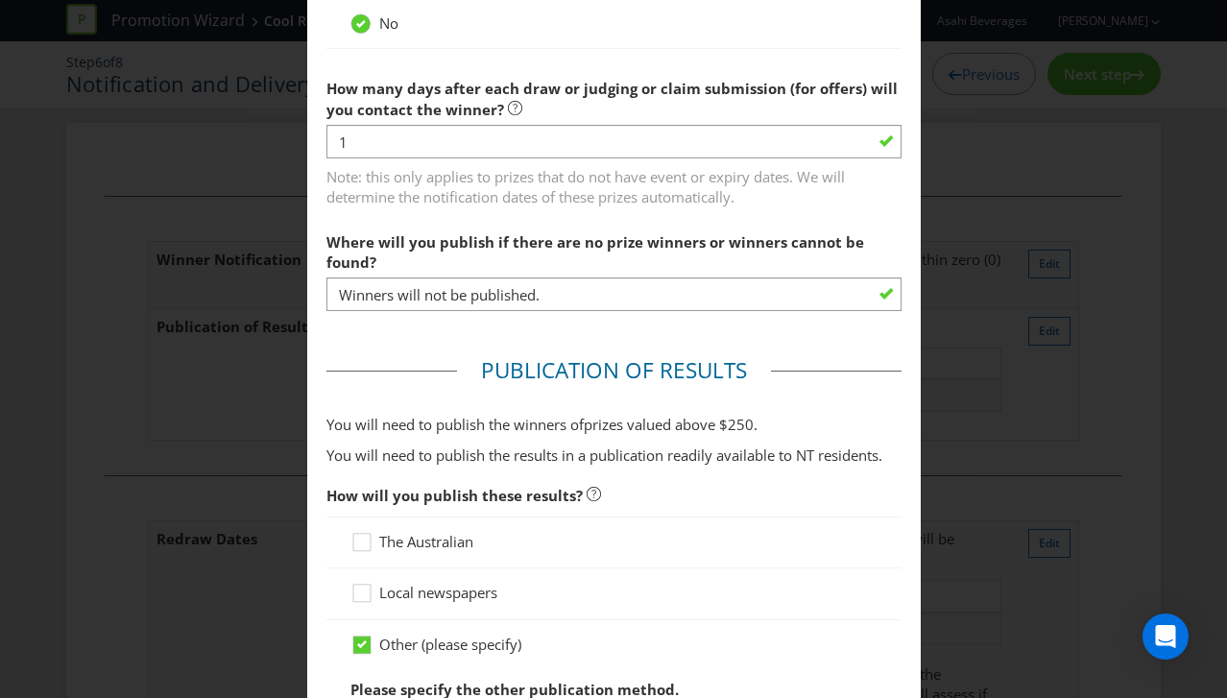
click at [391, 228] on label "Where will you publish if there are no prize winners or winners cannot be found?" at bounding box center [613, 248] width 575 height 51
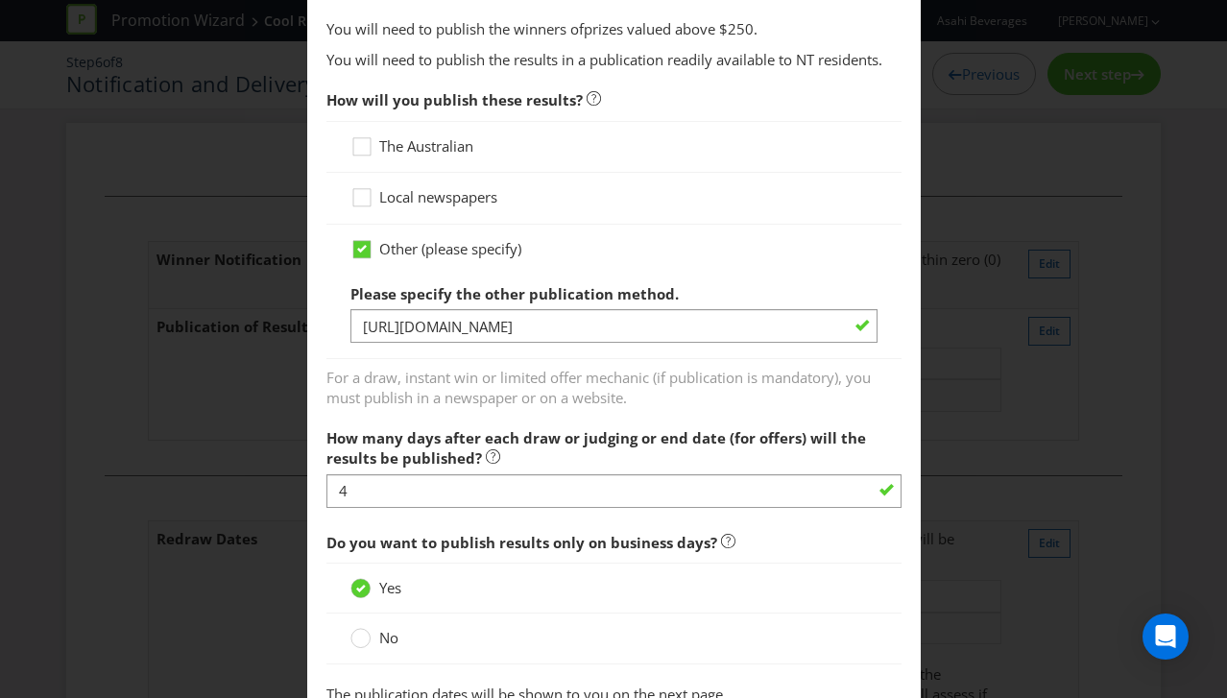
scroll to position [1165, 0]
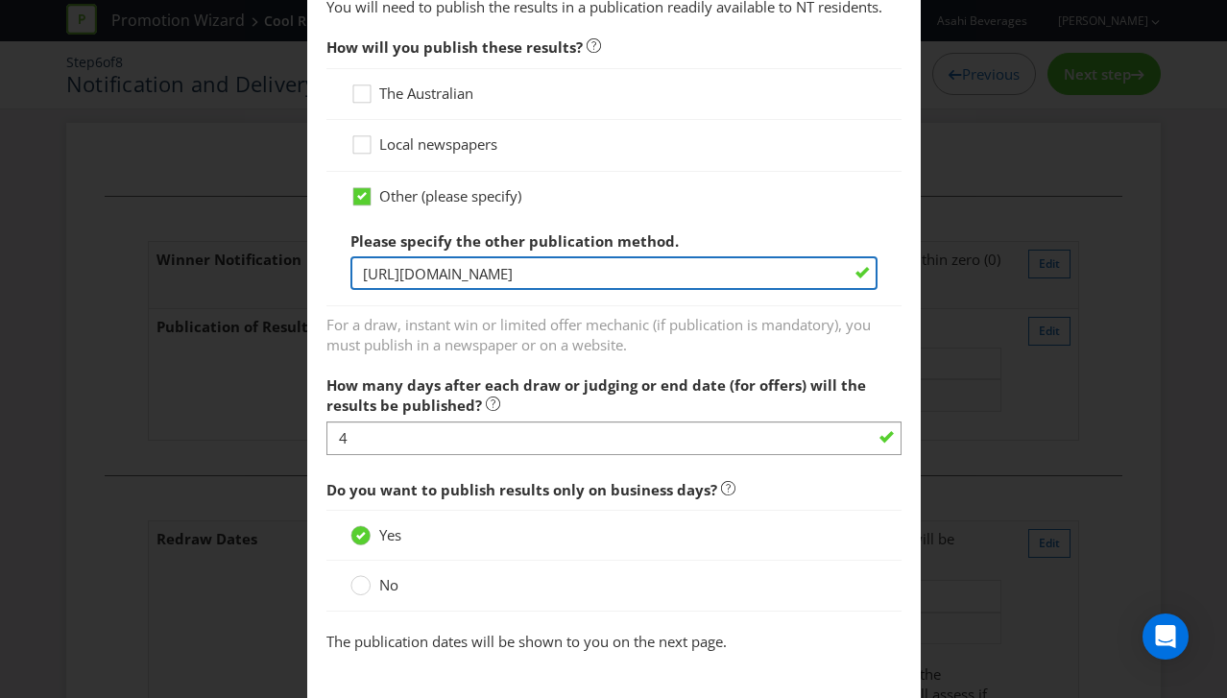
drag, startPoint x: 538, startPoint y: 270, endPoint x: 415, endPoint y: 277, distance: 123.1
click at [415, 277] on input "[URL][DOMAIN_NAME]" at bounding box center [613, 273] width 527 height 34
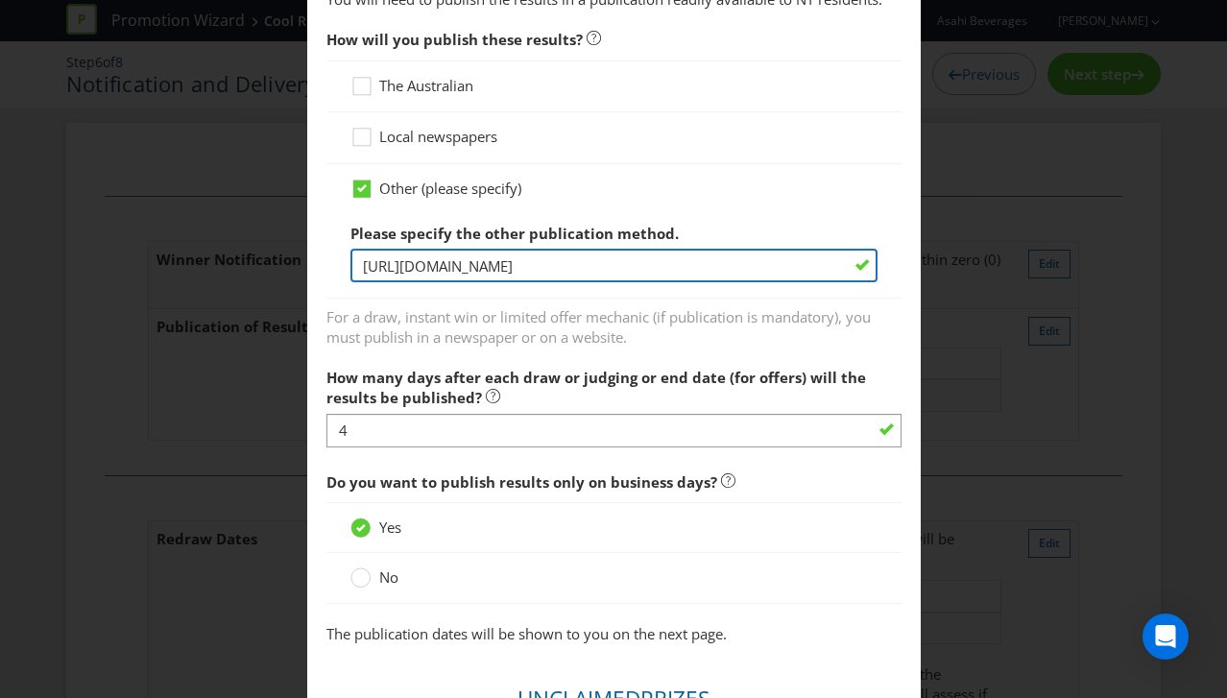
scroll to position [1170, 0]
click at [683, 258] on input "[URL][DOMAIN_NAME]" at bounding box center [613, 265] width 527 height 34
drag, startPoint x: 637, startPoint y: 266, endPoint x: 333, endPoint y: 262, distance: 303.4
click at [333, 262] on div "Other (please specify) Please specify the other publication method. [URL][DOMAI…" at bounding box center [613, 230] width 575 height 135
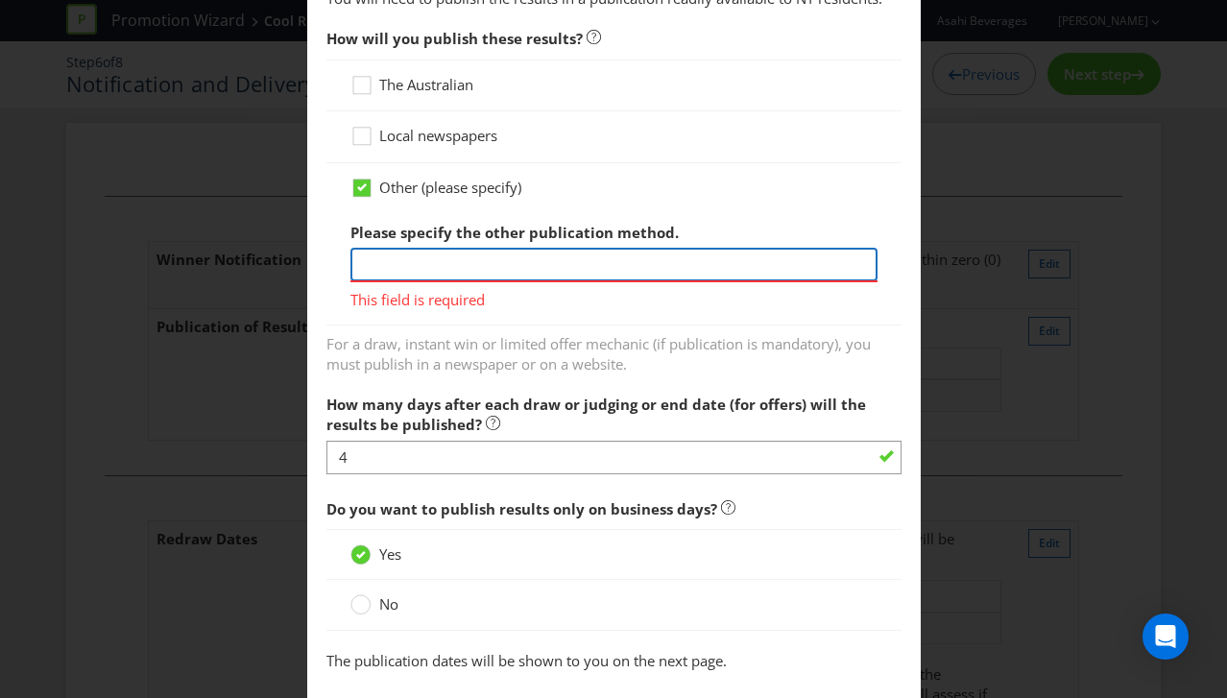
paste input "[URL][DOMAIN_NAME]"
type input "[URL][DOMAIN_NAME]"
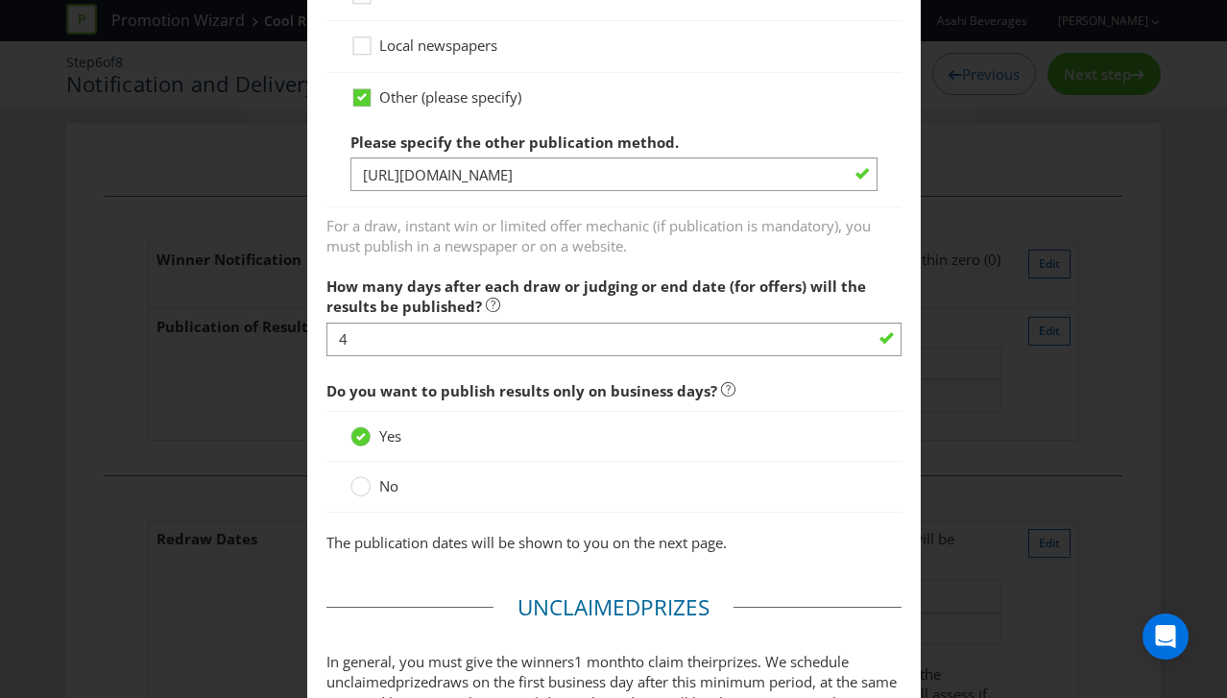
scroll to position [1275, 0]
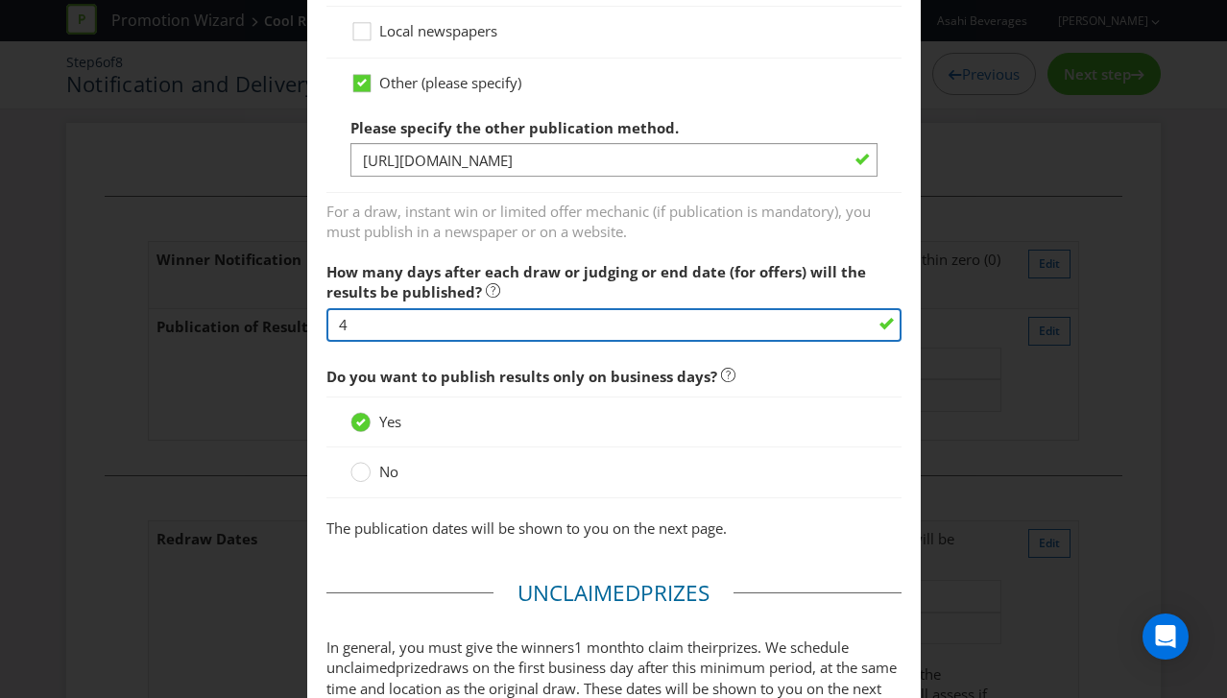
click at [397, 317] on input "4" at bounding box center [613, 325] width 575 height 34
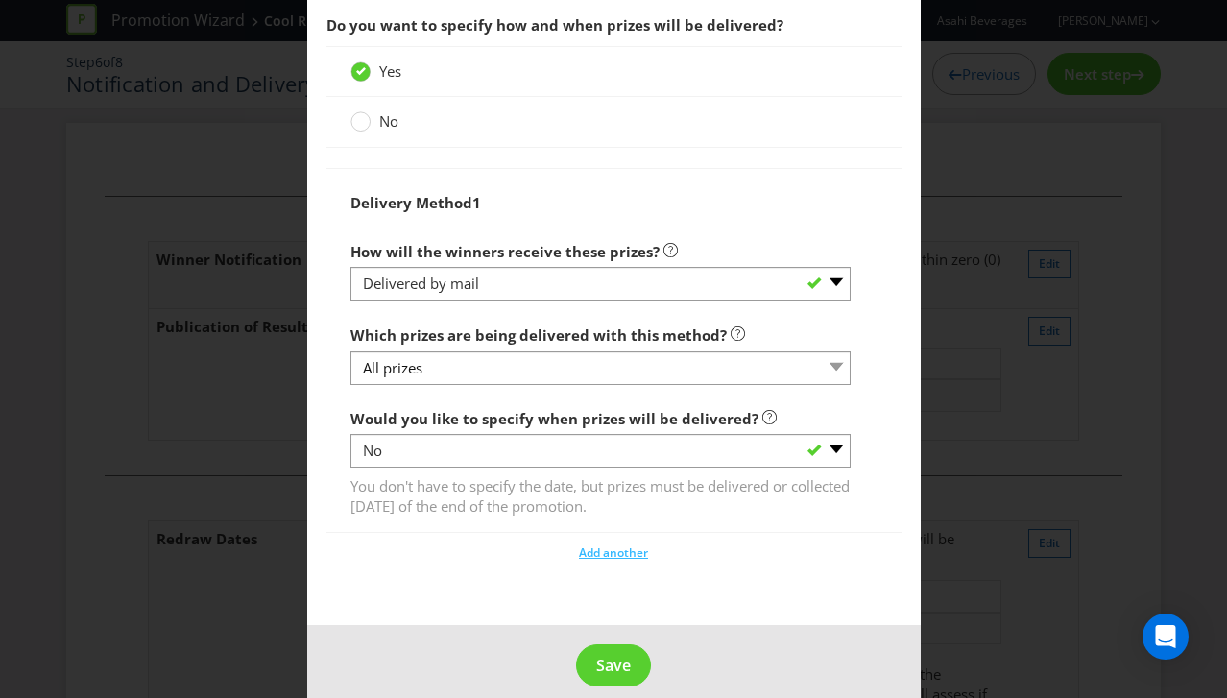
scroll to position [2110, 0]
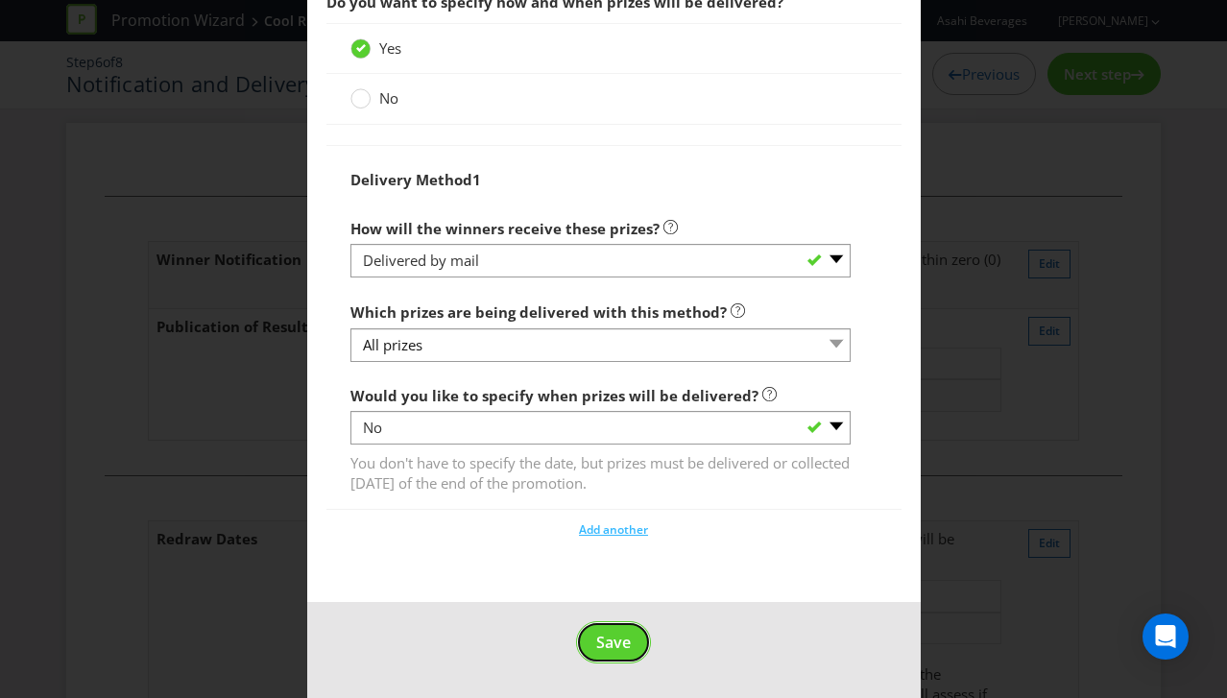
click at [614, 645] on span "Save" at bounding box center [613, 642] width 35 height 21
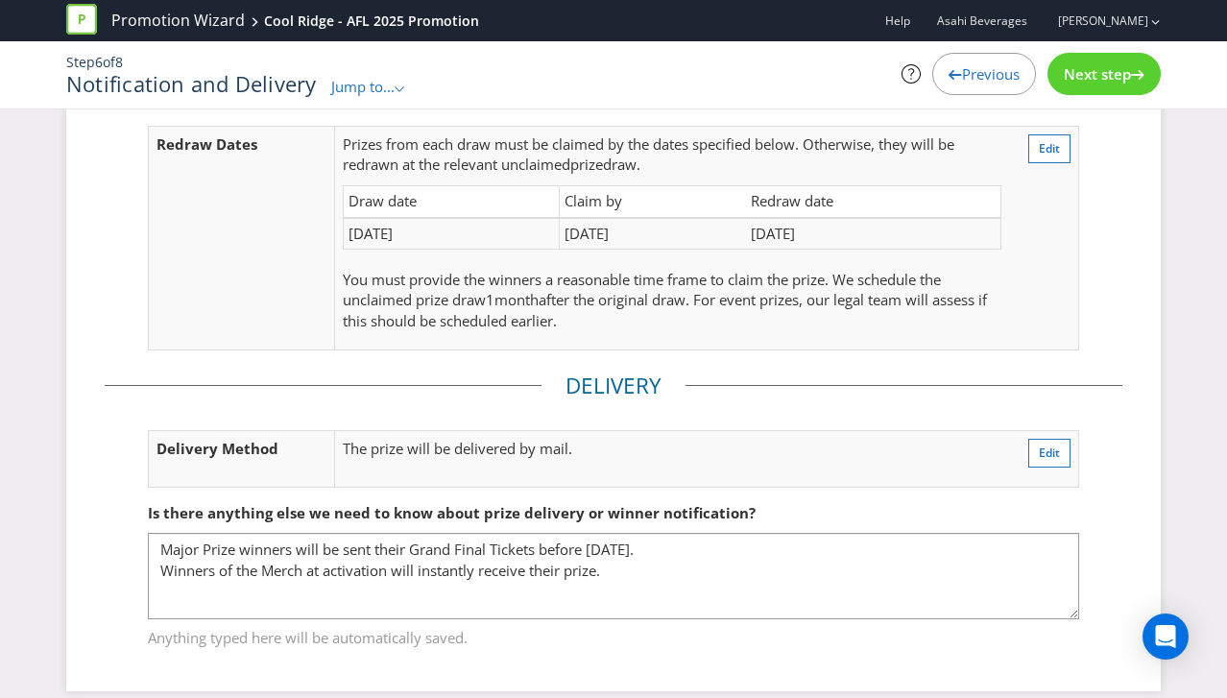
scroll to position [422, 0]
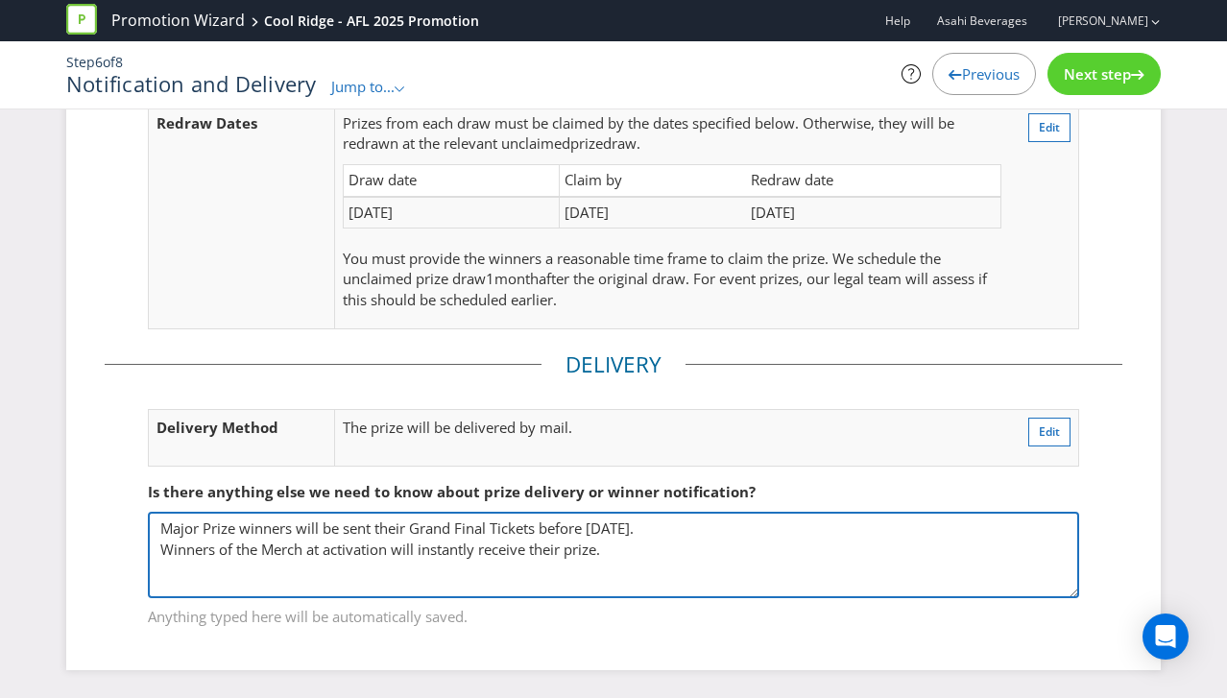
click at [735, 531] on textarea "Major Prize winners will be sent their Grand Final Tickets before [DATE]. Winne…" at bounding box center [613, 555] width 931 height 86
drag, startPoint x: 709, startPoint y: 531, endPoint x: 617, endPoint y: 527, distance: 91.3
click at [613, 527] on textarea "Major Prize winners will be sent their Grand Final Tickets before [DATE]. Winne…" at bounding box center [613, 555] width 931 height 86
click at [625, 527] on textarea "Major Prize winners will be sent their Grand Final Tickets before [DATE]. Winne…" at bounding box center [613, 555] width 931 height 86
click at [633, 527] on textarea "Major Prize winners will be sent their Grand Final Tickets before [DATE]. Winne…" at bounding box center [613, 555] width 931 height 86
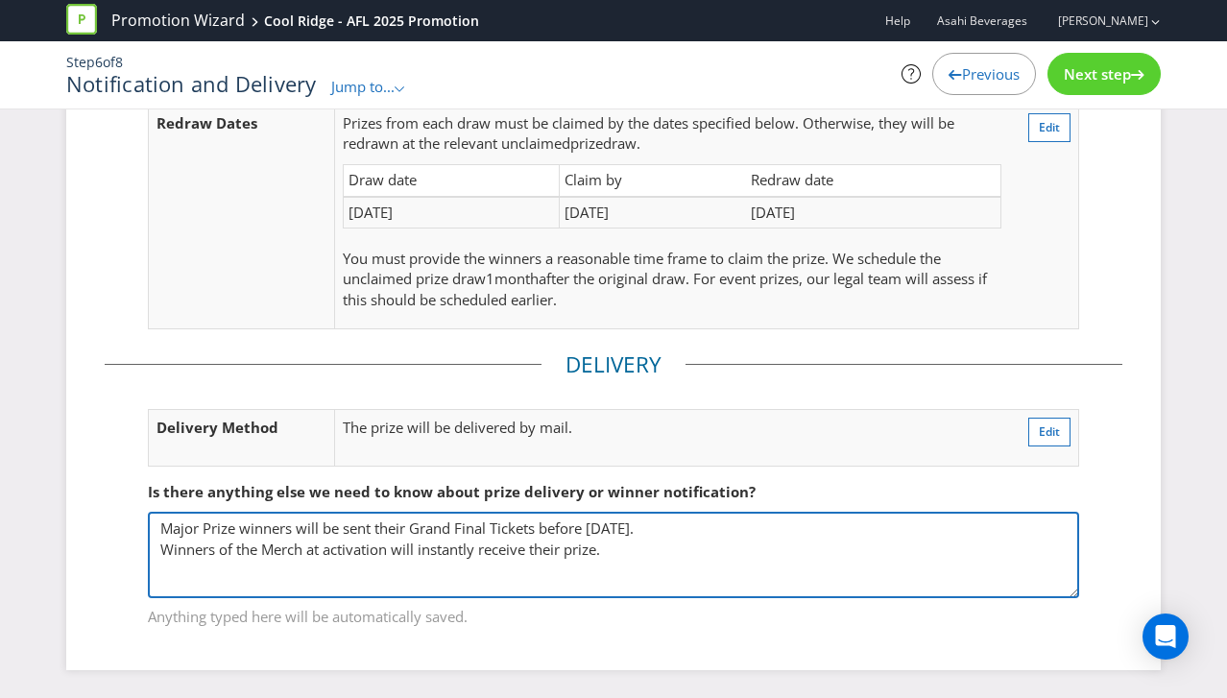
scroll to position [420, 0]
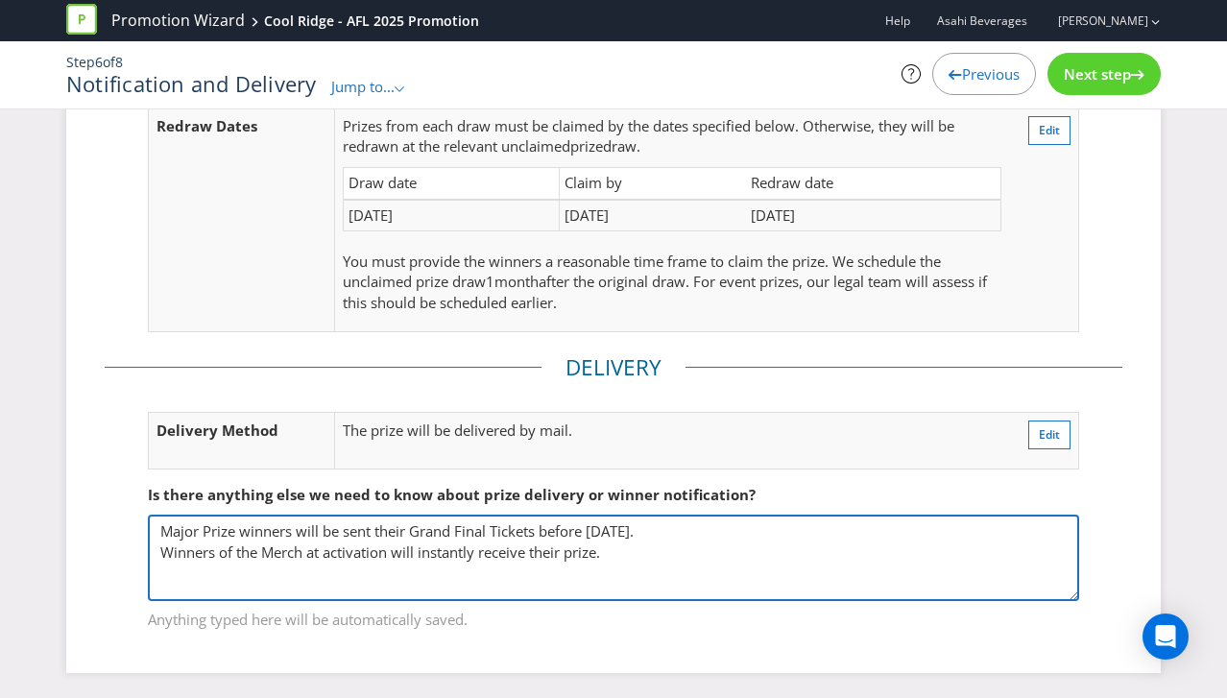
drag, startPoint x: 595, startPoint y: 556, endPoint x: 150, endPoint y: 550, distance: 445.5
click at [150, 550] on textarea "Major Prize winners will be sent their Grand Final Tickets before [DATE]. Winne…" at bounding box center [613, 558] width 931 height 86
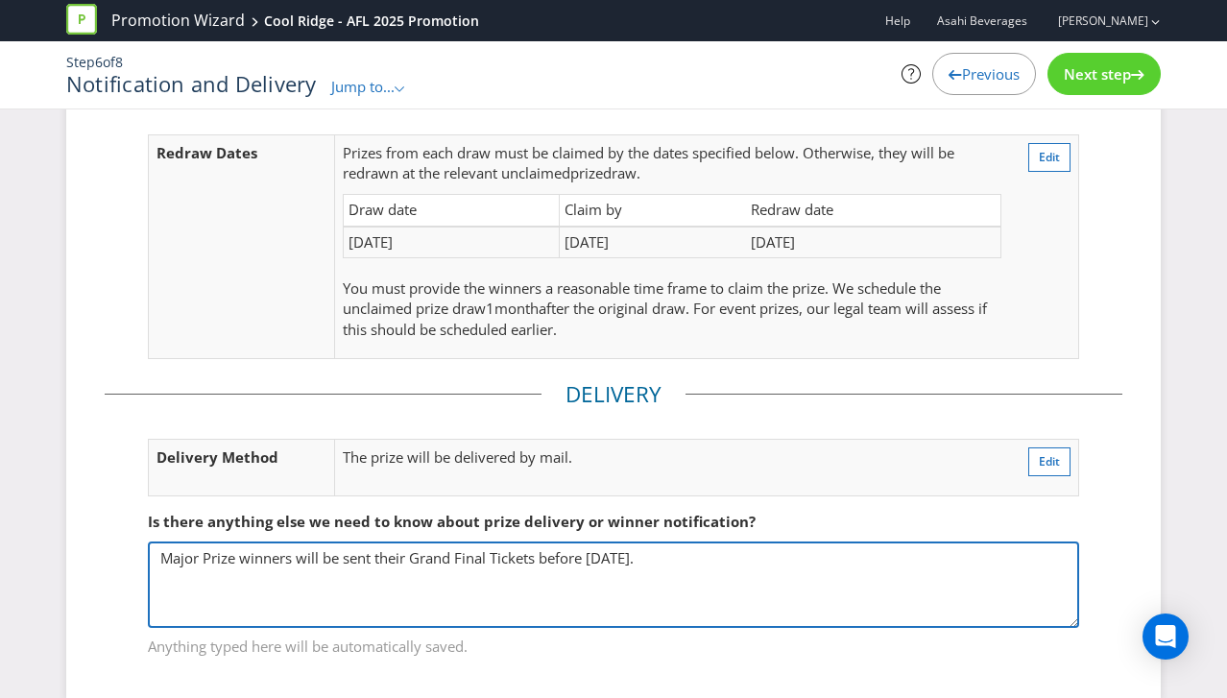
scroll to position [0, 0]
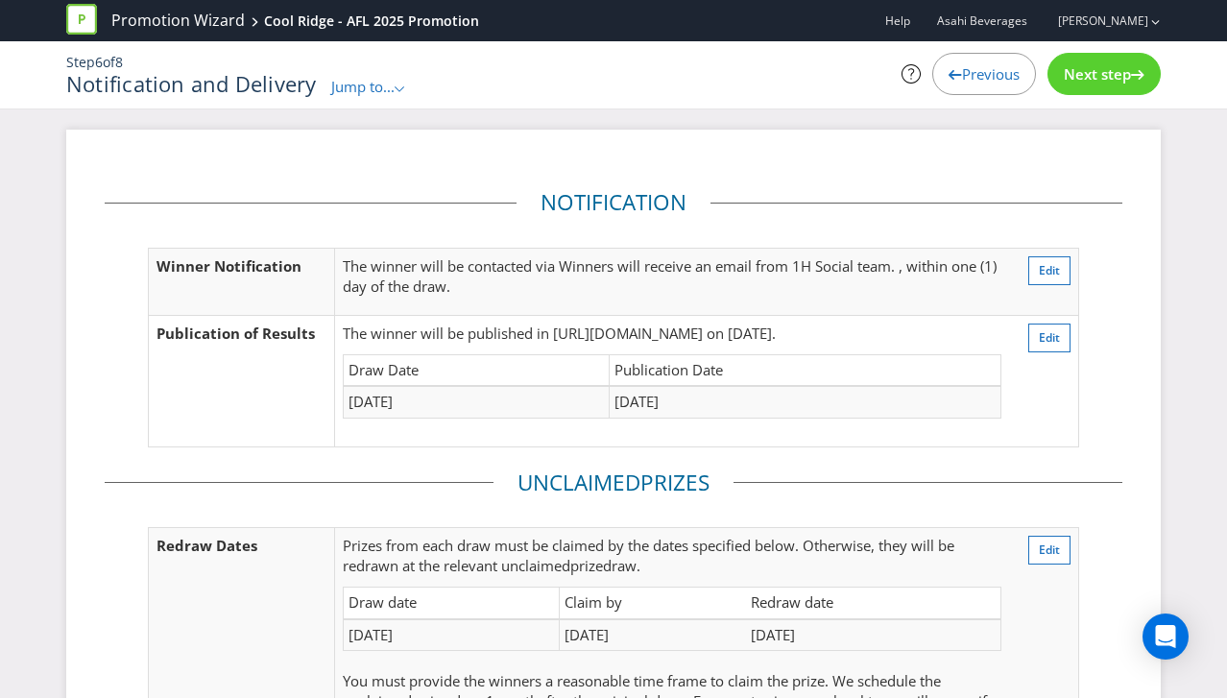
type textarea "Major Prize winners will be sent their Grand Final Tickets before [DATE]."
click at [1086, 74] on span "Next step" at bounding box center [1097, 73] width 67 height 19
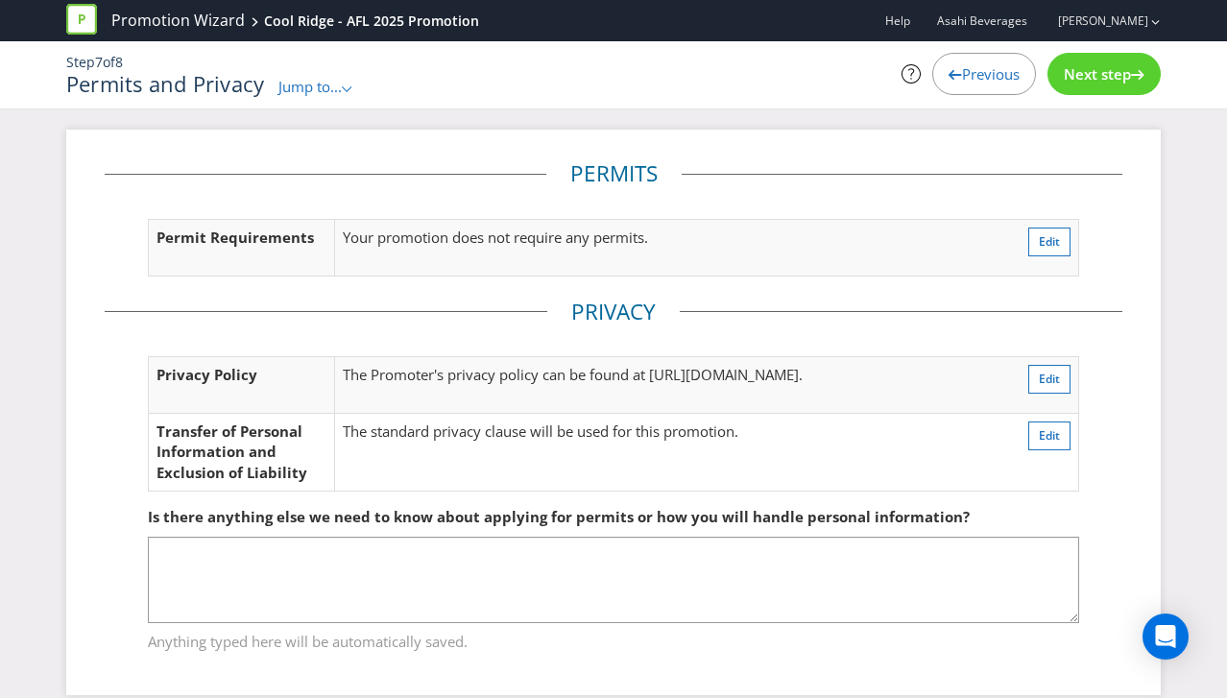
scroll to position [26, 0]
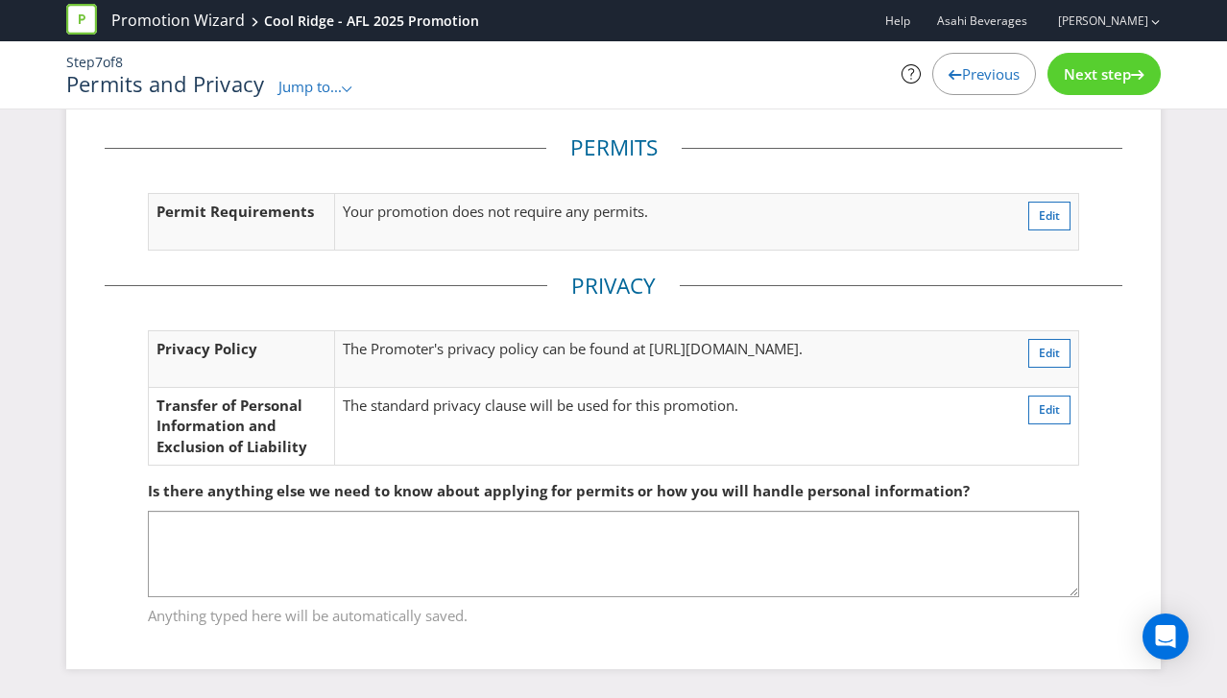
click at [1134, 74] on icon at bounding box center [1137, 75] width 13 height 10
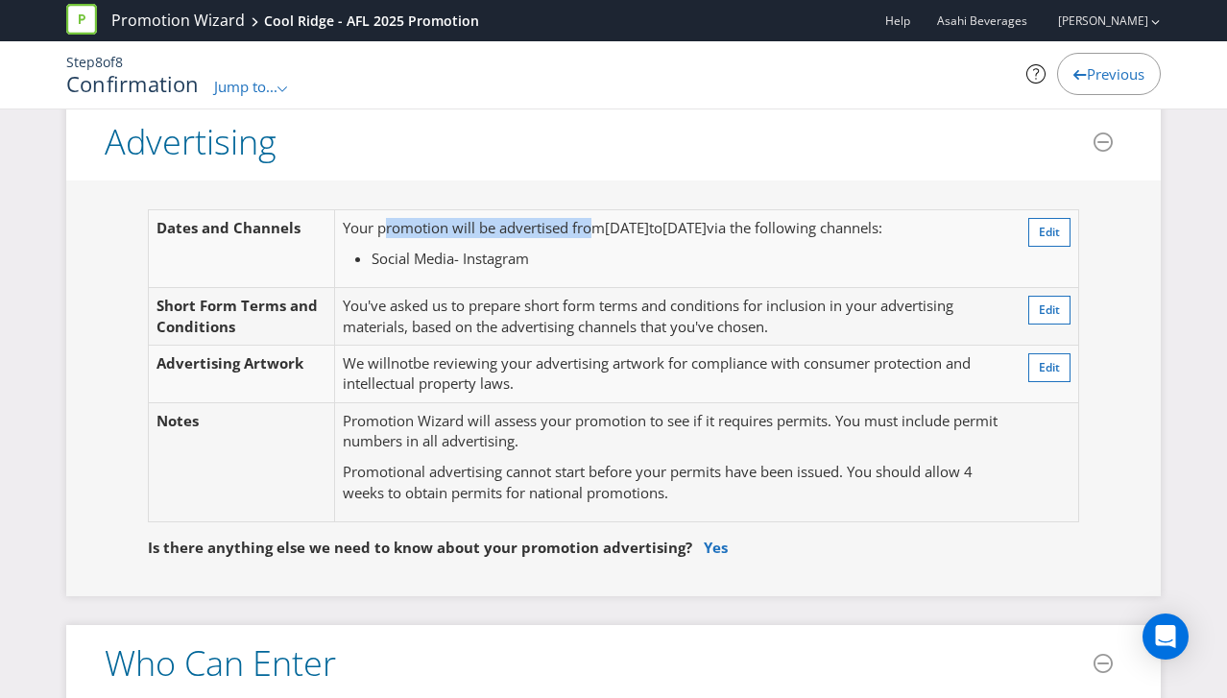
scroll to position [505, 0]
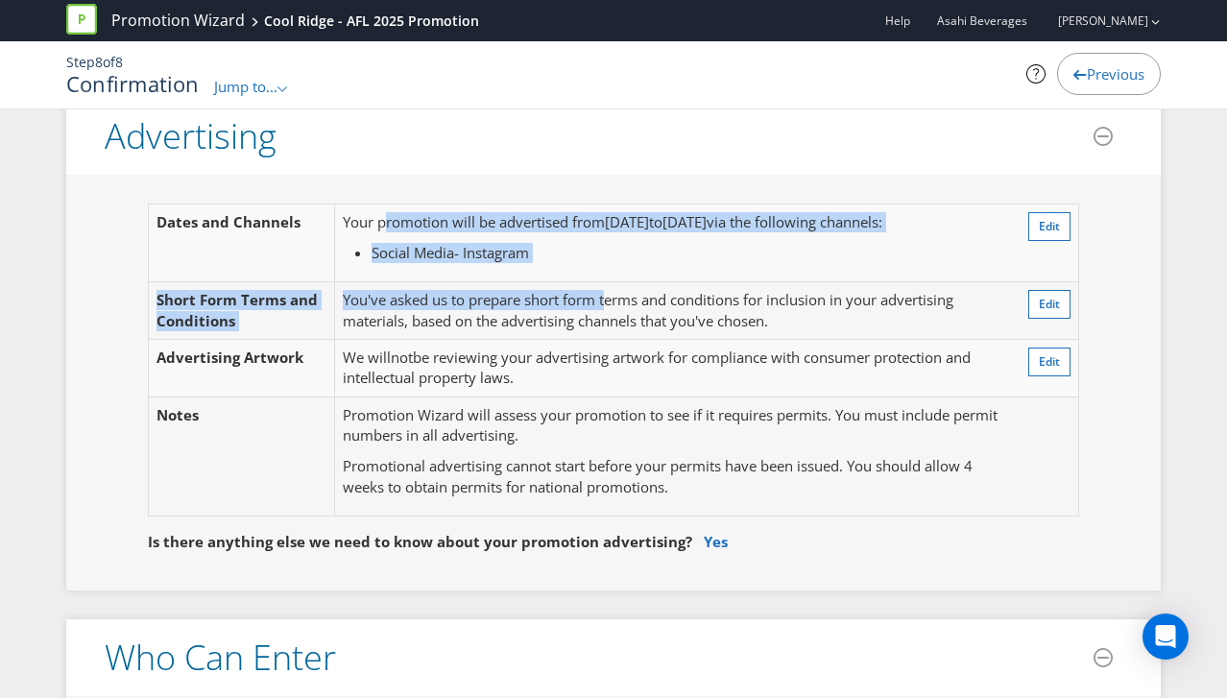
drag, startPoint x: 385, startPoint y: 222, endPoint x: 613, endPoint y: 302, distance: 241.4
click at [612, 302] on tbody "Dates and Channels Your promotion will be advertised from [DATE] to [DATE] via …" at bounding box center [614, 360] width 930 height 311
click at [613, 302] on span "You've asked us to prepare short form terms and conditions for inclusion in you…" at bounding box center [648, 309] width 611 height 39
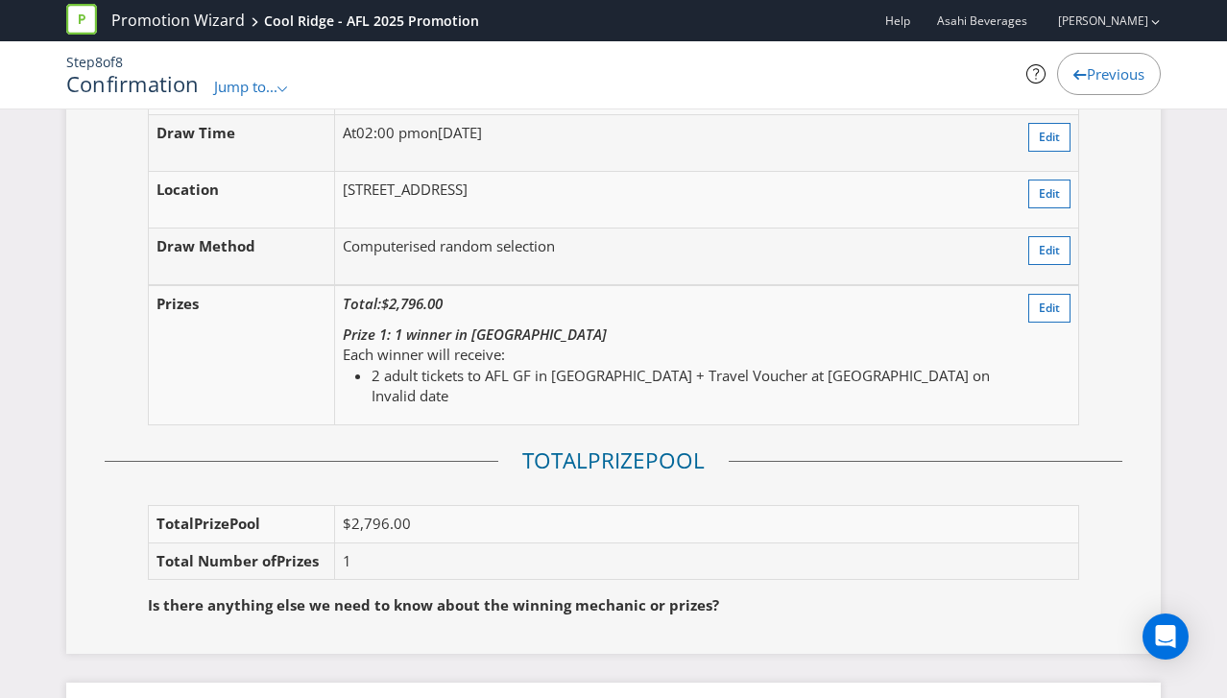
scroll to position [2102, 0]
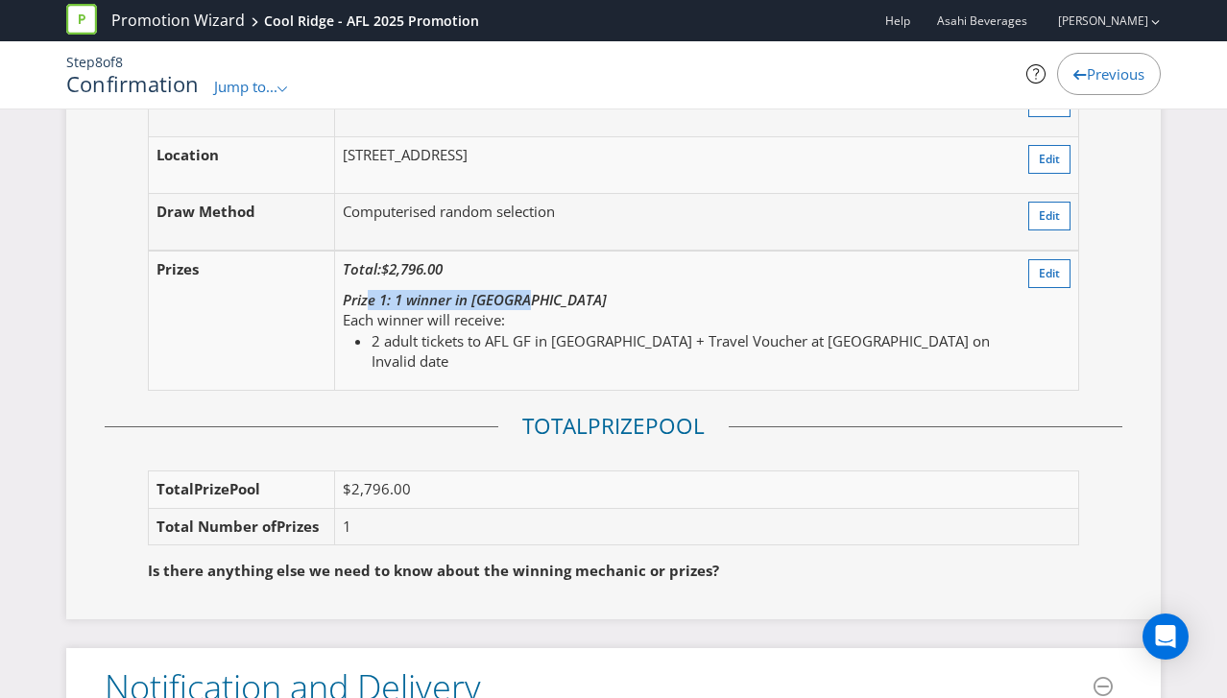
drag, startPoint x: 367, startPoint y: 300, endPoint x: 518, endPoint y: 293, distance: 151.9
click at [518, 293] on em "Prize 1: 1 winner in [GEOGRAPHIC_DATA]" at bounding box center [475, 299] width 264 height 19
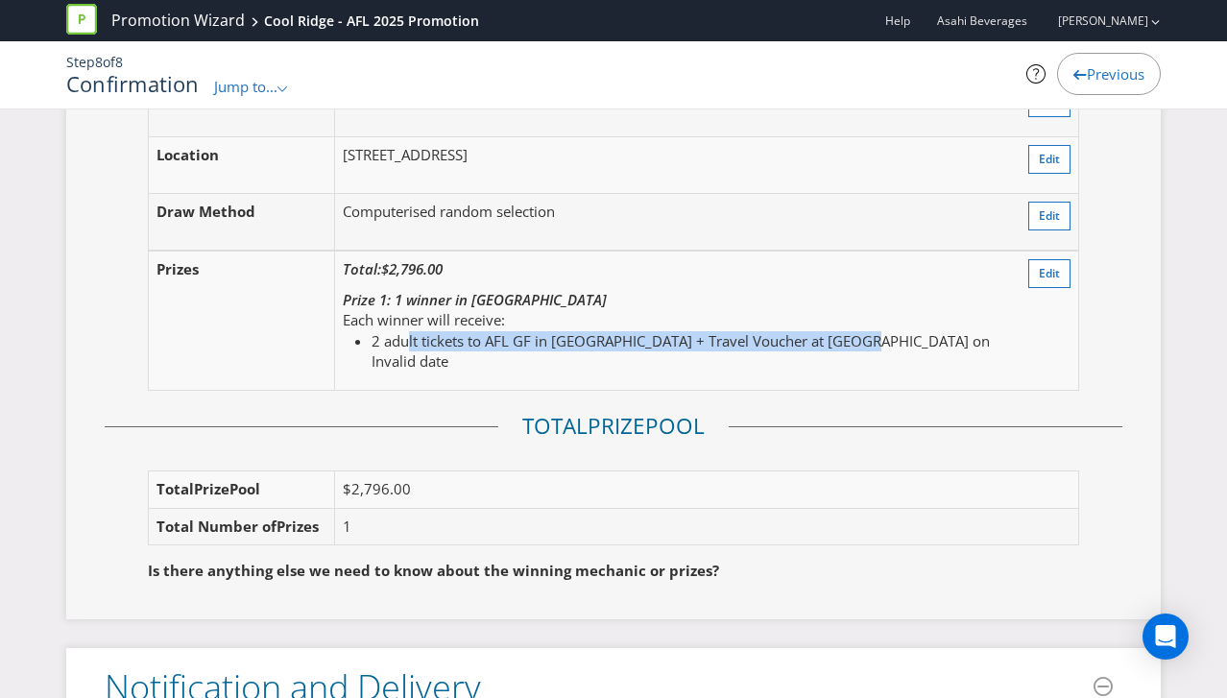
drag, startPoint x: 409, startPoint y: 347, endPoint x: 843, endPoint y: 344, distance: 434.0
click at [843, 344] on li "2 adult tickets to AFL GF in [GEOGRAPHIC_DATA] + Travel Voucher at [GEOGRAPHIC_…" at bounding box center [687, 351] width 630 height 41
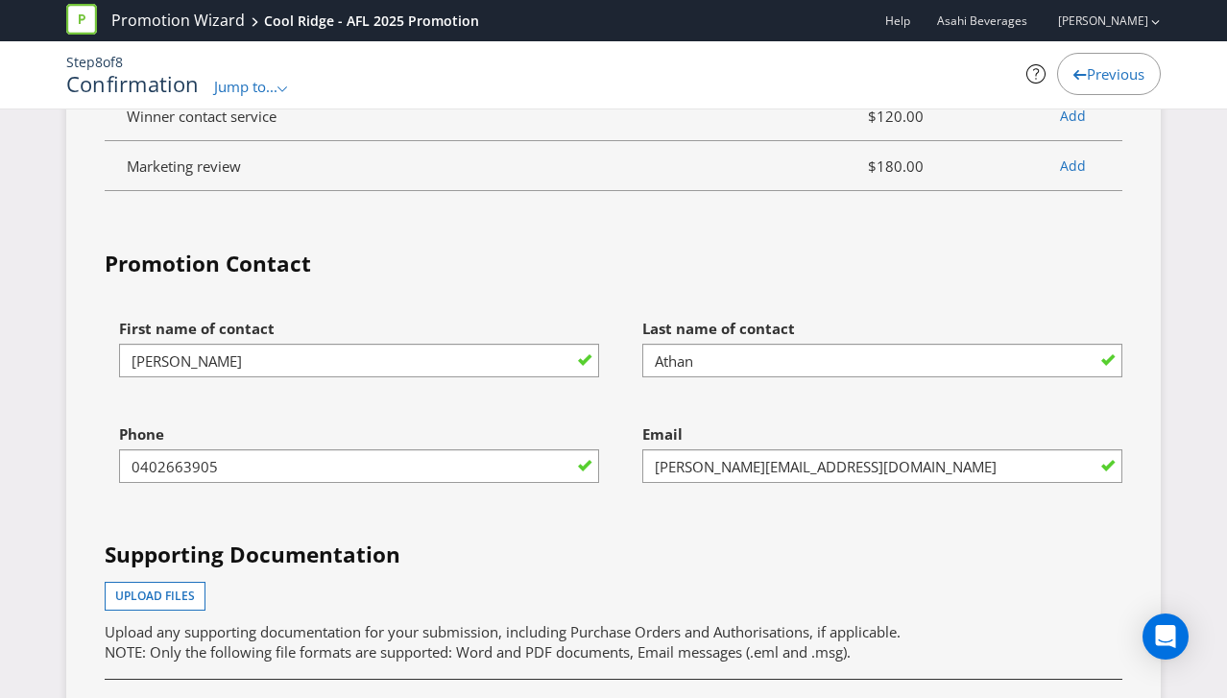
scroll to position [5575, 0]
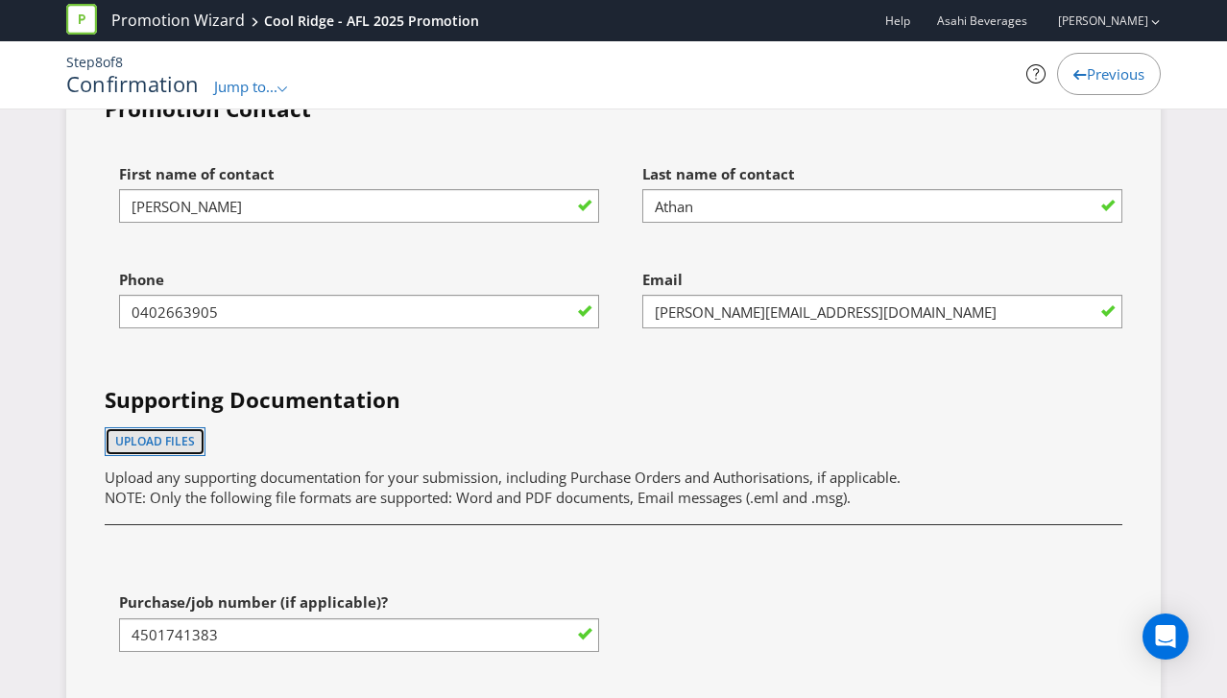
click at [173, 433] on span "Upload files" at bounding box center [155, 441] width 80 height 16
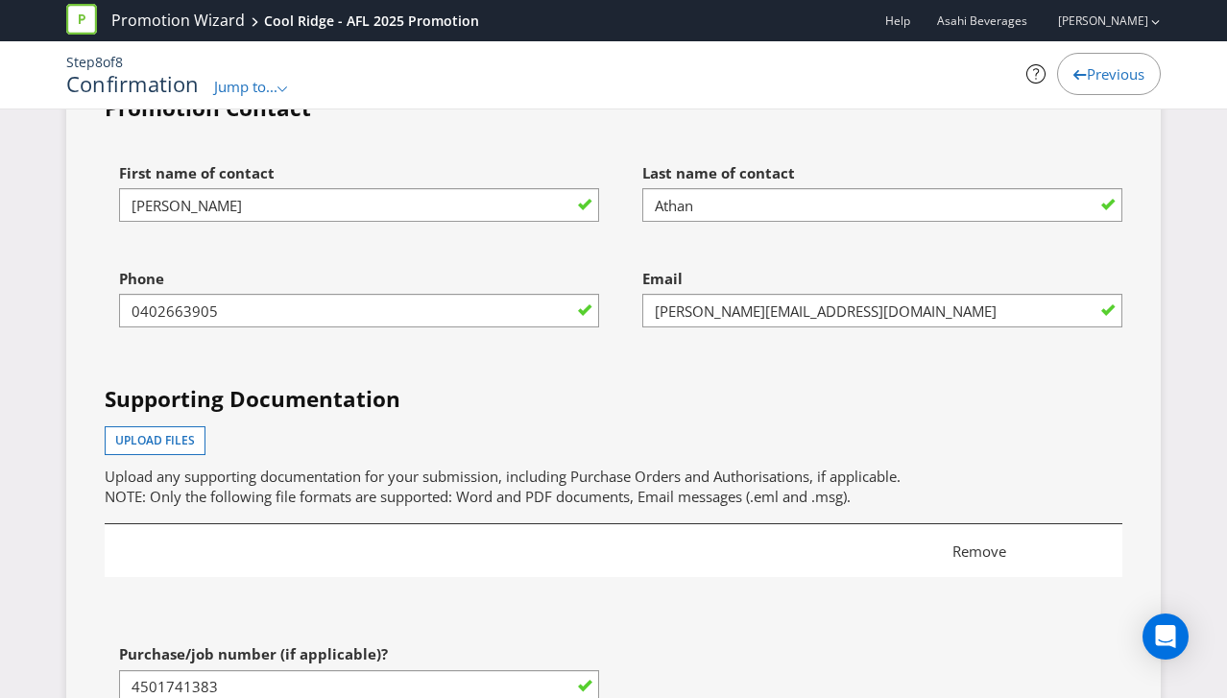
scroll to position [5576, 0]
click at [443, 537] on div "Remove" at bounding box center [614, 550] width 975 height 27
click at [415, 537] on div "Remove" at bounding box center [614, 550] width 975 height 27
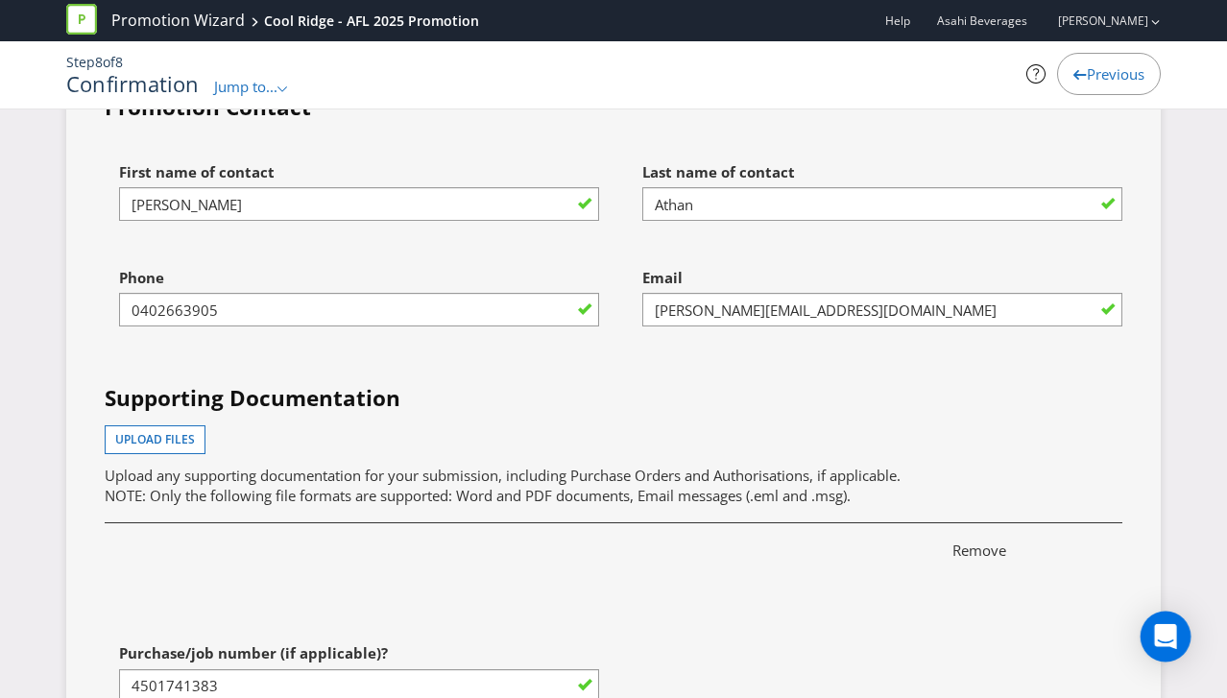
click at [1174, 641] on icon "Open Intercom Messenger" at bounding box center [1165, 636] width 25 height 25
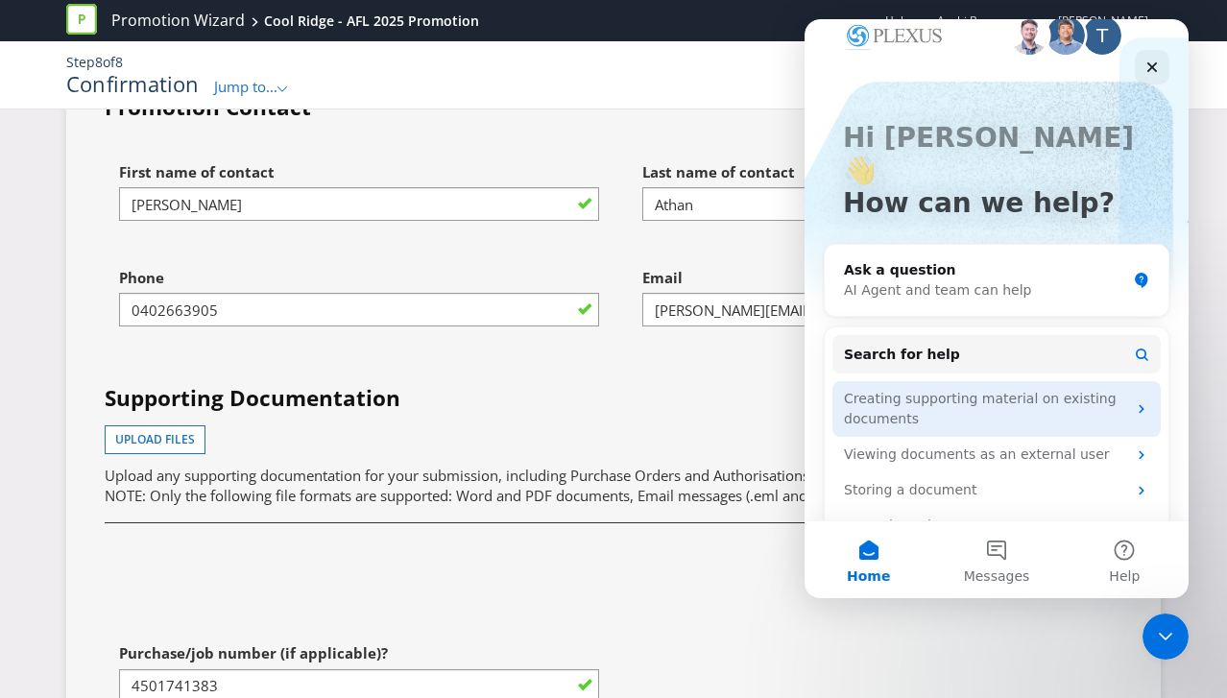
scroll to position [36, 0]
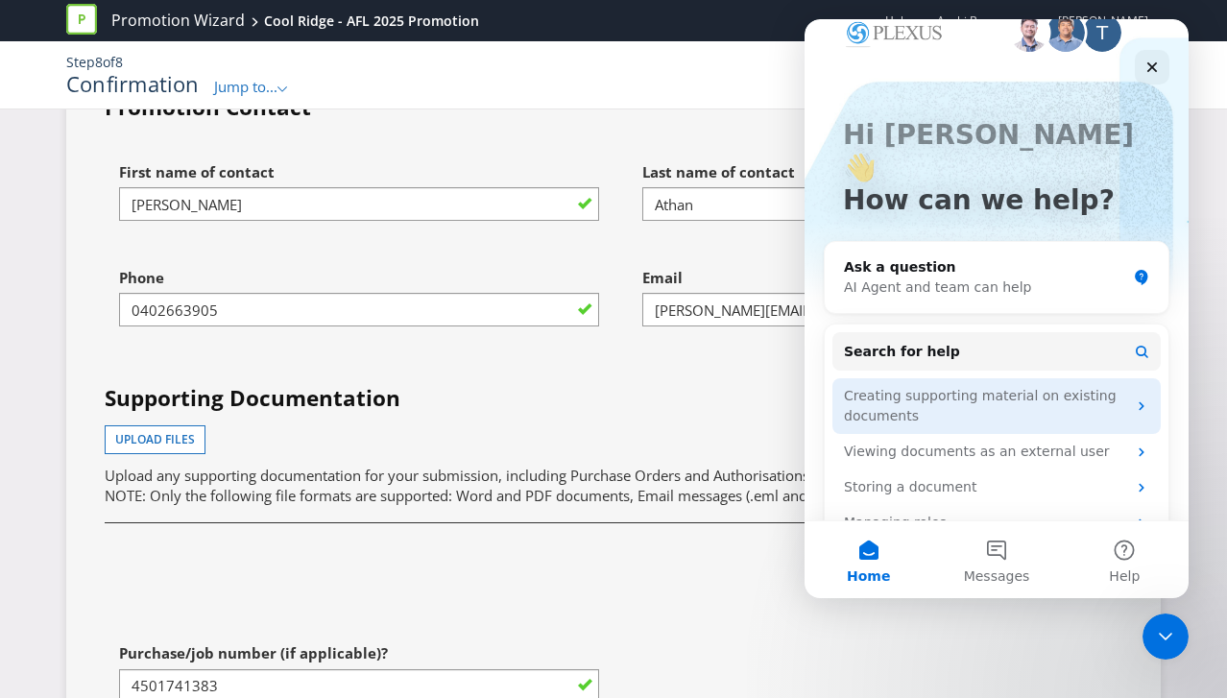
click at [907, 386] on div "Creating supporting material on existing documents" at bounding box center [985, 406] width 282 height 40
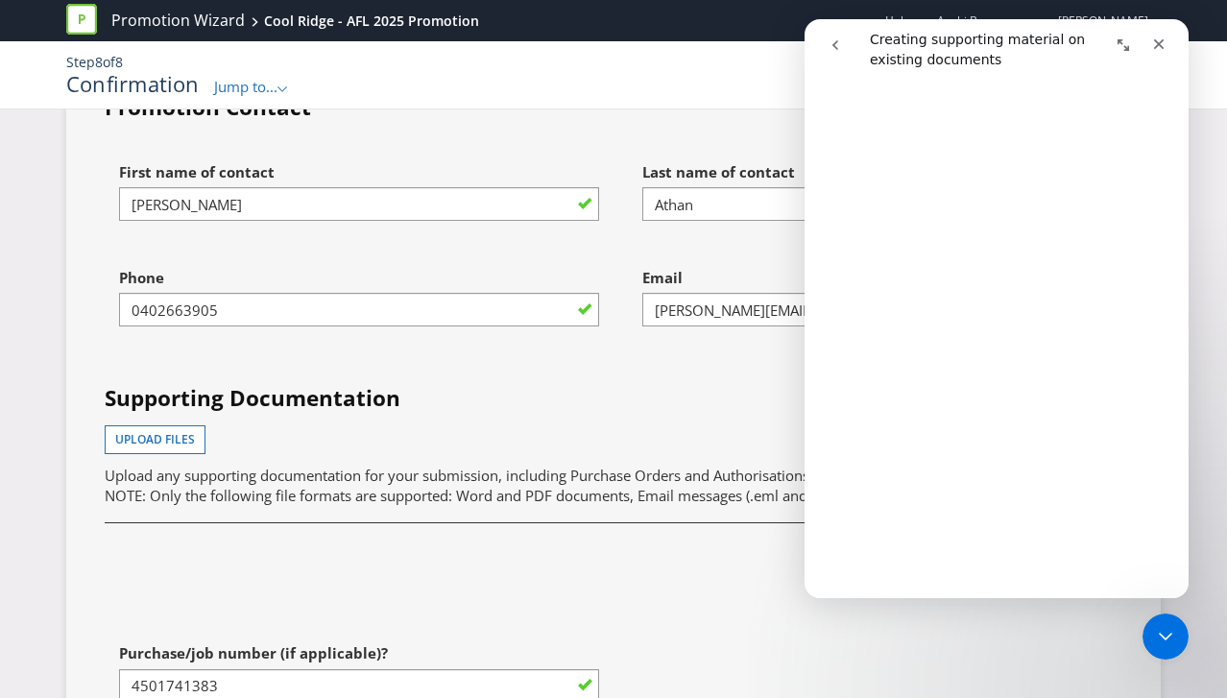
scroll to position [5767, 0]
click at [979, 592] on link "Open in help center" at bounding box center [997, 599] width 154 height 15
click at [840, 46] on icon "go back" at bounding box center [835, 44] width 15 height 15
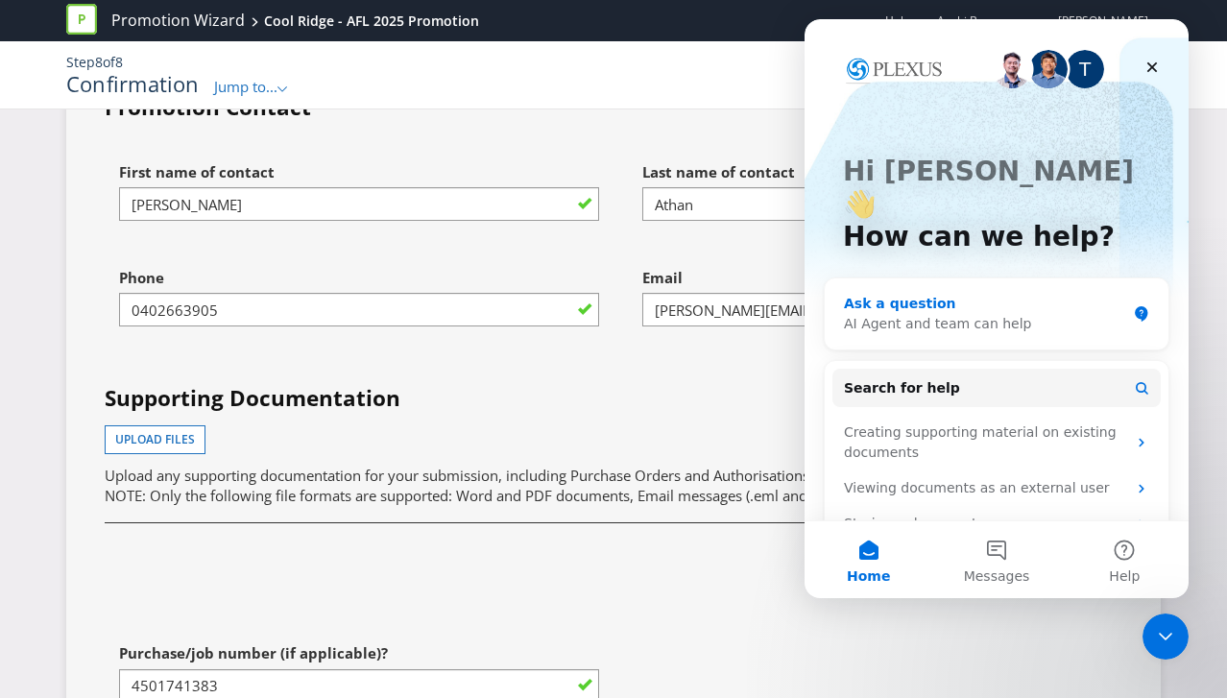
click at [960, 314] on div "AI Agent and team can help" at bounding box center [985, 324] width 282 height 20
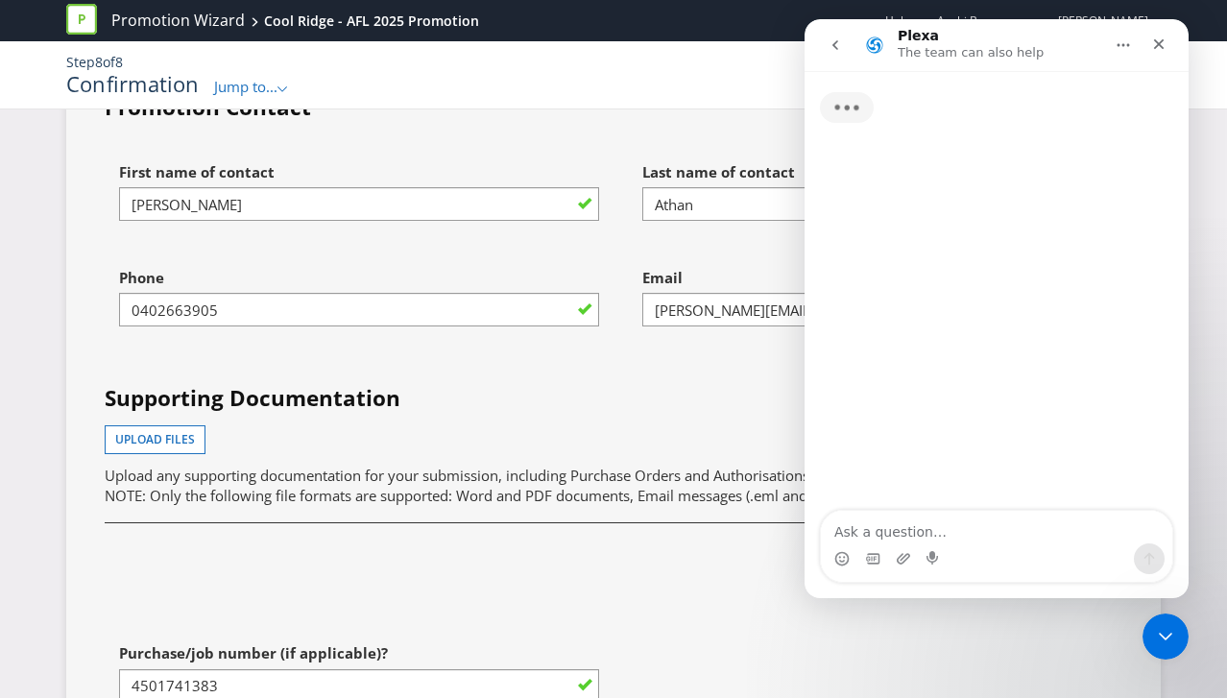
scroll to position [5577, 0]
click at [927, 537] on textarea "Ask a question…" at bounding box center [996, 527] width 351 height 33
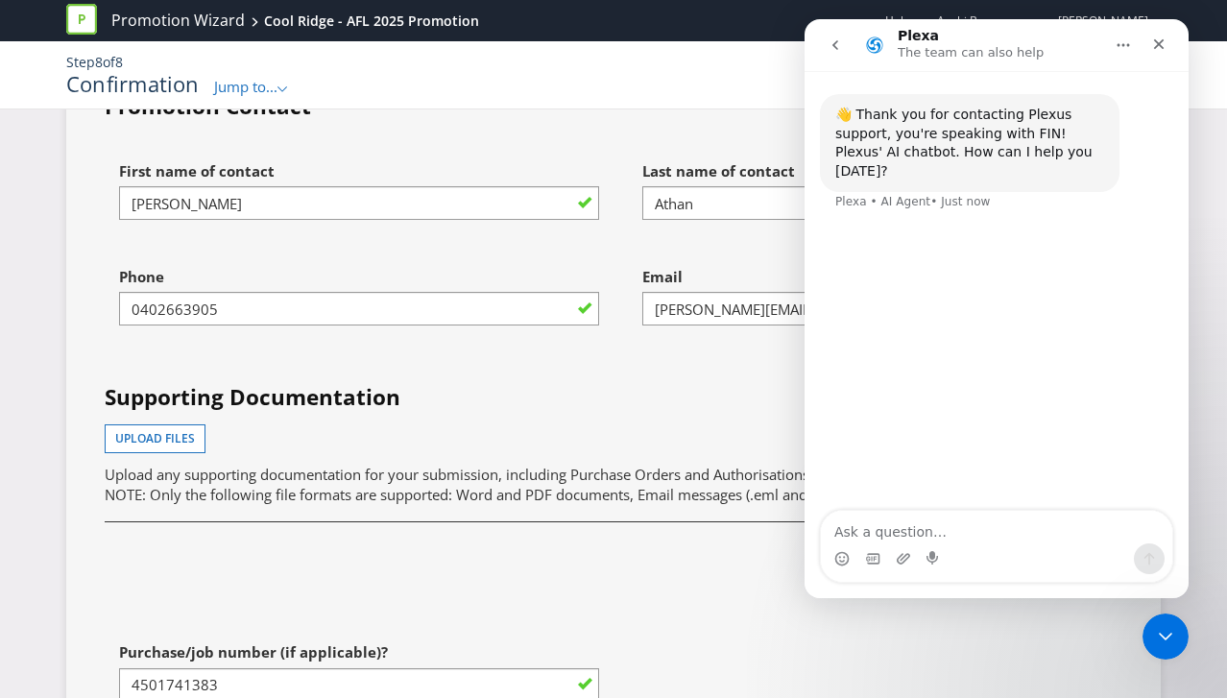
type textarea "P"
type textarea "Wizard wont let me upload supporting documentation"
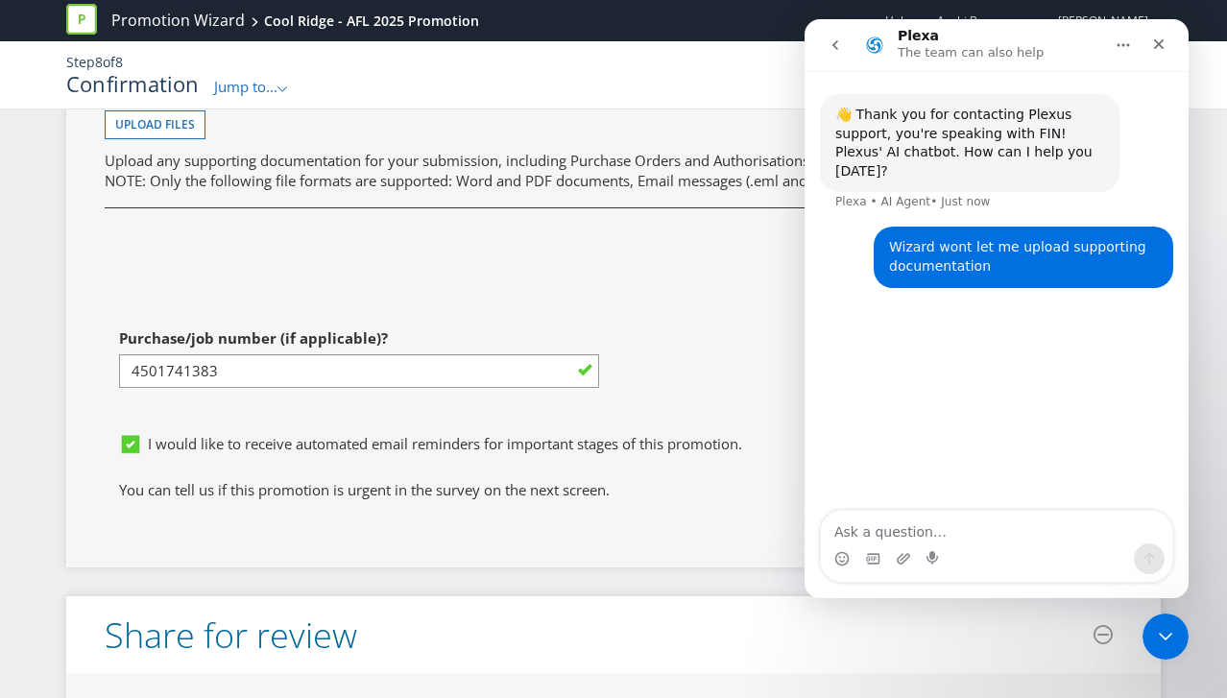
scroll to position [5907, 0]
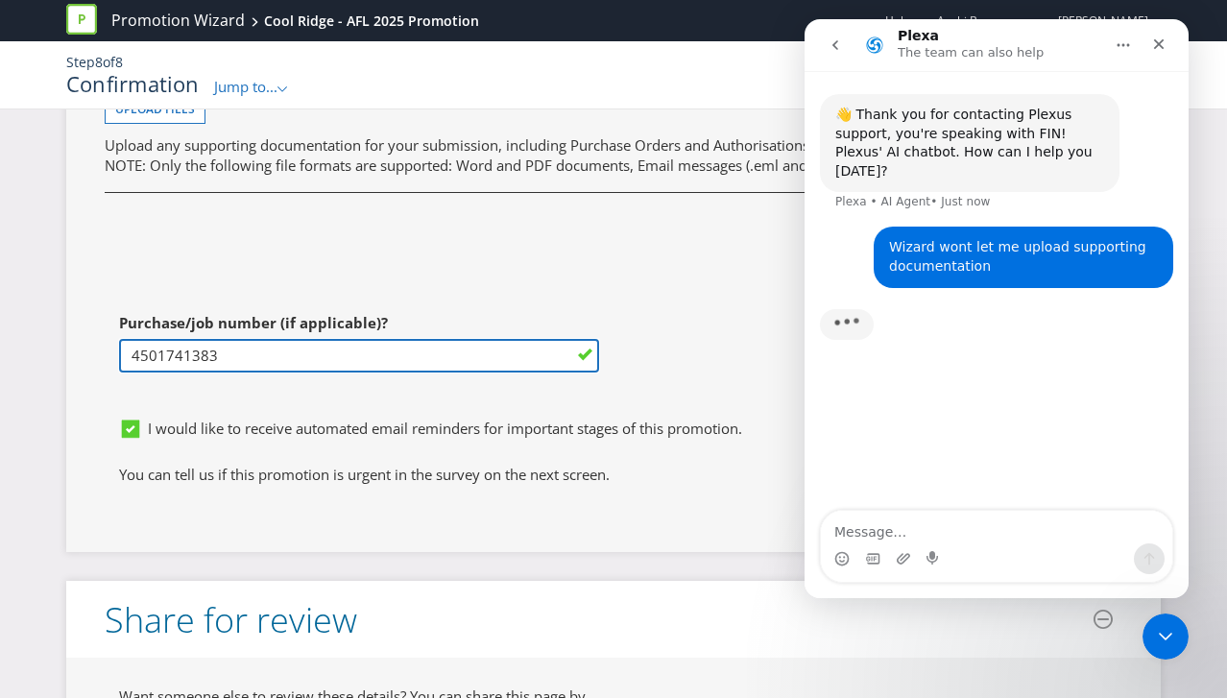
drag, startPoint x: 247, startPoint y: 338, endPoint x: 86, endPoint y: 329, distance: 160.6
click at [90, 331] on div "Purchase/job number (if applicable)? 4501741383" at bounding box center [351, 356] width 523 height 106
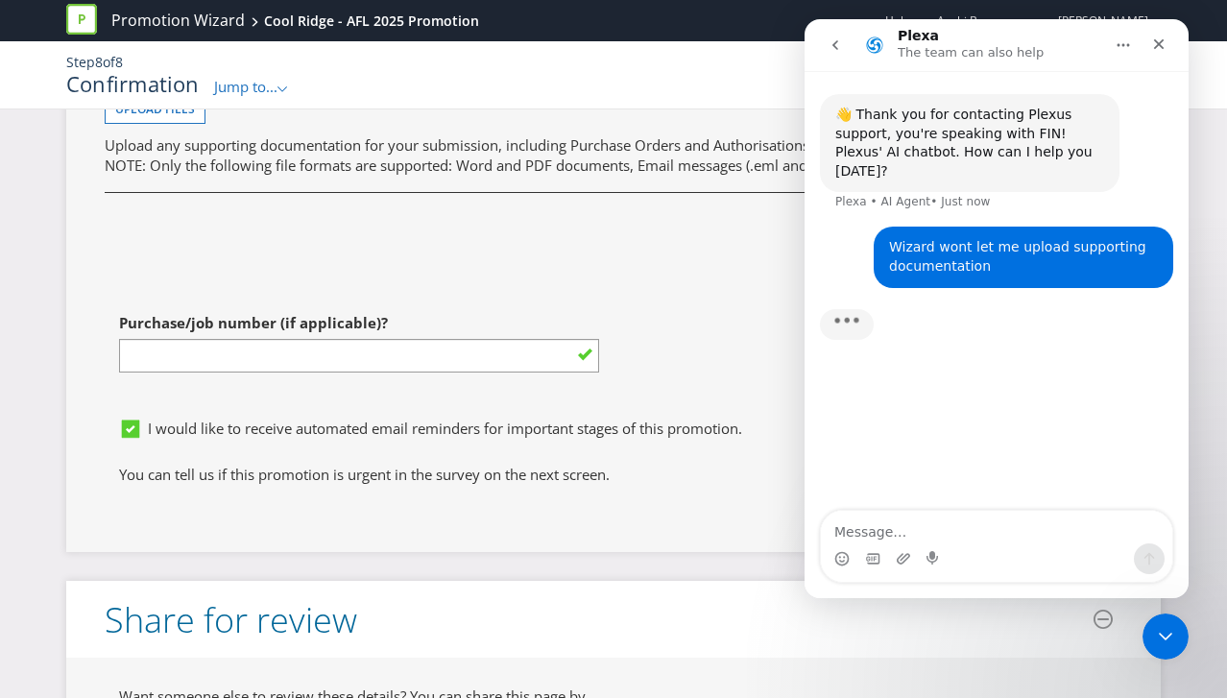
type input "4501741383"
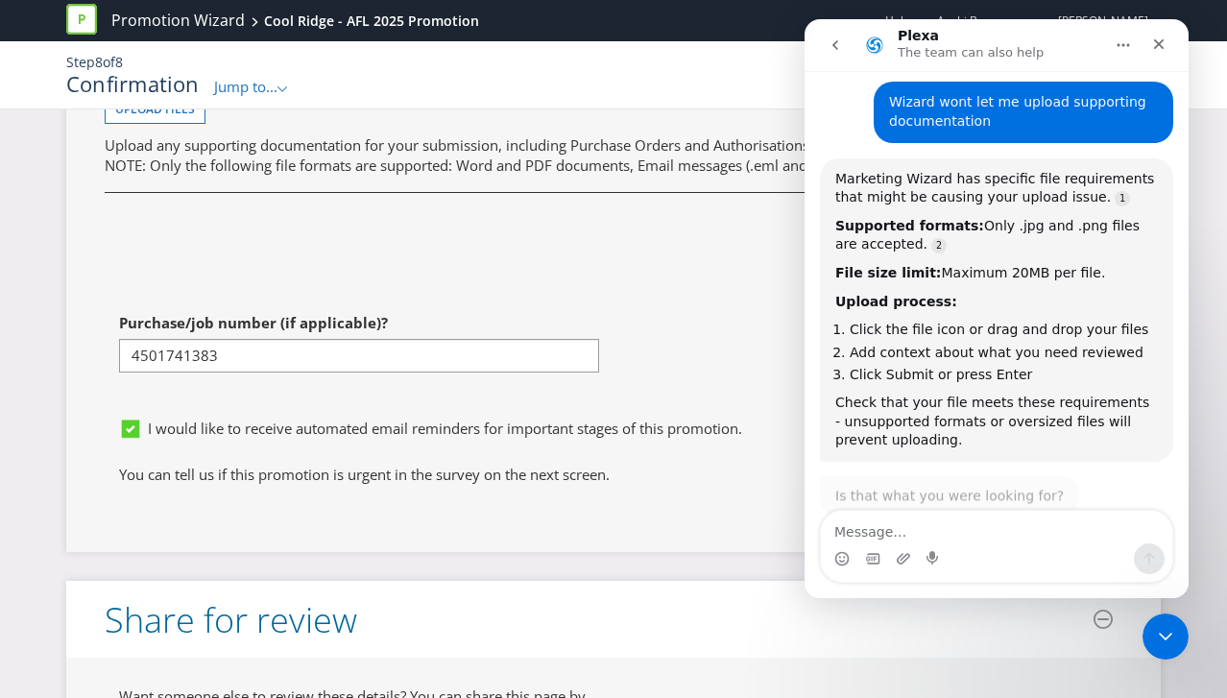
scroll to position [142, 0]
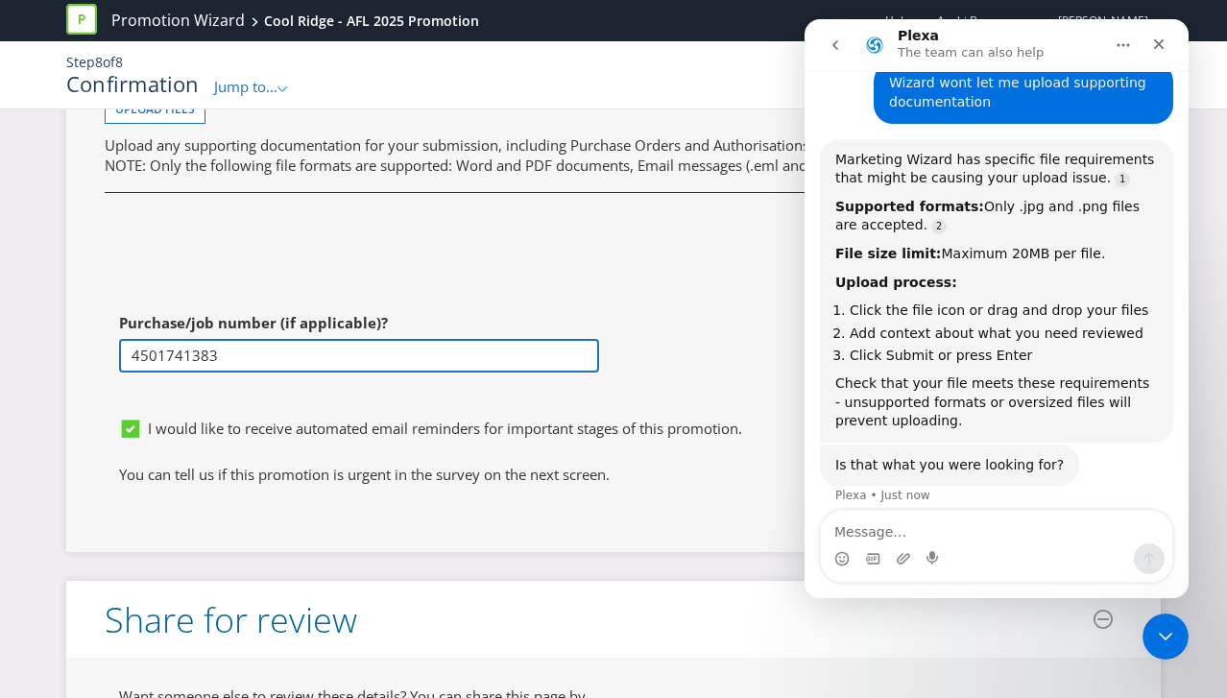
drag, startPoint x: 239, startPoint y: 329, endPoint x: 99, endPoint y: 322, distance: 140.4
click at [99, 322] on div "Purchase/job number (if applicable)? 4501741383" at bounding box center [351, 356] width 523 height 106
paste input "4501776141"
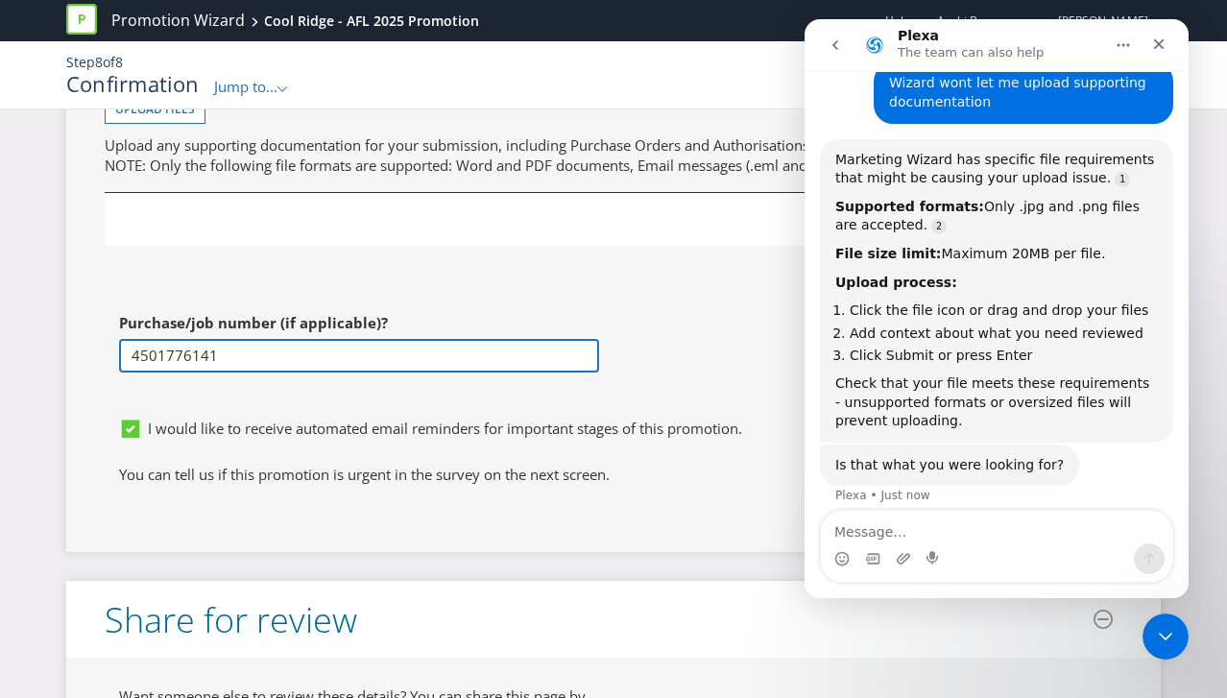
type input "4501776141"
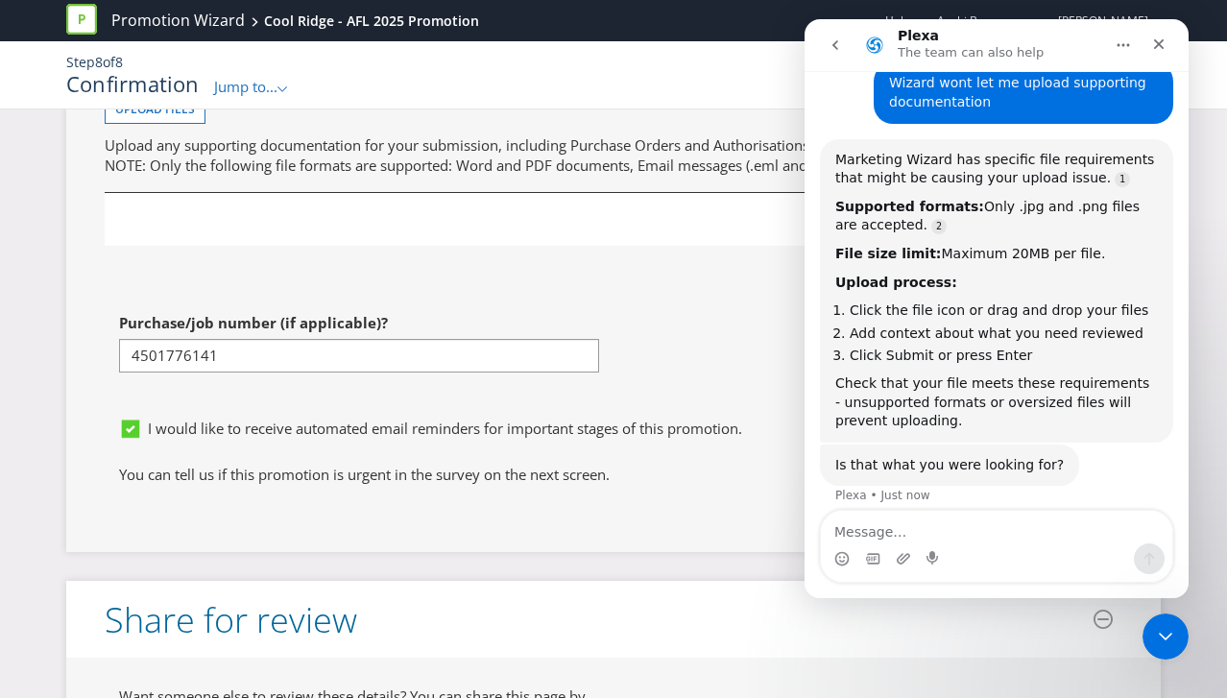
click at [408, 210] on div "Remove" at bounding box center [614, 219] width 975 height 27
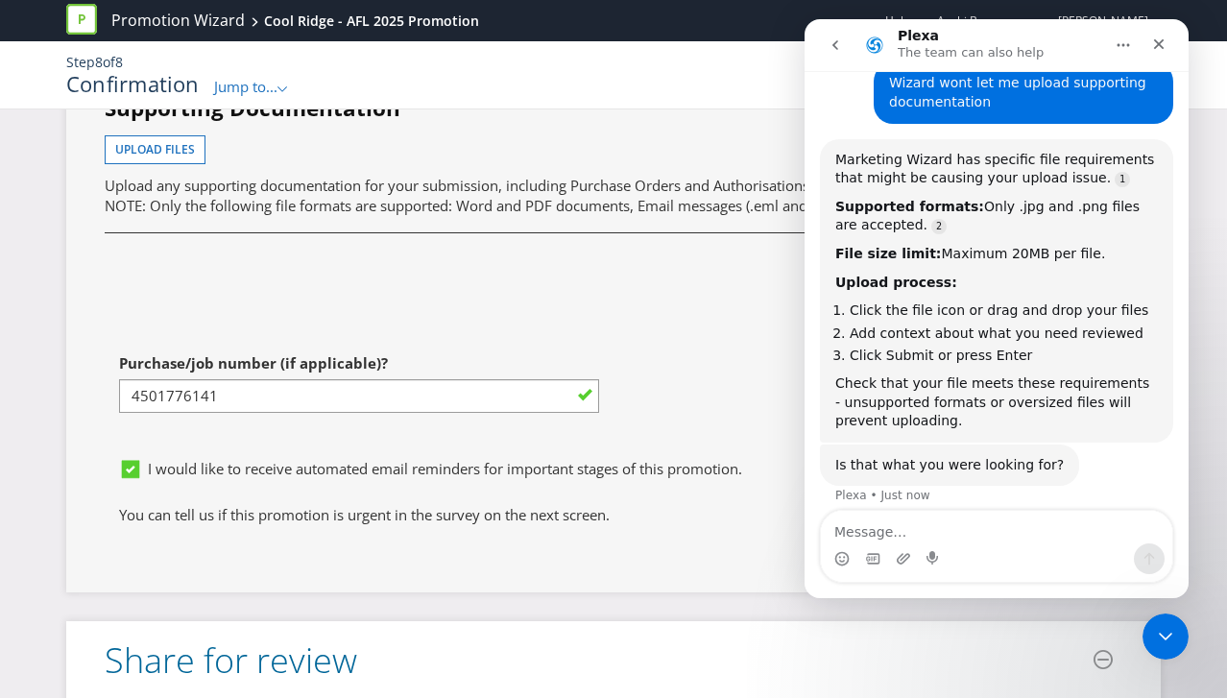
scroll to position [5858, 0]
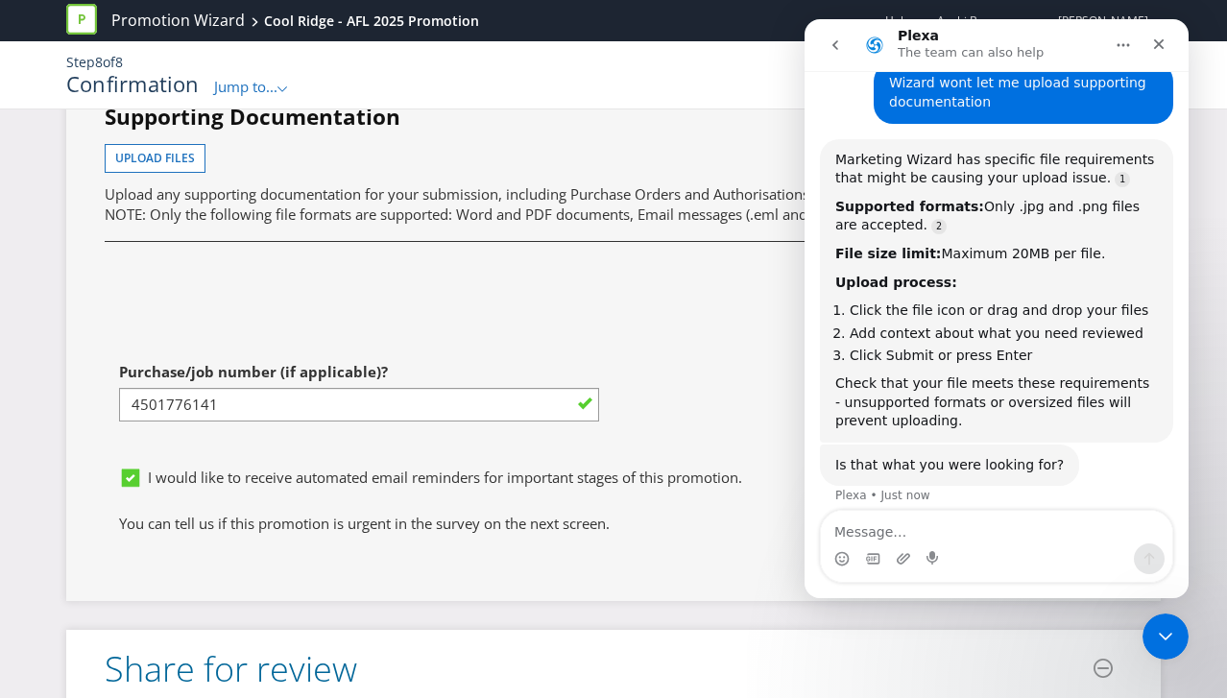
click at [601, 209] on div "Supporting Documentation Upload files Upload any supporting documentation for y…" at bounding box center [613, 168] width 1047 height 133
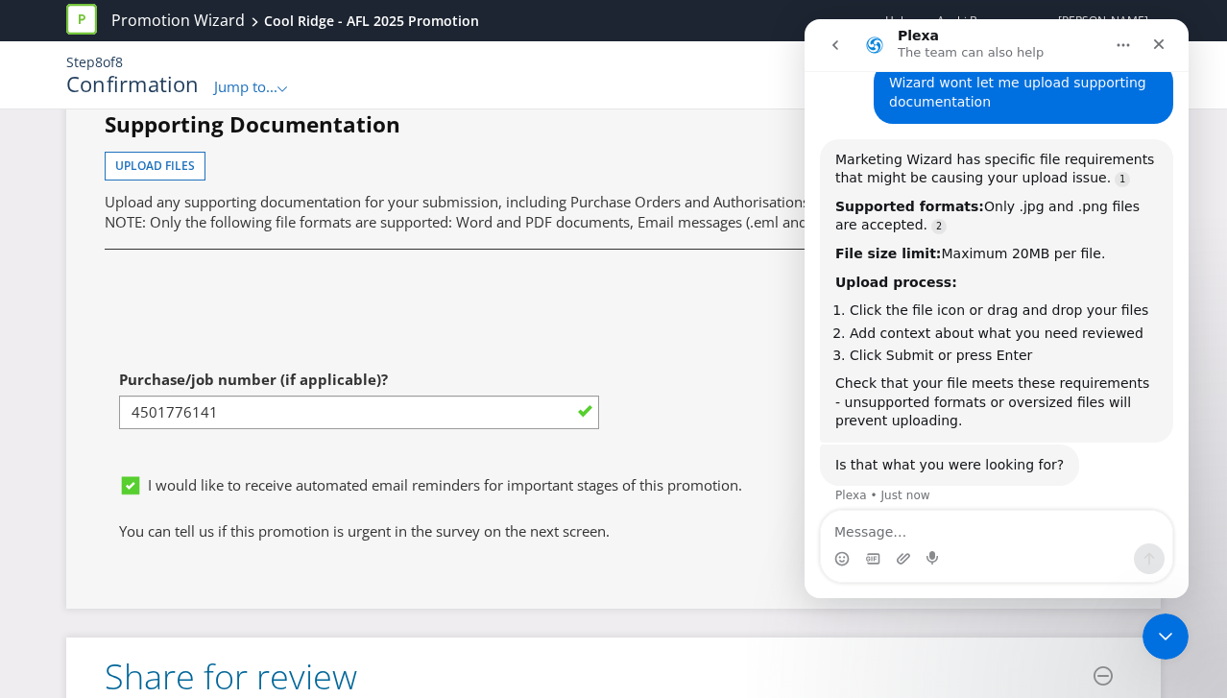
scroll to position [5800, 0]
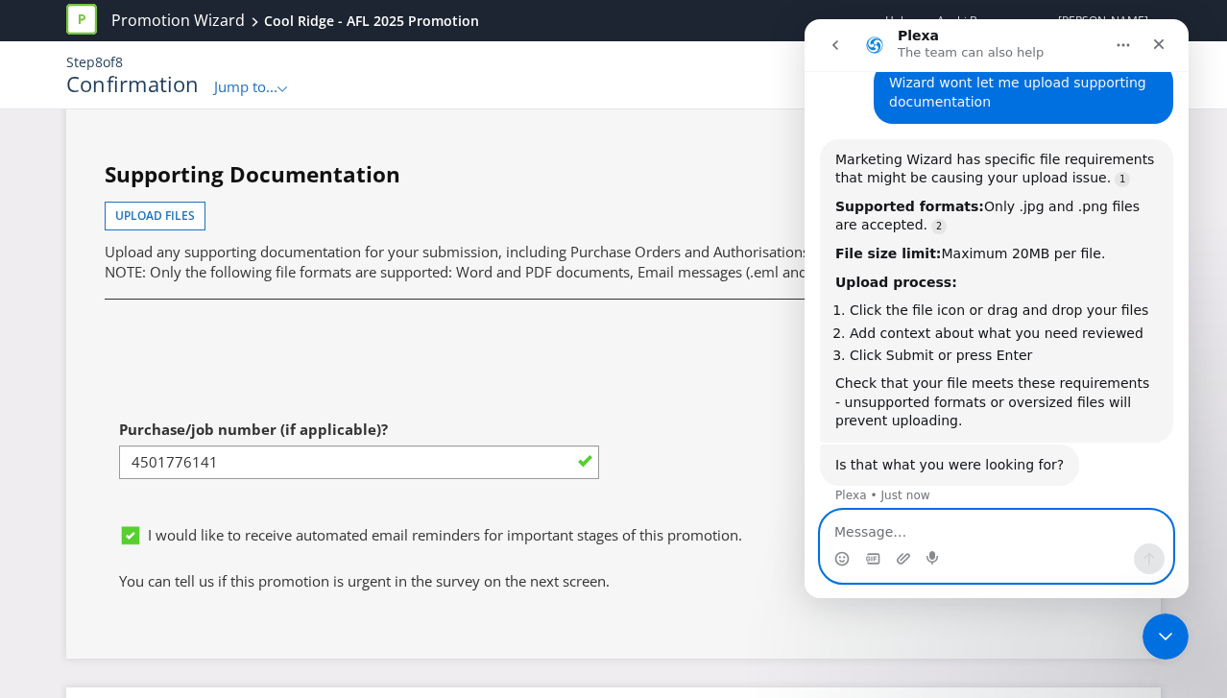
click at [965, 523] on textarea "Message…" at bounding box center [996, 527] width 351 height 33
type textarea "it says [PERSON_NAME] should be accepted"
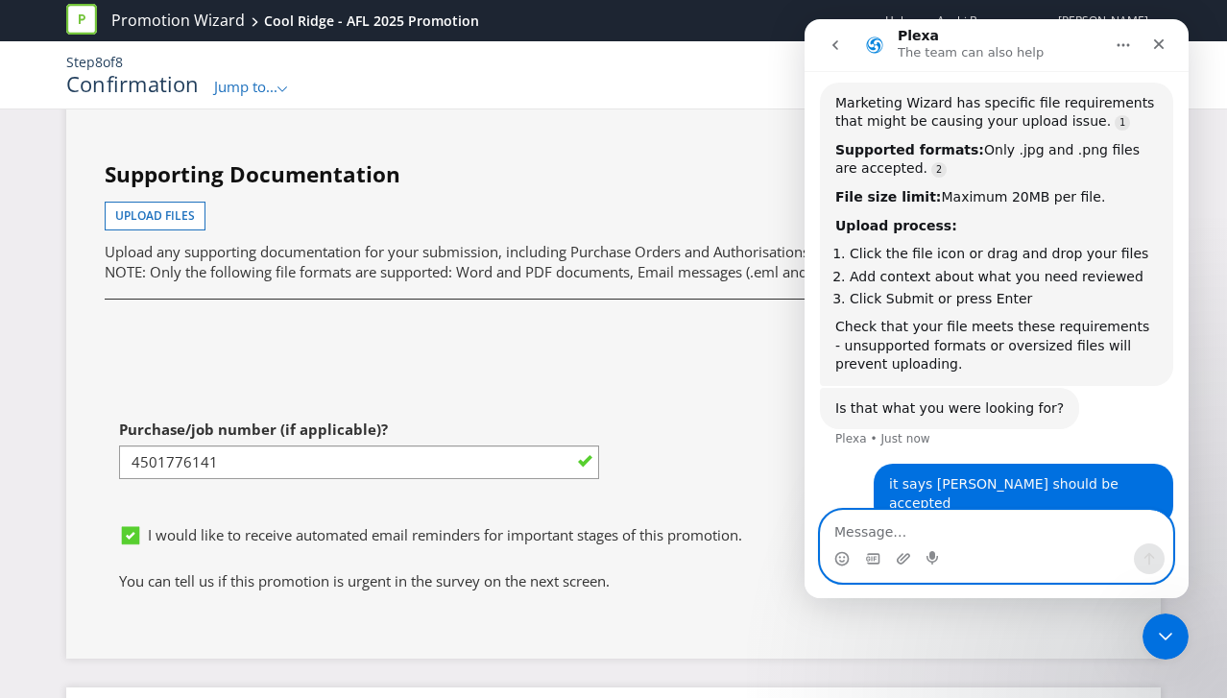
scroll to position [261, 0]
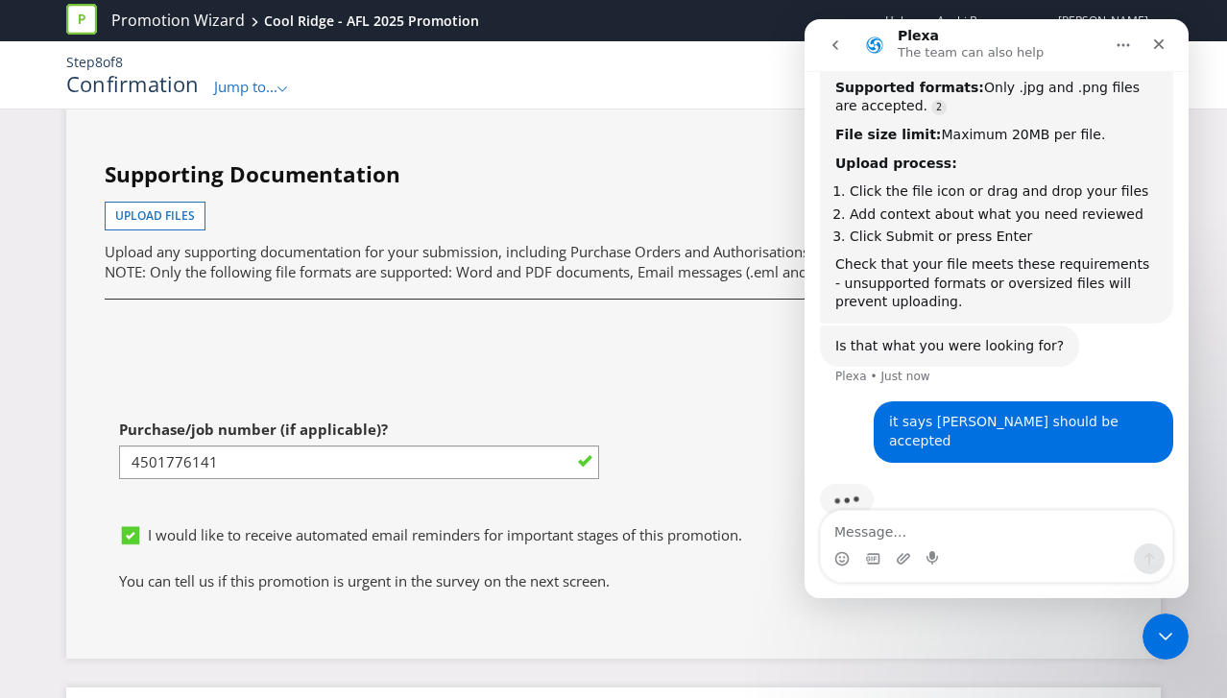
click at [607, 334] on div "Remove" at bounding box center [613, 337] width 1047 height 88
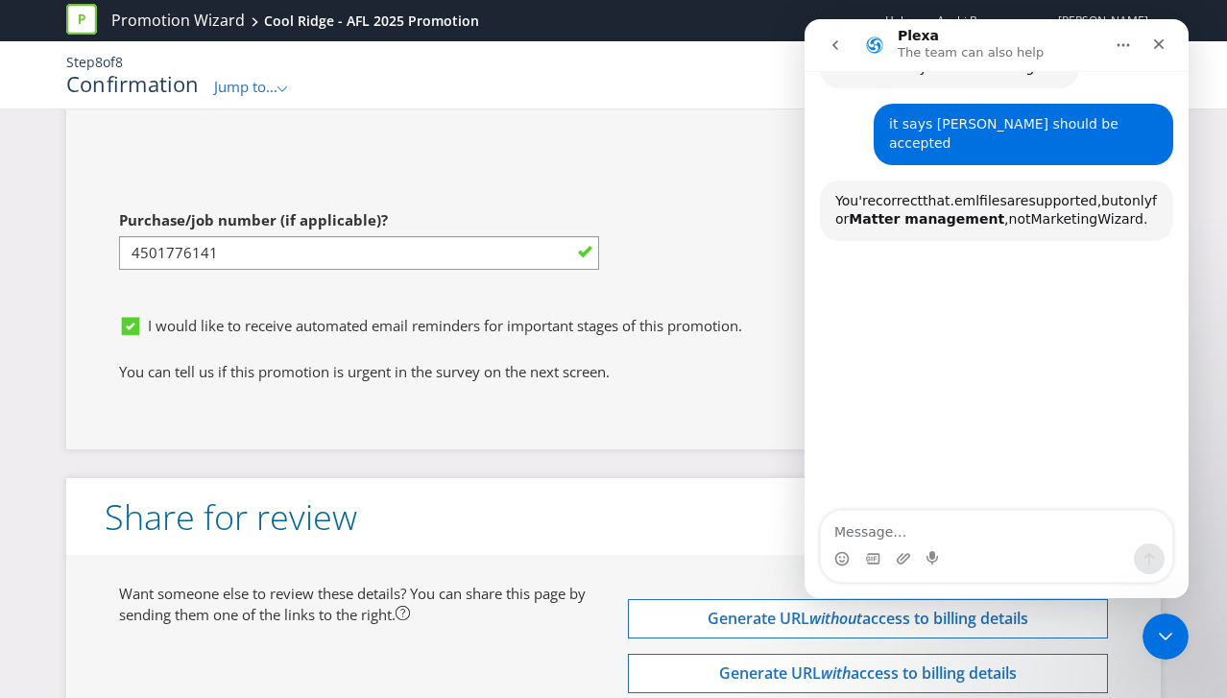
scroll to position [562, 0]
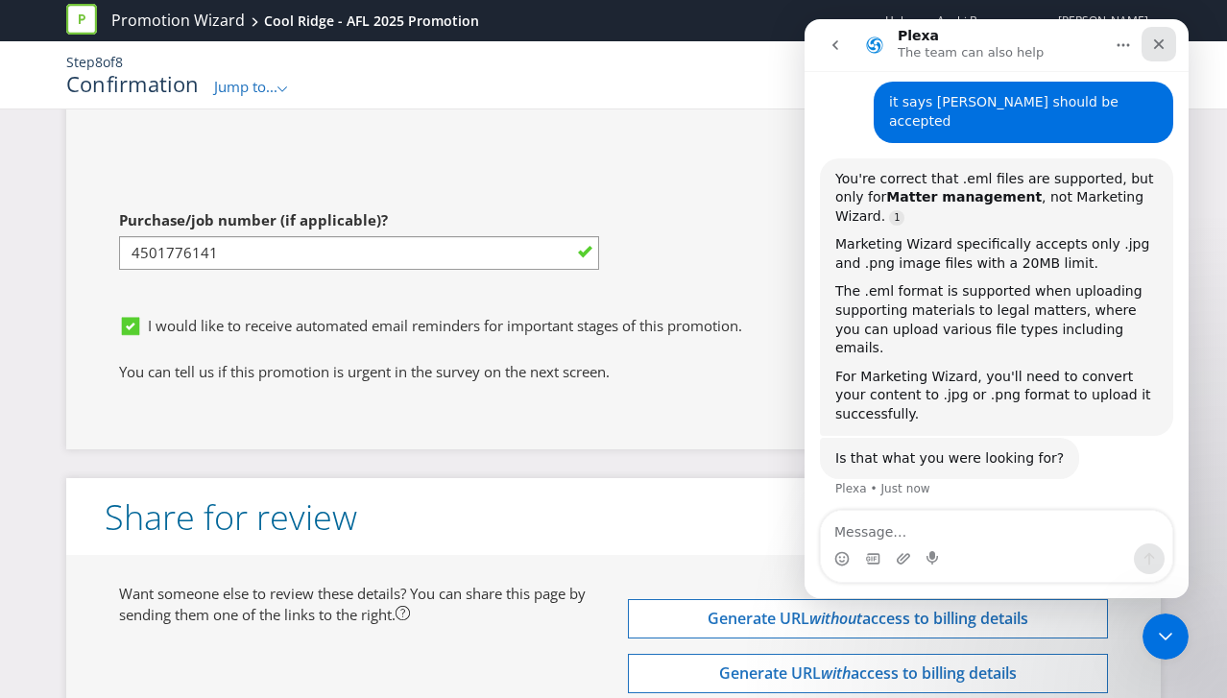
click at [1153, 43] on icon "Close" at bounding box center [1158, 43] width 15 height 15
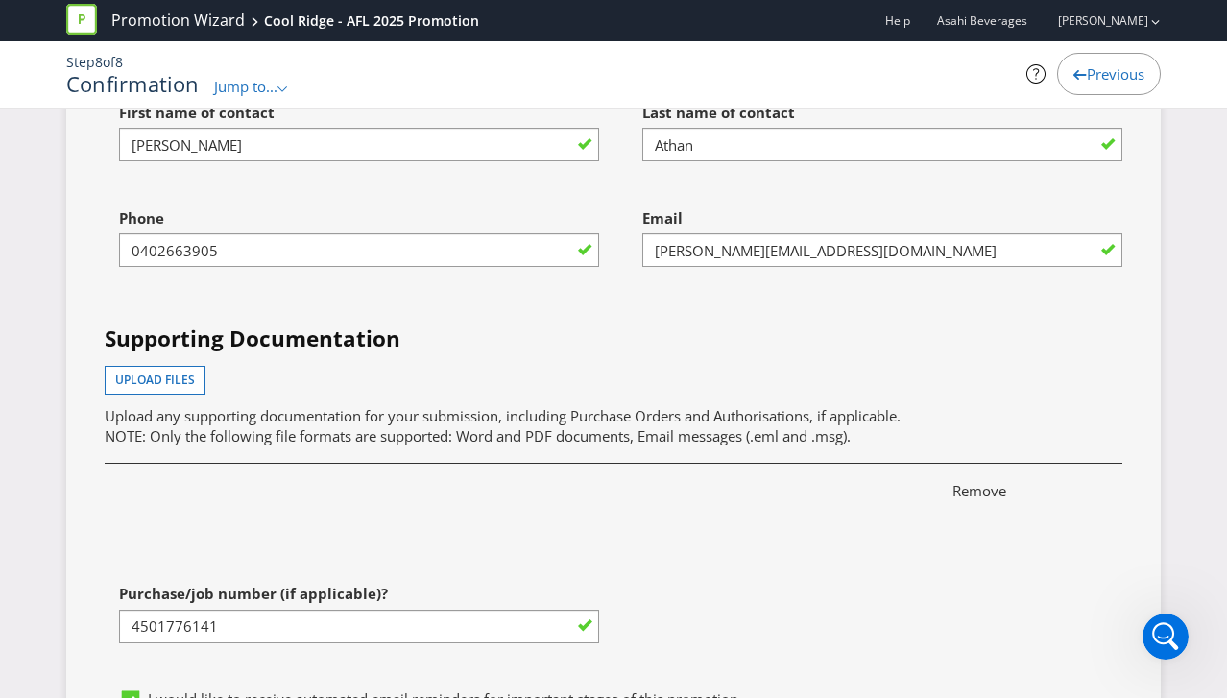
scroll to position [5632, 0]
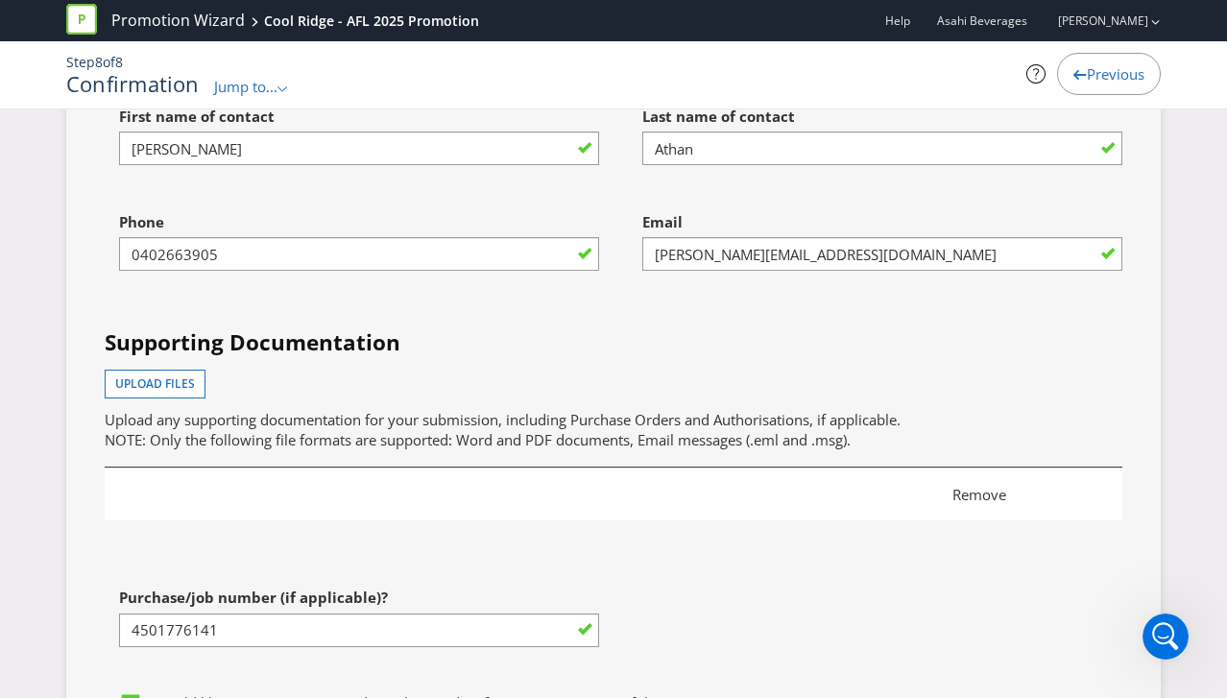
drag, startPoint x: 226, startPoint y: 515, endPoint x: 234, endPoint y: 477, distance: 38.4
click at [228, 504] on div "Remove" at bounding box center [613, 505] width 1047 height 88
click at [235, 481] on div "Remove" at bounding box center [614, 494] width 975 height 27
drag, startPoint x: 235, startPoint y: 471, endPoint x: 234, endPoint y: 446, distance: 25.0
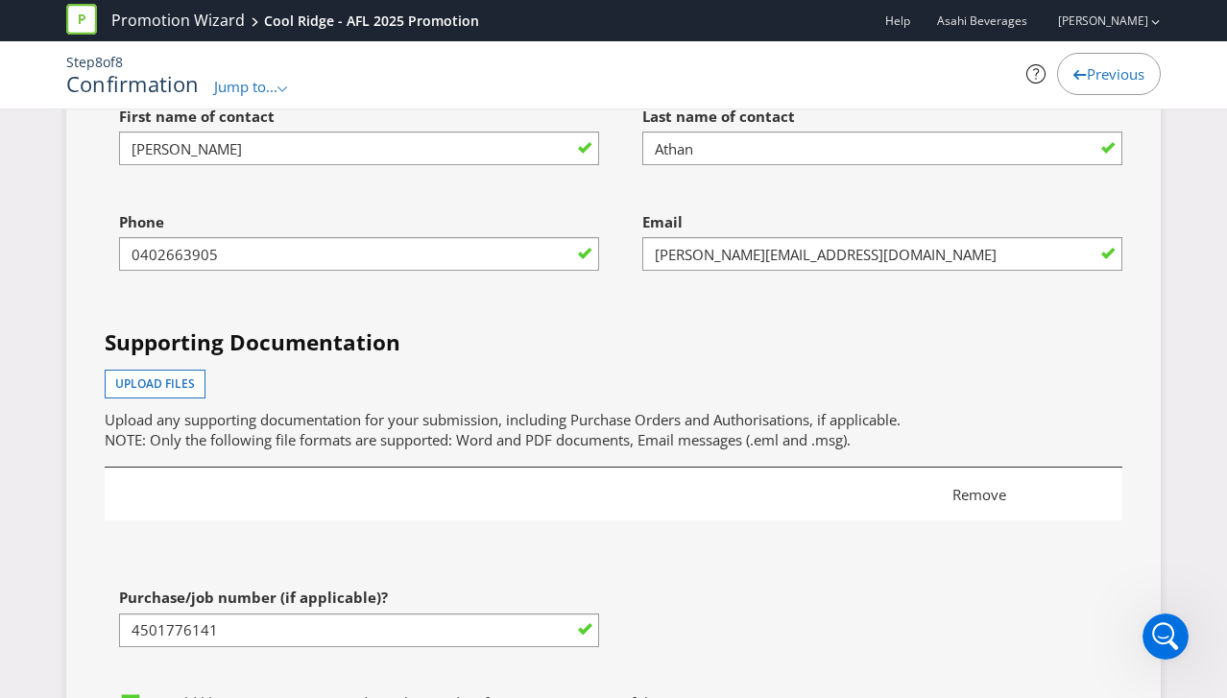
click at [235, 481] on div "Remove" at bounding box center [614, 494] width 975 height 27
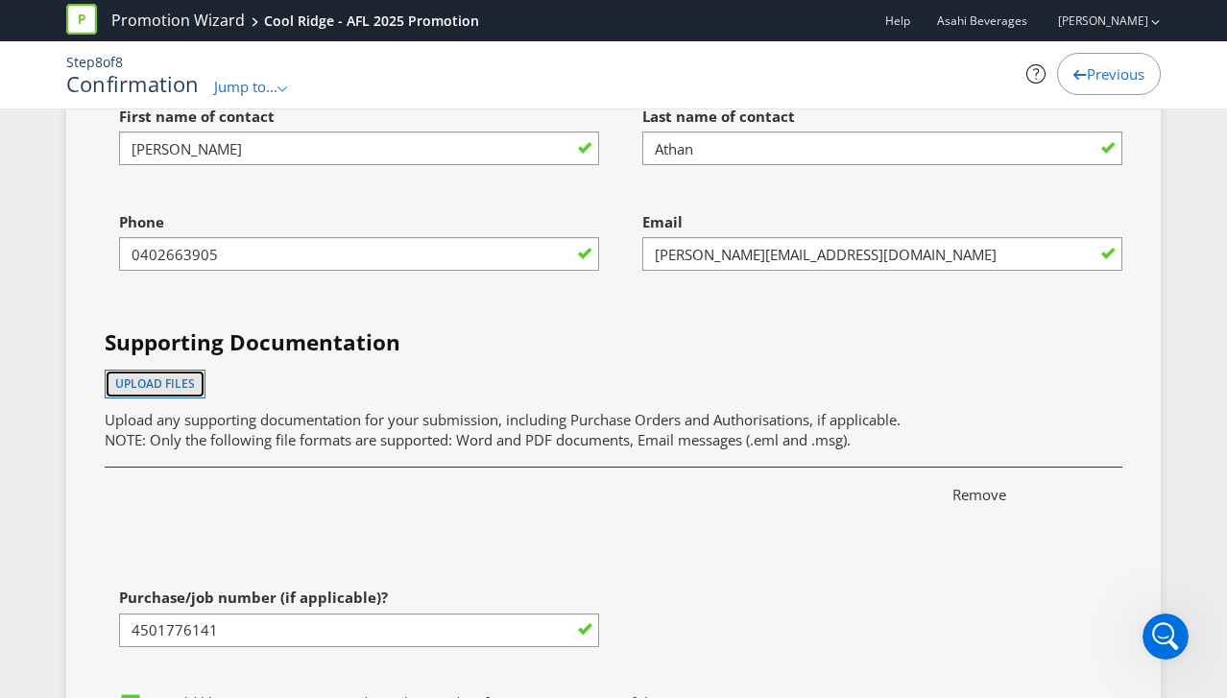
click at [169, 375] on span "Upload files" at bounding box center [155, 383] width 80 height 16
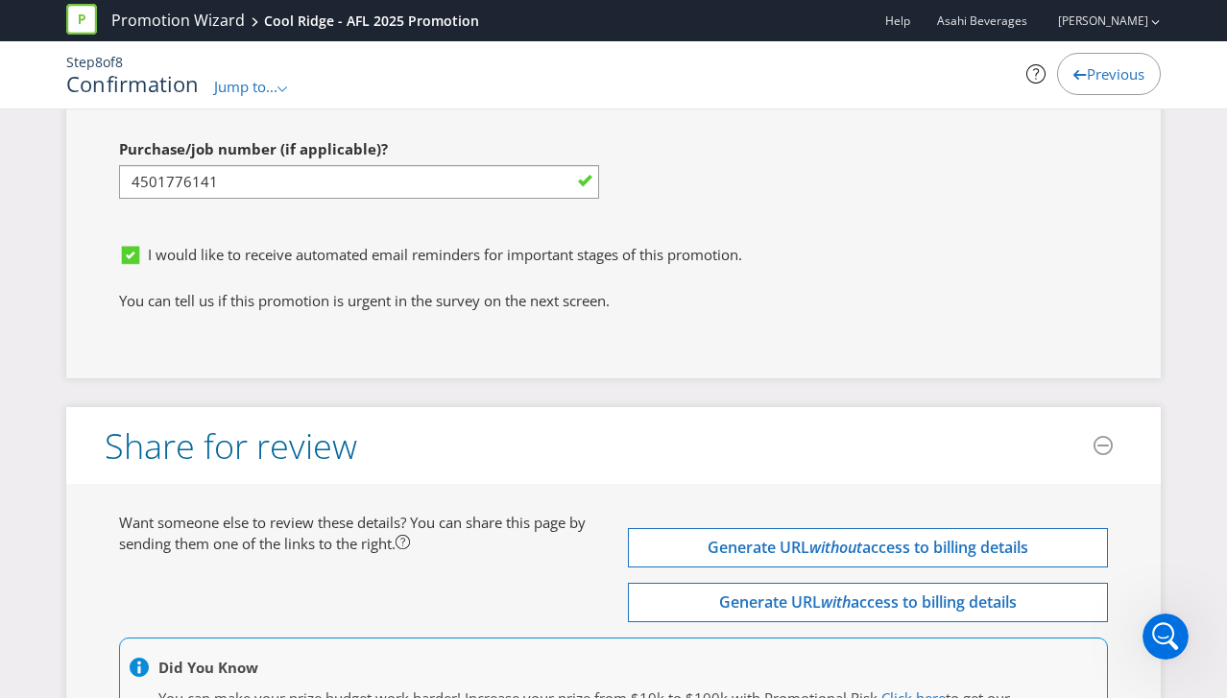
scroll to position [6268, 0]
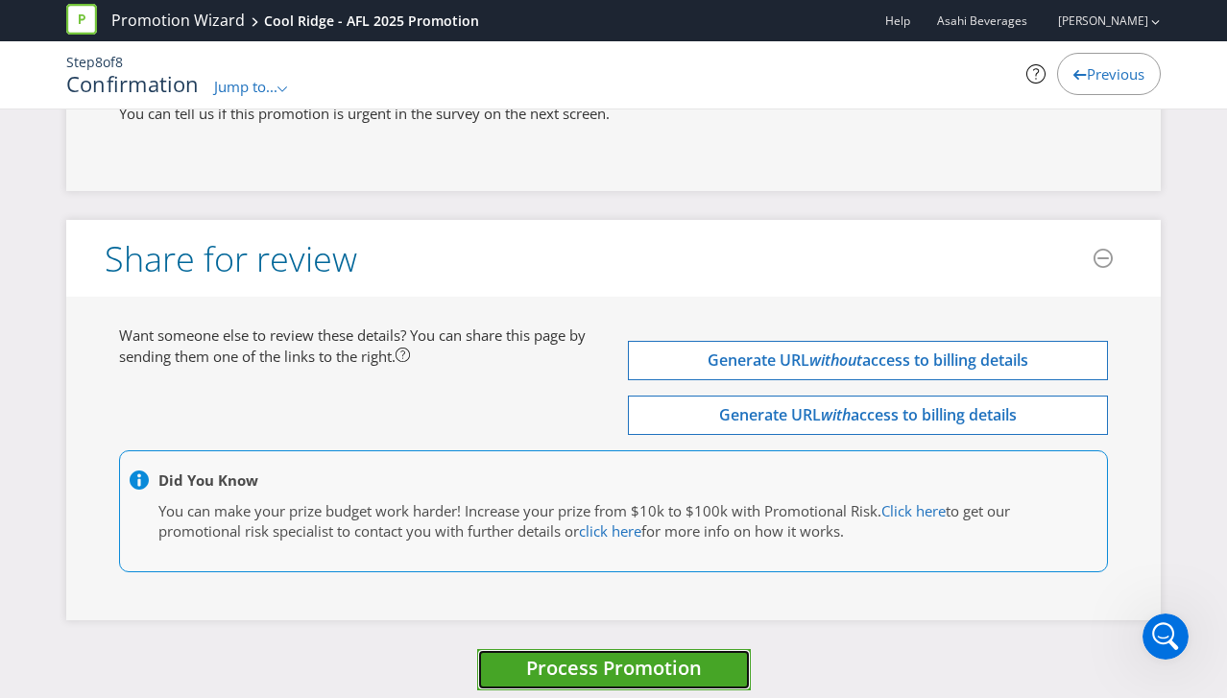
click at [658, 655] on span "Process Promotion" at bounding box center [614, 668] width 176 height 26
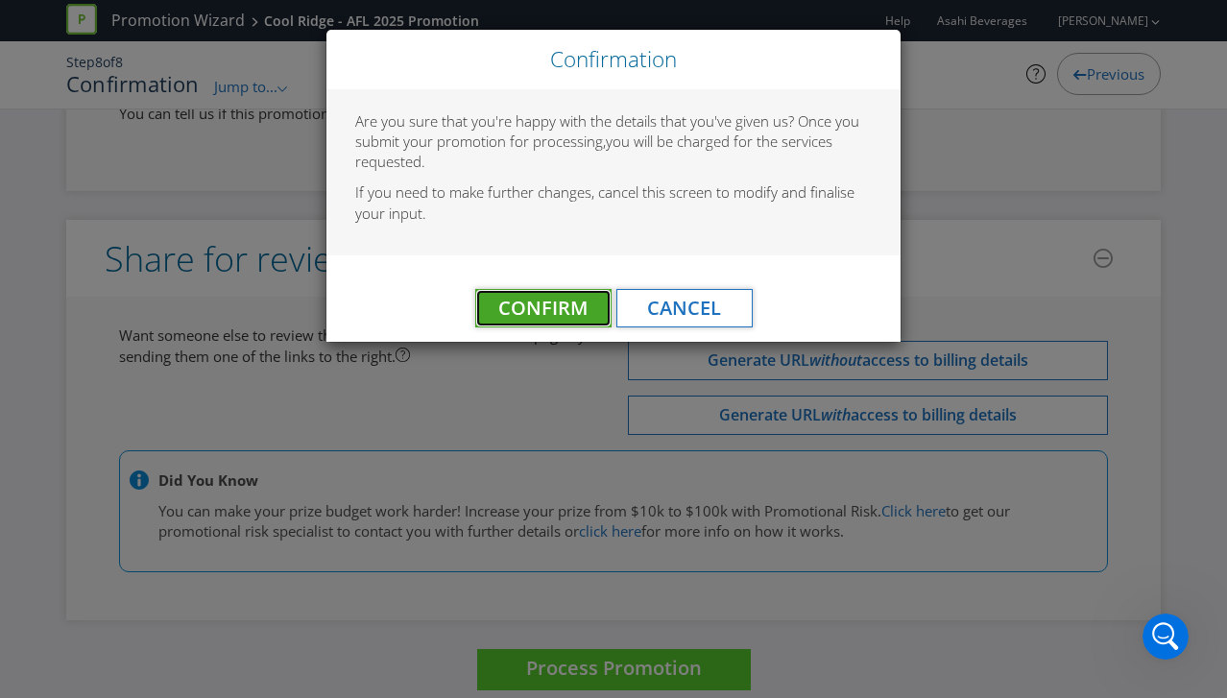
click at [546, 303] on span "Confirm" at bounding box center [542, 308] width 89 height 26
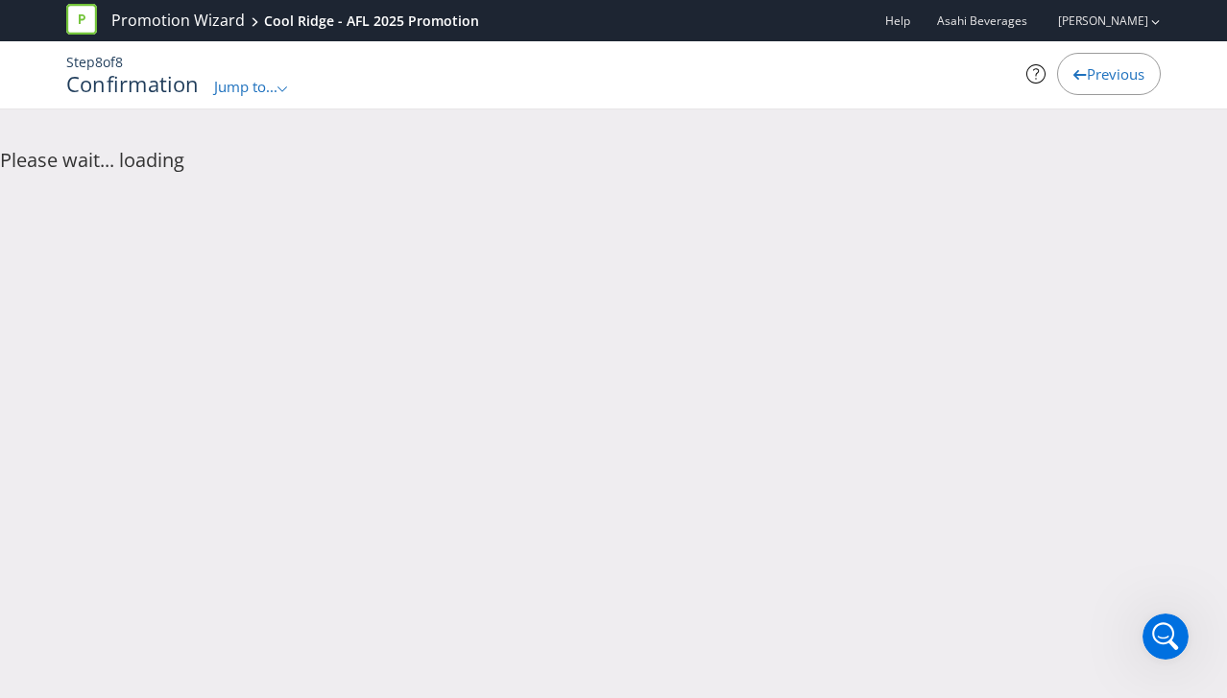
scroll to position [0, 0]
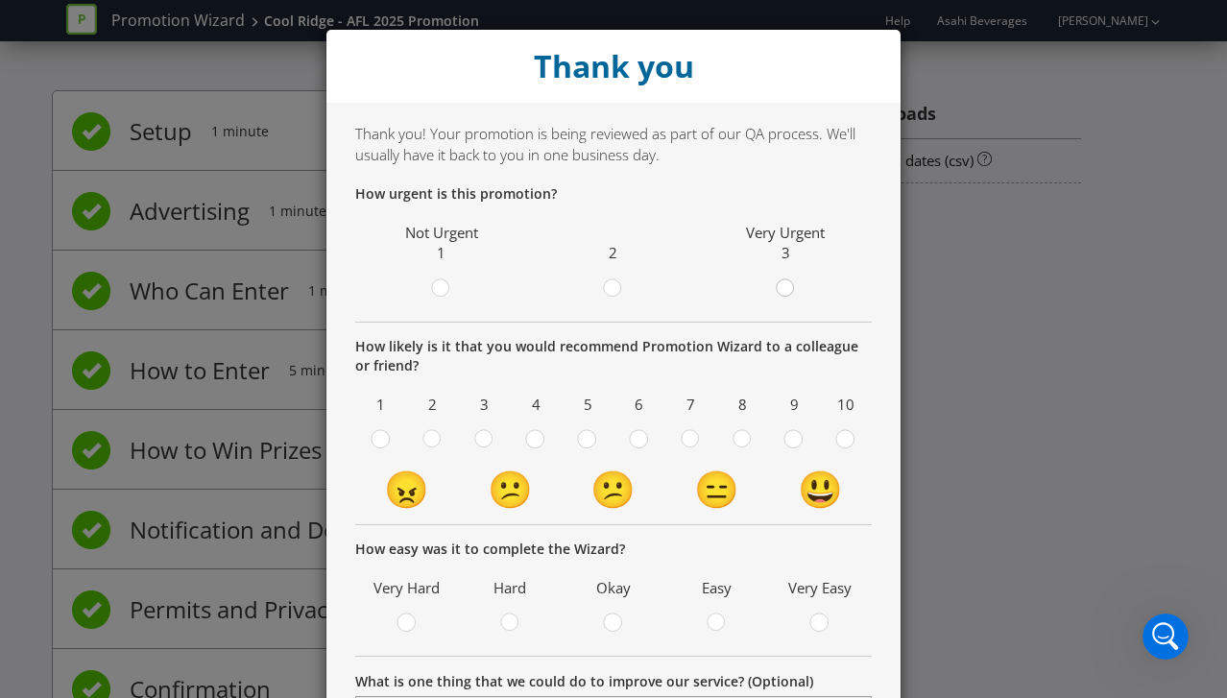
click at [791, 290] on circle at bounding box center [784, 287] width 17 height 17
click at [0, 0] on input "radio" at bounding box center [0, 0] width 0 height 0
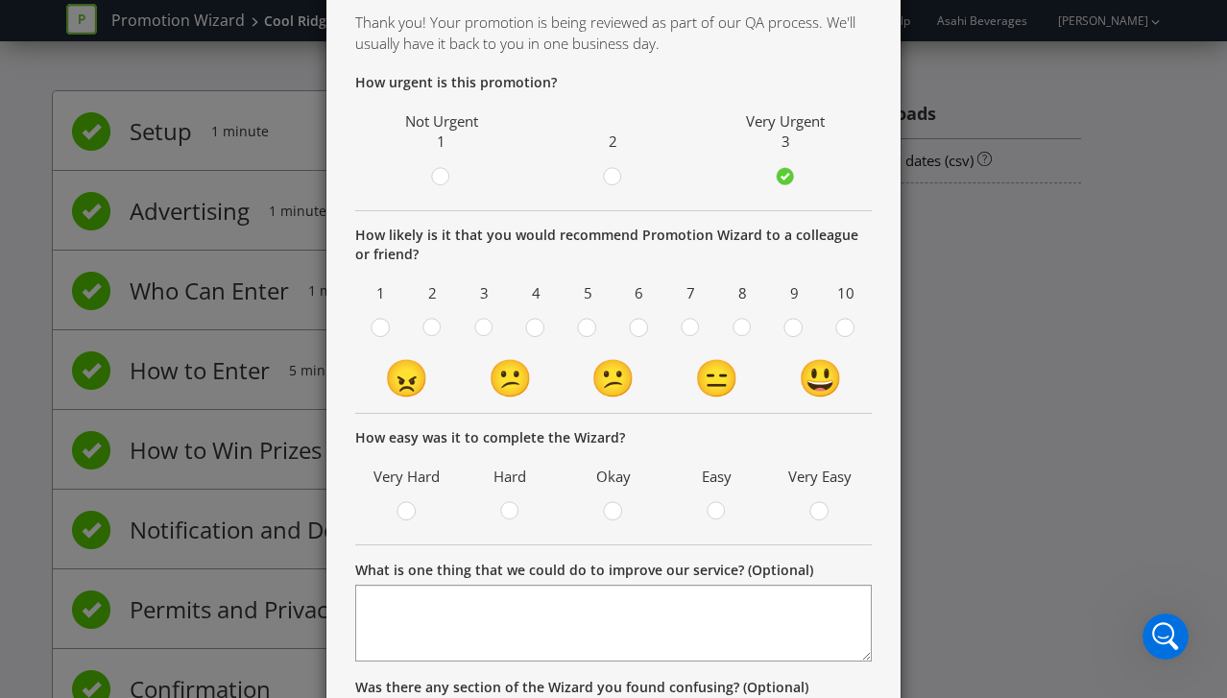
scroll to position [182, 0]
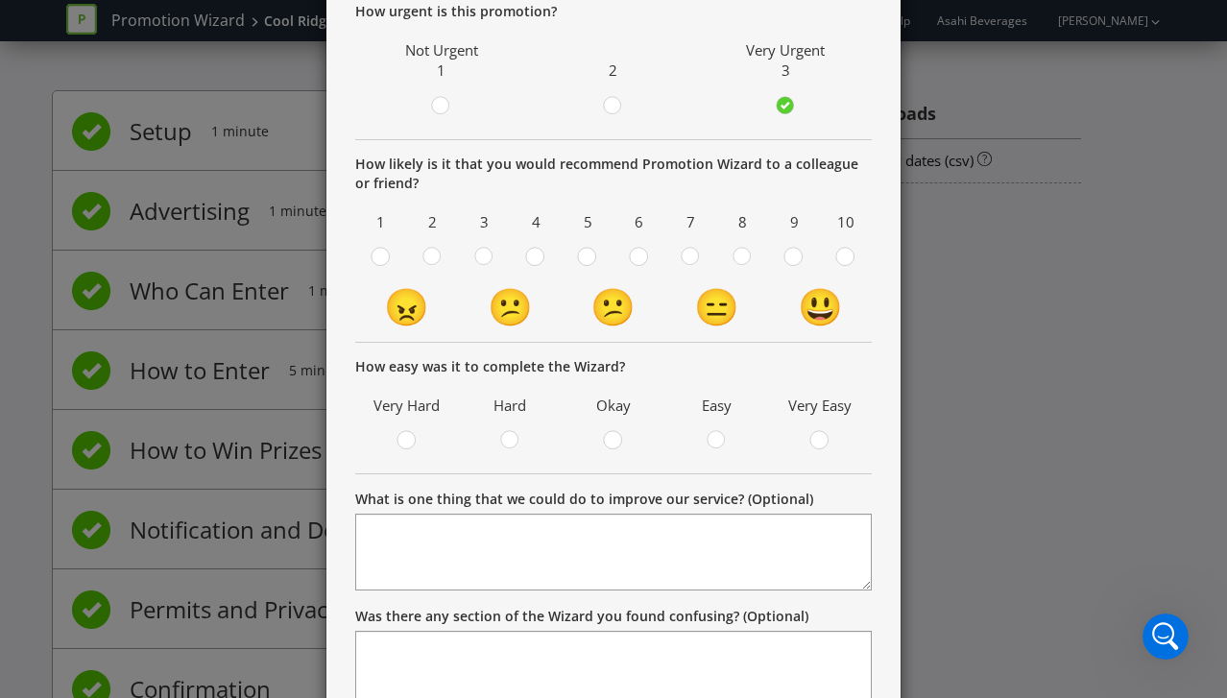
click at [652, 258] on span at bounding box center [654, 261] width 4 height 18
click at [0, 0] on input "radio" at bounding box center [0, 0] width 0 height 0
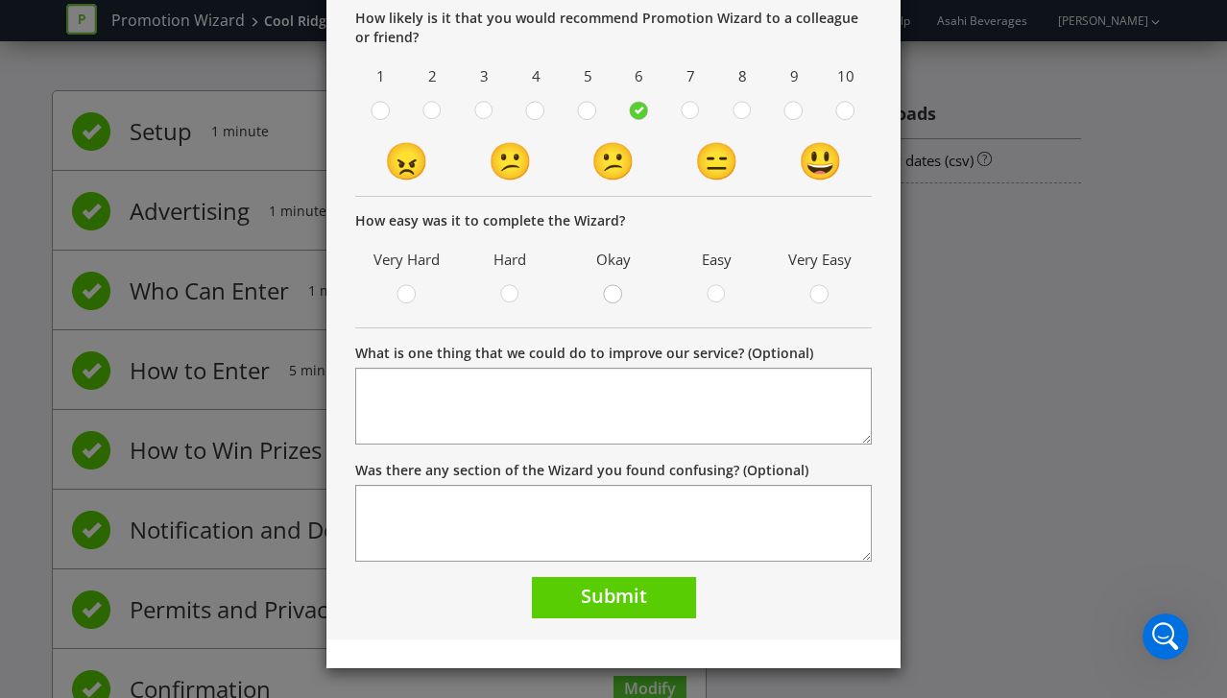
click at [618, 291] on circle at bounding box center [612, 293] width 17 height 17
click at [0, 0] on input "radio" at bounding box center [0, 0] width 0 height 0
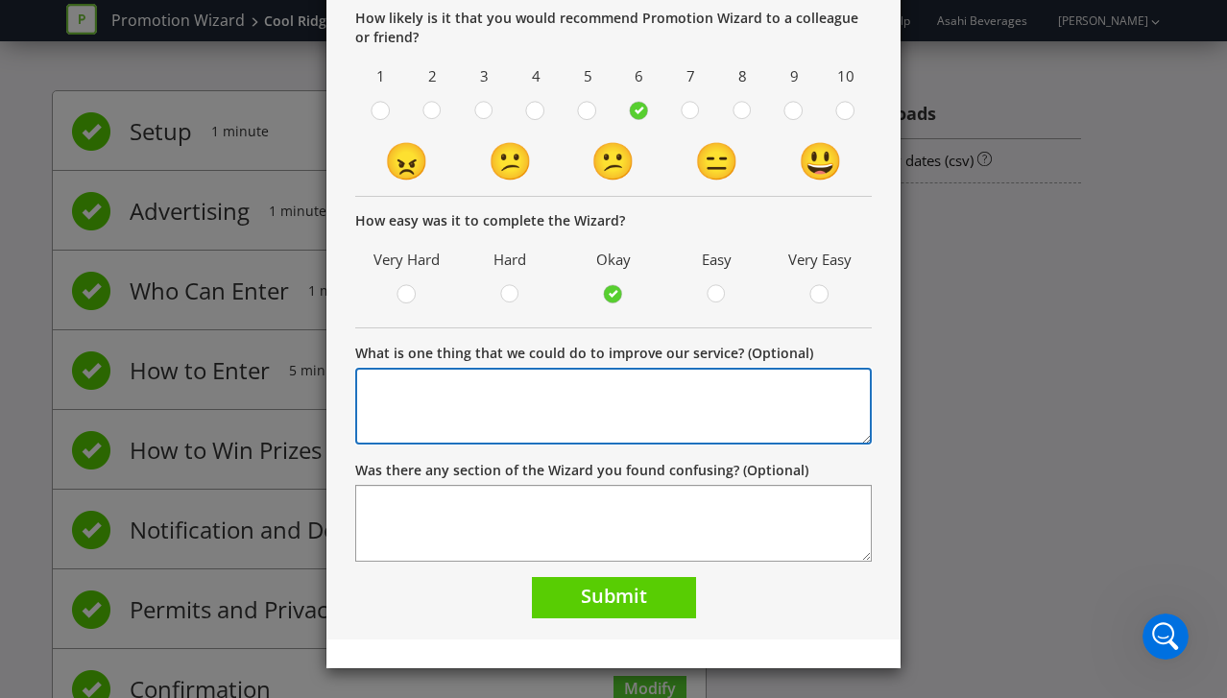
click at [525, 393] on textarea "What is one thing that we could do to improve our service? (Optional)" at bounding box center [613, 406] width 517 height 77
drag, startPoint x: 865, startPoint y: 388, endPoint x: 338, endPoint y: 378, distance: 527.2
click at [338, 378] on div "Thank you! Your promotion is being reviewed as part of our QA process. We'll us…" at bounding box center [613, 207] width 574 height 866
type textarea "Let me attached an email to the documentation upload- it never works."
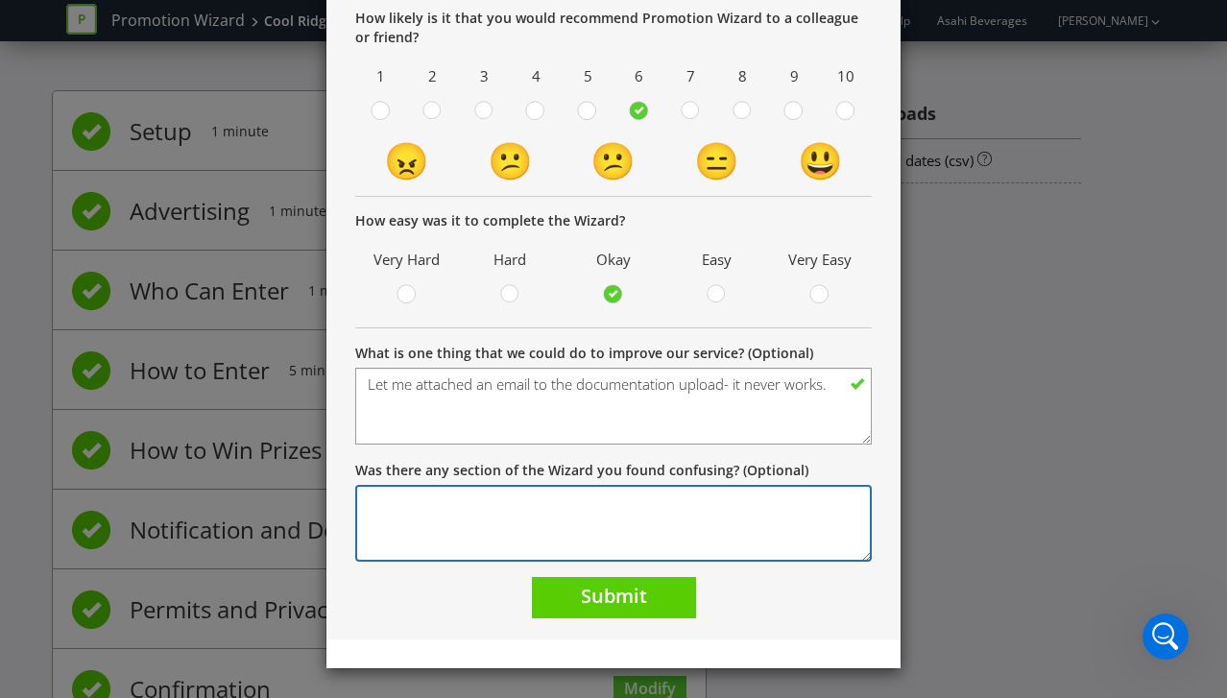
click at [422, 528] on textarea "Was there any section of the Wizard you found confusing? (Optional)" at bounding box center [613, 523] width 517 height 77
paste textarea "Let me attached an email to the documentation upload- it never works."
type textarea "Let me attached an email to the documentation upload- it never works."
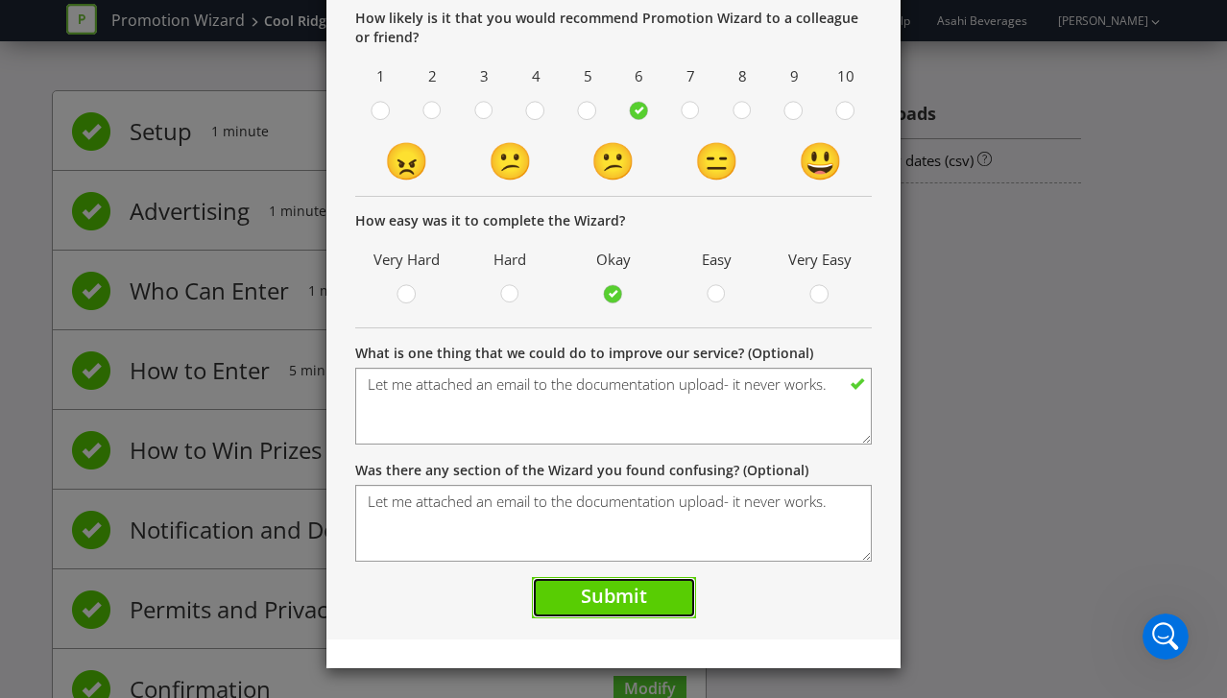
click at [609, 594] on span "Submit" at bounding box center [614, 596] width 66 height 26
